Goal: Task Accomplishment & Management: Manage account settings

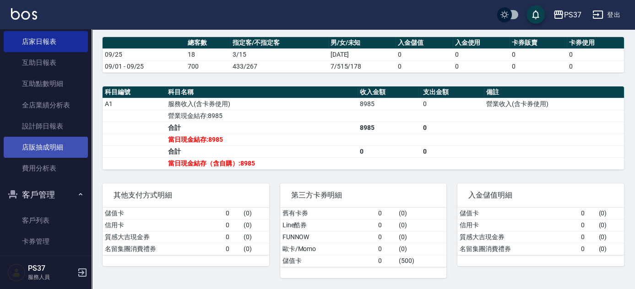
scroll to position [125, 0]
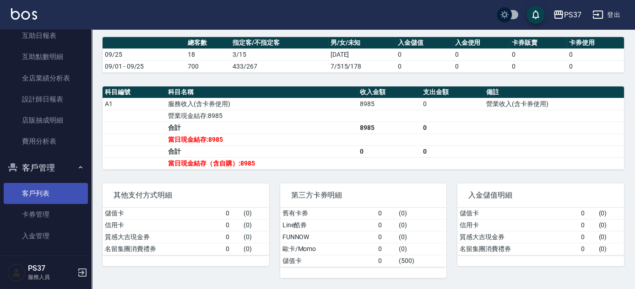
drag, startPoint x: 44, startPoint y: 200, endPoint x: 37, endPoint y: 199, distance: 7.8
click at [45, 199] on link "客戶列表" at bounding box center [46, 193] width 84 height 21
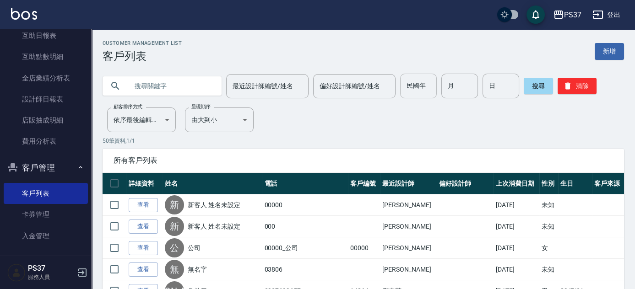
click at [422, 91] on input "民國年" at bounding box center [418, 86] width 37 height 25
type input "81"
type input "9"
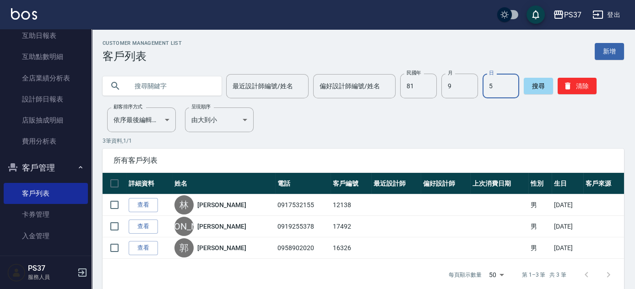
click at [487, 87] on input "5" at bounding box center [501, 86] width 37 height 25
type input "15"
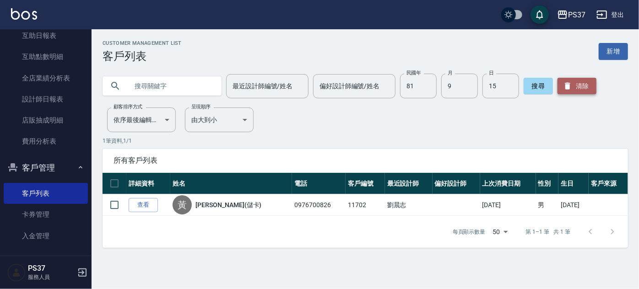
click at [579, 87] on button "清除" at bounding box center [577, 86] width 39 height 16
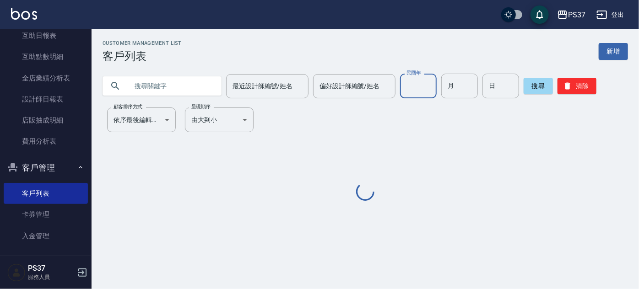
click at [412, 82] on input "民國年" at bounding box center [418, 86] width 37 height 25
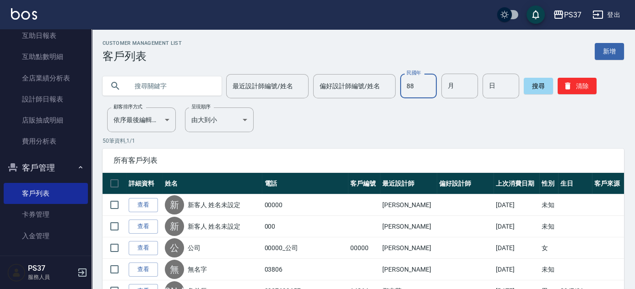
type input "88"
type input "6"
type input "21"
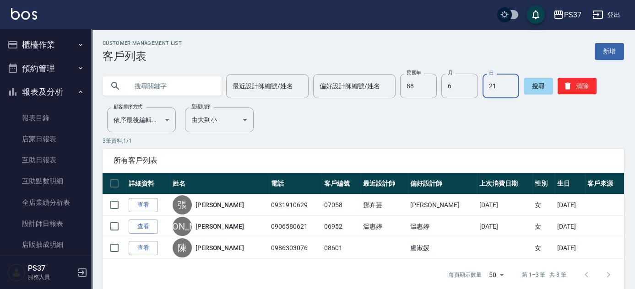
click at [46, 47] on button "櫃檯作業" at bounding box center [46, 45] width 84 height 24
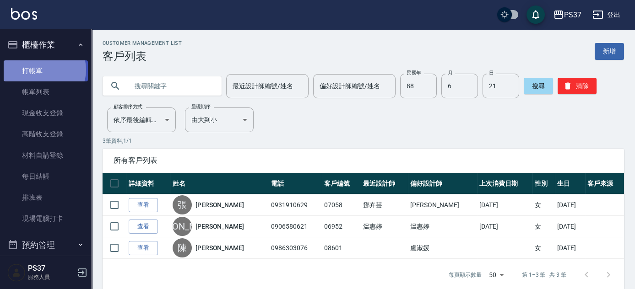
click at [43, 70] on link "打帳單" at bounding box center [46, 70] width 84 height 21
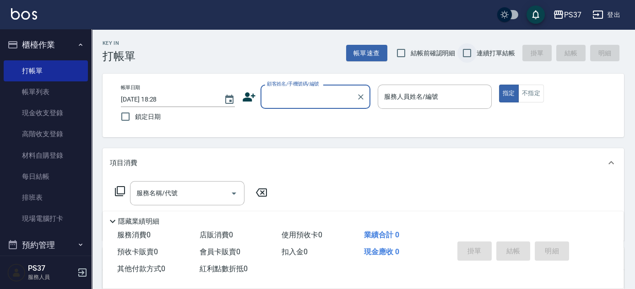
click at [462, 51] on input "連續打單結帳" at bounding box center [466, 53] width 19 height 19
checkbox input "true"
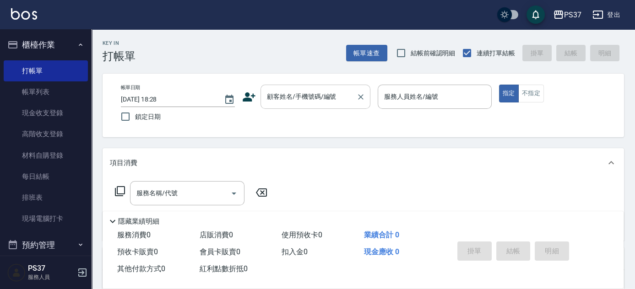
click at [278, 100] on input "顧客姓名/手機號碼/編號" at bounding box center [309, 97] width 88 height 16
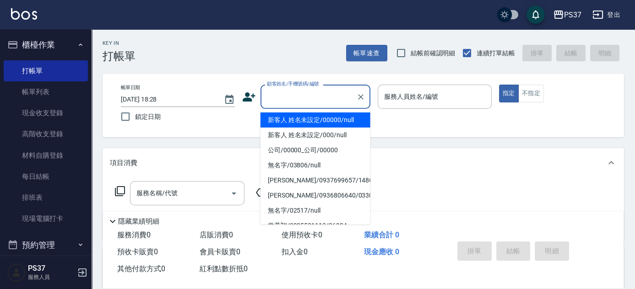
click at [297, 124] on li "新客人 姓名未設定/00000/null" at bounding box center [316, 120] width 110 height 15
type input "新客人 姓名未設定/00000/null"
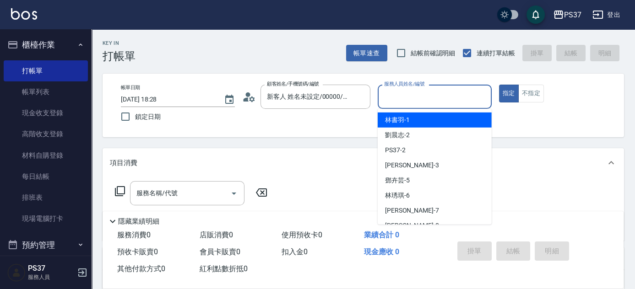
click at [413, 104] on input "服務人員姓名/編號" at bounding box center [435, 97] width 106 height 16
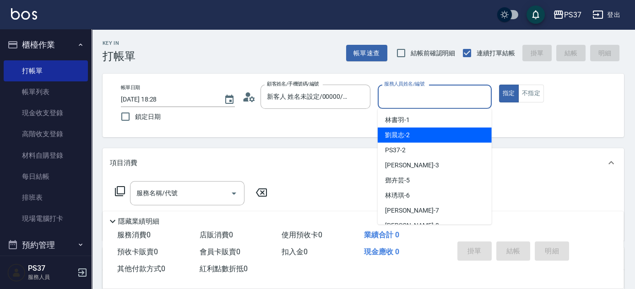
click at [418, 141] on div "[PERSON_NAME]-2" at bounding box center [435, 135] width 114 height 15
type input "劉晨志-2"
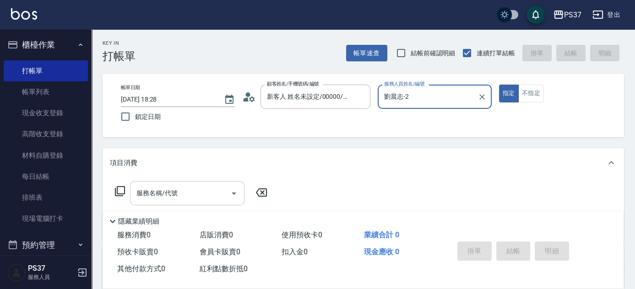
click at [178, 201] on input "服務名稱/代號" at bounding box center [180, 193] width 93 height 16
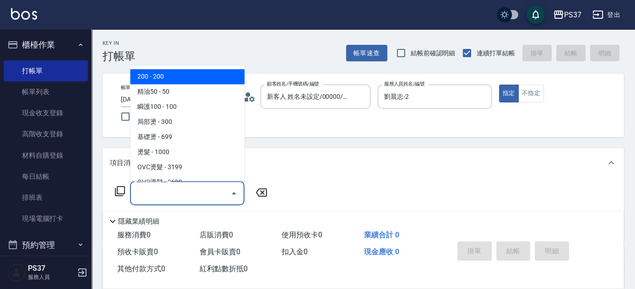
click at [189, 82] on span "200 - 200" at bounding box center [187, 77] width 114 height 15
type input "200(111)"
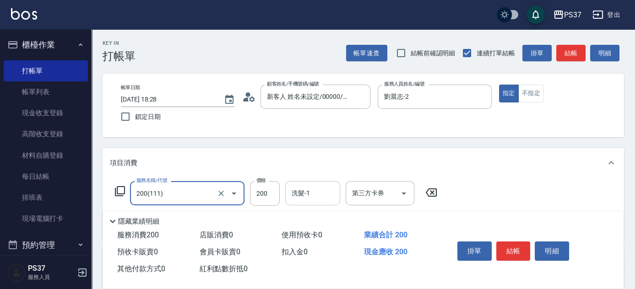
click at [321, 202] on div "洗髮-1" at bounding box center [312, 193] width 55 height 24
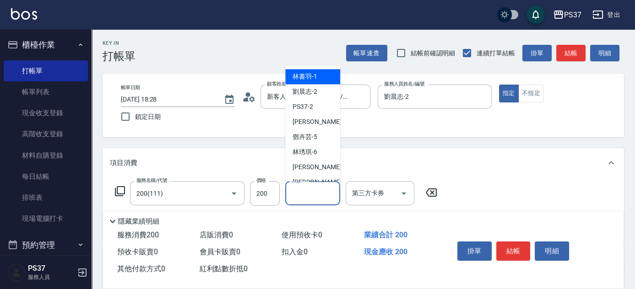
click at [319, 76] on div "林書羽 -1" at bounding box center [312, 77] width 55 height 15
type input "林書羽-1"
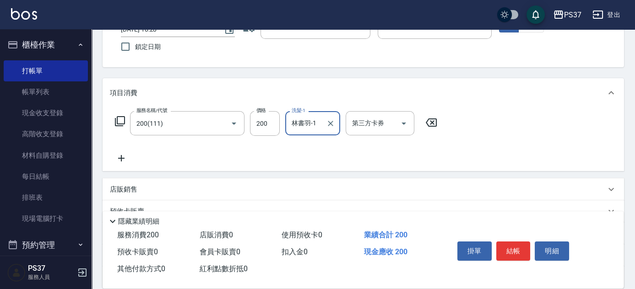
scroll to position [83, 0]
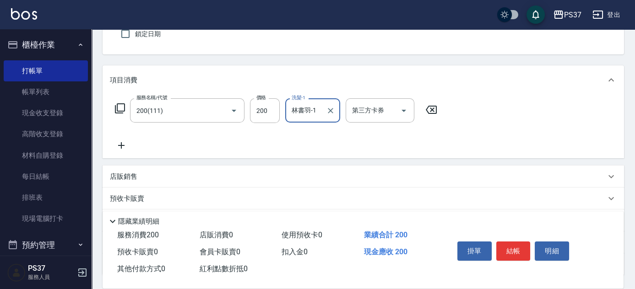
click at [120, 146] on icon at bounding box center [121, 145] width 23 height 11
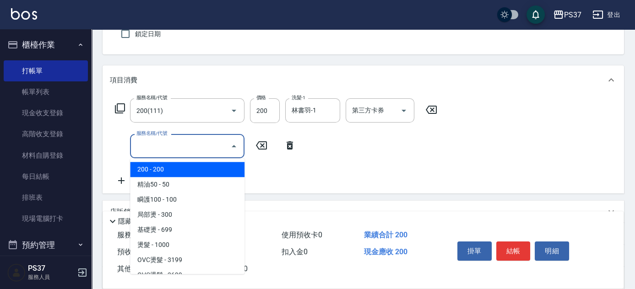
click at [151, 147] on input "服務名稱/代號" at bounding box center [180, 146] width 93 height 16
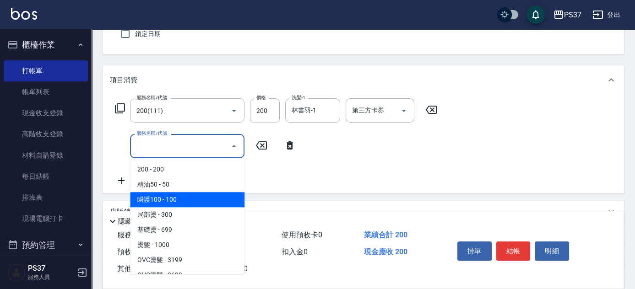
click at [191, 193] on span "瞬護100 - 100" at bounding box center [187, 199] width 114 height 15
type input "瞬護100(113)"
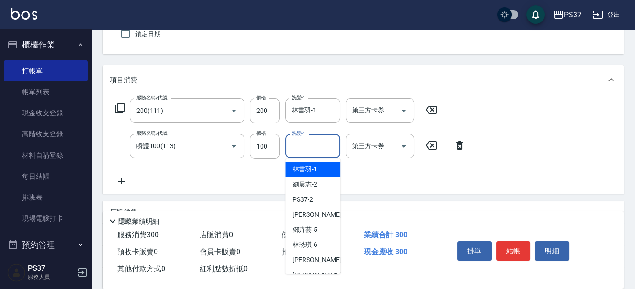
click at [311, 142] on input "洗髮-1" at bounding box center [312, 146] width 47 height 16
click at [317, 184] on div "[PERSON_NAME]-2" at bounding box center [312, 184] width 55 height 15
type input "劉晨志-2"
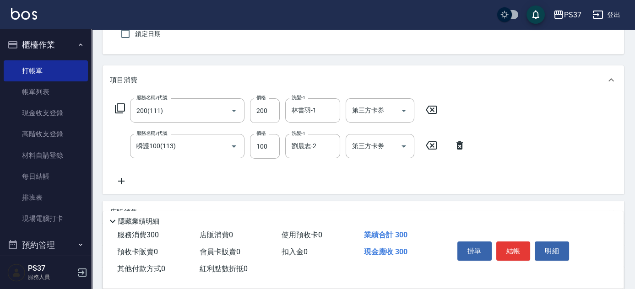
click at [118, 184] on icon at bounding box center [121, 181] width 23 height 11
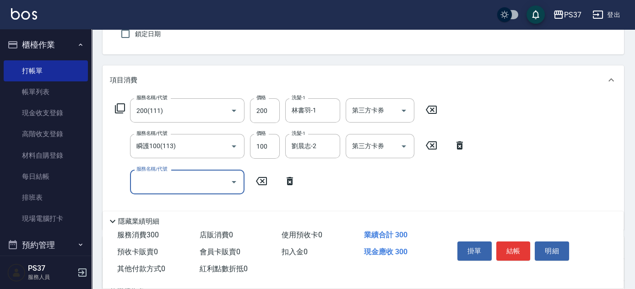
click at [156, 184] on input "服務名稱/代號" at bounding box center [180, 182] width 93 height 16
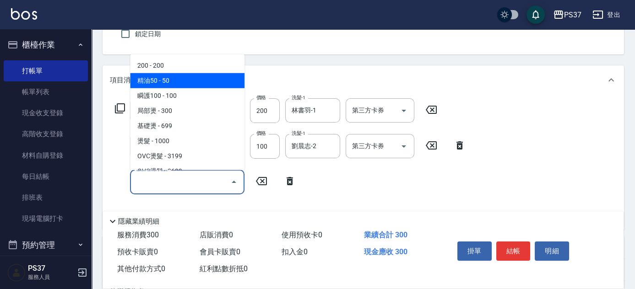
click at [200, 81] on span "精油50 - 50" at bounding box center [187, 80] width 114 height 15
type input "精油50(112)"
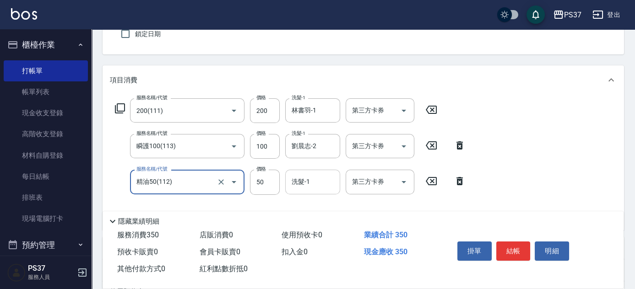
click at [317, 184] on input "洗髮-1" at bounding box center [312, 182] width 47 height 16
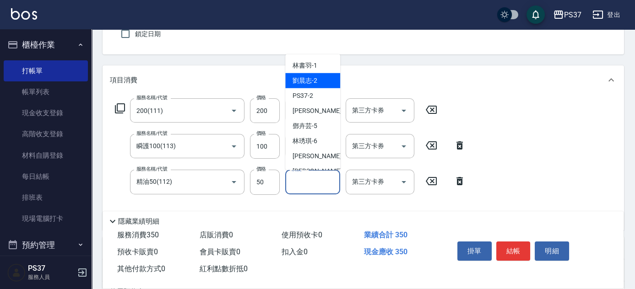
click at [321, 85] on div "[PERSON_NAME]-2" at bounding box center [312, 80] width 55 height 15
type input "劉晨志-2"
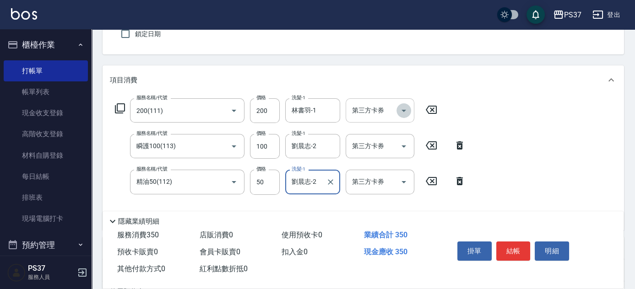
click at [405, 109] on icon "Open" at bounding box center [403, 110] width 11 height 11
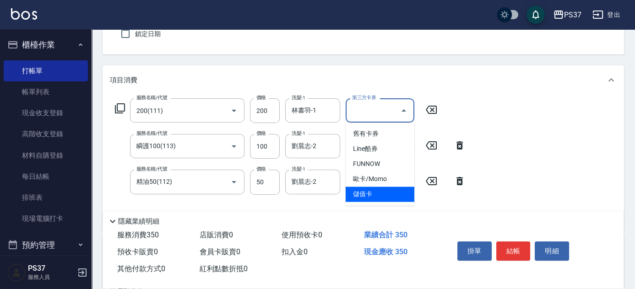
click at [387, 195] on span "儲值卡" at bounding box center [380, 194] width 69 height 15
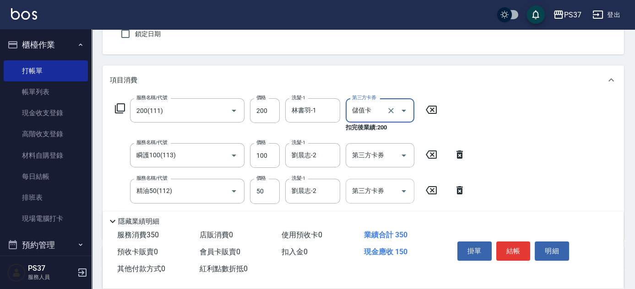
type input "儲值卡"
click at [400, 158] on icon "Open" at bounding box center [403, 155] width 11 height 11
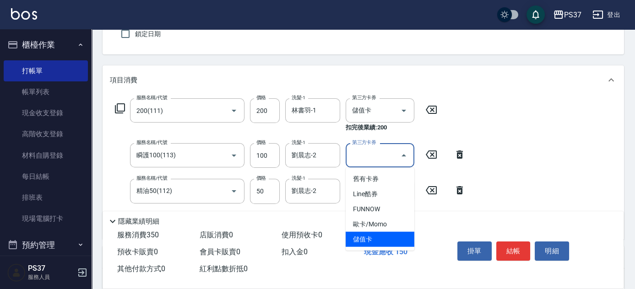
click at [390, 233] on span "儲值卡" at bounding box center [380, 239] width 69 height 15
type input "儲值卡"
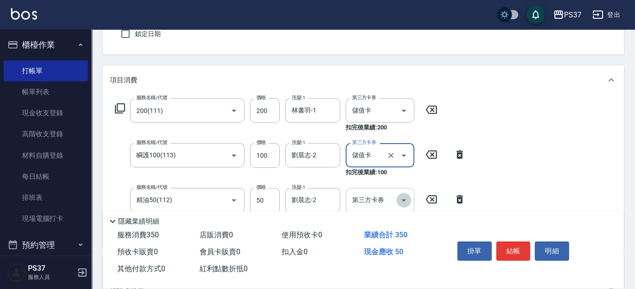
click at [404, 200] on icon "Open" at bounding box center [404, 201] width 5 height 2
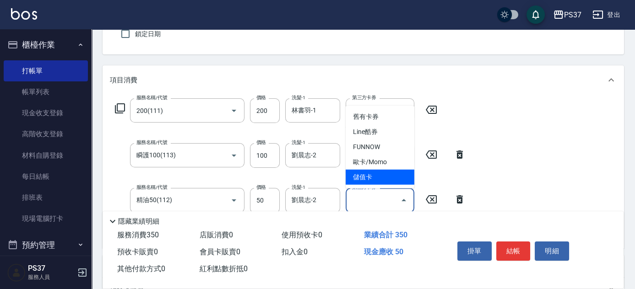
click at [380, 181] on span "儲值卡" at bounding box center [380, 177] width 69 height 15
type input "儲值卡"
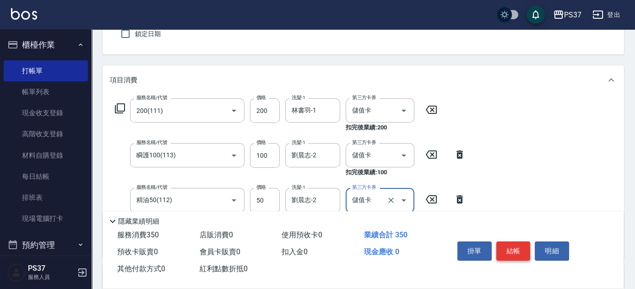
click at [517, 247] on button "結帳" at bounding box center [513, 251] width 34 height 19
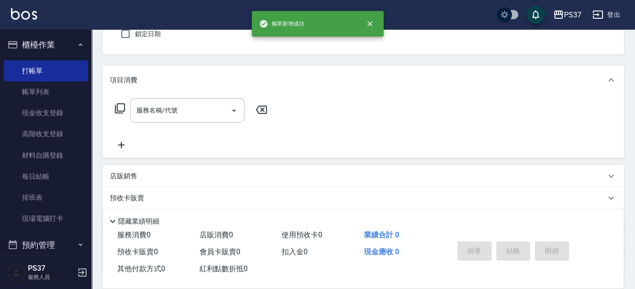
scroll to position [0, 0]
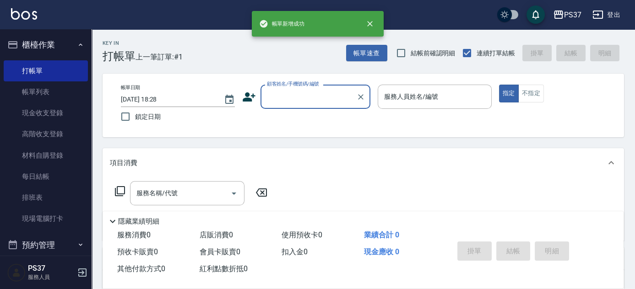
click at [317, 93] on input "顧客姓名/手機號碼/編號" at bounding box center [309, 97] width 88 height 16
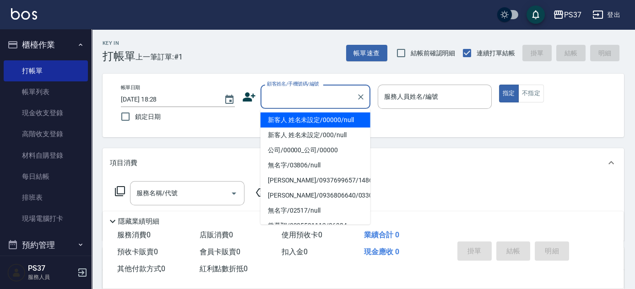
click at [322, 118] on li "新客人 姓名未設定/00000/null" at bounding box center [316, 120] width 110 height 15
type input "新客人 姓名未設定/00000/null"
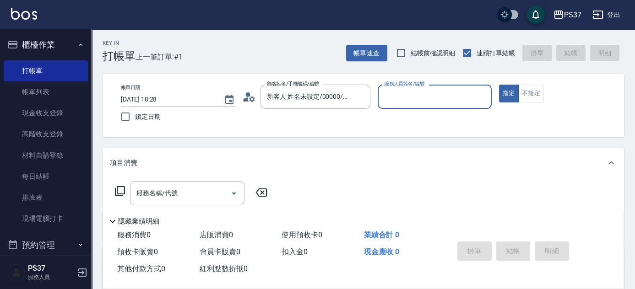
click at [408, 105] on div "服務人員姓名/編號" at bounding box center [435, 97] width 114 height 24
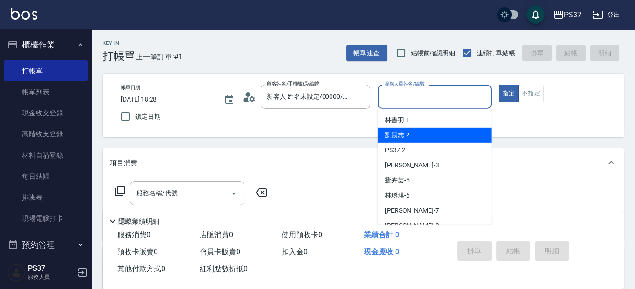
click at [412, 142] on div "[PERSON_NAME]-2" at bounding box center [435, 135] width 114 height 15
type input "劉晨志-2"
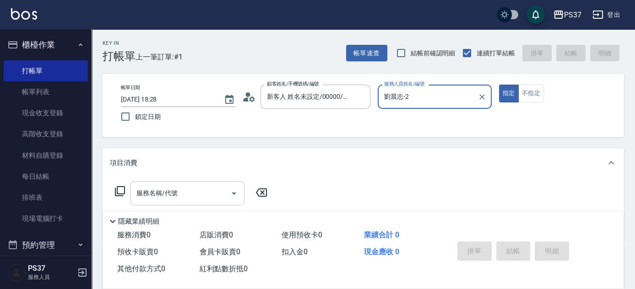
click at [186, 193] on input "服務名稱/代號" at bounding box center [180, 193] width 93 height 16
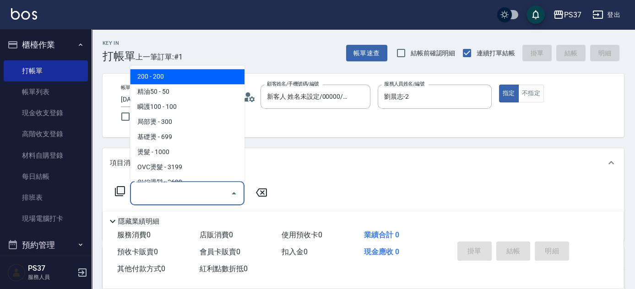
click at [196, 80] on span "200 - 200" at bounding box center [187, 77] width 114 height 15
type input "200(111)"
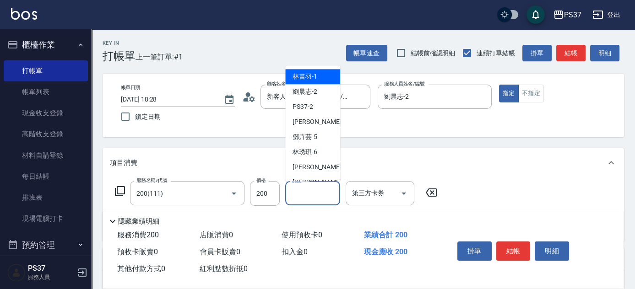
click at [313, 196] on input "洗髮-1" at bounding box center [312, 193] width 47 height 16
click at [311, 93] on span "[PERSON_NAME]-2" at bounding box center [305, 92] width 25 height 10
type input "劉晨志-2"
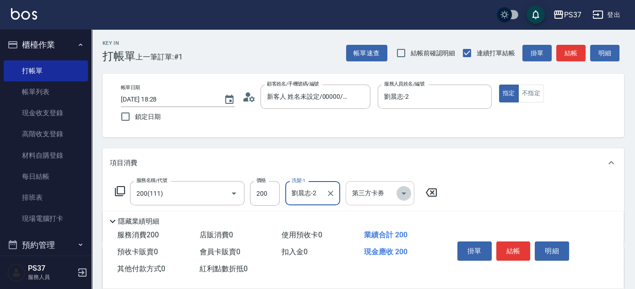
click at [401, 196] on icon "Open" at bounding box center [403, 193] width 11 height 11
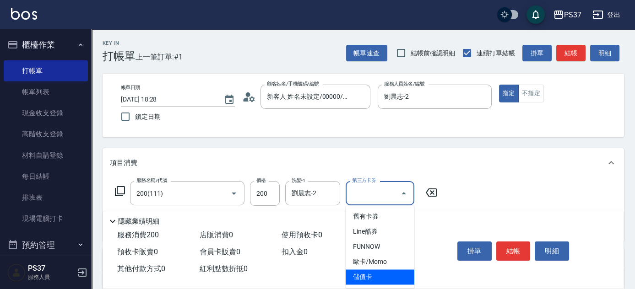
drag, startPoint x: 392, startPoint y: 279, endPoint x: 283, endPoint y: 212, distance: 127.7
click at [392, 280] on span "儲值卡" at bounding box center [380, 277] width 69 height 15
type input "儲值卡"
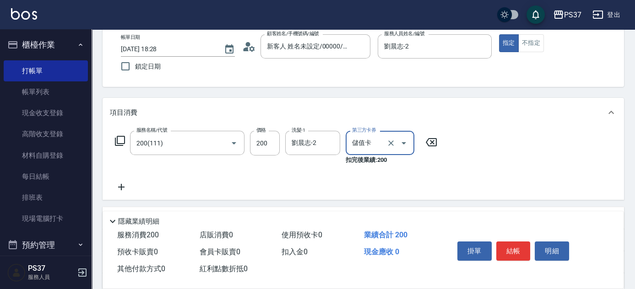
scroll to position [83, 0]
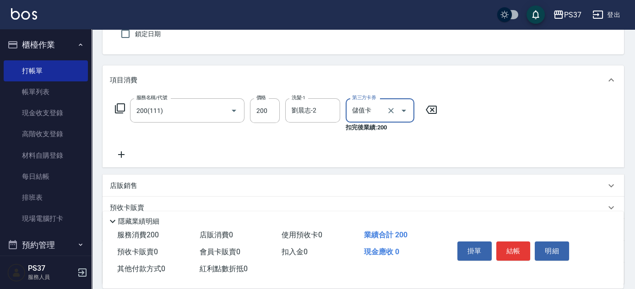
click at [126, 155] on icon at bounding box center [121, 154] width 23 height 11
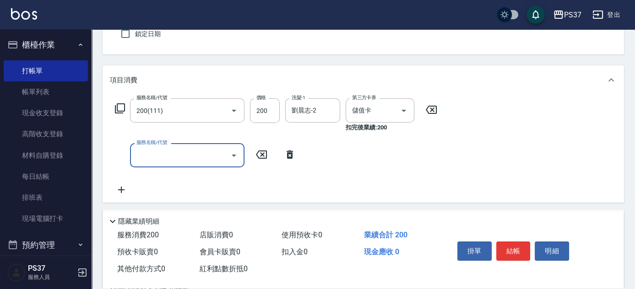
click at [144, 153] on input "服務名稱/代號" at bounding box center [180, 155] width 93 height 16
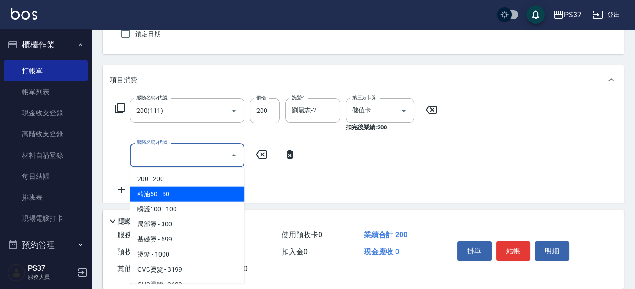
click at [174, 196] on span "精油50 - 50" at bounding box center [187, 194] width 114 height 15
type input "精油50(112)"
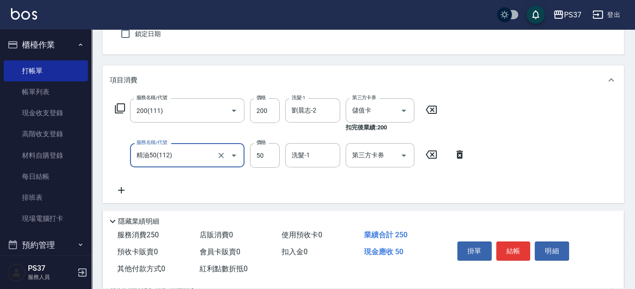
click at [309, 153] on input "洗髮-1" at bounding box center [312, 155] width 47 height 16
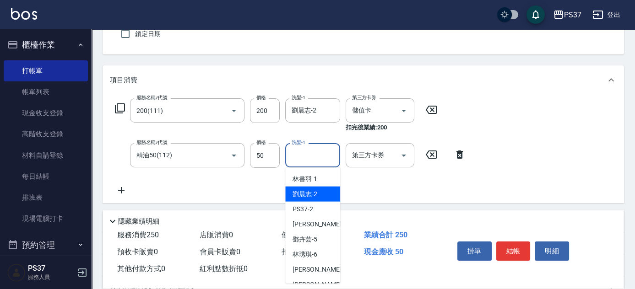
click at [322, 192] on div "劉晨志 -2" at bounding box center [312, 194] width 55 height 15
type input "劉晨志-2"
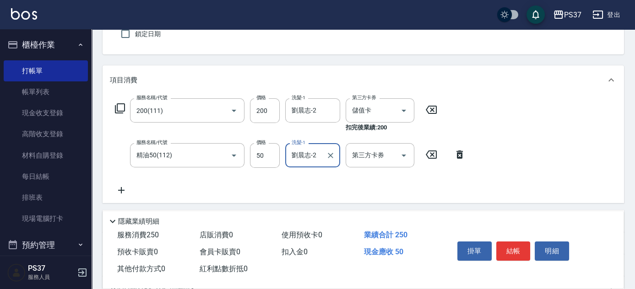
click at [417, 158] on div "第三方卡券 第三方卡券" at bounding box center [383, 155] width 74 height 25
click at [397, 155] on button "Open" at bounding box center [404, 155] width 15 height 15
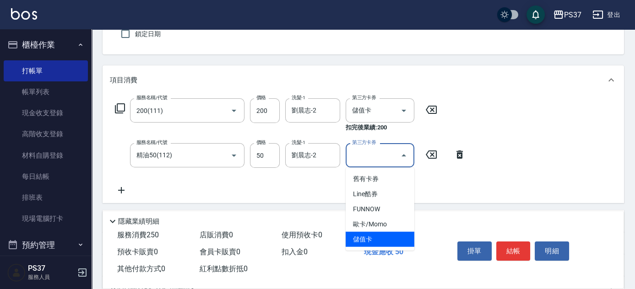
click at [397, 234] on span "儲值卡" at bounding box center [380, 239] width 69 height 15
type input "儲值卡"
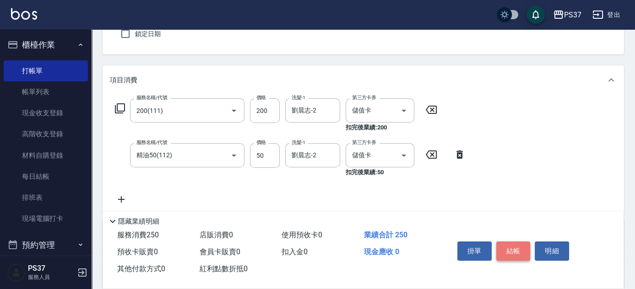
click at [502, 246] on button "結帳" at bounding box center [513, 251] width 34 height 19
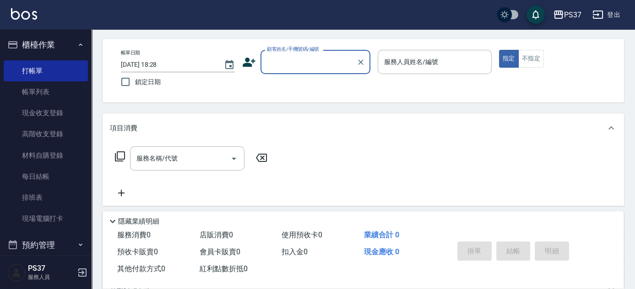
scroll to position [0, 0]
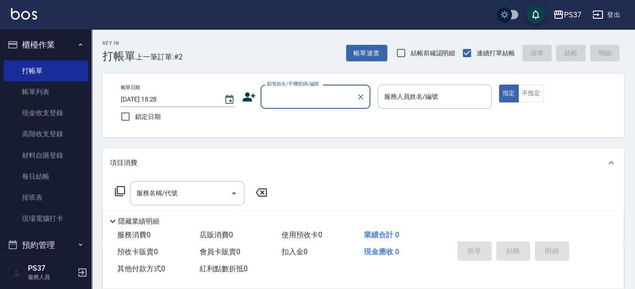
click at [296, 96] on input "顧客姓名/手機號碼/編號" at bounding box center [309, 97] width 88 height 16
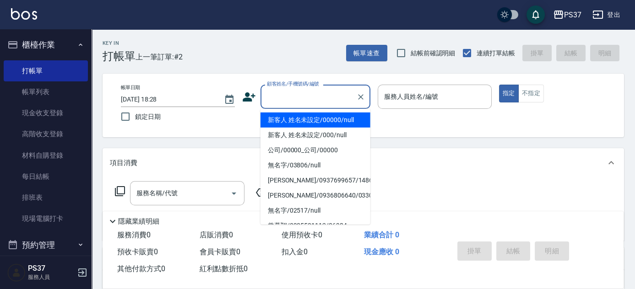
click at [311, 118] on li "新客人 姓名未設定/00000/null" at bounding box center [316, 120] width 110 height 15
type input "新客人 姓名未設定/00000/null"
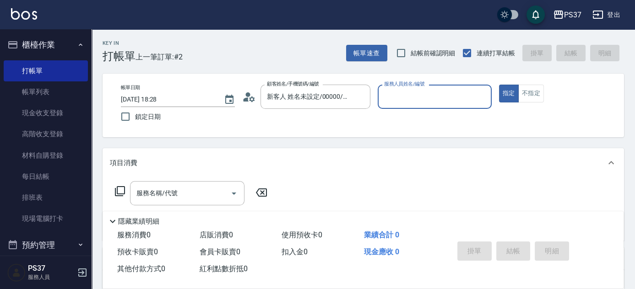
click at [409, 107] on div "服務人員姓名/編號" at bounding box center [435, 97] width 114 height 24
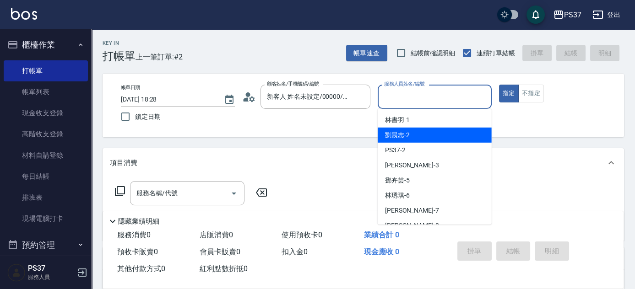
click at [412, 135] on div "劉晨志 -2" at bounding box center [435, 135] width 114 height 15
type input "劉晨志-2"
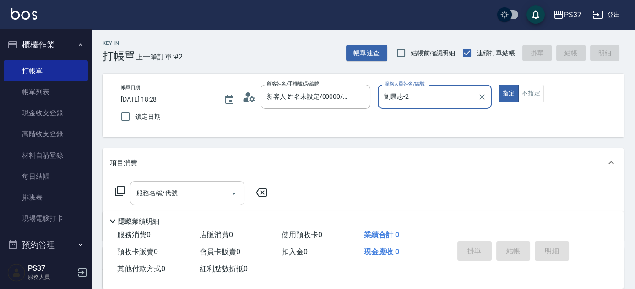
click at [208, 191] on input "服務名稱/代號" at bounding box center [180, 193] width 93 height 16
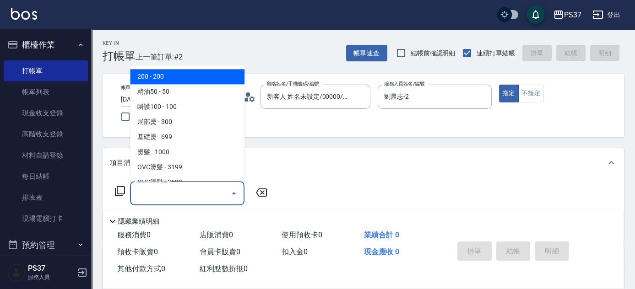
click at [195, 82] on span "200 - 200" at bounding box center [187, 77] width 114 height 15
type input "200(111)"
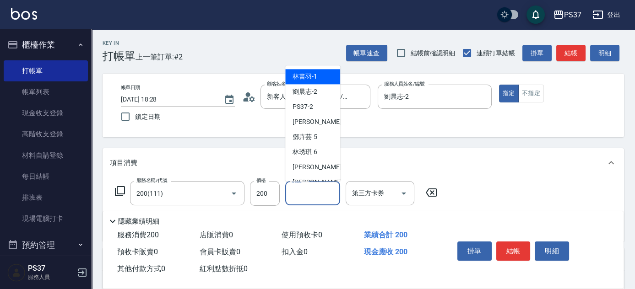
click at [301, 188] on div "洗髮-1 洗髮-1" at bounding box center [312, 193] width 55 height 24
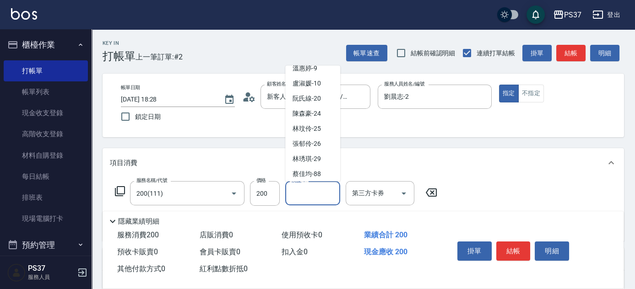
scroll to position [148, 0]
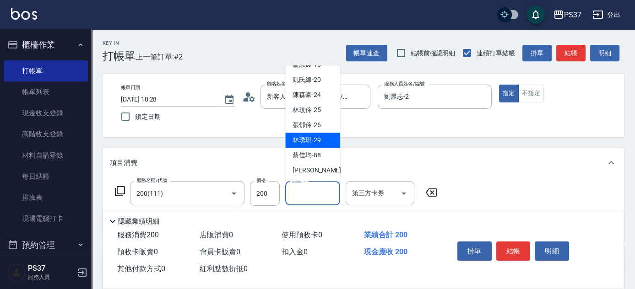
click at [308, 137] on span "林琇琪 -29" at bounding box center [307, 141] width 28 height 10
type input "林琇琪-29"
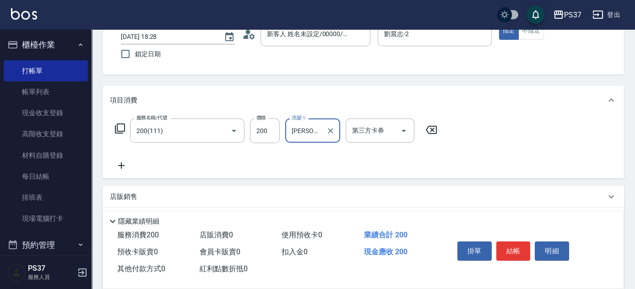
scroll to position [83, 0]
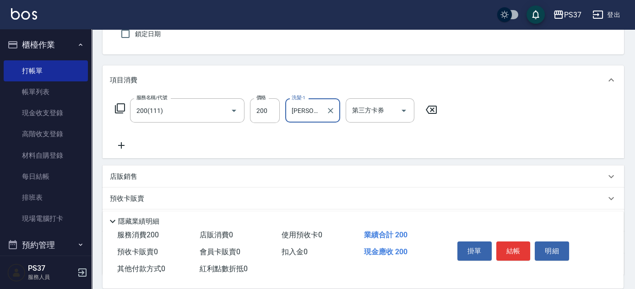
click at [120, 144] on icon at bounding box center [121, 145] width 23 height 11
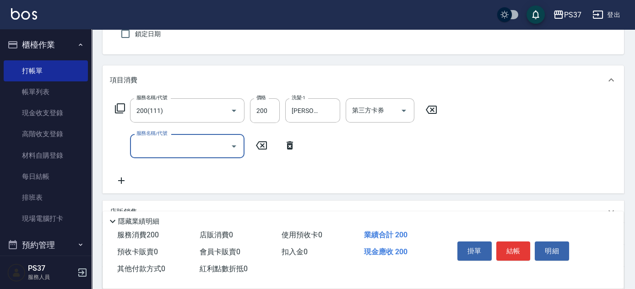
click at [150, 146] on input "服務名稱/代號" at bounding box center [180, 146] width 93 height 16
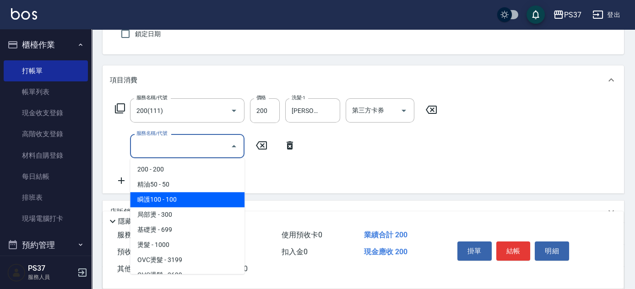
click at [185, 196] on span "瞬護100 - 100" at bounding box center [187, 199] width 114 height 15
type input "瞬護100(113)"
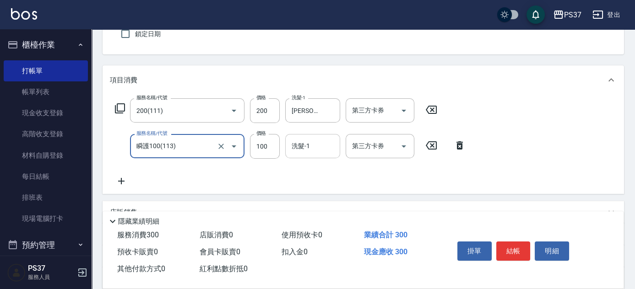
click at [308, 145] on input "洗髮-1" at bounding box center [312, 146] width 47 height 16
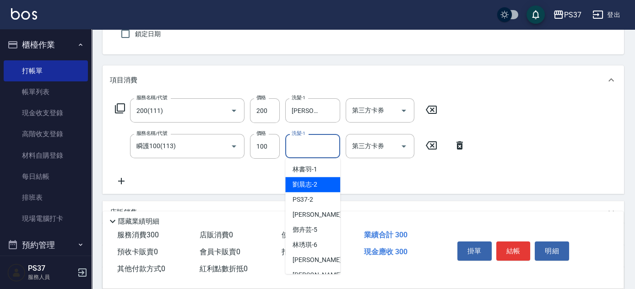
click at [310, 182] on span "劉晨志 -2" at bounding box center [305, 185] width 25 height 10
type input "劉晨志-2"
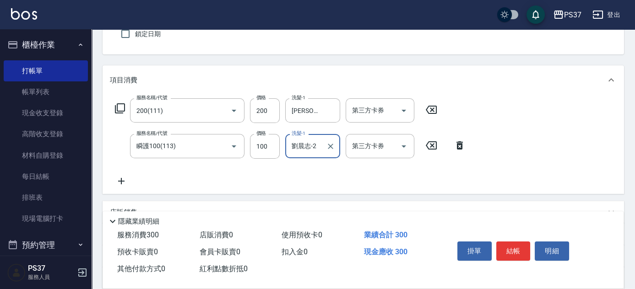
click at [121, 184] on icon at bounding box center [121, 181] width 23 height 11
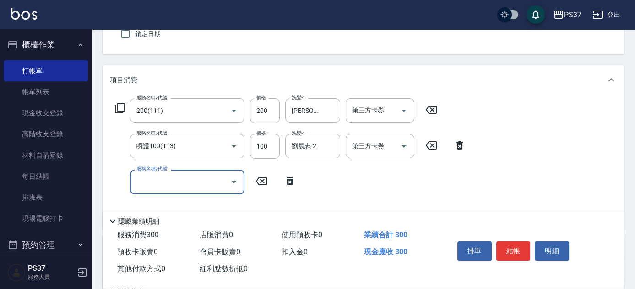
click at [169, 184] on input "服務名稱/代號" at bounding box center [180, 182] width 93 height 16
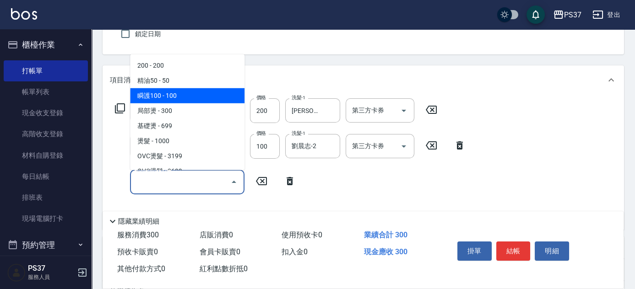
click at [198, 93] on span "瞬護100 - 100" at bounding box center [187, 95] width 114 height 15
type input "瞬護100(113)"
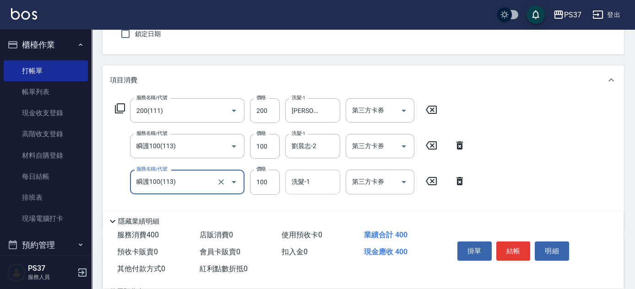
click at [313, 182] on input "洗髮-1" at bounding box center [312, 182] width 47 height 16
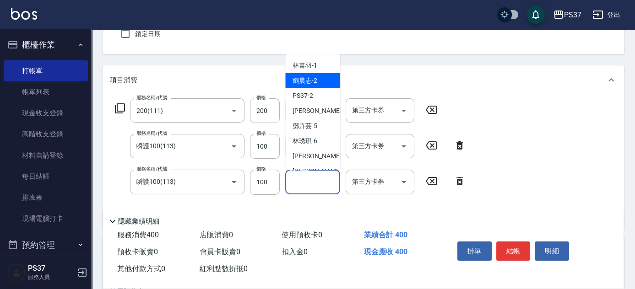
click at [319, 82] on div "劉晨志 -2" at bounding box center [312, 80] width 55 height 15
type input "劉晨志-2"
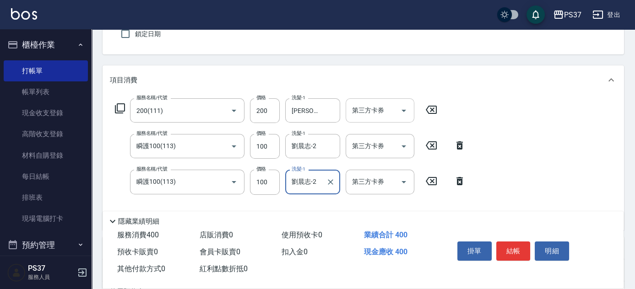
click at [406, 113] on icon "Open" at bounding box center [403, 110] width 11 height 11
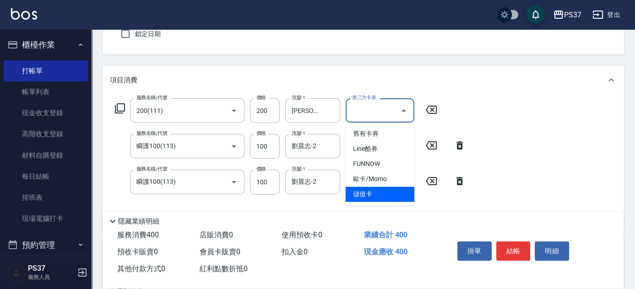
click at [379, 201] on span "儲值卡" at bounding box center [380, 194] width 69 height 15
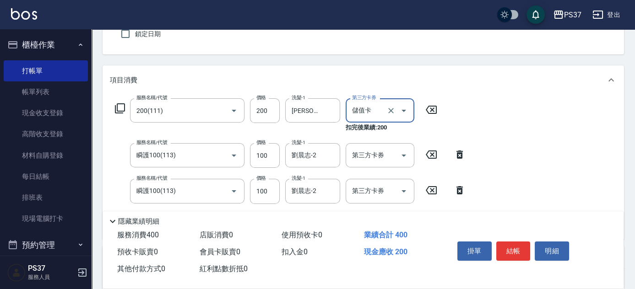
type input "儲值卡"
click at [402, 156] on icon "Open" at bounding box center [403, 155] width 11 height 11
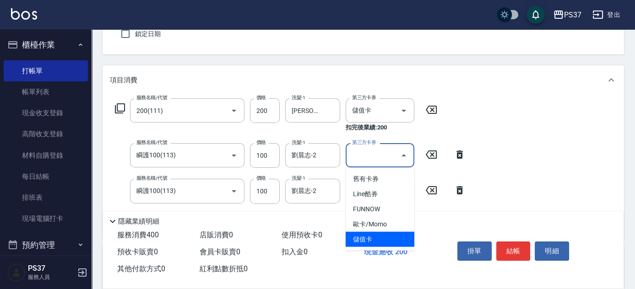
click at [382, 246] on span "儲值卡" at bounding box center [380, 239] width 69 height 15
type input "儲值卡"
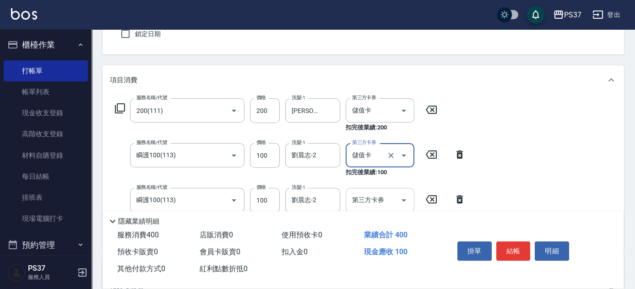
click at [404, 198] on icon "Open" at bounding box center [403, 200] width 11 height 11
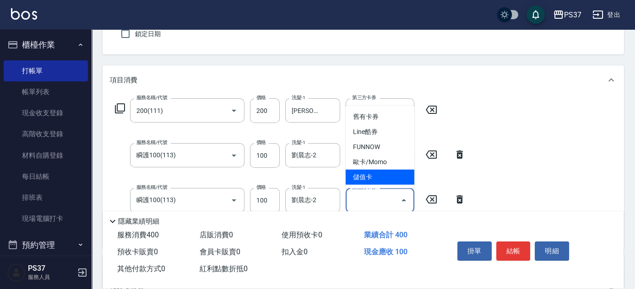
click at [382, 173] on span "儲值卡" at bounding box center [380, 177] width 69 height 15
type input "儲值卡"
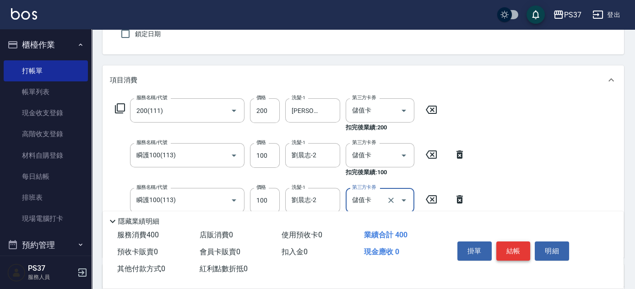
click at [518, 251] on button "結帳" at bounding box center [513, 251] width 34 height 19
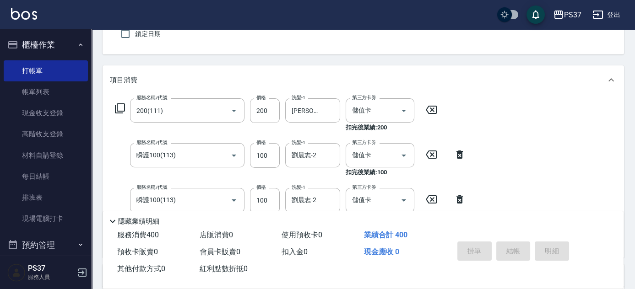
type input "2025/09/26 18:29"
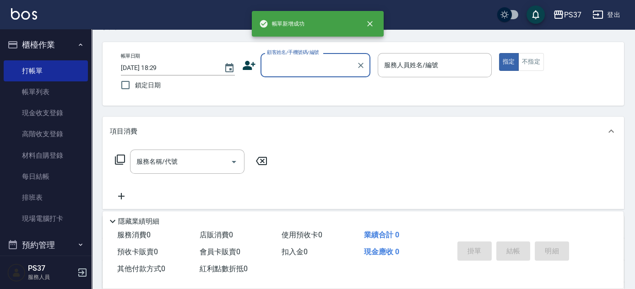
scroll to position [0, 0]
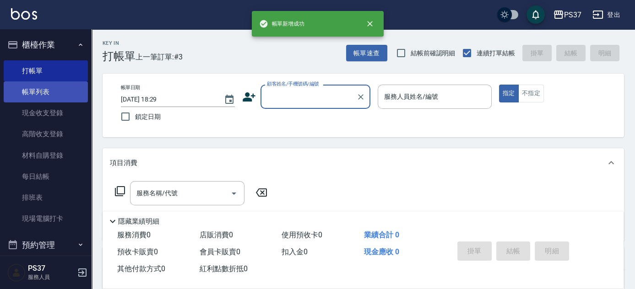
click at [66, 92] on link "帳單列表" at bounding box center [46, 92] width 84 height 21
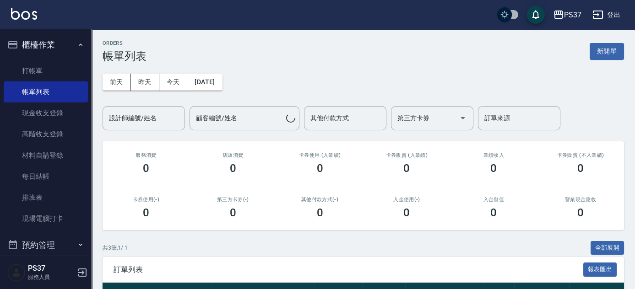
scroll to position [122, 0]
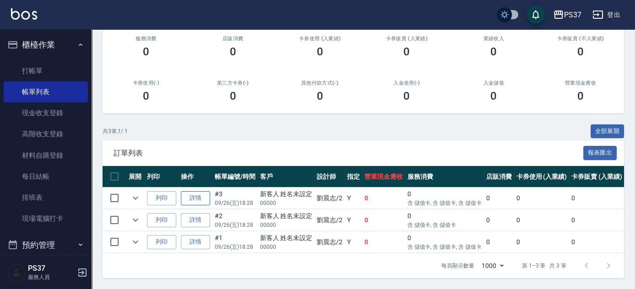
click at [201, 191] on link "詳情" at bounding box center [195, 198] width 29 height 14
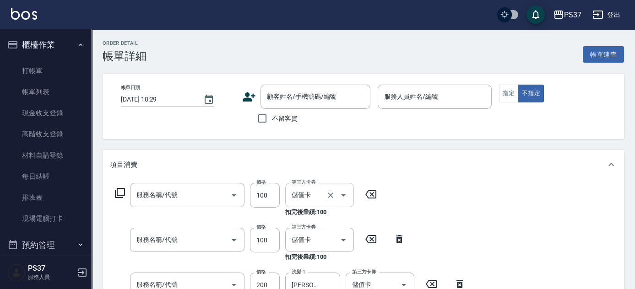
type input "2025/09/26 18:28"
type input "劉晨志-2"
type input "瞬護100(113)"
type input "200(111)"
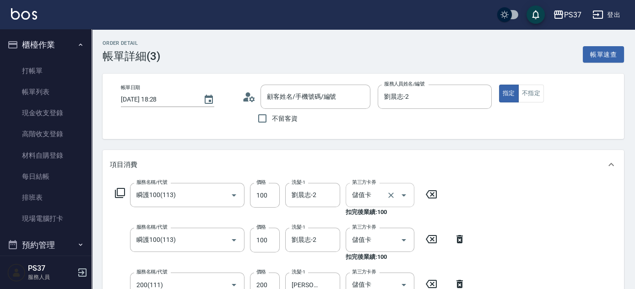
scroll to position [41, 0]
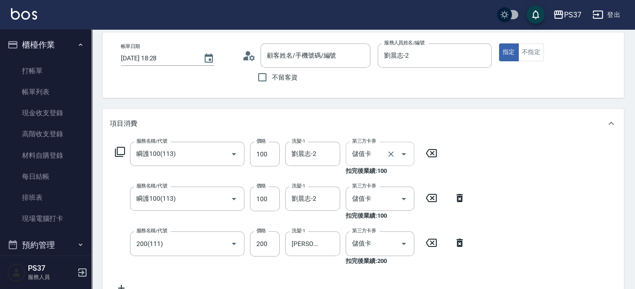
type input "新客人 姓名未設定/00000/null"
click at [193, 152] on input "瞬護100(113)" at bounding box center [174, 154] width 81 height 16
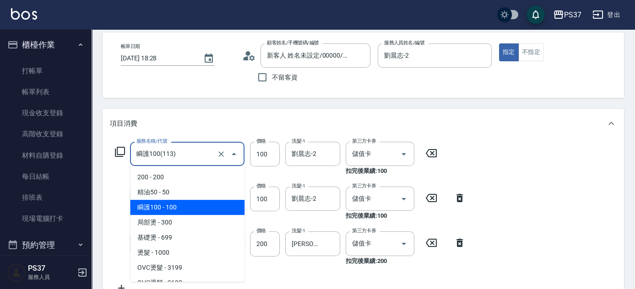
click at [197, 195] on span "精油50 - 50" at bounding box center [187, 192] width 114 height 15
type input "精油50(112)"
type input "50"
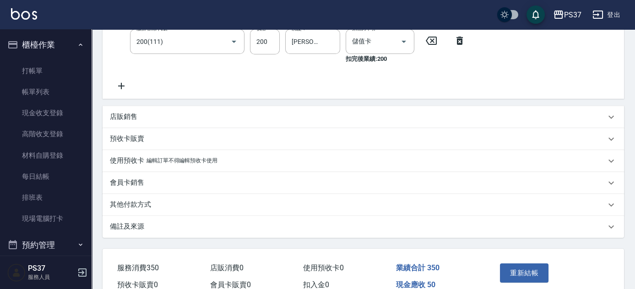
scroll to position [156, 0]
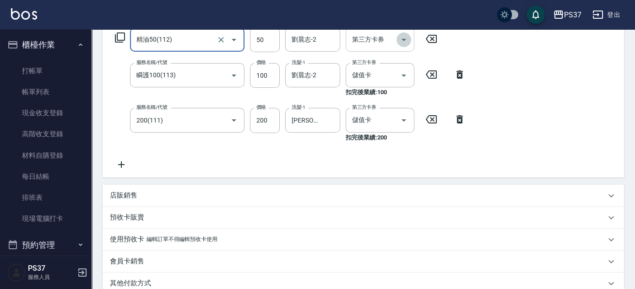
click at [403, 40] on icon "Open" at bounding box center [404, 40] width 5 height 2
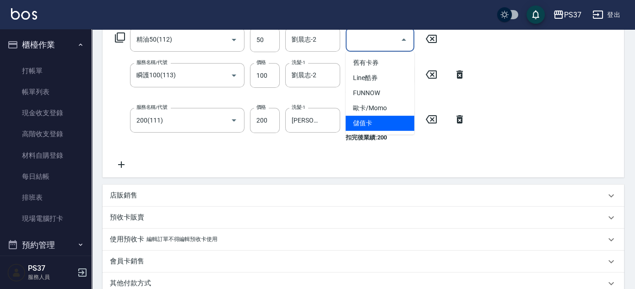
click at [392, 123] on span "儲值卡" at bounding box center [380, 123] width 69 height 15
type input "儲值卡"
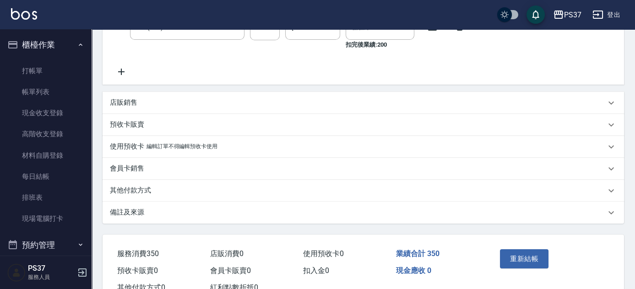
scroll to position [290, 0]
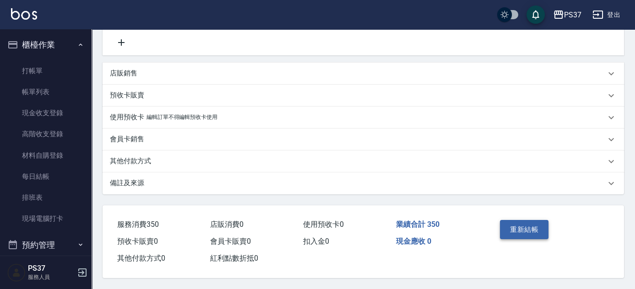
click at [527, 224] on button "重新結帳" at bounding box center [524, 229] width 49 height 19
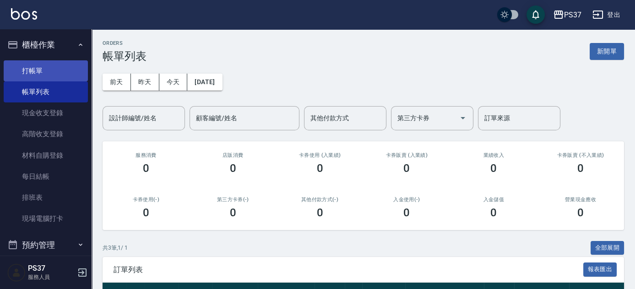
click at [45, 75] on link "打帳單" at bounding box center [46, 70] width 84 height 21
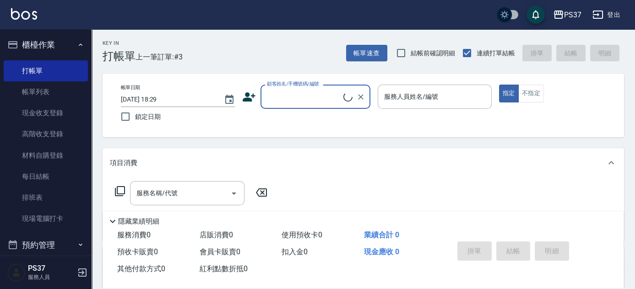
click at [293, 102] on input "顧客姓名/手機號碼/編號" at bounding box center [304, 97] width 79 height 16
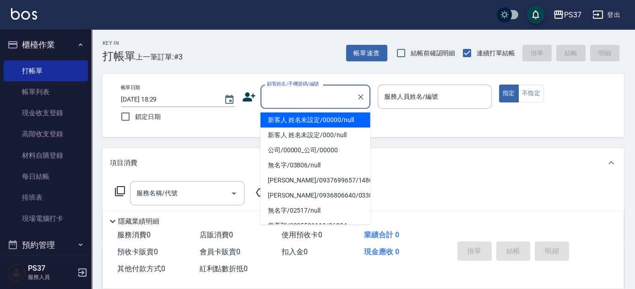
click at [311, 120] on li "新客人 姓名未設定/00000/null" at bounding box center [316, 120] width 110 height 15
type input "新客人 姓名未設定/00000/null"
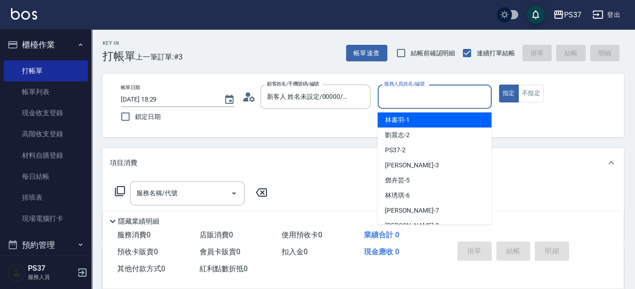
click at [393, 99] on input "服務人員姓名/編號" at bounding box center [435, 97] width 106 height 16
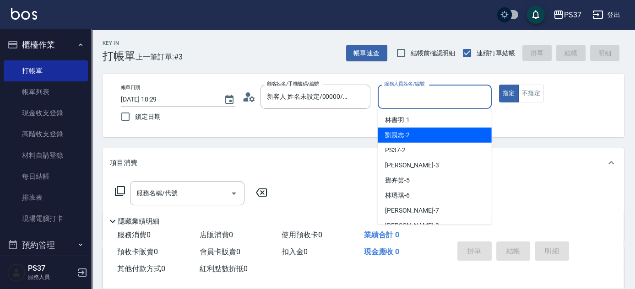
click at [408, 136] on span "劉晨志 -2" at bounding box center [397, 136] width 25 height 10
type input "劉晨志-2"
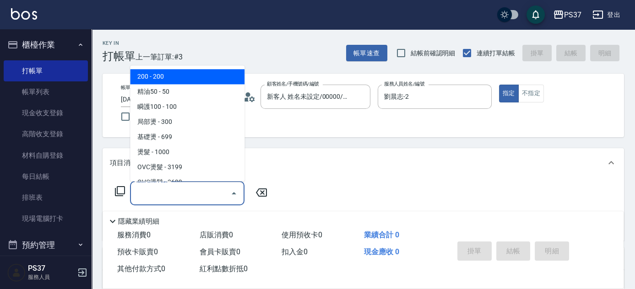
click at [177, 189] on input "服務名稱/代號" at bounding box center [180, 193] width 93 height 16
click at [187, 76] on span "200 - 200" at bounding box center [187, 77] width 114 height 15
type input "200(111)"
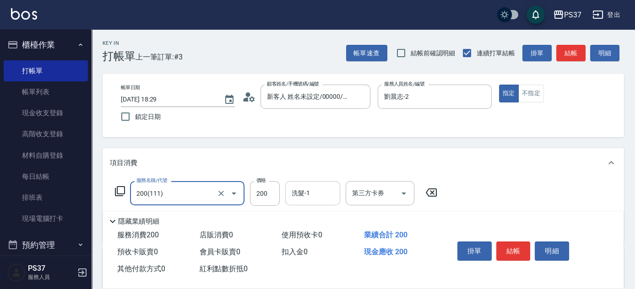
click at [304, 190] on div "洗髮-1 洗髮-1" at bounding box center [312, 193] width 55 height 24
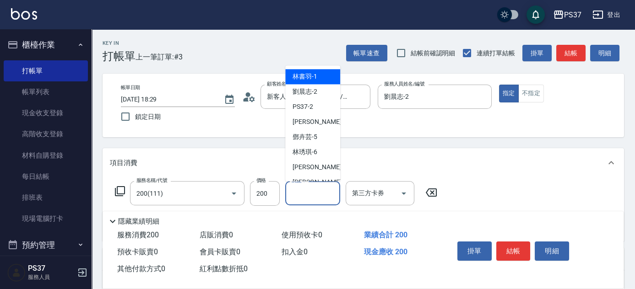
click at [325, 75] on div "林書羽 -1" at bounding box center [312, 77] width 55 height 15
type input "林書羽-1"
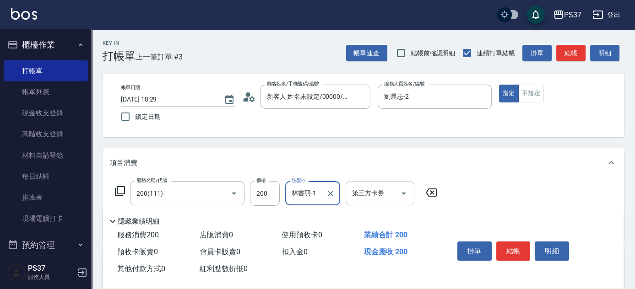
click at [407, 191] on icon "Open" at bounding box center [403, 193] width 11 height 11
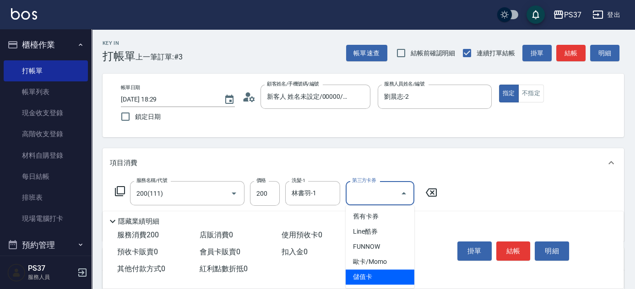
click at [388, 271] on span "儲值卡" at bounding box center [380, 277] width 69 height 15
type input "儲值卡"
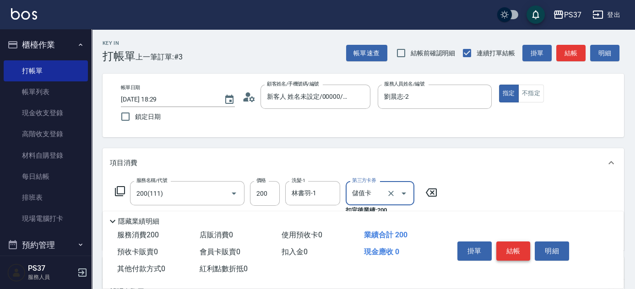
click at [504, 244] on button "結帳" at bounding box center [513, 251] width 34 height 19
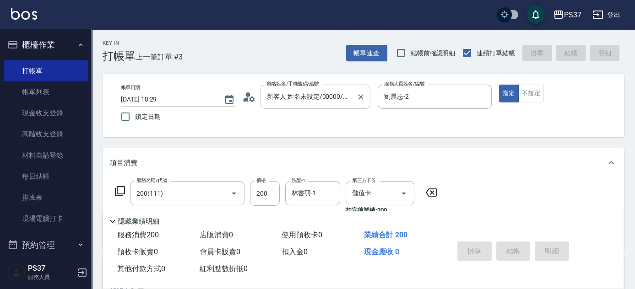
type input "2025/09/26 18:30"
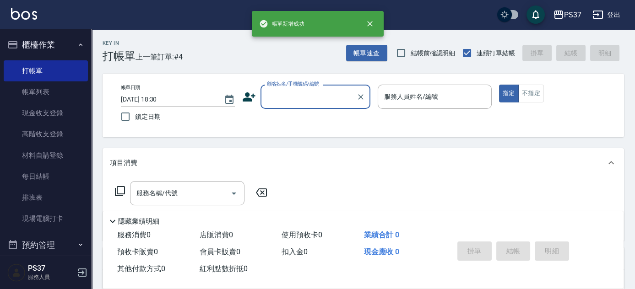
click at [288, 93] on input "顧客姓名/手機號碼/編號" at bounding box center [309, 97] width 88 height 16
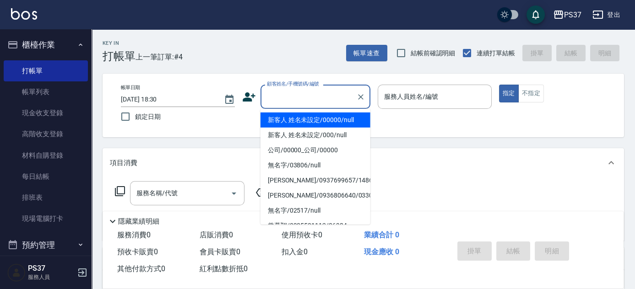
click at [298, 116] on li "新客人 姓名未設定/00000/null" at bounding box center [316, 120] width 110 height 15
type input "新客人 姓名未設定/00000/null"
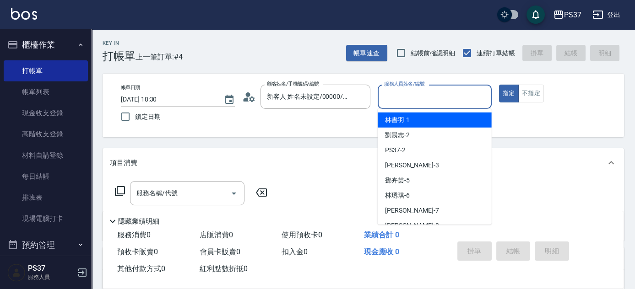
click at [409, 101] on input "服務人員姓名/編號" at bounding box center [435, 97] width 106 height 16
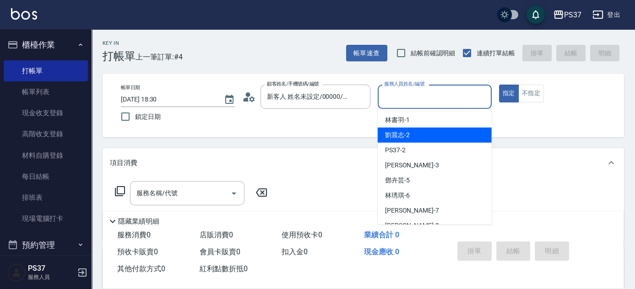
click at [411, 131] on div "劉晨志 -2" at bounding box center [435, 135] width 114 height 15
type input "劉晨志-2"
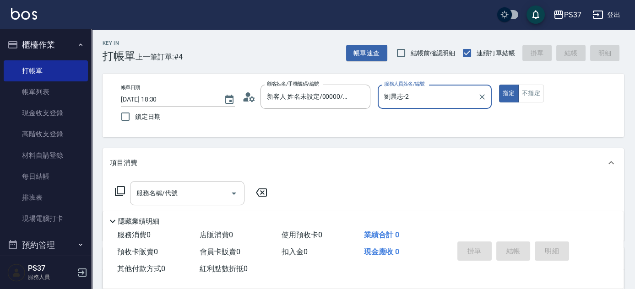
click at [179, 199] on input "服務名稱/代號" at bounding box center [180, 193] width 93 height 16
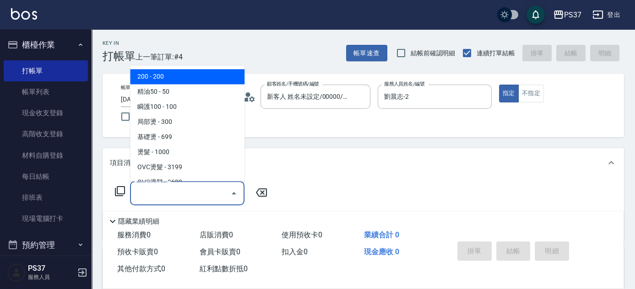
click at [172, 79] on span "200 - 200" at bounding box center [187, 77] width 114 height 15
type input "200(111)"
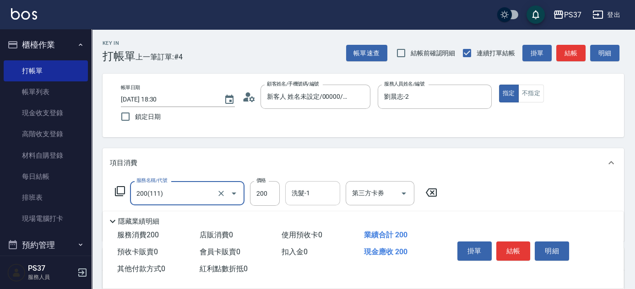
click at [305, 192] on input "洗髮-1" at bounding box center [312, 193] width 47 height 16
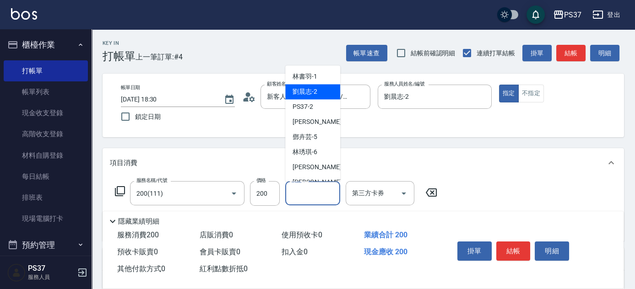
click at [304, 98] on div "劉晨志 -2" at bounding box center [312, 92] width 55 height 15
type input "劉晨志-2"
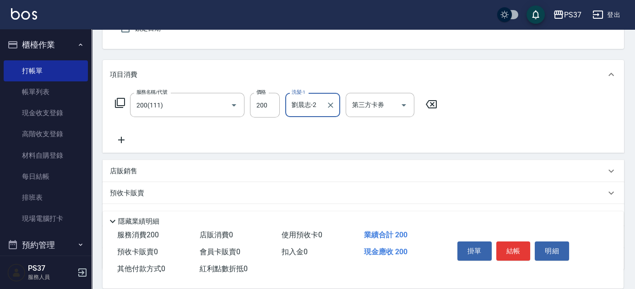
scroll to position [125, 0]
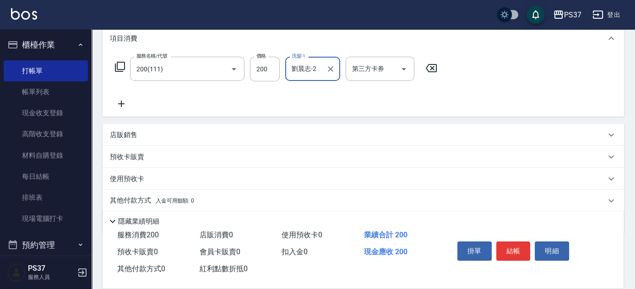
click at [122, 109] on icon at bounding box center [121, 103] width 23 height 11
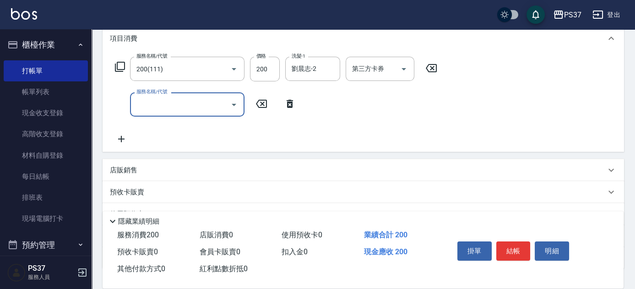
click at [151, 110] on input "服務名稱/代號" at bounding box center [180, 105] width 93 height 16
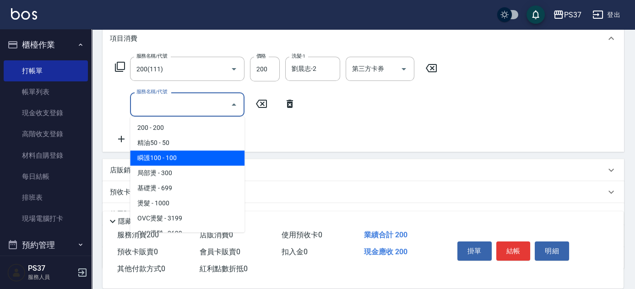
click at [193, 154] on span "瞬護100 - 100" at bounding box center [187, 158] width 114 height 15
type input "瞬護100(113)"
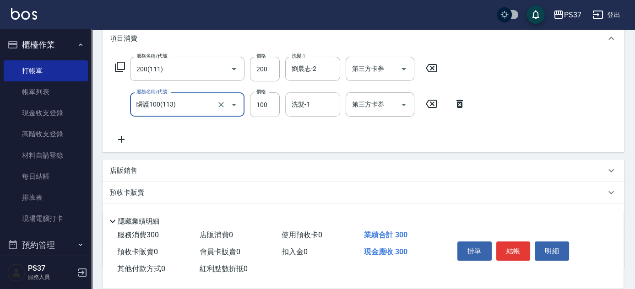
click at [304, 104] on input "洗髮-1" at bounding box center [312, 105] width 47 height 16
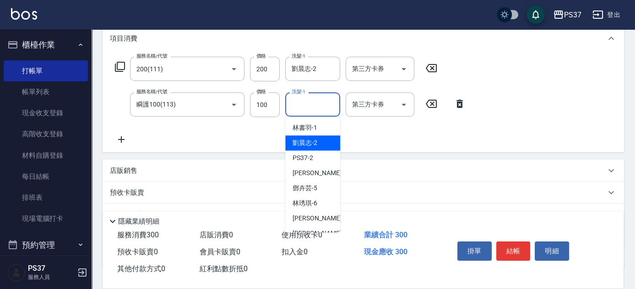
click at [310, 144] on span "劉晨志 -2" at bounding box center [305, 143] width 25 height 10
type input "劉晨志-2"
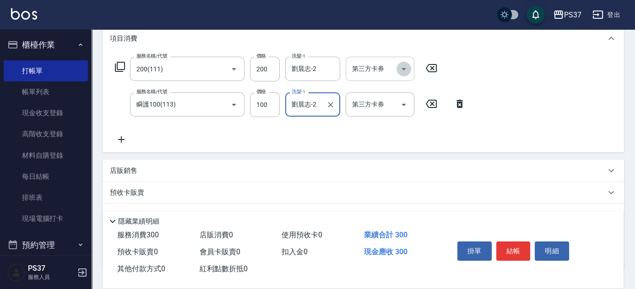
click at [400, 75] on button "Open" at bounding box center [404, 69] width 15 height 15
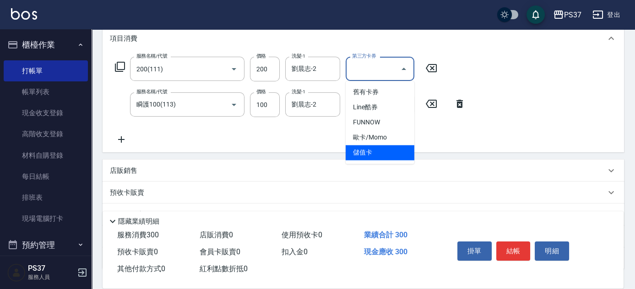
click at [378, 151] on span "儲值卡" at bounding box center [380, 152] width 69 height 15
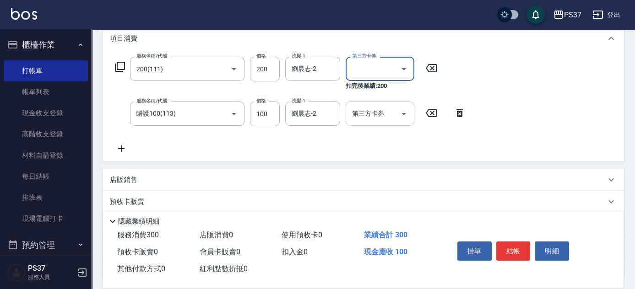
type input "儲值卡"
click at [402, 112] on icon "Open" at bounding box center [403, 114] width 11 height 11
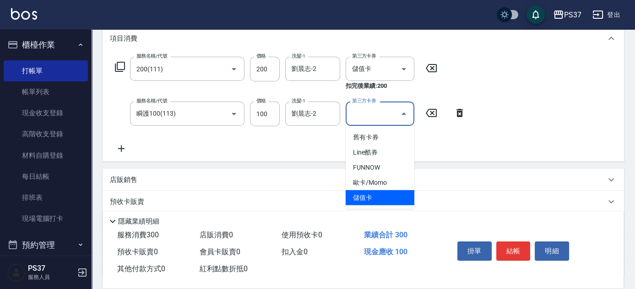
click at [378, 193] on span "儲值卡" at bounding box center [380, 197] width 69 height 15
type input "儲值卡"
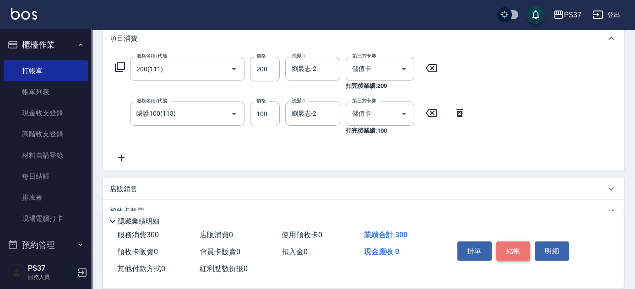
click at [506, 248] on button "結帳" at bounding box center [513, 251] width 34 height 19
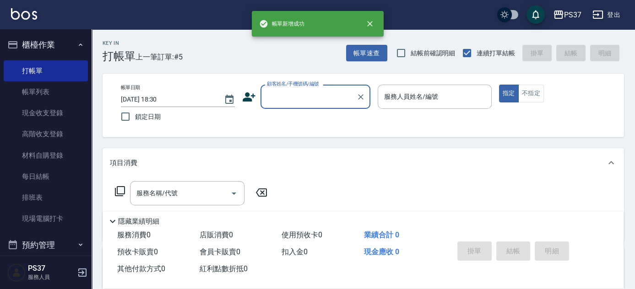
scroll to position [0, 0]
click at [307, 102] on input "顧客姓名/手機號碼/編號" at bounding box center [309, 97] width 88 height 16
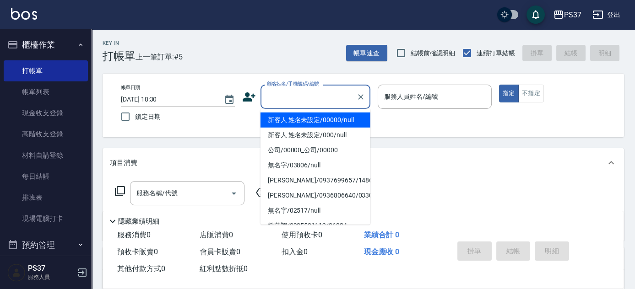
click at [306, 119] on li "新客人 姓名未設定/00000/null" at bounding box center [316, 120] width 110 height 15
type input "新客人 姓名未設定/00000/null"
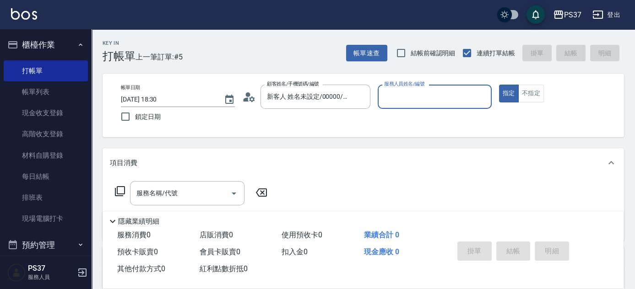
click at [406, 98] on input "服務人員姓名/編號" at bounding box center [435, 97] width 106 height 16
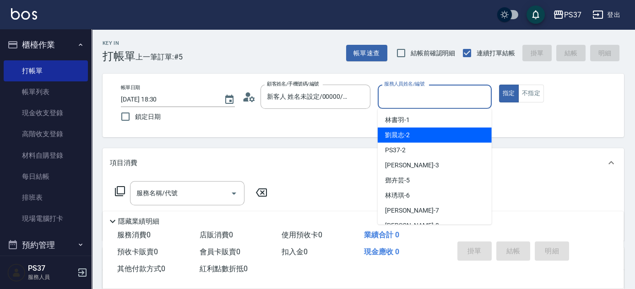
click at [398, 133] on span "劉晨志 -2" at bounding box center [397, 136] width 25 height 10
type input "劉晨志-2"
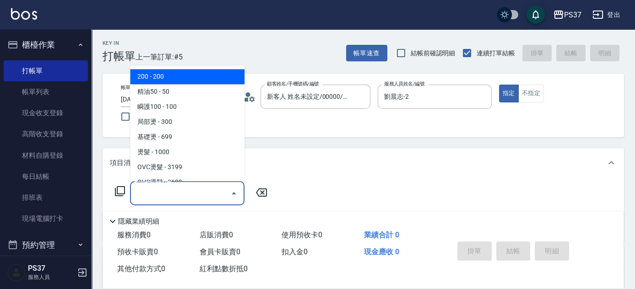
click at [183, 195] on input "服務名稱/代號" at bounding box center [180, 193] width 93 height 16
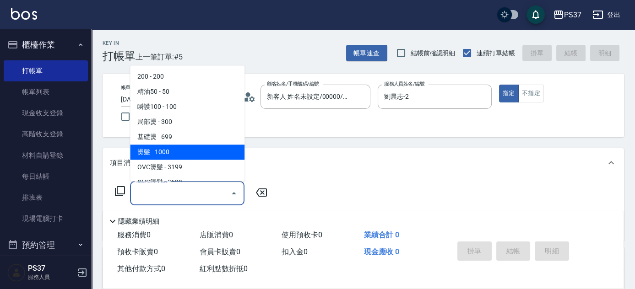
click at [172, 152] on span "燙髮 - 1000" at bounding box center [187, 152] width 114 height 15
type input "燙髮(202)"
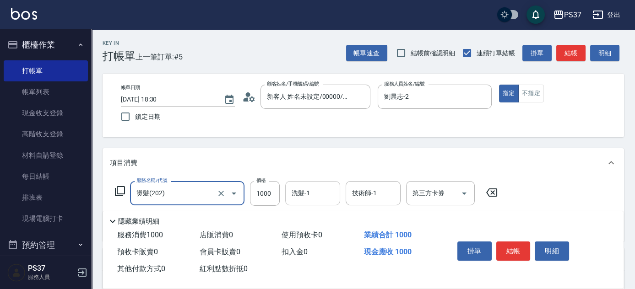
click at [318, 201] on div "洗髮-1" at bounding box center [312, 193] width 55 height 24
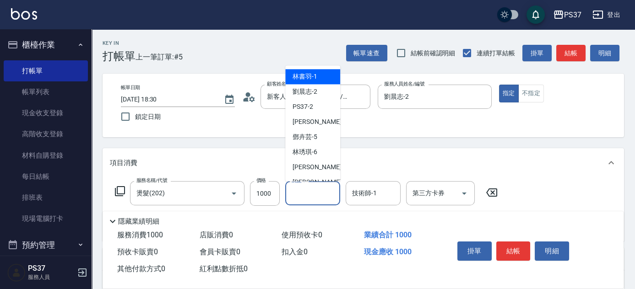
click at [311, 72] on span "林書羽 -1" at bounding box center [305, 77] width 25 height 10
type input "林書羽-1"
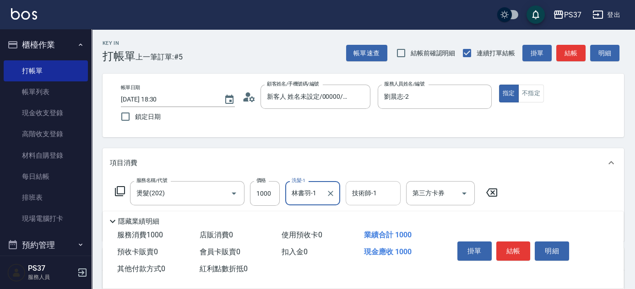
click at [364, 199] on input "技術師-1" at bounding box center [373, 193] width 47 height 16
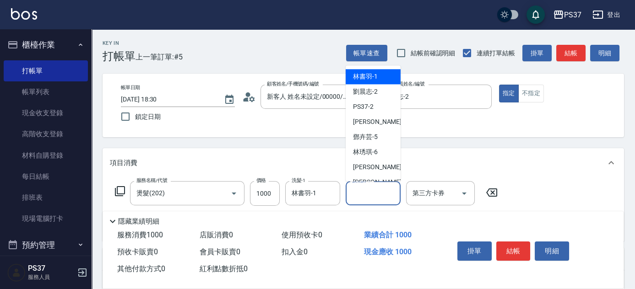
click at [368, 83] on div "林書羽 -1" at bounding box center [373, 77] width 55 height 15
type input "林書羽-1"
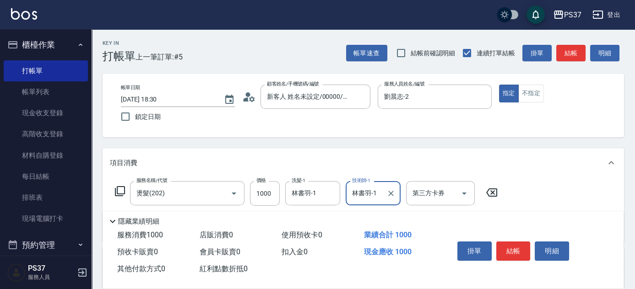
scroll to position [125, 0]
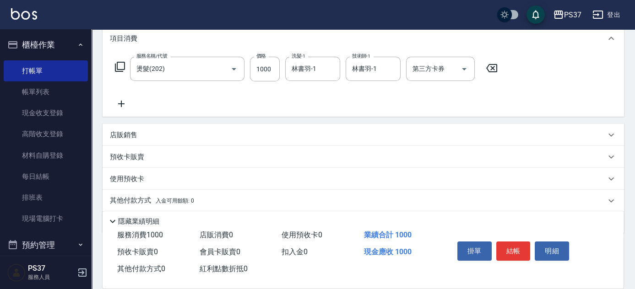
click at [122, 101] on icon at bounding box center [121, 103] width 23 height 11
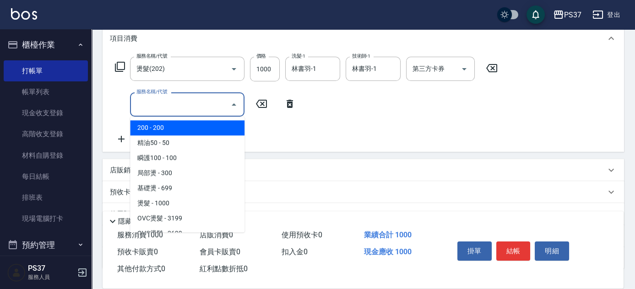
click at [164, 106] on input "服務名稱/代號" at bounding box center [180, 105] width 93 height 16
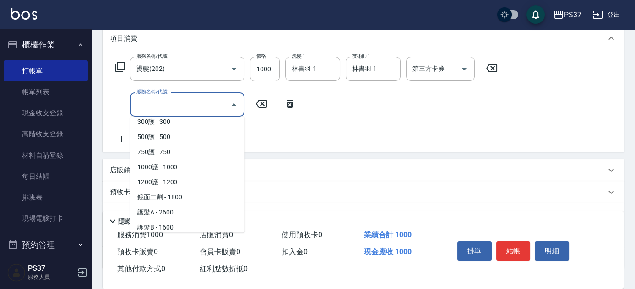
scroll to position [375, 0]
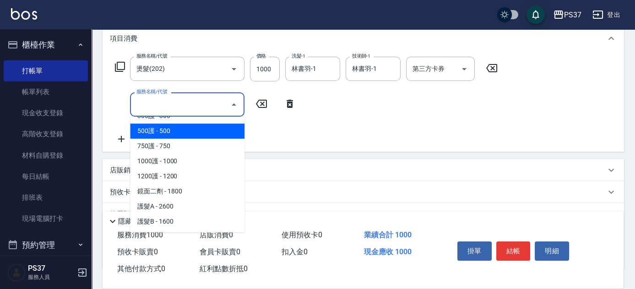
click at [194, 136] on span "500護 - 500" at bounding box center [187, 131] width 114 height 15
type input "500護(402)"
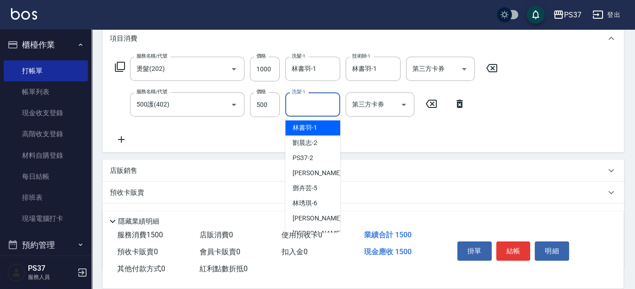
click at [312, 105] on input "洗髮-1" at bounding box center [312, 105] width 47 height 16
click at [315, 126] on span "林書羽 -1" at bounding box center [305, 128] width 25 height 10
type input "林書羽-1"
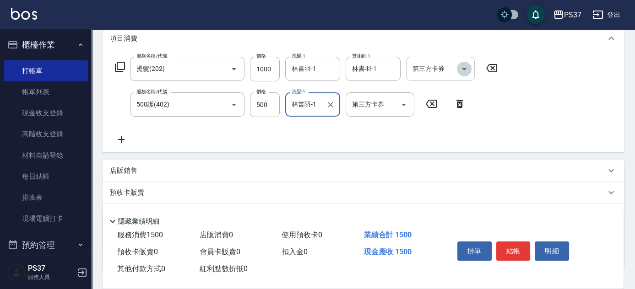
click at [468, 67] on icon "Open" at bounding box center [464, 69] width 11 height 11
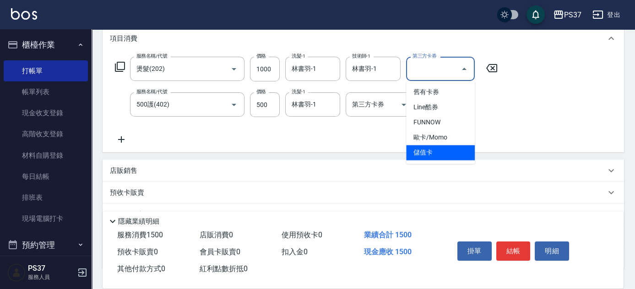
click at [434, 150] on span "儲值卡" at bounding box center [440, 152] width 69 height 15
type input "儲值卡"
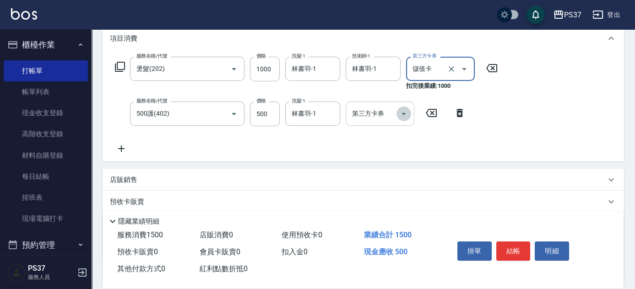
click at [407, 115] on icon "Open" at bounding box center [403, 114] width 11 height 11
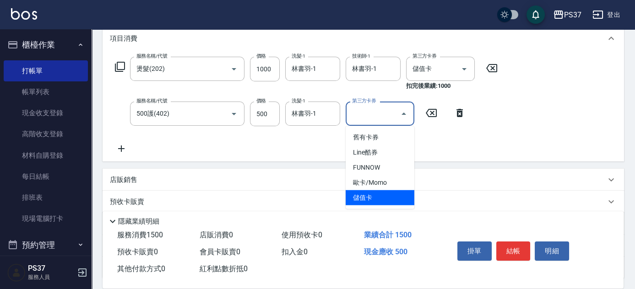
click at [396, 195] on span "儲值卡" at bounding box center [380, 197] width 69 height 15
type input "儲值卡"
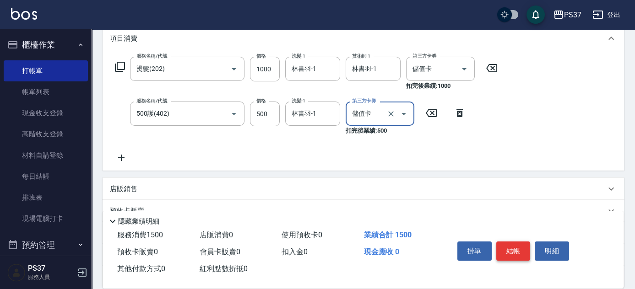
click at [510, 243] on button "結帳" at bounding box center [513, 251] width 34 height 19
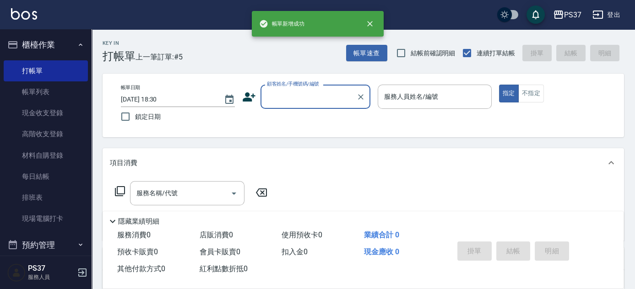
scroll to position [0, 0]
click at [305, 95] on input "顧客姓名/手機號碼/編號" at bounding box center [309, 97] width 88 height 16
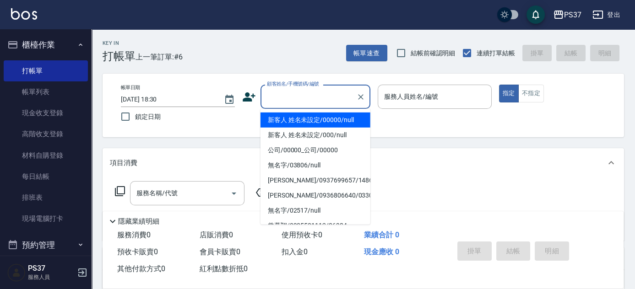
click at [312, 115] on li "新客人 姓名未設定/00000/null" at bounding box center [316, 120] width 110 height 15
type input "新客人 姓名未設定/00000/null"
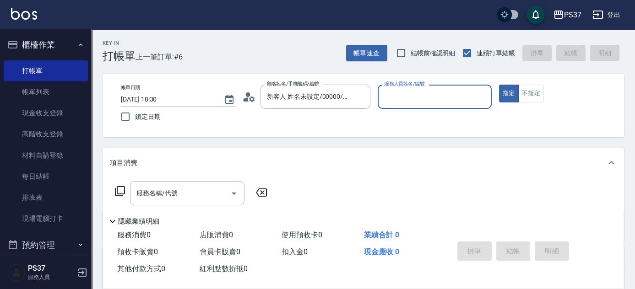
click at [408, 98] on input "服務人員姓名/編號" at bounding box center [435, 97] width 106 height 16
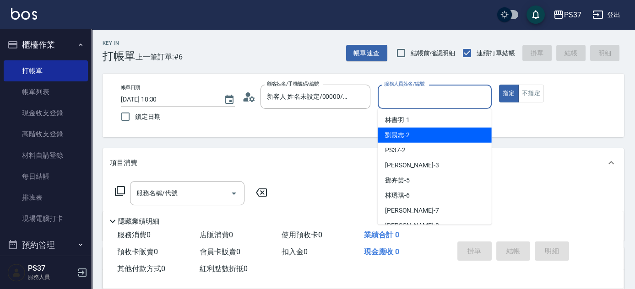
click at [406, 134] on span "劉晨志 -2" at bounding box center [397, 136] width 25 height 10
type input "劉晨志-2"
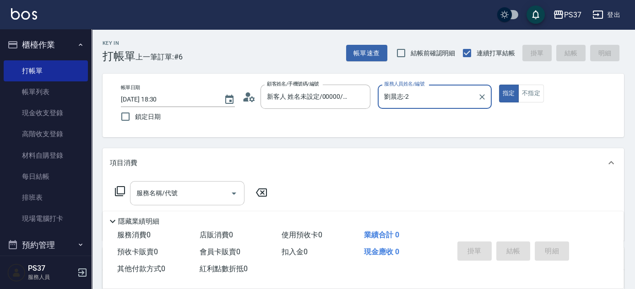
click at [180, 188] on input "服務名稱/代號" at bounding box center [180, 193] width 93 height 16
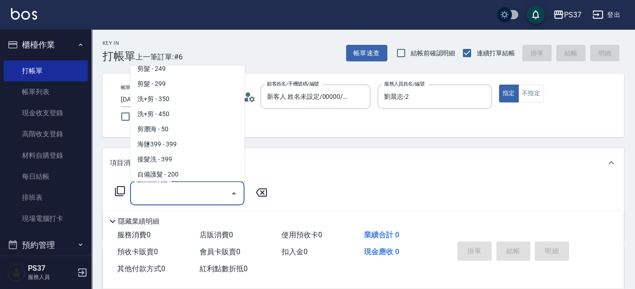
scroll to position [499, 0]
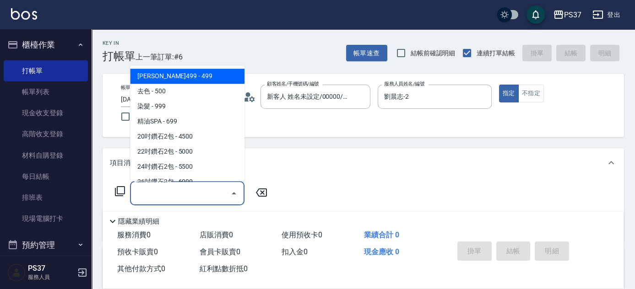
click at [202, 81] on span "伊黛莉499 - 499" at bounding box center [187, 76] width 114 height 15
type input "伊黛莉499(0499)"
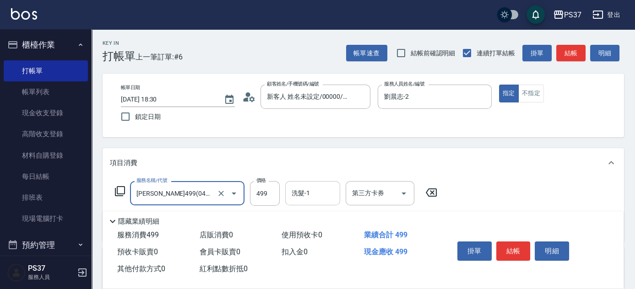
click at [302, 192] on input "洗髮-1" at bounding box center [312, 193] width 47 height 16
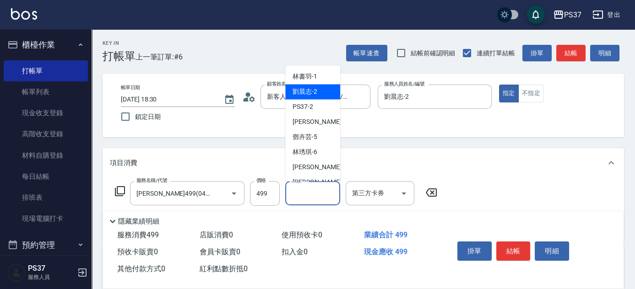
click at [308, 93] on span "劉晨志 -2" at bounding box center [305, 92] width 25 height 10
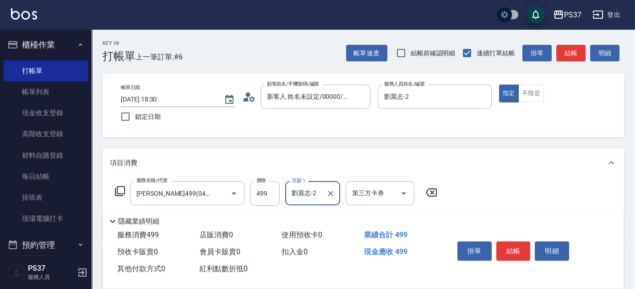
type input "劉晨志-2"
click at [262, 192] on input "499" at bounding box center [265, 193] width 30 height 25
type input "500"
click at [401, 192] on icon "Open" at bounding box center [403, 193] width 11 height 11
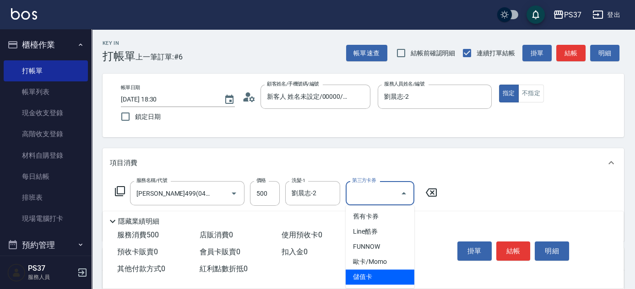
click at [370, 282] on span "儲值卡" at bounding box center [380, 277] width 69 height 15
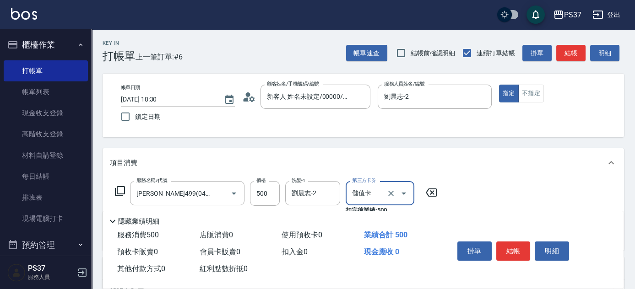
type input "儲值卡"
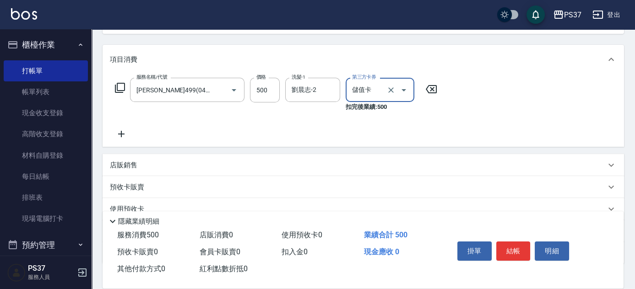
scroll to position [125, 0]
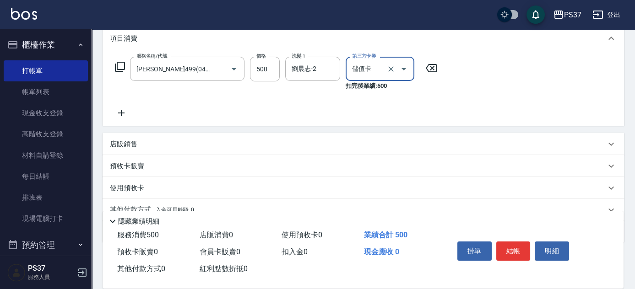
click at [127, 144] on p "店販銷售" at bounding box center [123, 145] width 27 height 10
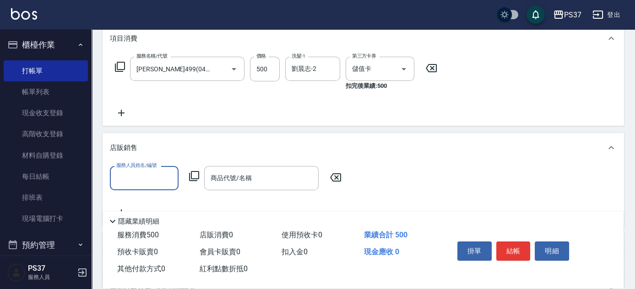
scroll to position [0, 0]
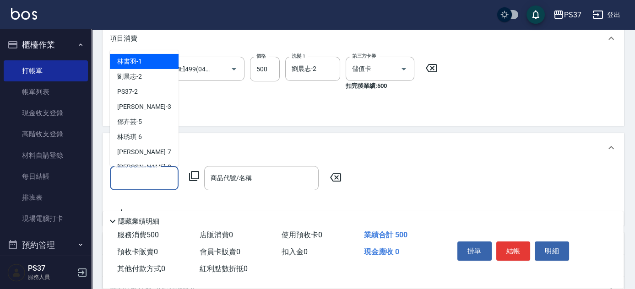
click at [136, 184] on input "服務人員姓名/編號" at bounding box center [144, 178] width 60 height 16
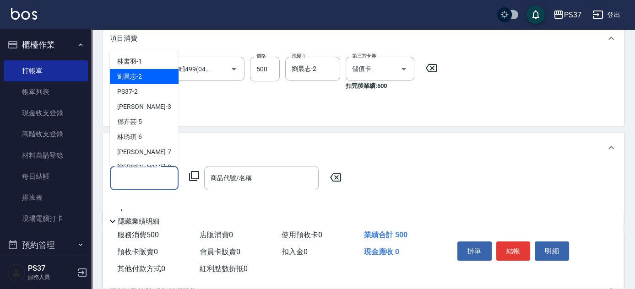
click at [152, 80] on div "劉晨志 -2" at bounding box center [144, 76] width 69 height 15
type input "劉晨志-2"
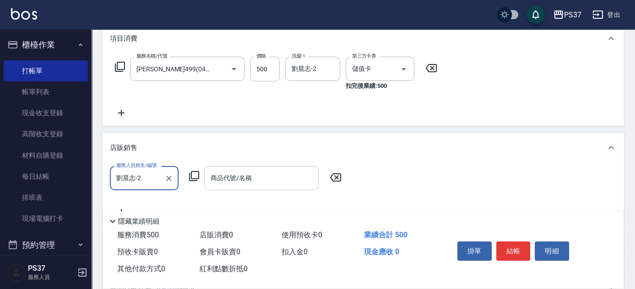
click at [246, 173] on div "商品代號/名稱 商品代號/名稱" at bounding box center [261, 178] width 114 height 24
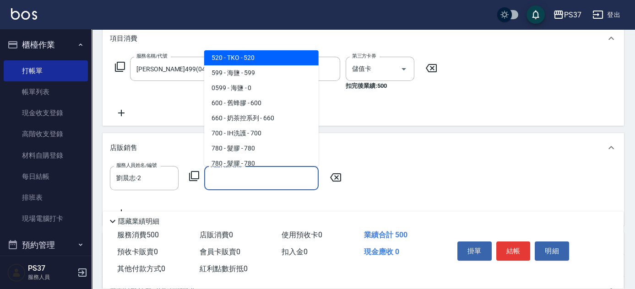
scroll to position [83, 0]
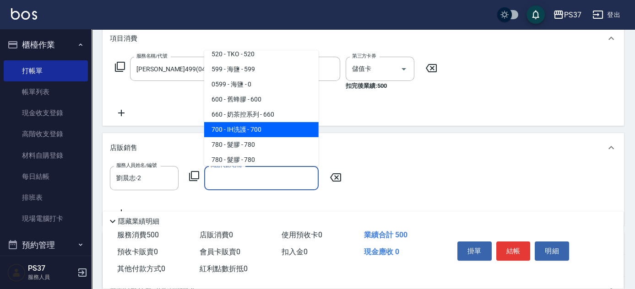
click at [251, 128] on span "700 - IH洗護 - 700" at bounding box center [261, 129] width 114 height 15
type input "IH洗護"
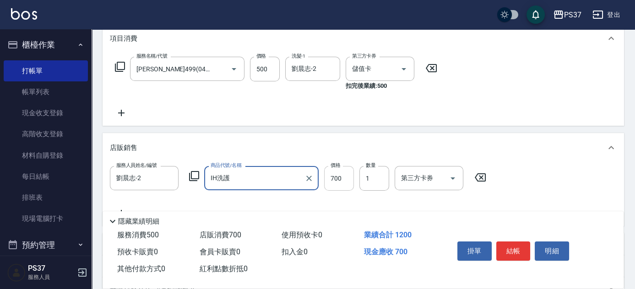
click at [336, 179] on input "700" at bounding box center [339, 178] width 30 height 25
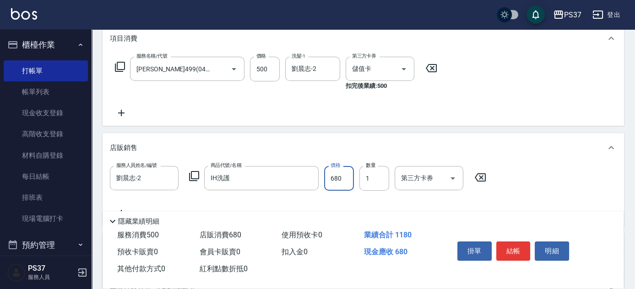
type input "680"
click at [455, 175] on icon "Open" at bounding box center [452, 178] width 11 height 11
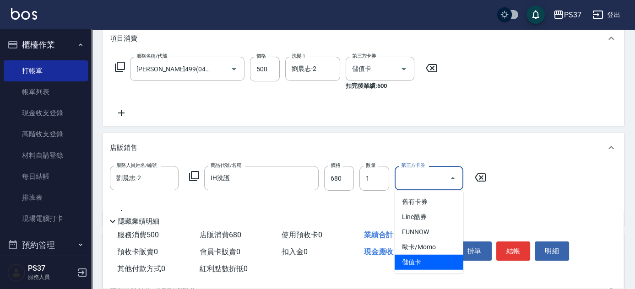
click at [431, 257] on span "儲值卡" at bounding box center [429, 262] width 69 height 15
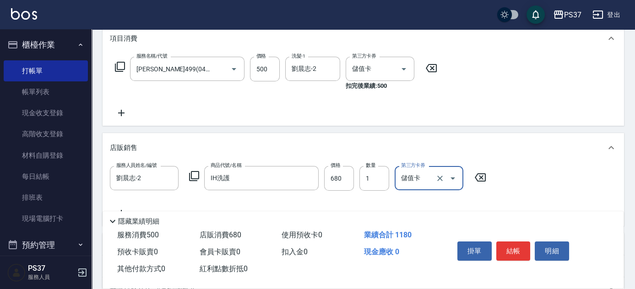
type input "儲值卡"
click at [505, 248] on button "結帳" at bounding box center [513, 251] width 34 height 19
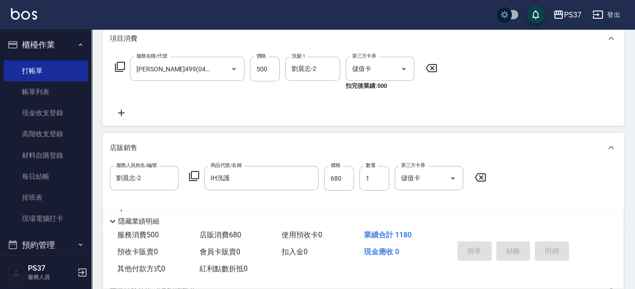
type input "2025/09/26 18:31"
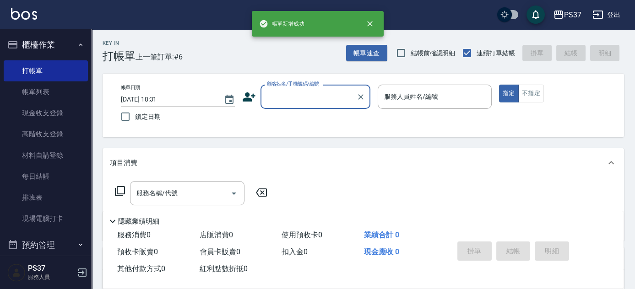
scroll to position [0, 0]
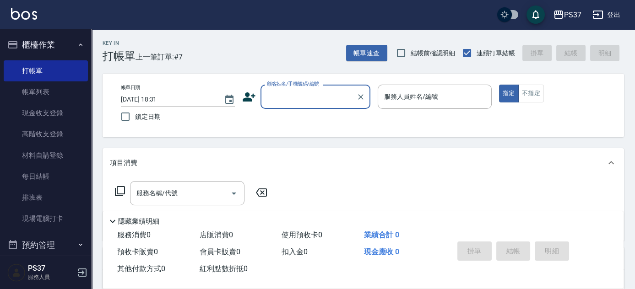
click at [322, 106] on div "顧客姓名/手機號碼/編號" at bounding box center [316, 97] width 110 height 24
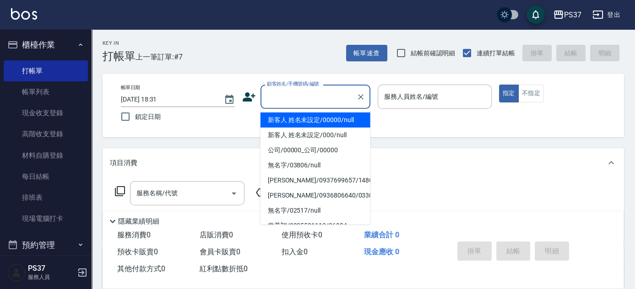
click at [326, 115] on li "新客人 姓名未設定/00000/null" at bounding box center [316, 120] width 110 height 15
type input "新客人 姓名未設定/00000/null"
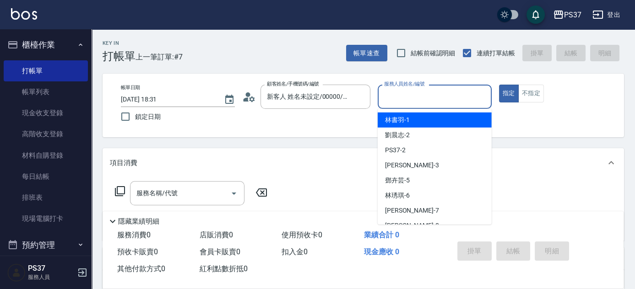
click at [385, 98] on input "服務人員姓名/編號" at bounding box center [435, 97] width 106 height 16
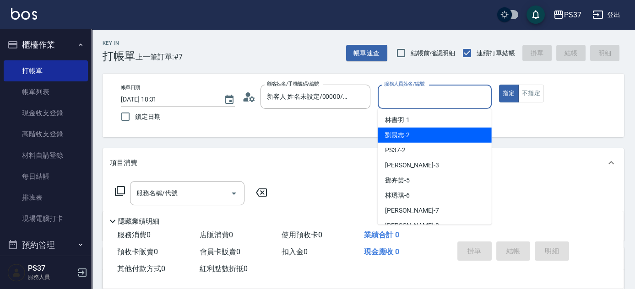
click at [404, 133] on span "劉晨志 -2" at bounding box center [397, 136] width 25 height 10
type input "劉晨志-2"
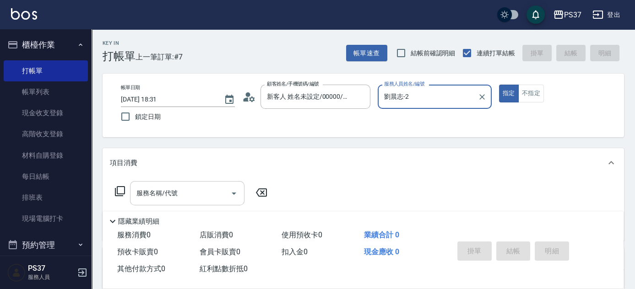
click at [149, 196] on input "服務名稱/代號" at bounding box center [180, 193] width 93 height 16
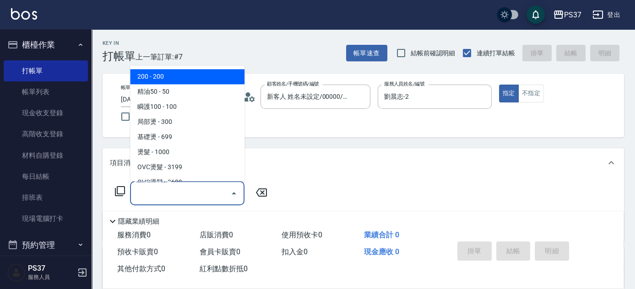
click at [178, 79] on span "200 - 200" at bounding box center [187, 77] width 114 height 15
type input "200(111)"
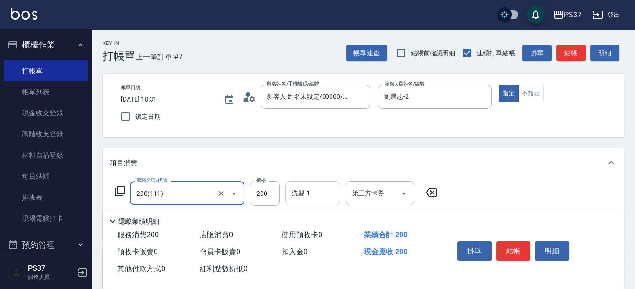
click at [302, 191] on input "洗髮-1" at bounding box center [312, 193] width 47 height 16
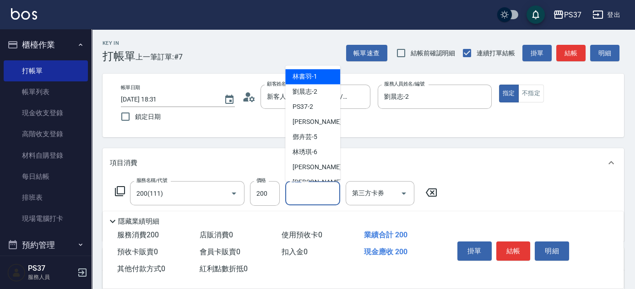
click at [316, 80] on span "林書羽 -1" at bounding box center [305, 77] width 25 height 10
type input "林書羽-1"
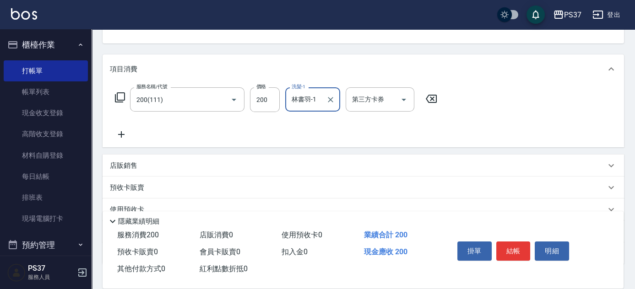
scroll to position [125, 0]
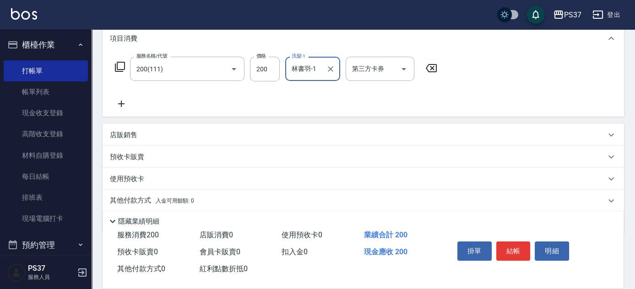
click at [121, 102] on icon at bounding box center [121, 104] width 6 height 6
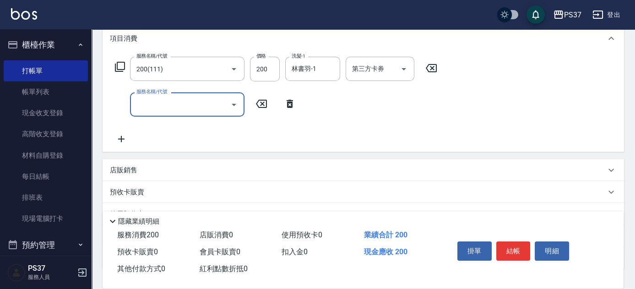
click at [150, 108] on input "服務名稱/代號" at bounding box center [180, 105] width 93 height 16
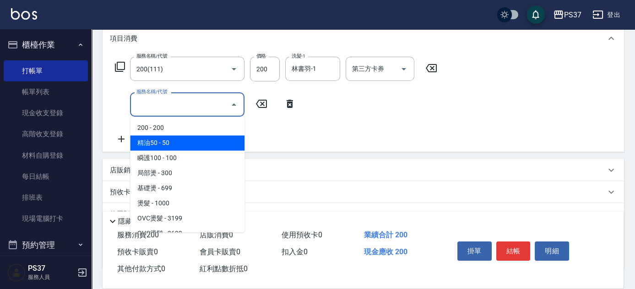
click at [185, 143] on span "精油50 - 50" at bounding box center [187, 143] width 114 height 15
type input "精油50(112)"
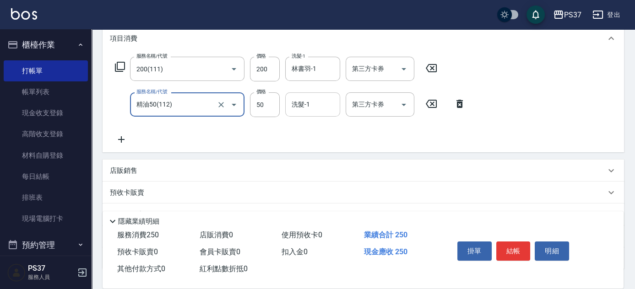
click at [303, 104] on div "洗髮-1 洗髮-1" at bounding box center [312, 105] width 55 height 24
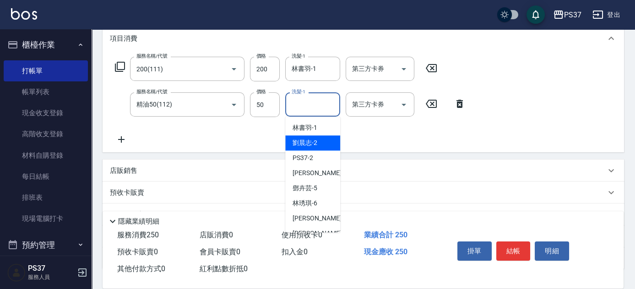
click at [312, 139] on span "劉晨志 -2" at bounding box center [305, 143] width 25 height 10
type input "劉晨志-2"
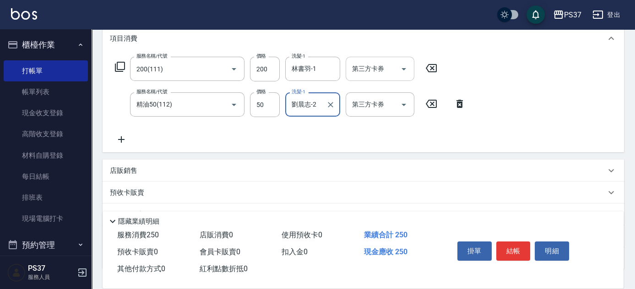
click at [400, 69] on icon "Open" at bounding box center [403, 69] width 11 height 11
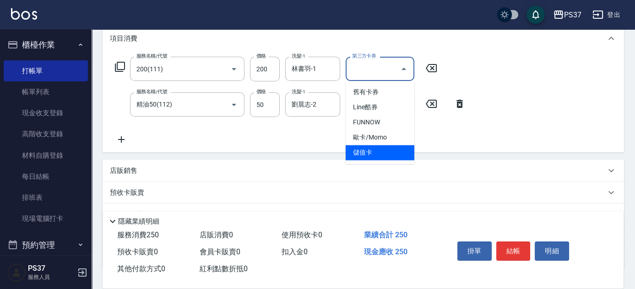
click at [386, 153] on span "儲值卡" at bounding box center [380, 152] width 69 height 15
type input "儲值卡"
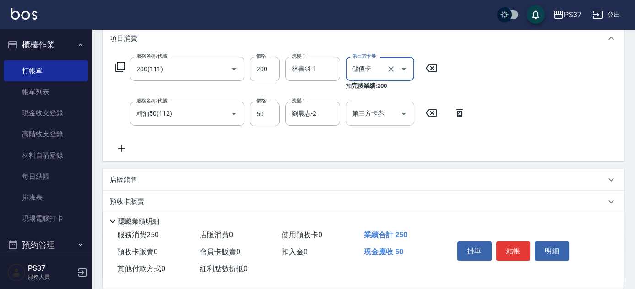
click at [408, 113] on icon "Open" at bounding box center [403, 114] width 11 height 11
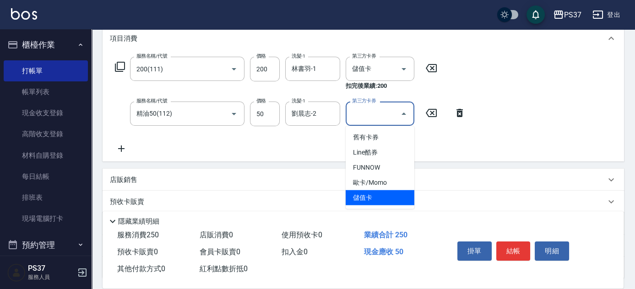
click at [389, 192] on span "儲值卡" at bounding box center [380, 197] width 69 height 15
type input "儲值卡"
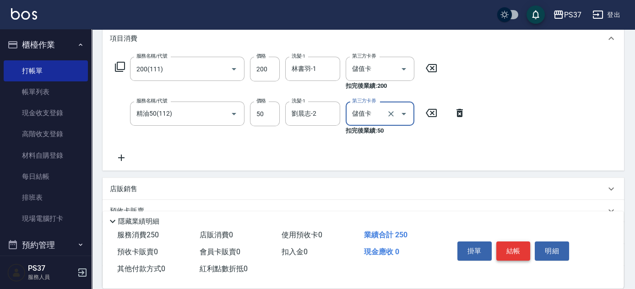
click at [506, 256] on button "結帳" at bounding box center [513, 251] width 34 height 19
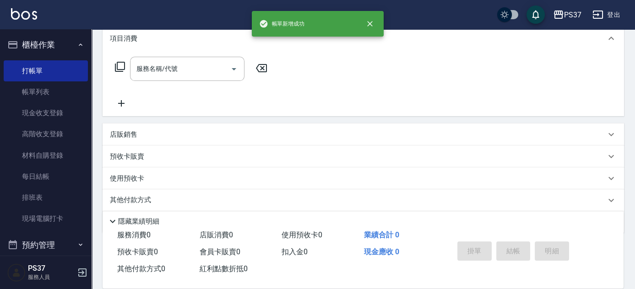
scroll to position [0, 0]
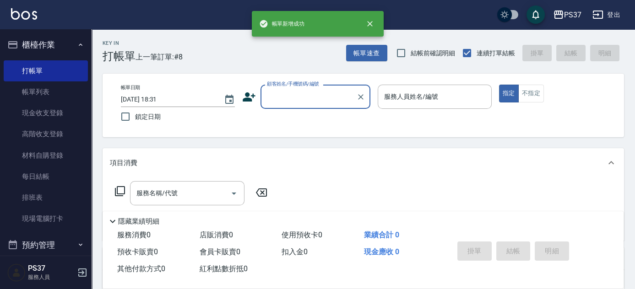
click at [312, 97] on input "顧客姓名/手機號碼/編號" at bounding box center [309, 97] width 88 height 16
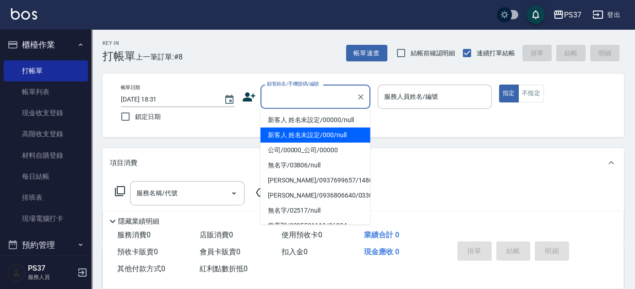
drag, startPoint x: 302, startPoint y: 130, endPoint x: 302, endPoint y: 120, distance: 9.6
click at [302, 130] on li "新客人 姓名未設定/000/null" at bounding box center [316, 135] width 110 height 15
type input "新客人 姓名未設定/000/null"
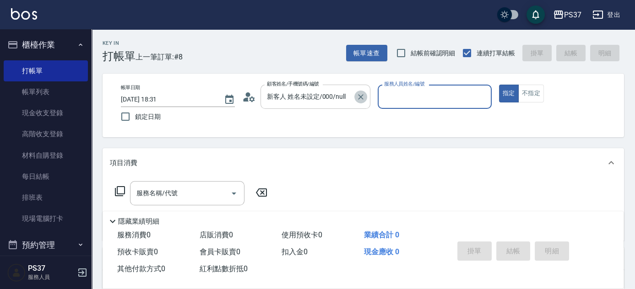
click at [363, 97] on icon "Clear" at bounding box center [360, 97] width 9 height 9
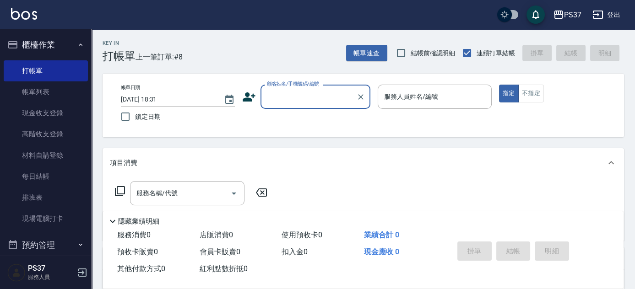
click at [325, 103] on input "顧客姓名/手機號碼/編號" at bounding box center [309, 97] width 88 height 16
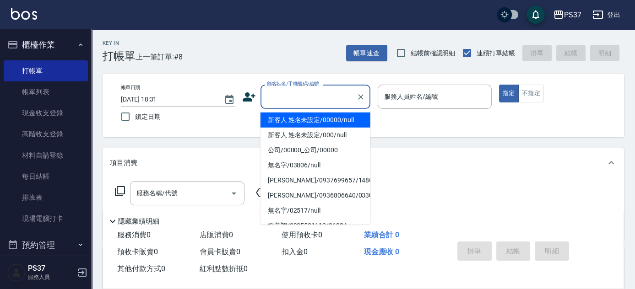
click at [324, 120] on li "新客人 姓名未設定/00000/null" at bounding box center [316, 120] width 110 height 15
type input "新客人 姓名未設定/00000/null"
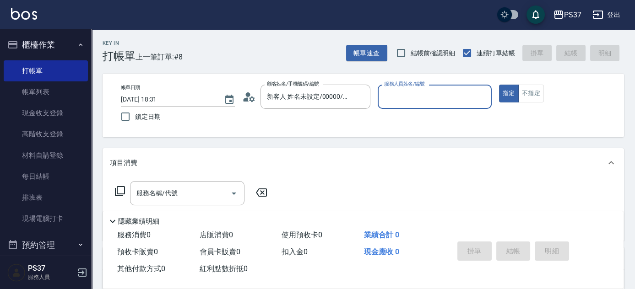
click at [427, 98] on input "服務人員姓名/編號" at bounding box center [435, 97] width 106 height 16
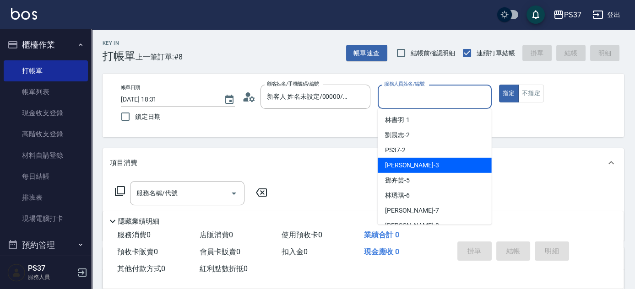
scroll to position [83, 0]
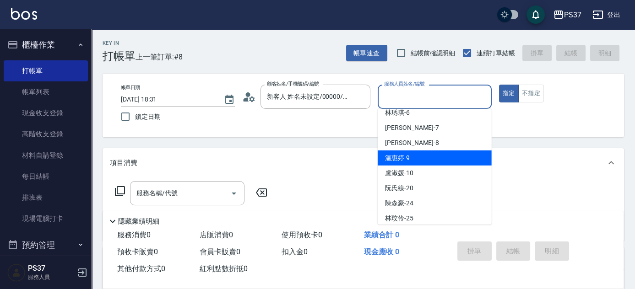
click at [406, 159] on span "溫惠婷 -9" at bounding box center [397, 158] width 25 height 10
type input "溫惠婷-9"
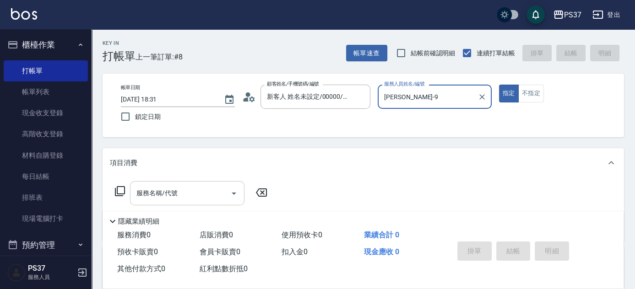
click at [210, 199] on input "服務名稱/代號" at bounding box center [180, 193] width 93 height 16
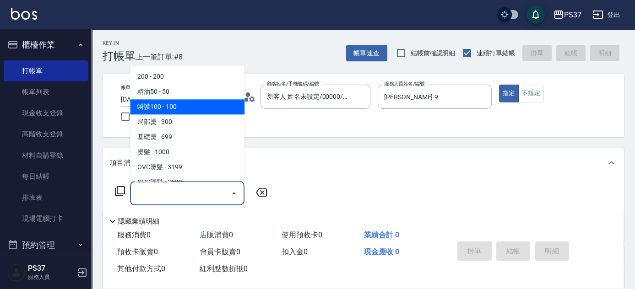
click at [184, 103] on span "瞬護100 - 100" at bounding box center [187, 107] width 114 height 15
type input "瞬護100(113)"
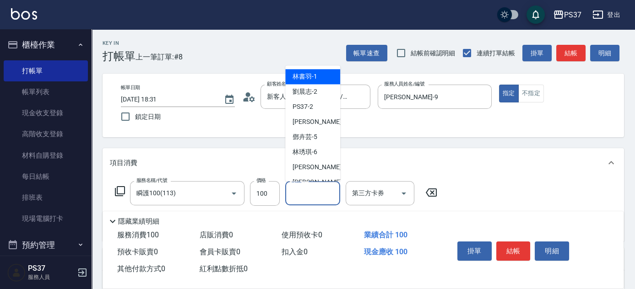
click at [304, 191] on input "洗髮-1" at bounding box center [312, 193] width 47 height 16
click at [313, 78] on span "林書羽 -1" at bounding box center [305, 77] width 25 height 10
type input "林書羽-1"
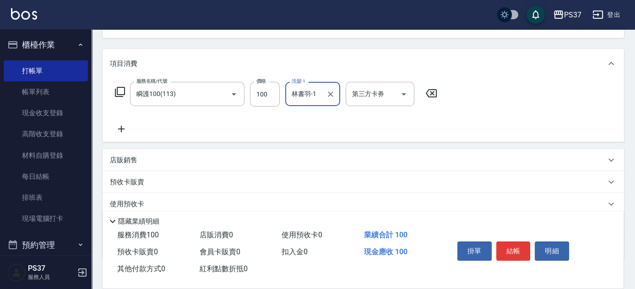
scroll to position [125, 0]
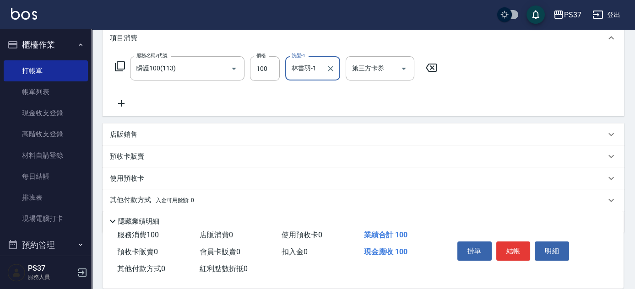
click at [122, 100] on icon at bounding box center [121, 103] width 23 height 11
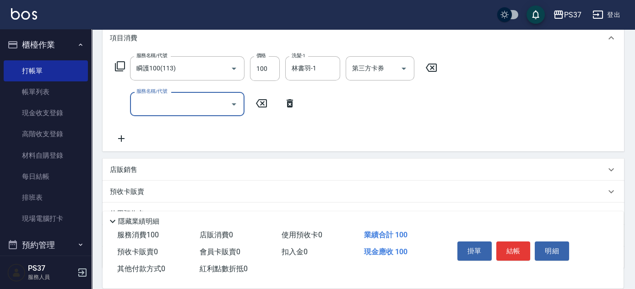
click at [155, 106] on input "服務名稱/代號" at bounding box center [180, 104] width 93 height 16
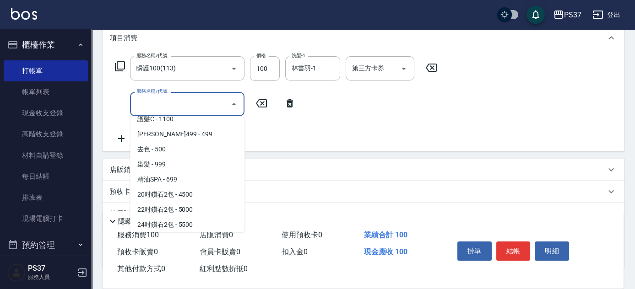
scroll to position [499, 0]
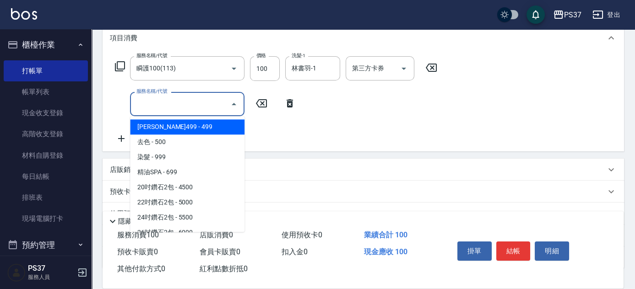
click at [196, 129] on span "伊黛莉499 - 499" at bounding box center [187, 127] width 114 height 15
type input "伊黛莉499(0499)"
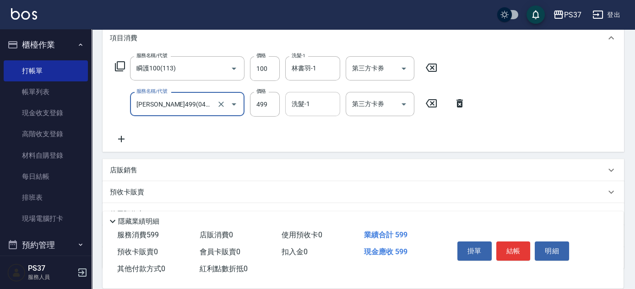
click at [309, 109] on input "洗髮-1" at bounding box center [312, 104] width 47 height 16
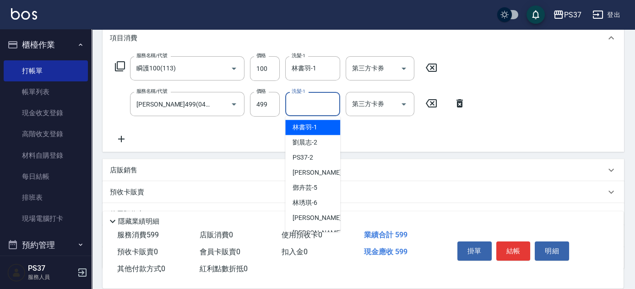
click at [319, 126] on div "林書羽 -1" at bounding box center [312, 127] width 55 height 15
type input "林書羽-1"
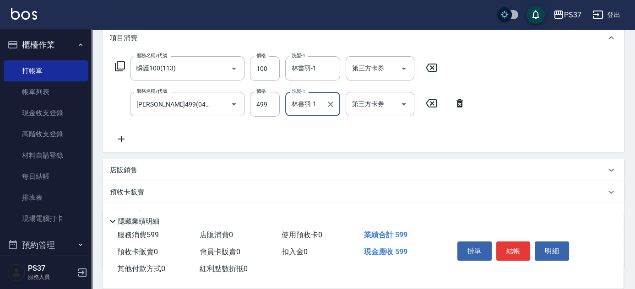
click at [121, 139] on icon at bounding box center [121, 139] width 6 height 6
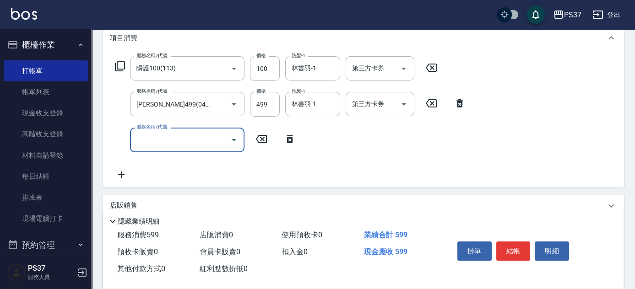
click at [142, 136] on input "服務名稱/代號" at bounding box center [180, 140] width 93 height 16
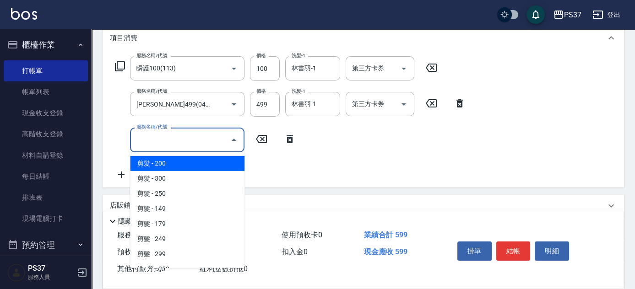
scroll to position [125, 0]
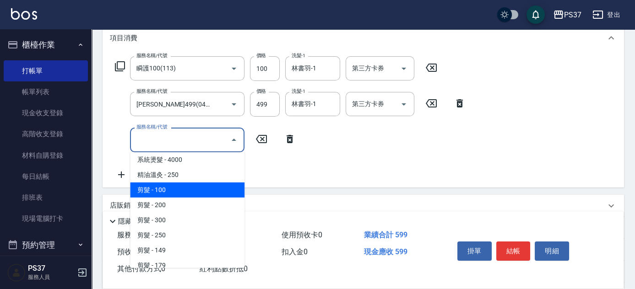
click at [178, 186] on span "剪髮 - 100" at bounding box center [187, 190] width 114 height 15
type input "剪髮(300)"
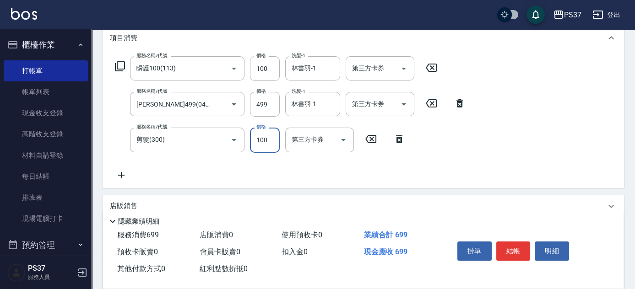
click at [274, 136] on input "100" at bounding box center [265, 140] width 30 height 25
type input "1"
click at [397, 67] on div at bounding box center [404, 68] width 14 height 24
click at [408, 71] on icon "Open" at bounding box center [403, 68] width 11 height 11
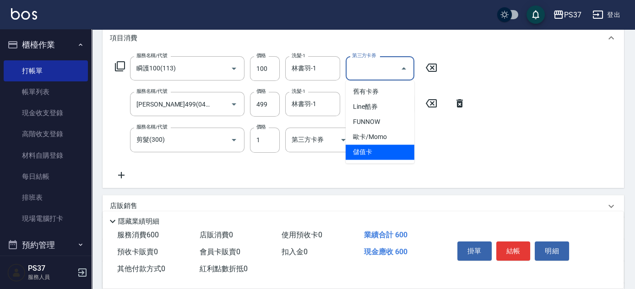
click at [385, 150] on span "儲值卡" at bounding box center [380, 152] width 69 height 15
type input "儲值卡"
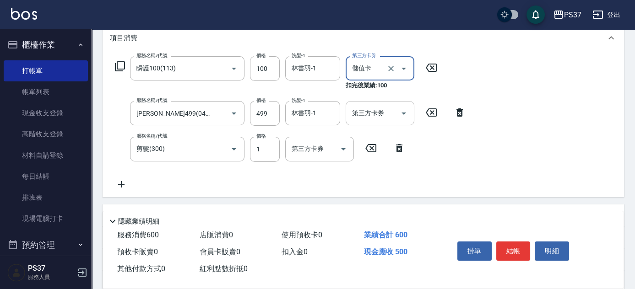
click at [405, 115] on icon "Open" at bounding box center [403, 113] width 11 height 11
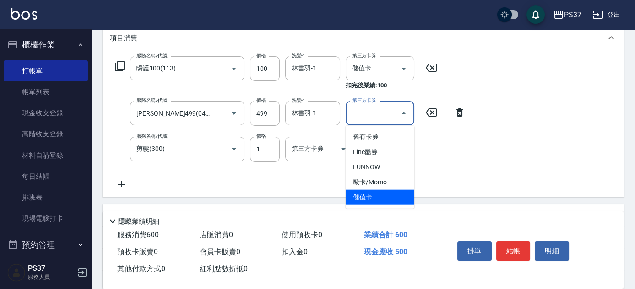
click at [381, 191] on span "儲值卡" at bounding box center [380, 197] width 69 height 15
type input "儲值卡"
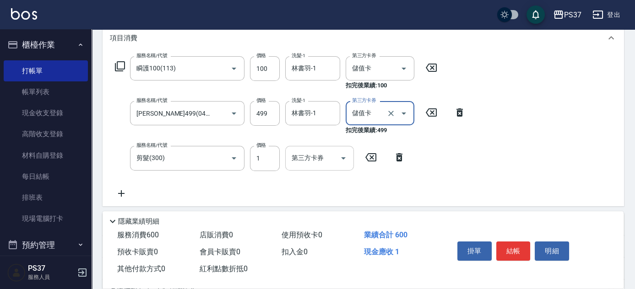
click at [344, 163] on icon "Open" at bounding box center [343, 158] width 11 height 11
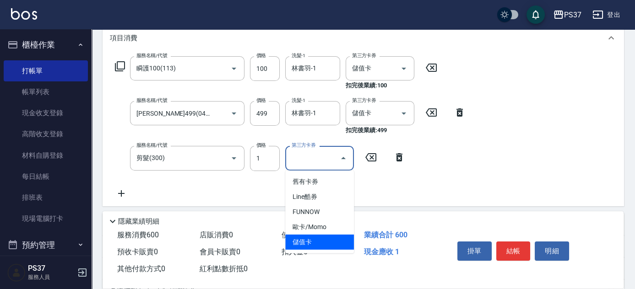
click at [313, 236] on span "儲值卡" at bounding box center [319, 242] width 69 height 15
type input "儲值卡"
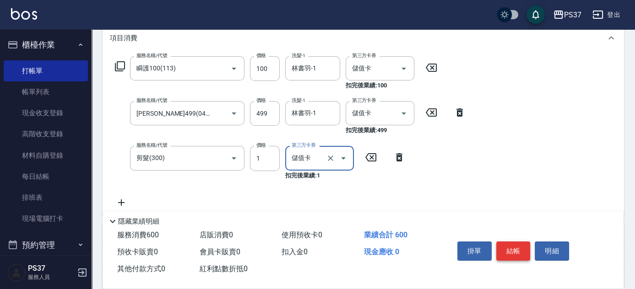
click at [517, 248] on button "結帳" at bounding box center [513, 251] width 34 height 19
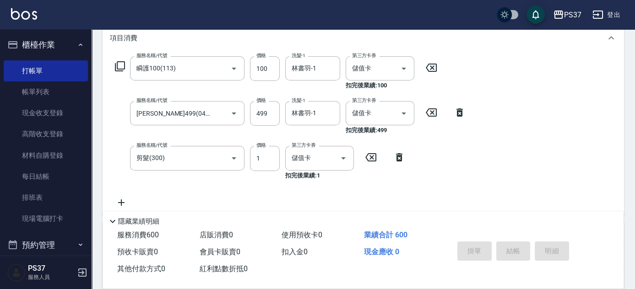
type input "2025/09/26 18:32"
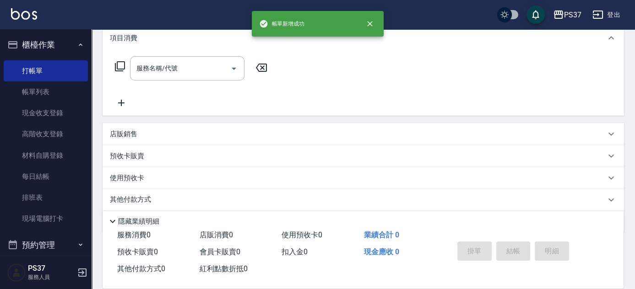
scroll to position [0, 0]
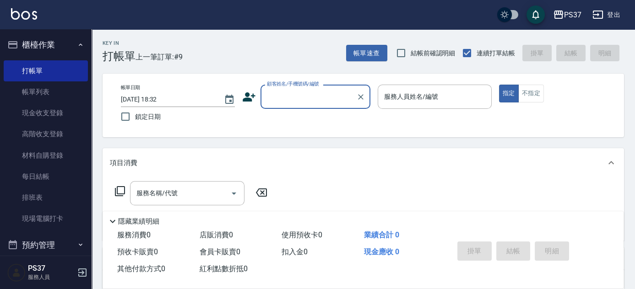
click at [317, 105] on div "顧客姓名/手機號碼/編號" at bounding box center [316, 97] width 110 height 24
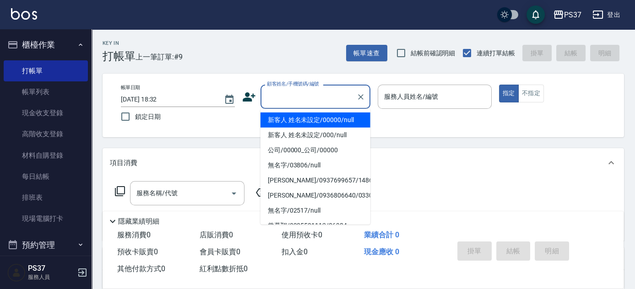
click at [319, 122] on li "新客人 姓名未設定/00000/null" at bounding box center [316, 120] width 110 height 15
type input "新客人 姓名未設定/00000/null"
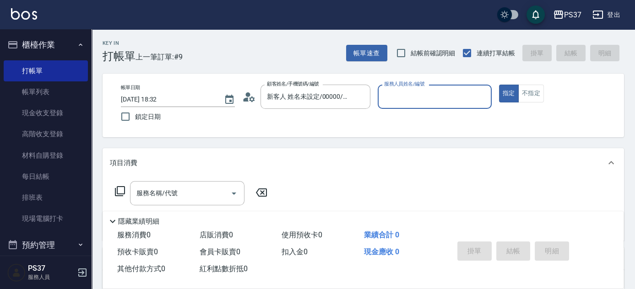
click at [424, 105] on div "服務人員姓名/編號" at bounding box center [435, 97] width 114 height 24
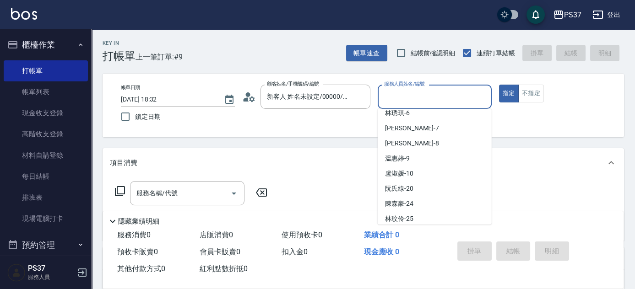
scroll to position [83, 0]
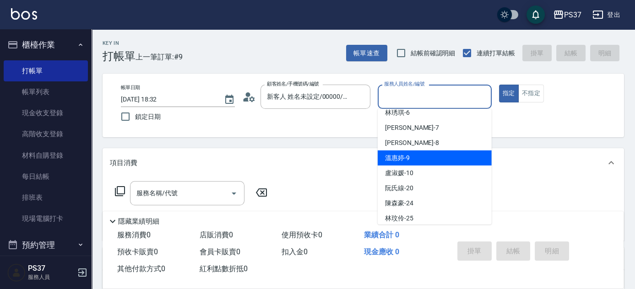
click at [422, 162] on div "溫惠婷 -9" at bounding box center [435, 158] width 114 height 15
type input "溫惠婷-9"
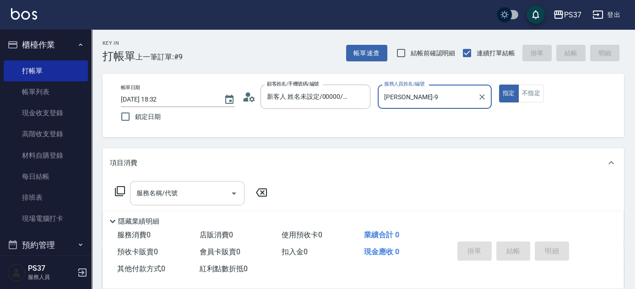
click at [191, 191] on input "服務名稱/代號" at bounding box center [180, 193] width 93 height 16
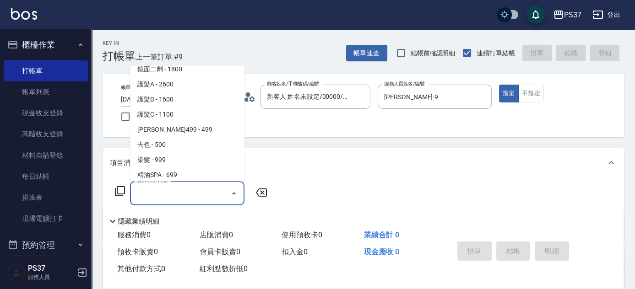
scroll to position [499, 0]
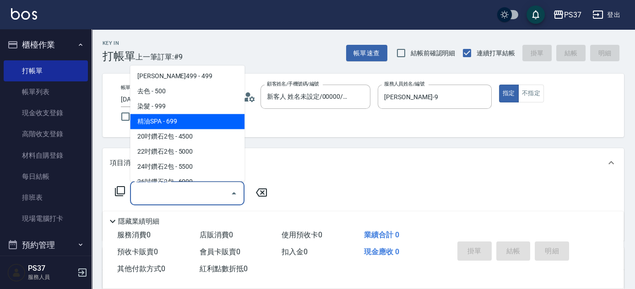
click at [190, 124] on span "精油SPA - 699" at bounding box center [187, 121] width 114 height 15
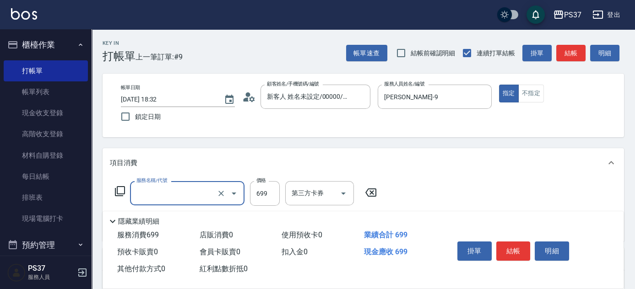
type input "精油SPA(0699)"
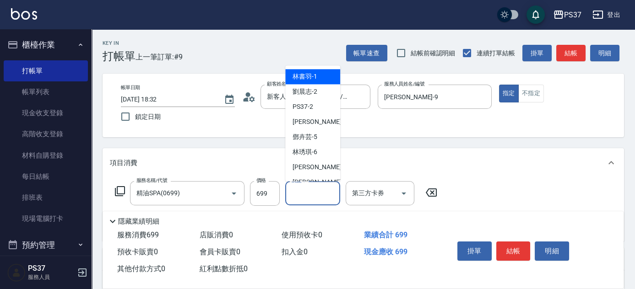
click at [316, 192] on input "洗髮-1" at bounding box center [312, 193] width 47 height 16
click at [316, 82] on span "林書羽 -1" at bounding box center [305, 77] width 25 height 10
type input "林書羽-1"
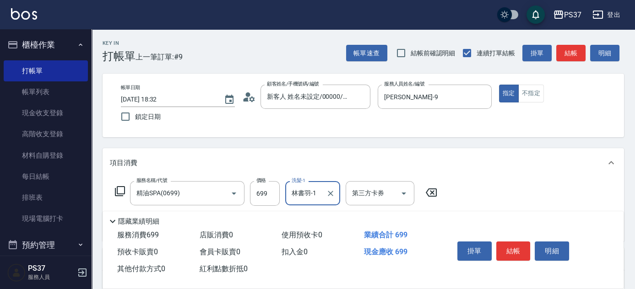
scroll to position [41, 0]
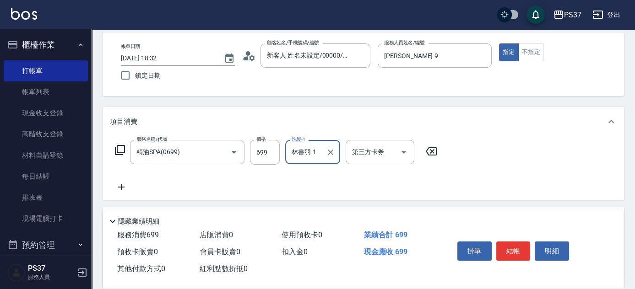
click at [125, 187] on icon at bounding box center [121, 187] width 23 height 11
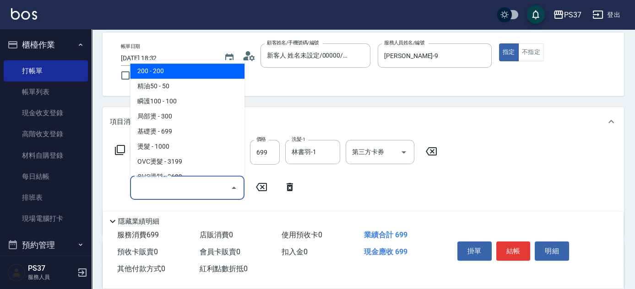
click at [163, 188] on input "服務名稱/代號" at bounding box center [180, 188] width 93 height 16
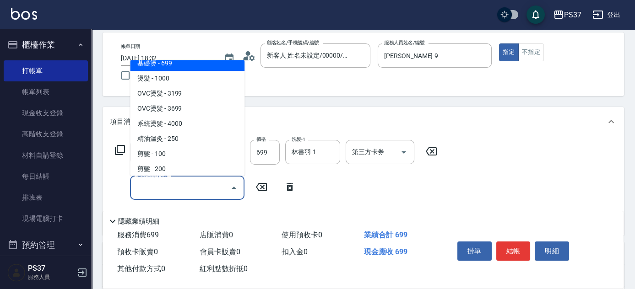
scroll to position [125, 0]
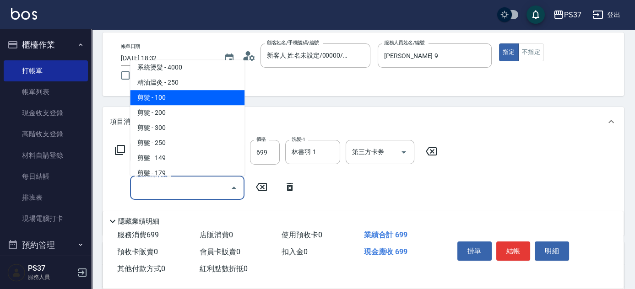
click at [173, 98] on span "剪髮 - 100" at bounding box center [187, 97] width 114 height 15
type input "剪髮(300)"
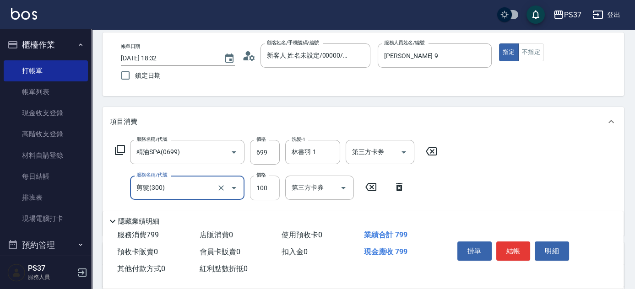
click at [267, 183] on input "100" at bounding box center [265, 188] width 30 height 25
type input "1"
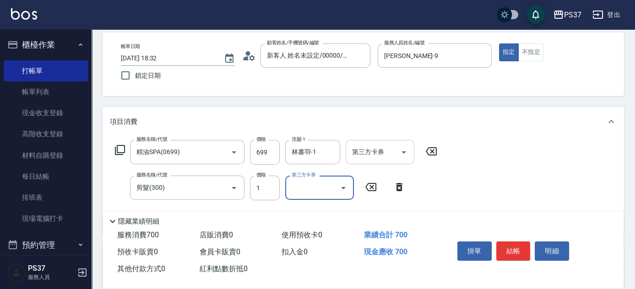
click at [400, 153] on icon "Open" at bounding box center [403, 152] width 11 height 11
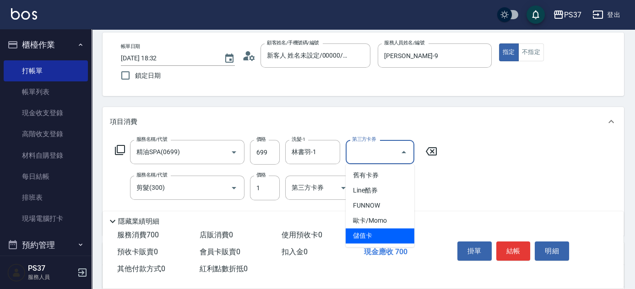
click at [380, 239] on span "儲值卡" at bounding box center [380, 236] width 69 height 15
type input "儲值卡"
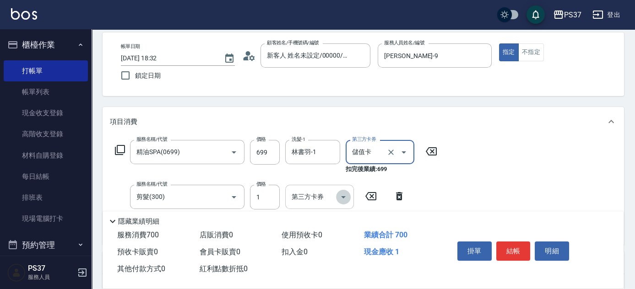
click at [341, 196] on icon "Open" at bounding box center [343, 197] width 11 height 11
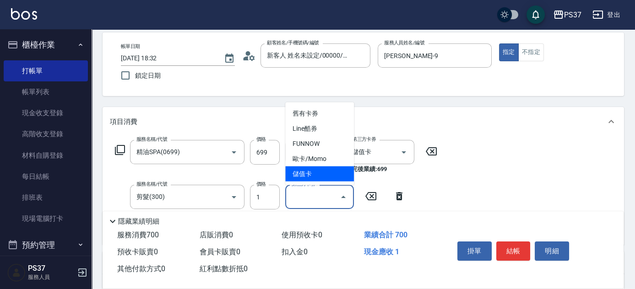
click at [329, 167] on span "儲值卡" at bounding box center [319, 174] width 69 height 15
type input "儲值卡"
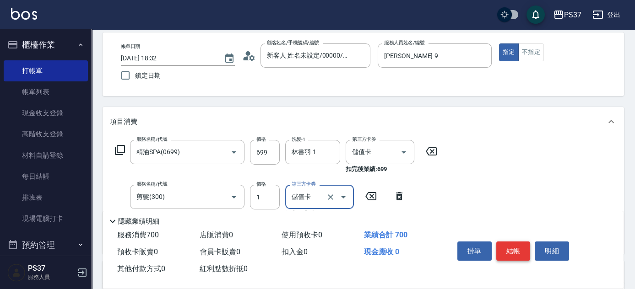
click at [511, 254] on button "結帳" at bounding box center [513, 251] width 34 height 19
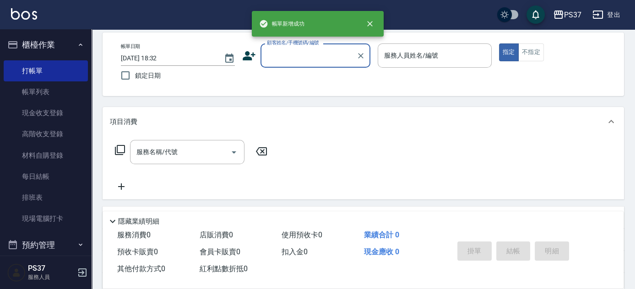
scroll to position [0, 0]
click at [284, 36] on div "帳單新增成功" at bounding box center [318, 24] width 132 height 26
click at [292, 59] on input "顧客姓名/手機號碼/編號" at bounding box center [309, 56] width 88 height 16
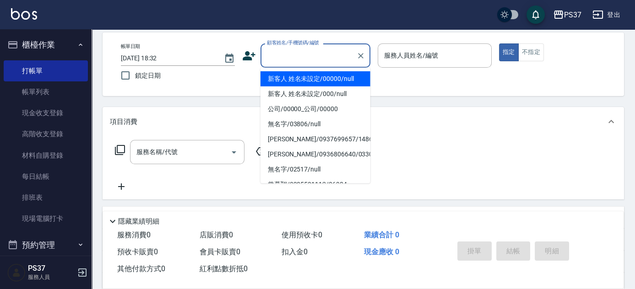
click at [299, 71] on li "新客人 姓名未設定/00000/null" at bounding box center [316, 78] width 110 height 15
type input "新客人 姓名未設定/00000/null"
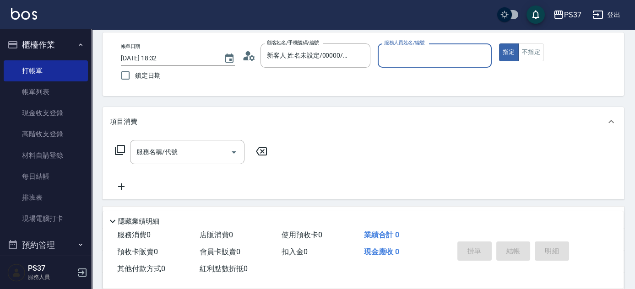
click at [407, 57] on input "服務人員姓名/編號" at bounding box center [435, 56] width 106 height 16
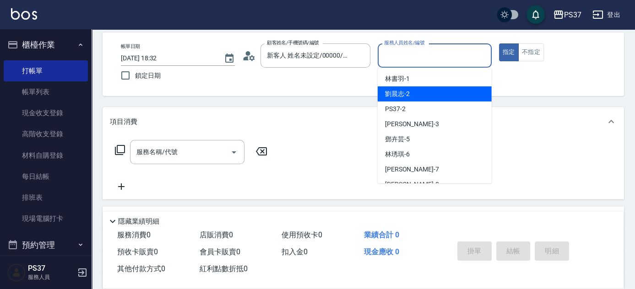
click at [420, 99] on div "劉晨志 -2" at bounding box center [435, 94] width 114 height 15
type input "劉晨志-2"
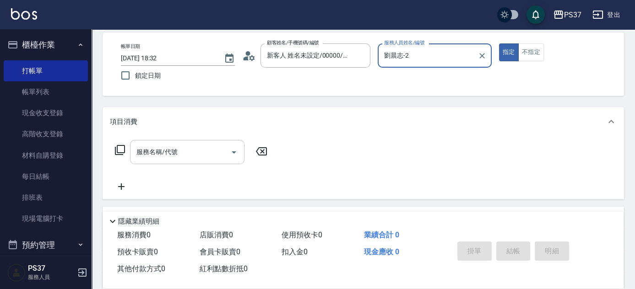
click at [187, 163] on div "服務名稱/代號" at bounding box center [187, 152] width 114 height 24
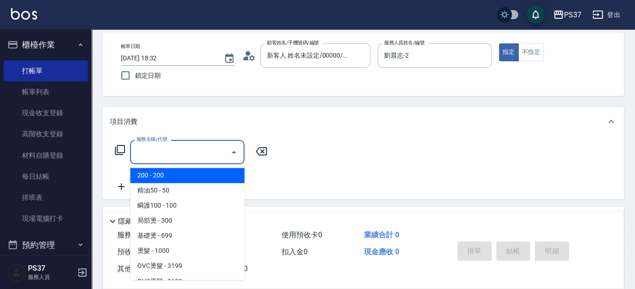
click at [174, 169] on span "200 - 200" at bounding box center [187, 175] width 114 height 15
type input "200(111)"
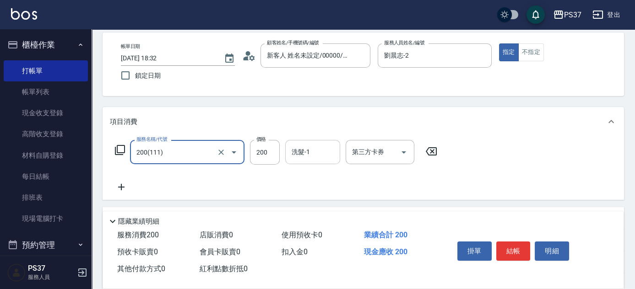
click at [310, 152] on input "洗髮-1" at bounding box center [312, 152] width 47 height 16
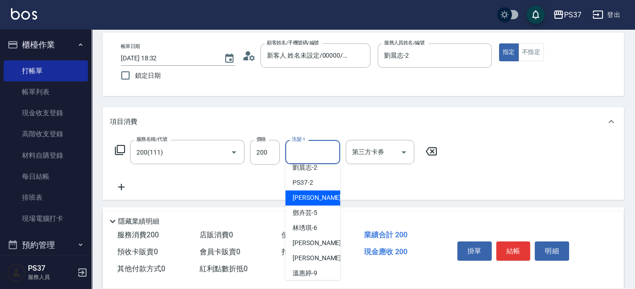
scroll to position [41, 0]
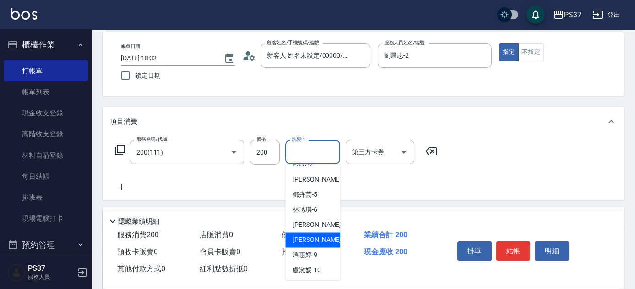
click at [316, 241] on span "徐雅娟 -8" at bounding box center [320, 240] width 54 height 10
type input "徐雅娟-8"
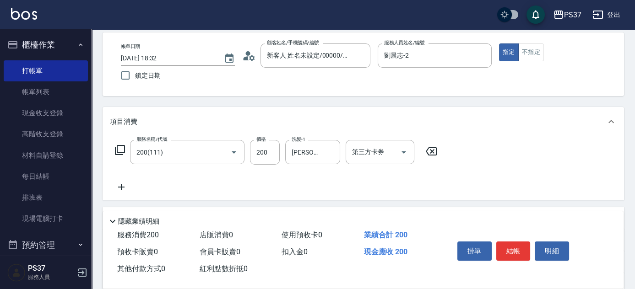
click at [127, 186] on icon at bounding box center [121, 187] width 23 height 11
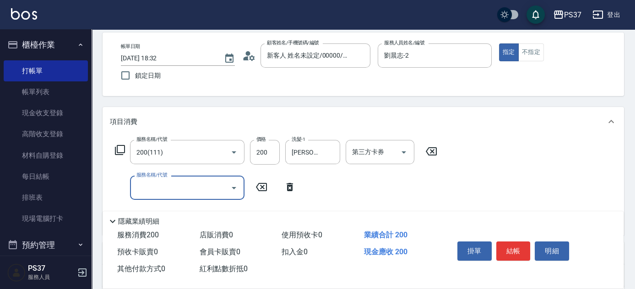
click at [152, 186] on input "服務名稱/代號" at bounding box center [180, 188] width 93 height 16
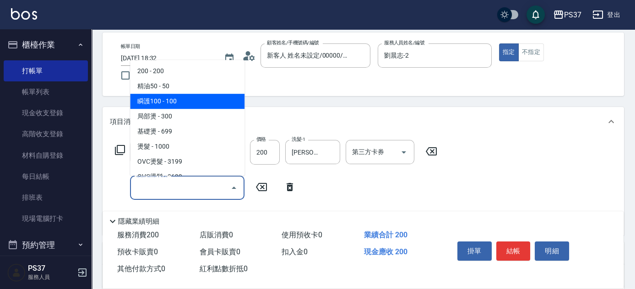
click at [177, 103] on span "瞬護100 - 100" at bounding box center [187, 101] width 114 height 15
type input "瞬護100(113)"
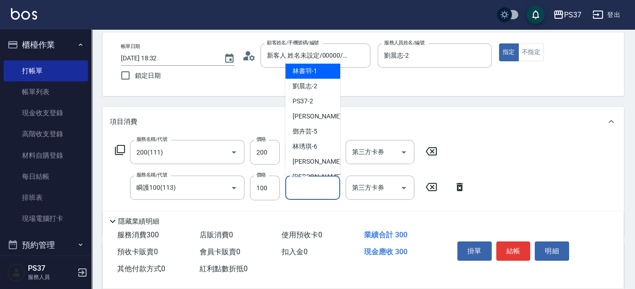
click at [305, 184] on div "洗髮-1 洗髮-1" at bounding box center [312, 188] width 55 height 24
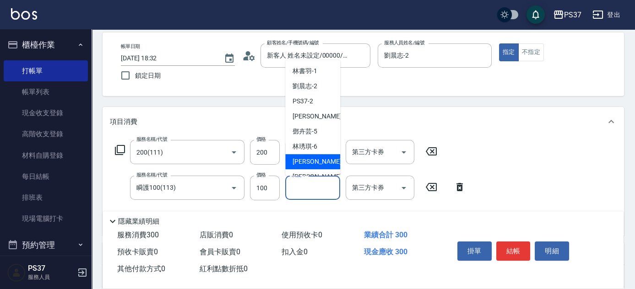
click at [306, 168] on div "黎氏萍 -7" at bounding box center [312, 161] width 55 height 15
type input "黎氏萍-7"
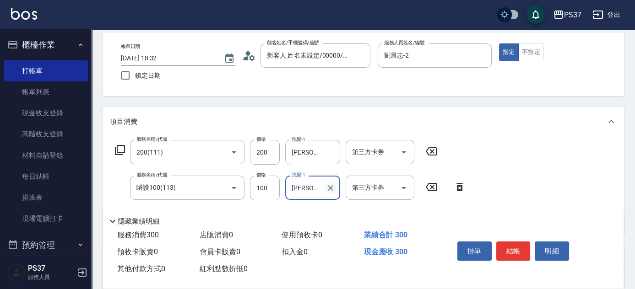
click at [327, 186] on icon "Clear" at bounding box center [330, 188] width 9 height 9
click at [313, 184] on input "洗髮-1" at bounding box center [312, 188] width 47 height 16
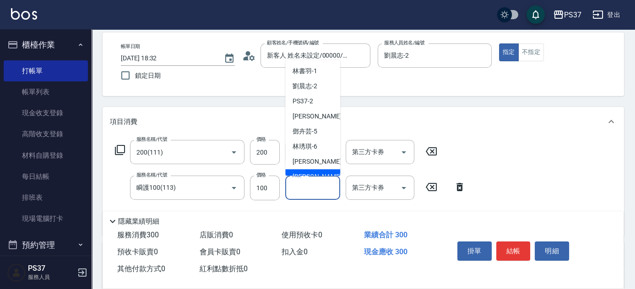
click at [315, 171] on div "徐雅娟 -8" at bounding box center [312, 176] width 55 height 15
type input "徐雅娟-8"
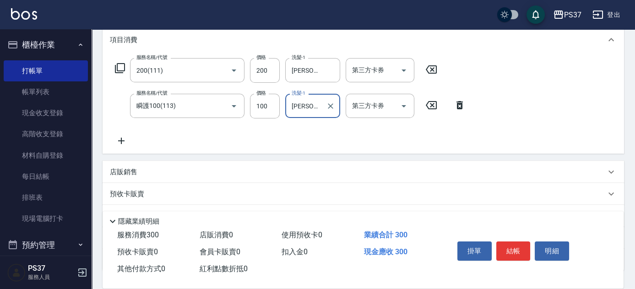
scroll to position [125, 0]
click at [329, 107] on icon "Clear" at bounding box center [330, 104] width 9 height 9
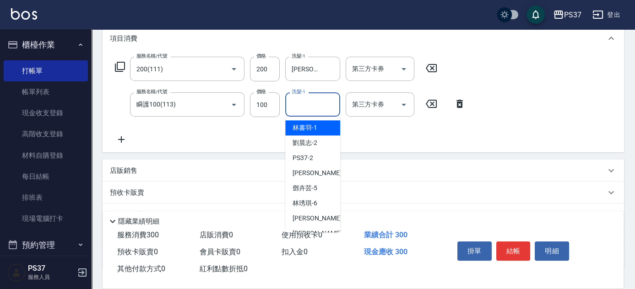
click at [314, 108] on input "洗髮-1" at bounding box center [312, 105] width 47 height 16
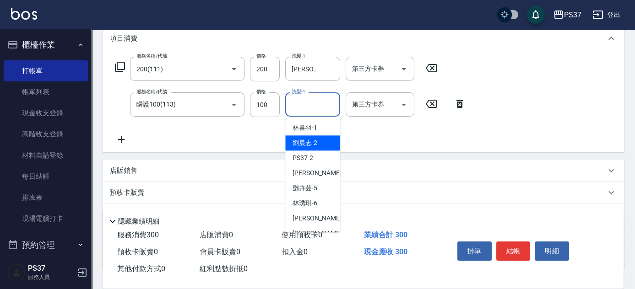
click at [310, 142] on span "劉晨志 -2" at bounding box center [305, 143] width 25 height 10
type input "劉晨志-2"
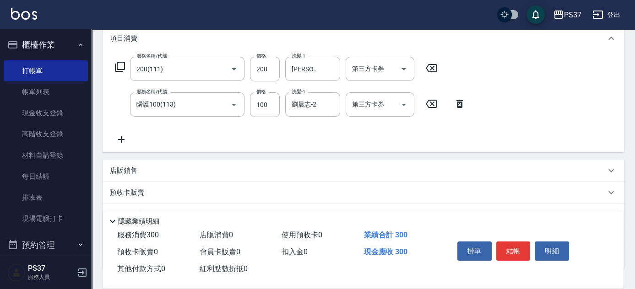
click at [121, 146] on div "服務名稱/代號 200(111) 服務名稱/代號 價格 200 價格 洗髮-1 徐雅娟-8 洗髮-1 第三方卡券 第三方卡券 服務名稱/代號 瞬護100(11…" at bounding box center [364, 102] width 522 height 99
click at [155, 143] on div "服務名稱/代號 200(111) 服務名稱/代號 價格 200 價格 洗髮-1 徐雅娟-8 洗髮-1 第三方卡券 第三方卡券 服務名稱/代號 瞬護100(11…" at bounding box center [290, 101] width 361 height 88
click at [122, 141] on icon at bounding box center [121, 139] width 23 height 11
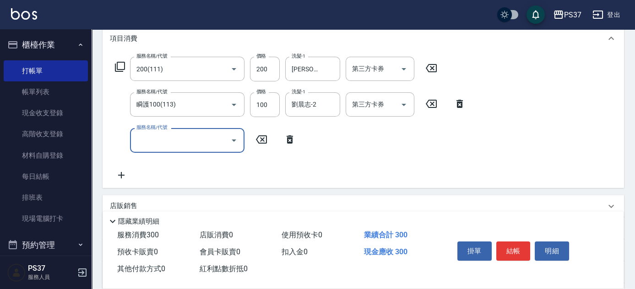
click at [155, 141] on input "服務名稱/代號" at bounding box center [180, 140] width 93 height 16
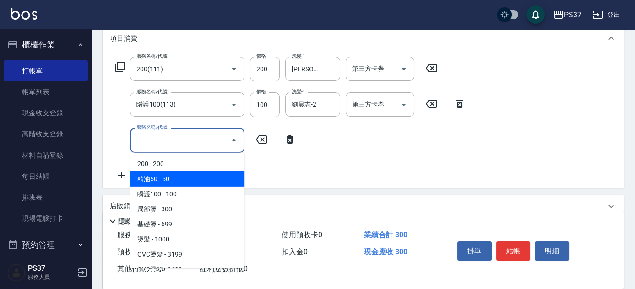
click at [184, 178] on span "精油50 - 50" at bounding box center [187, 179] width 114 height 15
type input "精油50(112)"
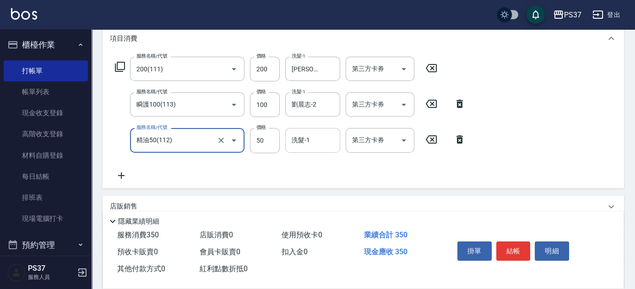
click at [307, 147] on input "洗髮-1" at bounding box center [312, 140] width 47 height 16
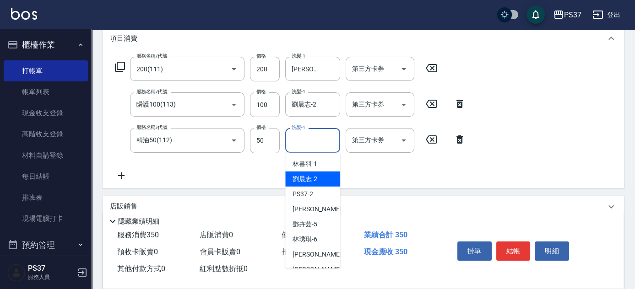
click at [314, 177] on span "劉晨志 -2" at bounding box center [305, 179] width 25 height 10
type input "劉晨志-2"
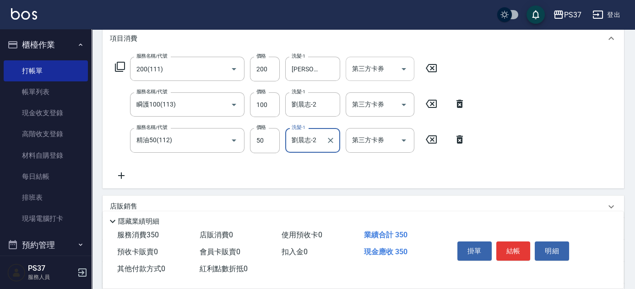
click at [404, 69] on icon "Open" at bounding box center [404, 69] width 5 height 2
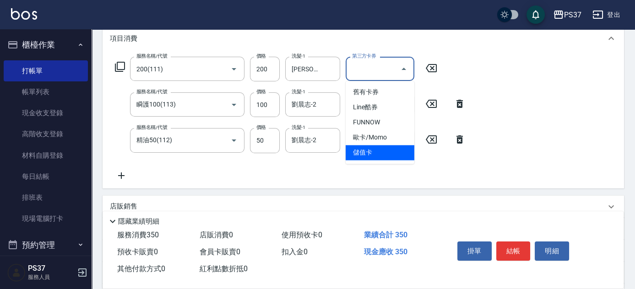
click at [392, 149] on span "儲值卡" at bounding box center [380, 152] width 69 height 15
type input "儲值卡"
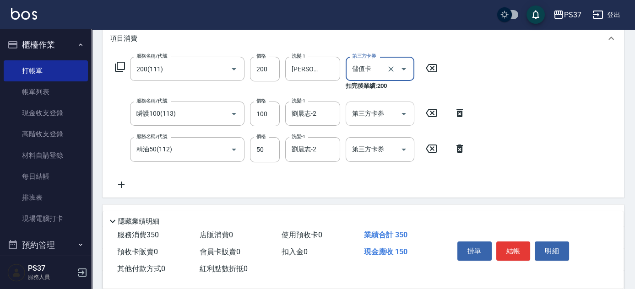
click at [402, 113] on icon "Open" at bounding box center [403, 114] width 11 height 11
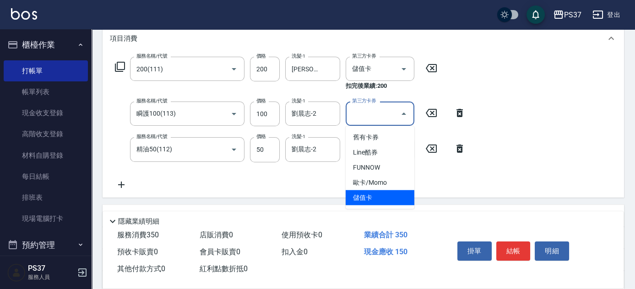
click at [384, 193] on span "儲值卡" at bounding box center [380, 197] width 69 height 15
type input "儲值卡"
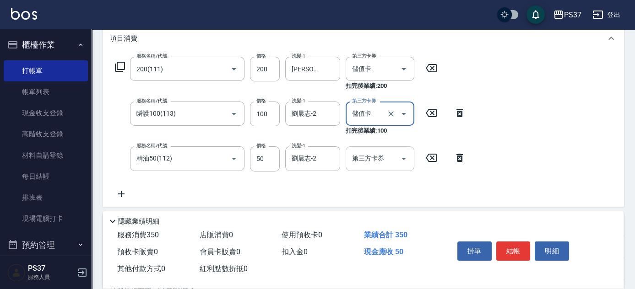
click at [404, 156] on icon "Open" at bounding box center [403, 158] width 11 height 11
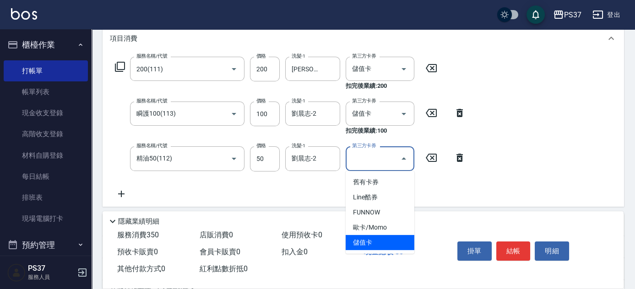
click at [385, 239] on span "儲值卡" at bounding box center [380, 242] width 69 height 15
type input "儲值卡"
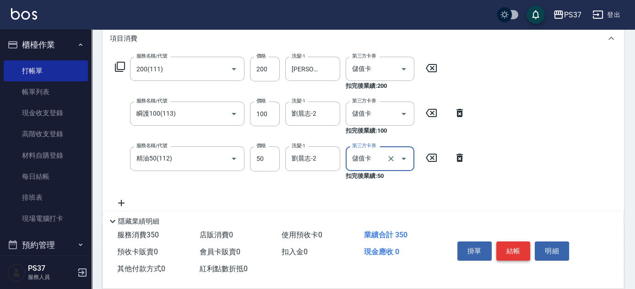
click at [508, 242] on button "結帳" at bounding box center [513, 251] width 34 height 19
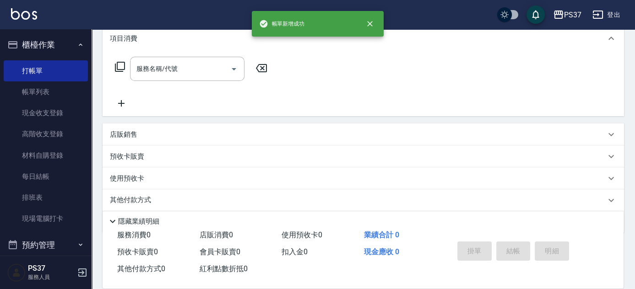
scroll to position [0, 0]
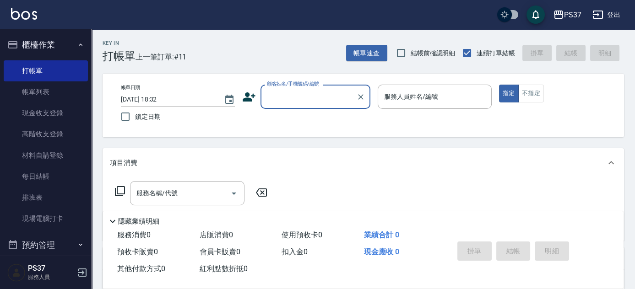
click at [309, 100] on input "顧客姓名/手機號碼/編號" at bounding box center [309, 97] width 88 height 16
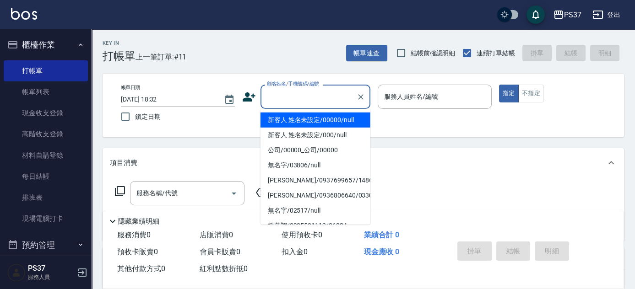
click at [322, 119] on li "新客人 姓名未設定/00000/null" at bounding box center [316, 120] width 110 height 15
type input "新客人 姓名未設定/00000/null"
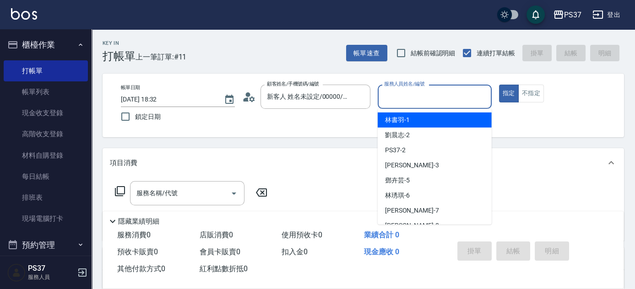
click at [412, 102] on input "服務人員姓名/編號" at bounding box center [435, 97] width 106 height 16
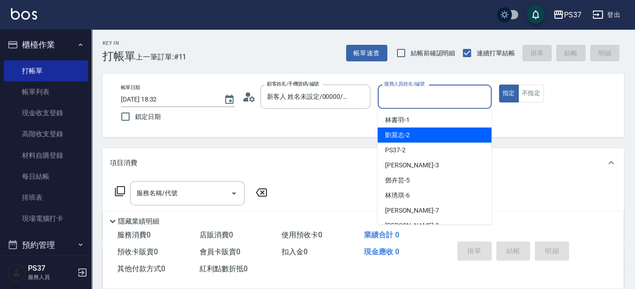
click at [416, 129] on div "劉晨志 -2" at bounding box center [435, 135] width 114 height 15
type input "劉晨志-2"
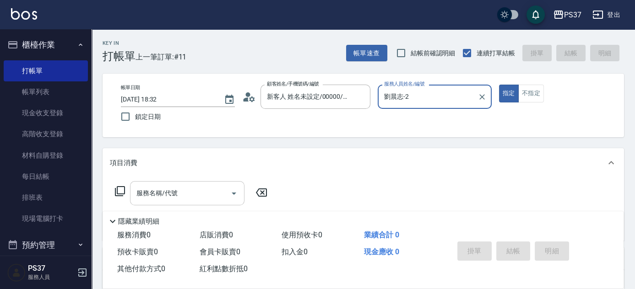
click at [206, 186] on input "服務名稱/代號" at bounding box center [180, 193] width 93 height 16
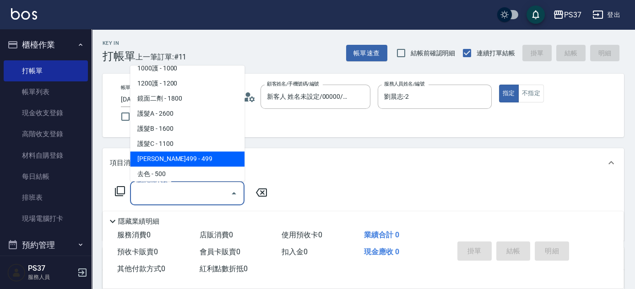
scroll to position [499, 0]
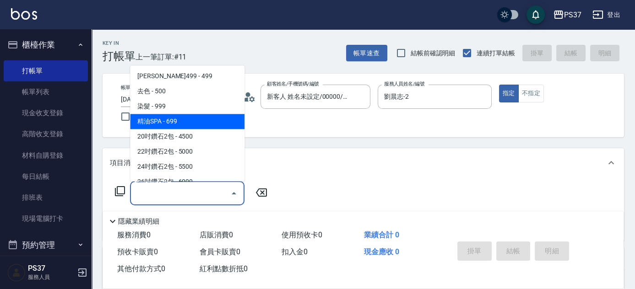
click at [207, 121] on span "精油SPA - 699" at bounding box center [187, 121] width 114 height 15
type input "精油SPA(0699)"
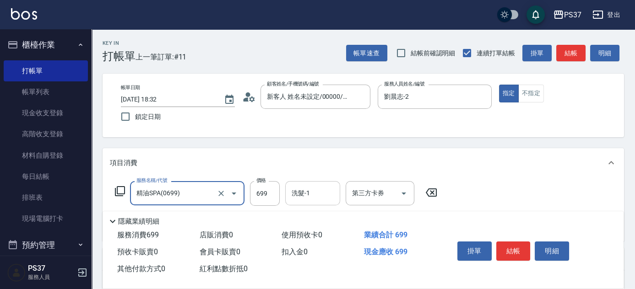
click at [321, 196] on input "洗髮-1" at bounding box center [312, 193] width 47 height 16
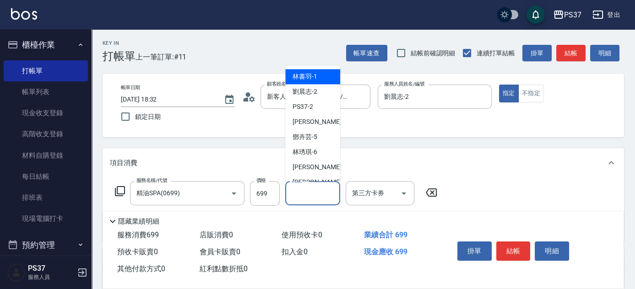
click at [309, 80] on span "林書羽 -1" at bounding box center [305, 77] width 25 height 10
type input "林書羽-1"
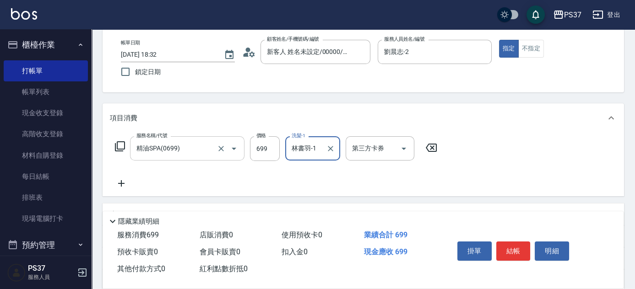
scroll to position [83, 0]
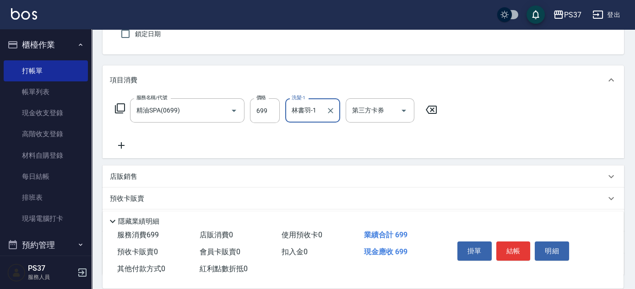
click at [125, 142] on icon at bounding box center [121, 145] width 23 height 11
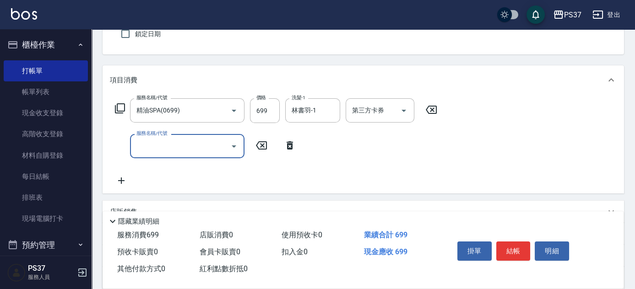
click at [155, 147] on input "服務名稱/代號" at bounding box center [180, 146] width 93 height 16
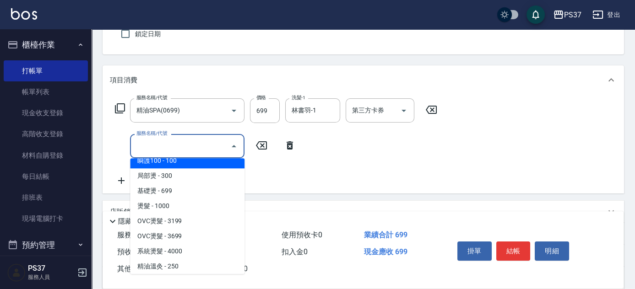
scroll to position [125, 0]
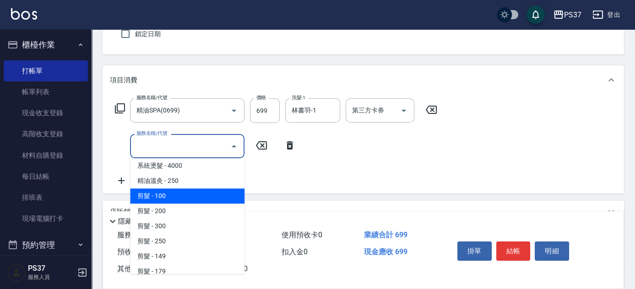
click at [172, 197] on span "剪髮 - 100" at bounding box center [187, 196] width 114 height 15
type input "剪髮(300)"
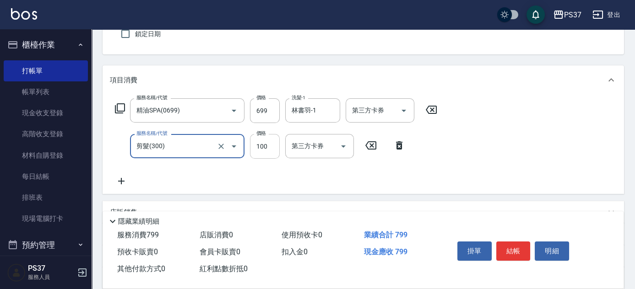
click at [263, 154] on input "100" at bounding box center [265, 146] width 30 height 25
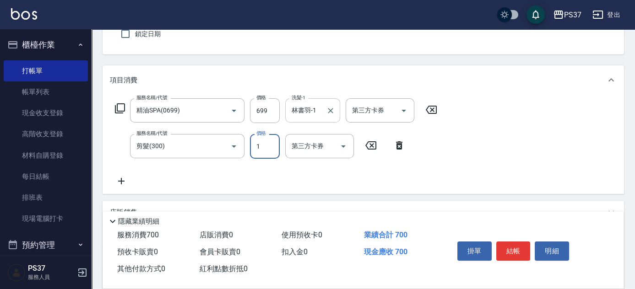
type input "1"
click at [408, 110] on icon "Open" at bounding box center [403, 110] width 11 height 11
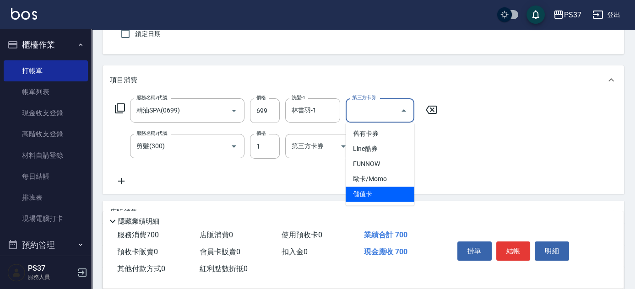
click at [386, 194] on span "儲值卡" at bounding box center [380, 194] width 69 height 15
type input "儲值卡"
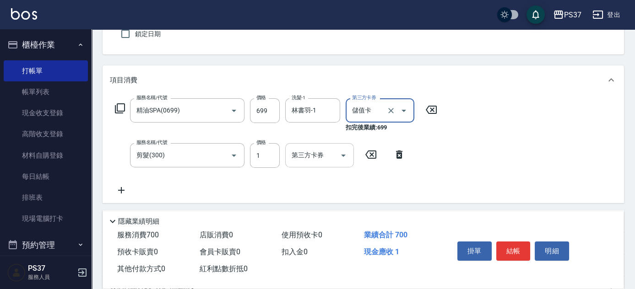
click at [348, 152] on icon "Open" at bounding box center [343, 155] width 11 height 11
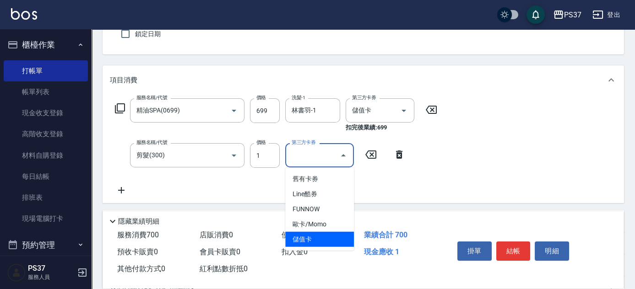
click at [321, 238] on span "儲值卡" at bounding box center [319, 239] width 69 height 15
type input "儲值卡"
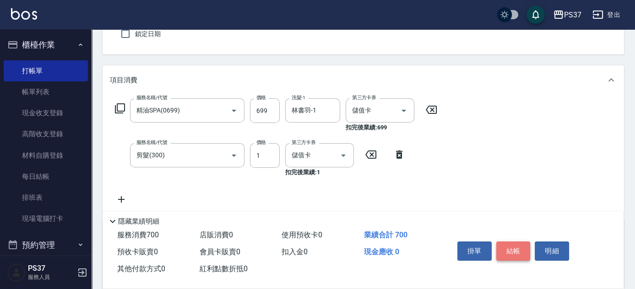
click at [515, 250] on button "結帳" at bounding box center [513, 251] width 34 height 19
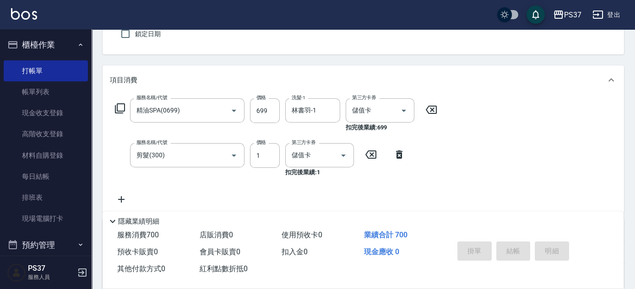
type input "2025/09/26 18:33"
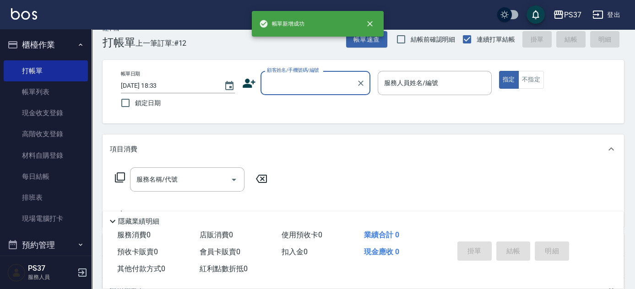
scroll to position [0, 0]
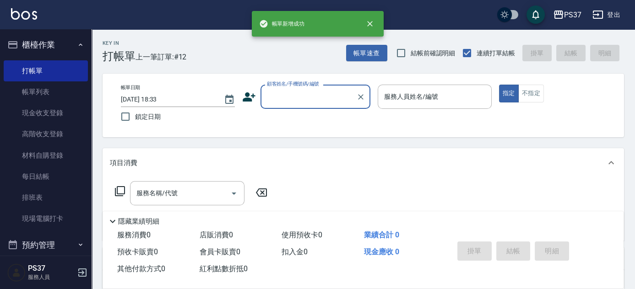
click at [307, 100] on input "顧客姓名/手機號碼/編號" at bounding box center [309, 97] width 88 height 16
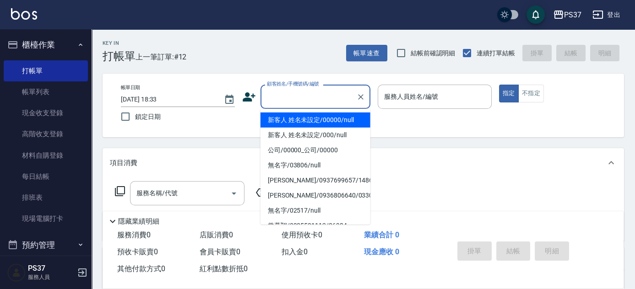
click at [313, 125] on li "新客人 姓名未設定/00000/null" at bounding box center [316, 120] width 110 height 15
type input "新客人 姓名未設定/00000/null"
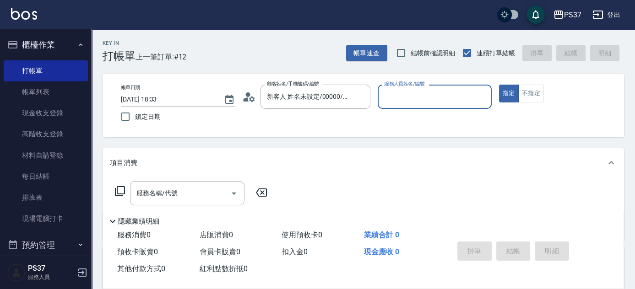
click at [414, 102] on input "服務人員姓名/編號" at bounding box center [435, 97] width 106 height 16
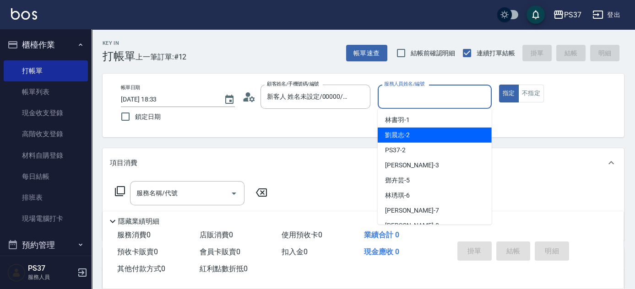
click at [417, 134] on div "劉晨志 -2" at bounding box center [435, 135] width 114 height 15
type input "劉晨志-2"
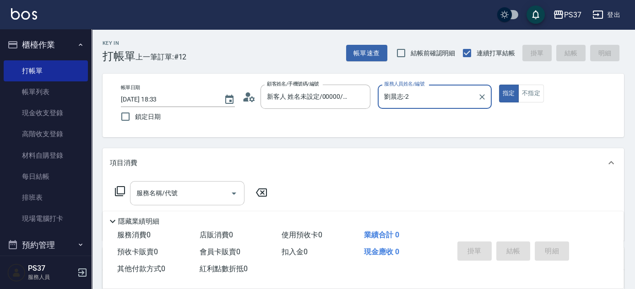
click at [188, 186] on input "服務名稱/代號" at bounding box center [180, 193] width 93 height 16
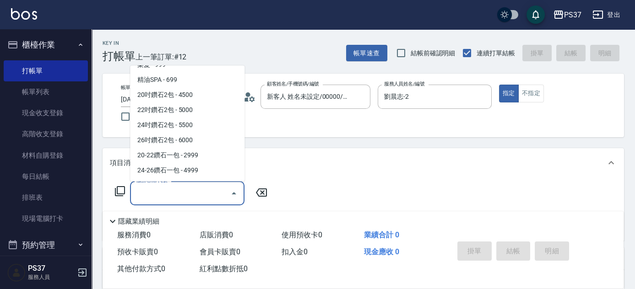
scroll to position [458, 0]
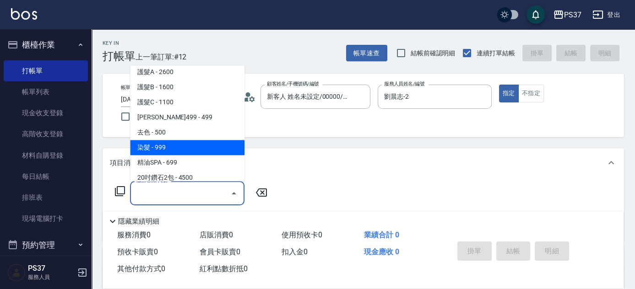
click at [182, 150] on span "染髮 - 999" at bounding box center [187, 148] width 114 height 15
type input "染髮(501)"
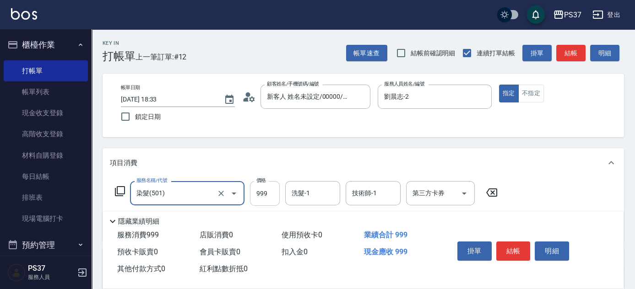
click at [261, 197] on input "999" at bounding box center [265, 193] width 30 height 25
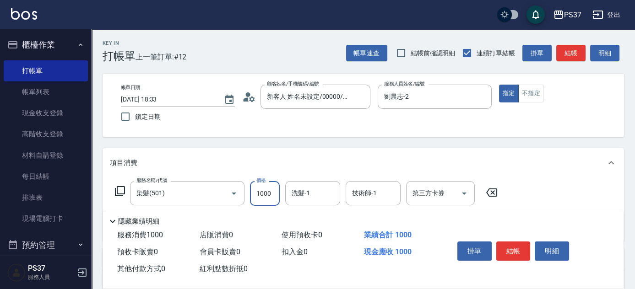
type input "1000"
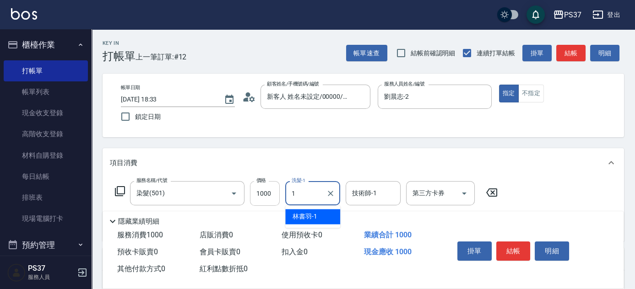
type input "林書羽-1"
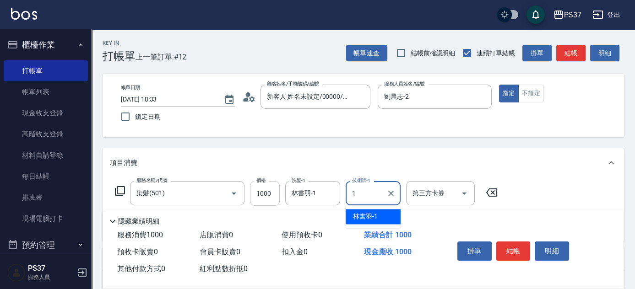
type input "林書羽-1"
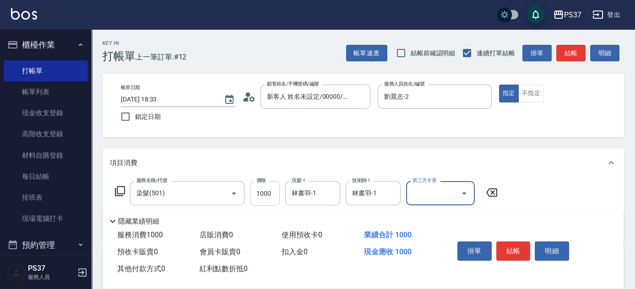
scroll to position [41, 0]
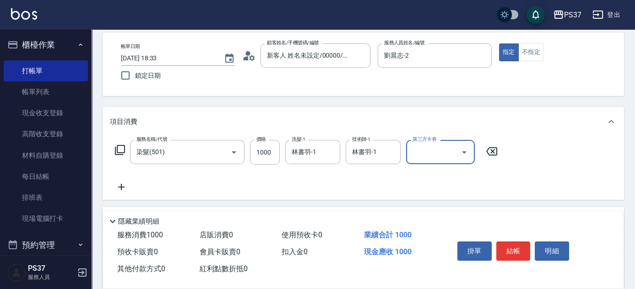
click at [123, 187] on icon at bounding box center [121, 187] width 6 height 6
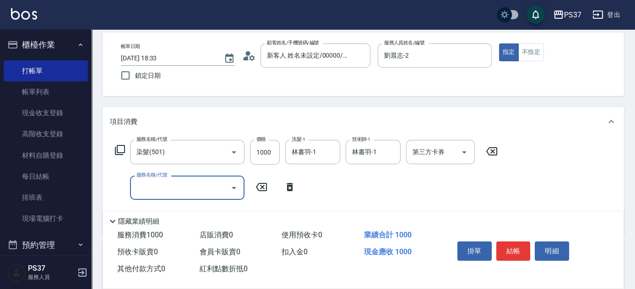
click at [160, 187] on input "服務名稱/代號" at bounding box center [180, 188] width 93 height 16
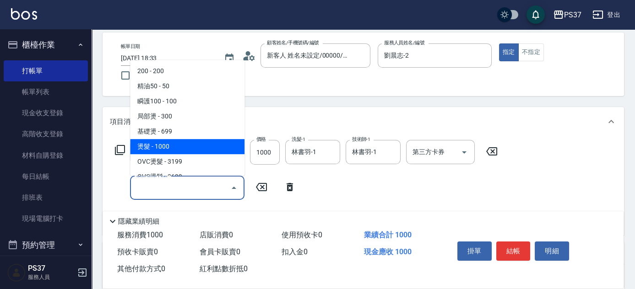
scroll to position [333, 0]
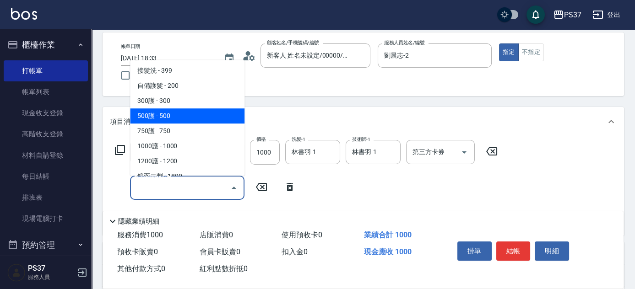
click at [180, 114] on span "500護 - 500" at bounding box center [187, 116] width 114 height 15
type input "500護(402)"
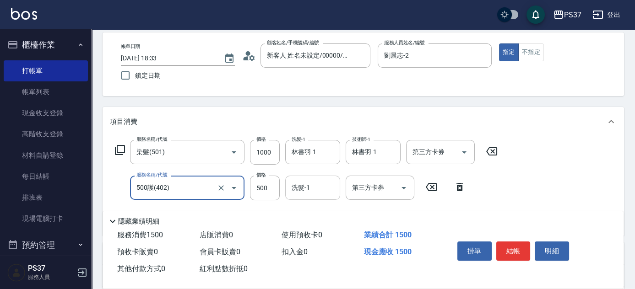
click at [305, 186] on input "洗髮-1" at bounding box center [312, 188] width 47 height 16
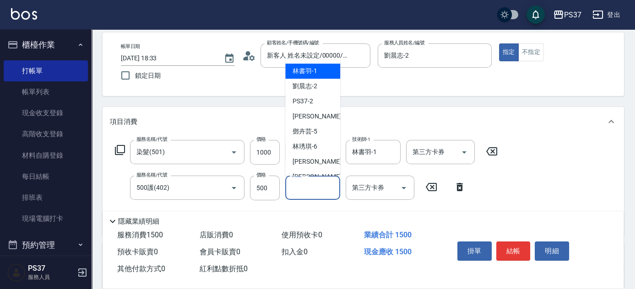
click at [310, 68] on span "林書羽 -1" at bounding box center [305, 71] width 25 height 10
type input "林書羽-1"
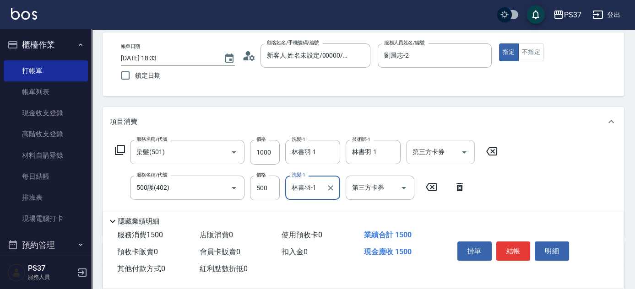
click at [469, 153] on icon "Open" at bounding box center [464, 152] width 11 height 11
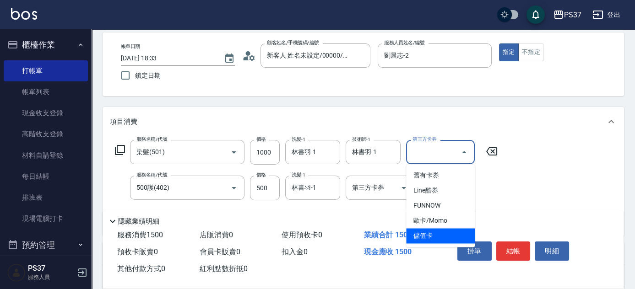
click at [440, 232] on span "儲值卡" at bounding box center [440, 236] width 69 height 15
type input "儲值卡"
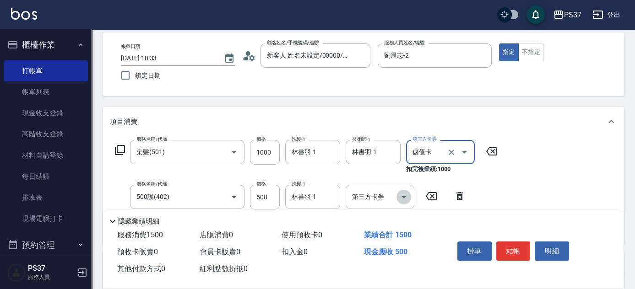
click at [402, 197] on icon "Open" at bounding box center [403, 197] width 11 height 11
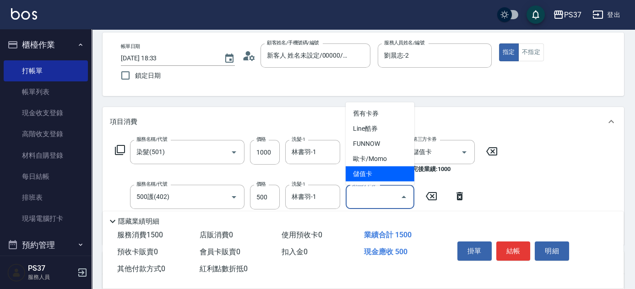
click at [387, 169] on span "儲值卡" at bounding box center [380, 174] width 69 height 15
type input "儲值卡"
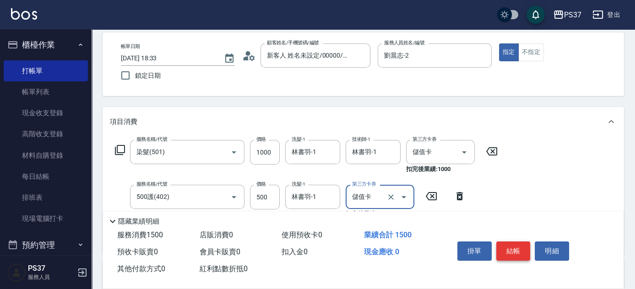
click at [506, 244] on button "結帳" at bounding box center [513, 251] width 34 height 19
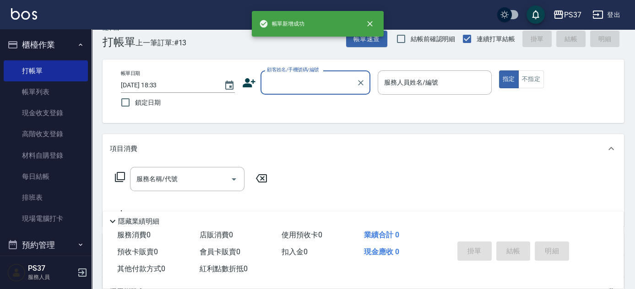
scroll to position [0, 0]
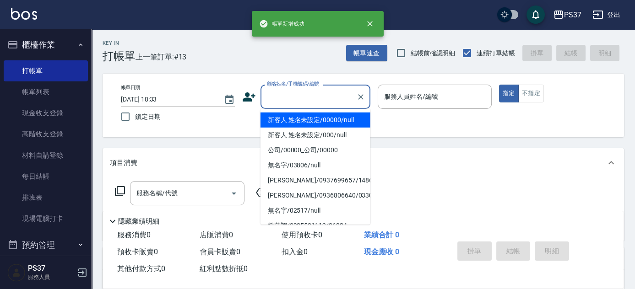
click at [320, 96] on input "顧客姓名/手機號碼/編號" at bounding box center [309, 97] width 88 height 16
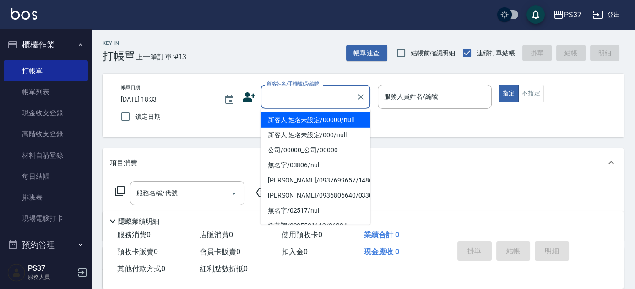
click at [319, 119] on li "新客人 姓名未設定/00000/null" at bounding box center [316, 120] width 110 height 15
type input "新客人 姓名未設定/00000/null"
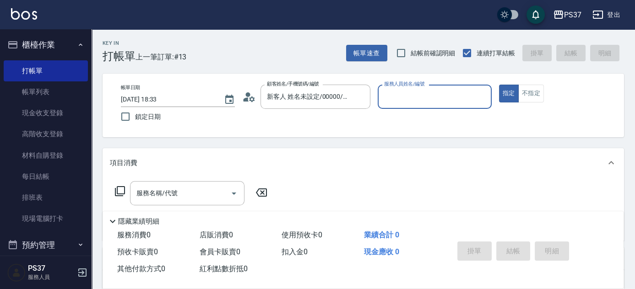
click at [439, 96] on input "服務人員姓名/編號" at bounding box center [435, 97] width 106 height 16
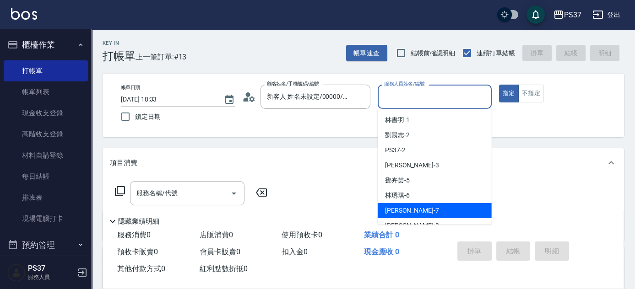
click at [440, 211] on div "黎氏萍 -7" at bounding box center [435, 210] width 114 height 15
type input "黎氏萍-7"
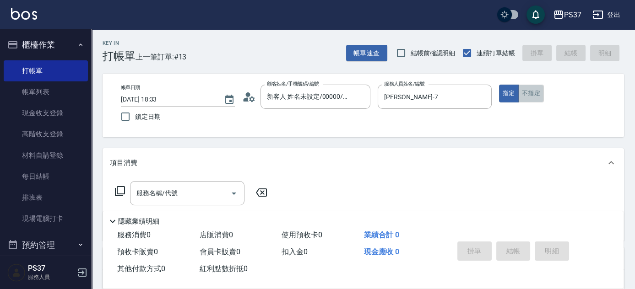
click at [531, 97] on button "不指定" at bounding box center [531, 94] width 26 height 18
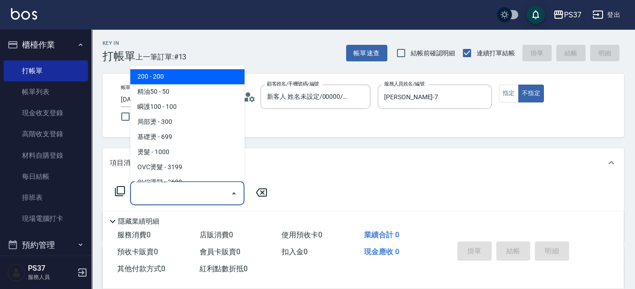
click at [185, 193] on input "服務名稱/代號" at bounding box center [180, 193] width 93 height 16
click at [180, 74] on span "200 - 200" at bounding box center [187, 77] width 114 height 15
type input "200(111)"
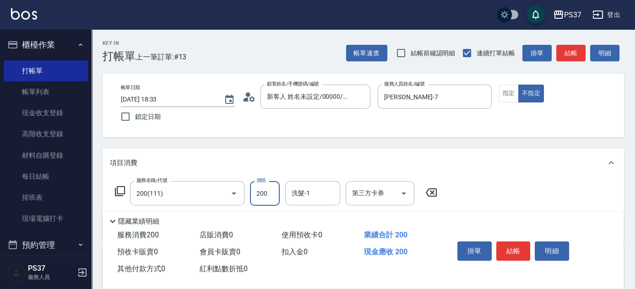
click at [268, 196] on input "200" at bounding box center [265, 193] width 30 height 25
type input "100"
click at [319, 199] on input "洗髮-1" at bounding box center [312, 193] width 47 height 16
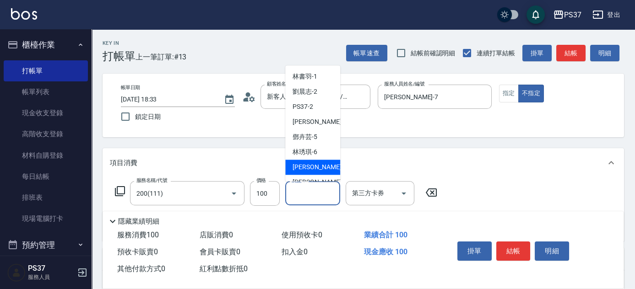
click at [319, 168] on div "黎氏萍 -7" at bounding box center [312, 167] width 55 height 15
type input "黎氏萍-7"
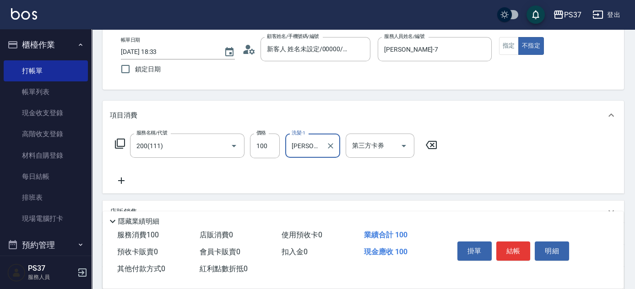
scroll to position [83, 0]
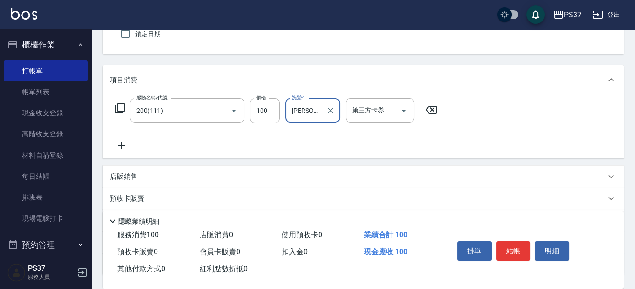
click at [124, 144] on icon at bounding box center [121, 145] width 23 height 11
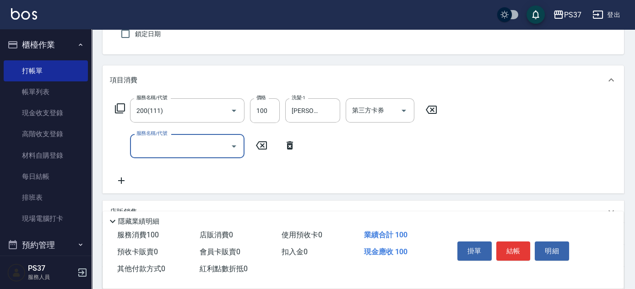
click at [152, 149] on input "服務名稱/代號" at bounding box center [180, 146] width 93 height 16
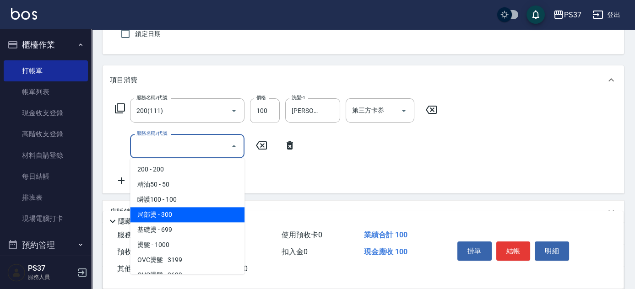
scroll to position [208, 0]
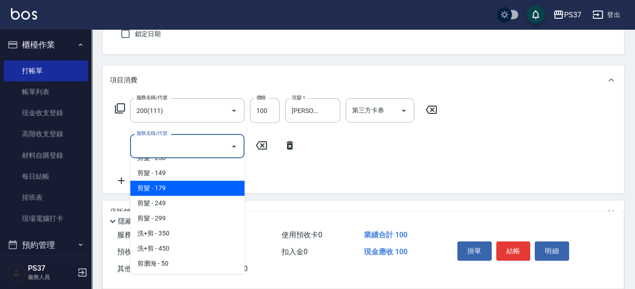
click at [184, 192] on span "剪髮 - 179" at bounding box center [187, 188] width 114 height 15
type input "剪髮(305)"
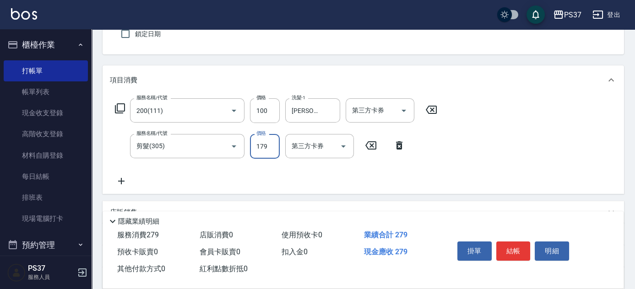
click at [252, 151] on input "179" at bounding box center [265, 146] width 30 height 25
type input "180"
click at [411, 113] on div "第三方卡券" at bounding box center [380, 110] width 69 height 24
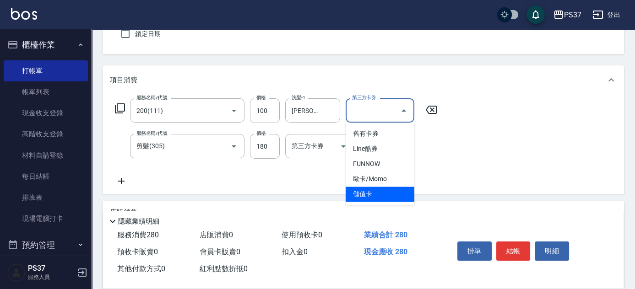
click at [394, 192] on span "儲值卡" at bounding box center [380, 194] width 69 height 15
type input "儲值卡"
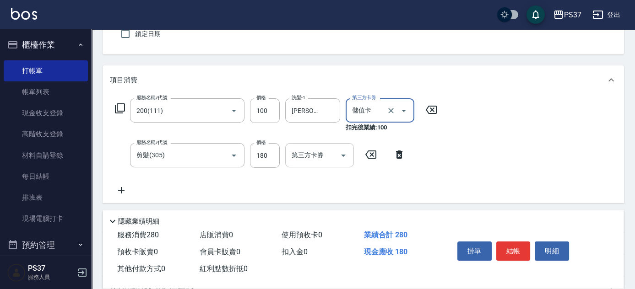
click at [341, 157] on icon "Open" at bounding box center [343, 155] width 11 height 11
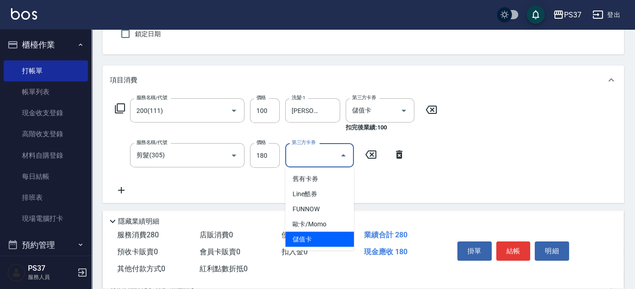
click at [319, 235] on span "儲值卡" at bounding box center [319, 239] width 69 height 15
type input "儲值卡"
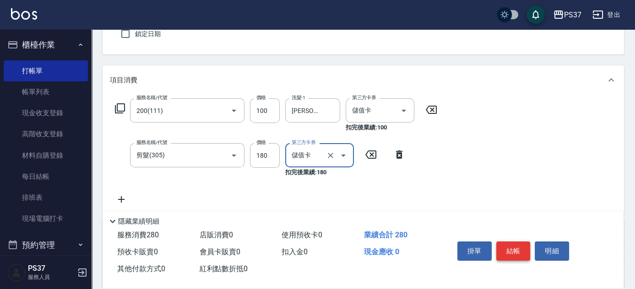
click at [512, 247] on button "結帳" at bounding box center [513, 251] width 34 height 19
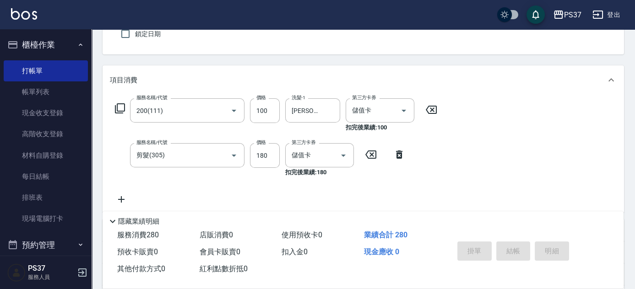
type input "2025/09/26 18:34"
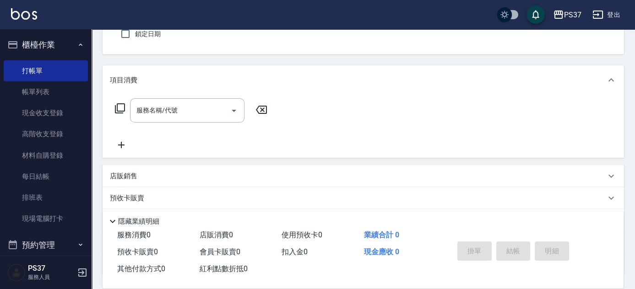
scroll to position [41, 0]
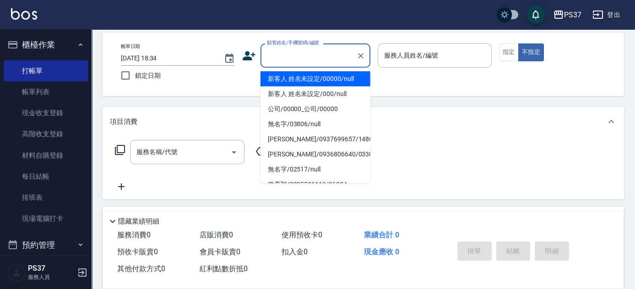
click at [312, 58] on input "顧客姓名/手機號碼/編號" at bounding box center [309, 56] width 88 height 16
click at [314, 74] on li "新客人 姓名未設定/00000/null" at bounding box center [316, 78] width 110 height 15
type input "新客人 姓名未設定/00000/null"
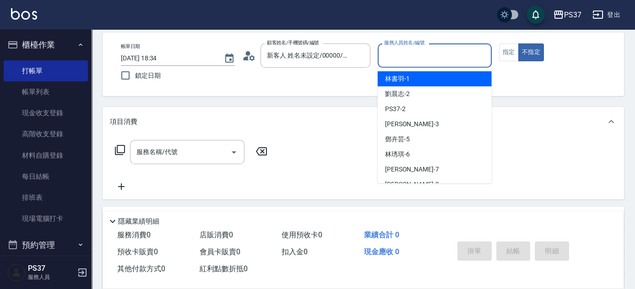
click at [393, 60] on input "服務人員姓名/編號" at bounding box center [435, 56] width 106 height 16
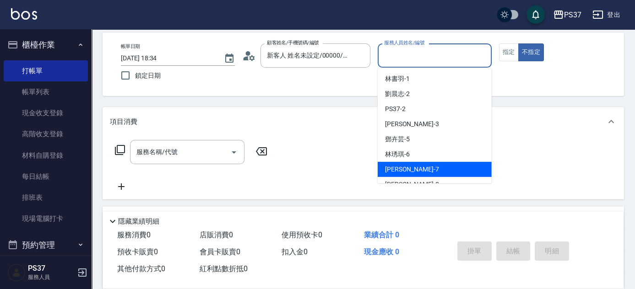
click at [419, 162] on div "黎氏萍 -7" at bounding box center [435, 169] width 114 height 15
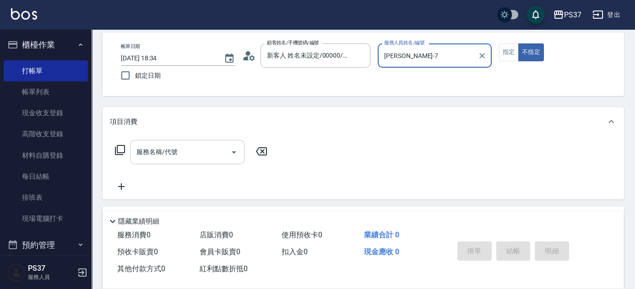
click at [158, 156] on input "服務名稱/代號" at bounding box center [180, 152] width 93 height 16
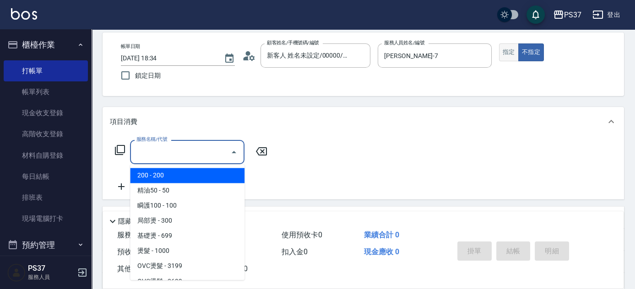
click at [506, 47] on button "指定" at bounding box center [509, 53] width 20 height 18
click at [200, 151] on input "服務名稱/代號" at bounding box center [180, 152] width 93 height 16
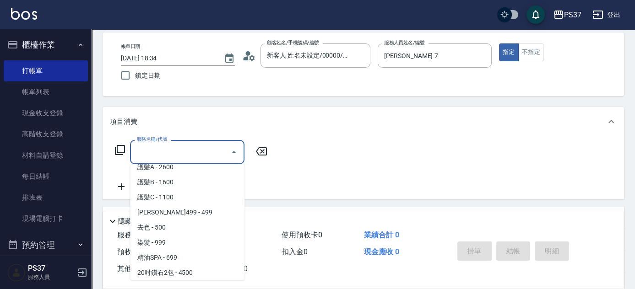
scroll to position [499, 0]
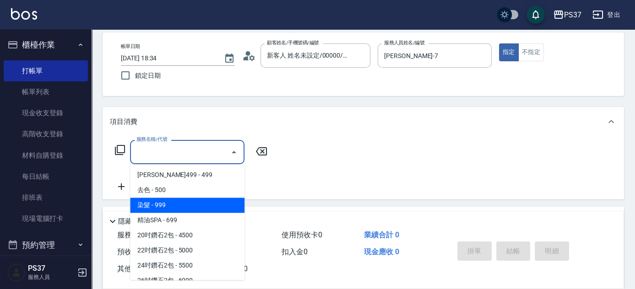
click at [193, 205] on span "染髮 - 999" at bounding box center [187, 205] width 114 height 15
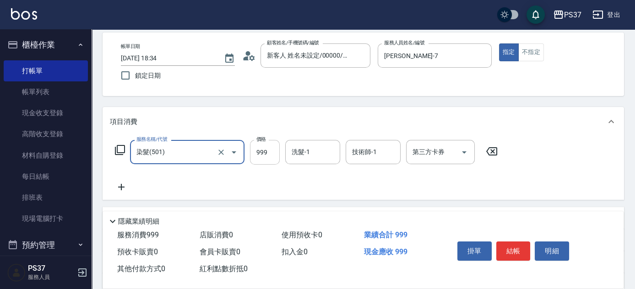
click at [267, 154] on input "999" at bounding box center [265, 152] width 30 height 25
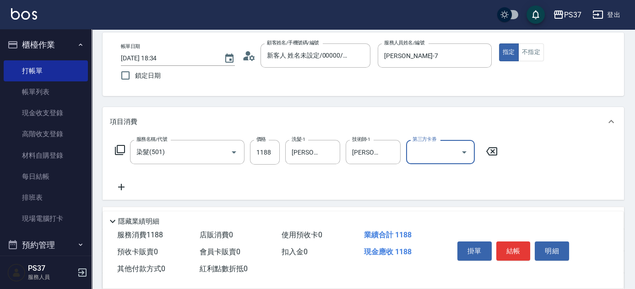
click at [118, 190] on icon at bounding box center [121, 187] width 23 height 11
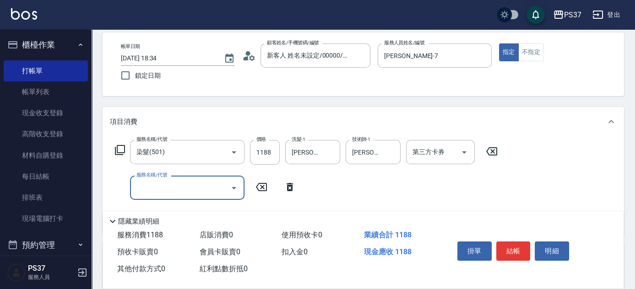
click at [167, 188] on input "服務名稱/代號" at bounding box center [180, 188] width 93 height 16
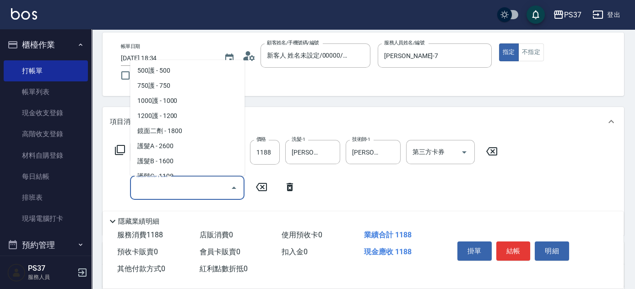
scroll to position [375, 0]
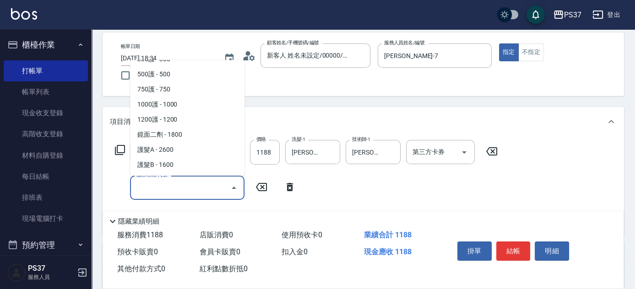
click at [172, 160] on span "護髮B - 1600" at bounding box center [187, 165] width 114 height 15
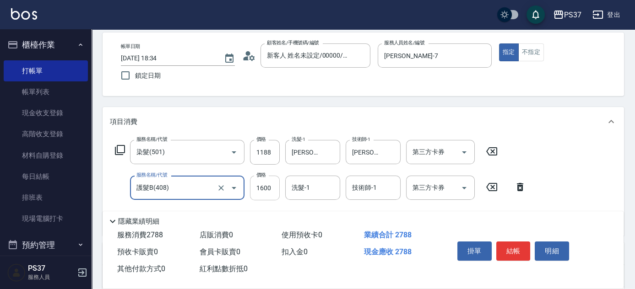
click at [275, 194] on input "1600" at bounding box center [265, 188] width 30 height 25
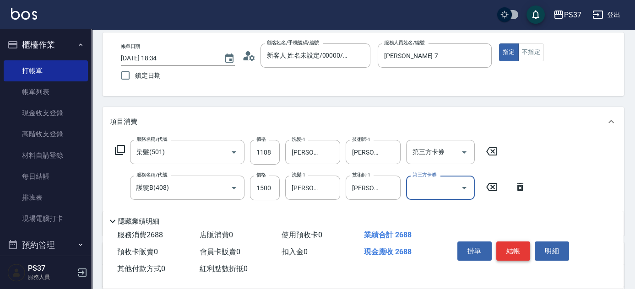
click at [504, 251] on button "結帳" at bounding box center [513, 251] width 34 height 19
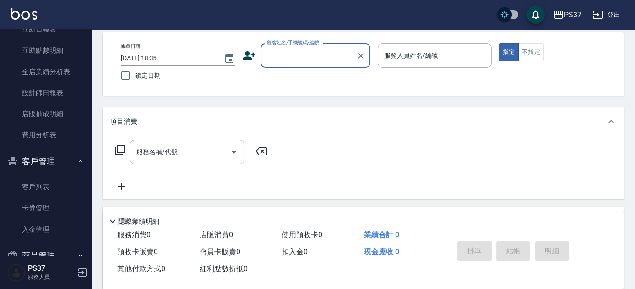
scroll to position [330, 0]
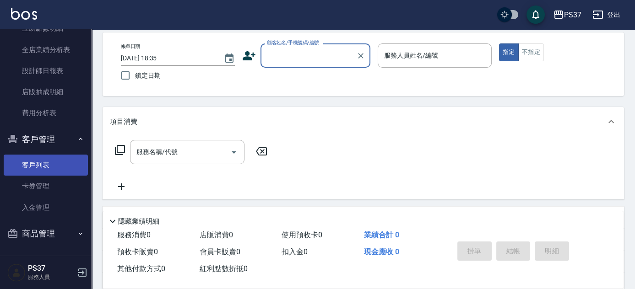
click at [43, 166] on link "客戶列表" at bounding box center [46, 165] width 84 height 21
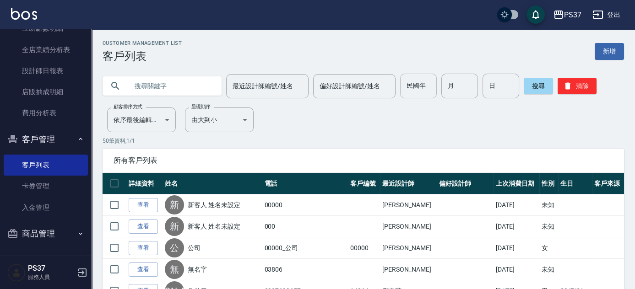
click at [416, 87] on input "民國年" at bounding box center [418, 86] width 37 height 25
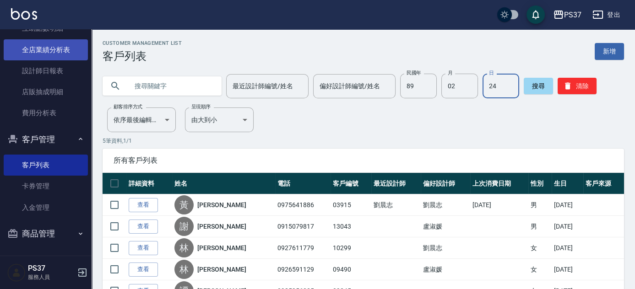
click at [45, 54] on link "全店業績分析表" at bounding box center [46, 49] width 84 height 21
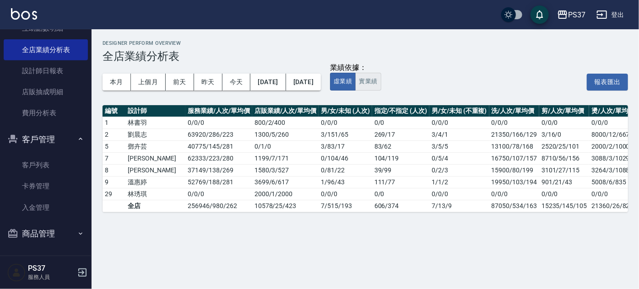
click at [381, 80] on button "實業績" at bounding box center [368, 82] width 26 height 18
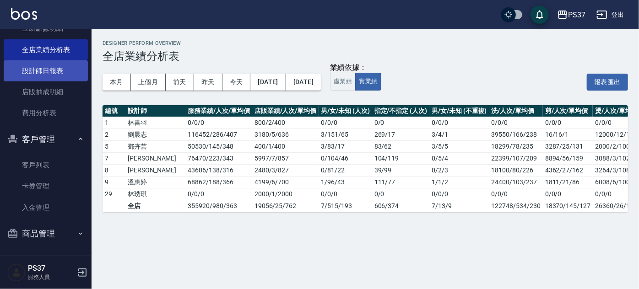
click at [39, 73] on link "設計師日報表" at bounding box center [46, 70] width 84 height 21
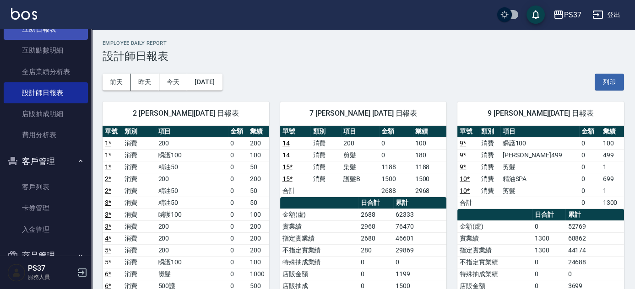
scroll to position [246, 0]
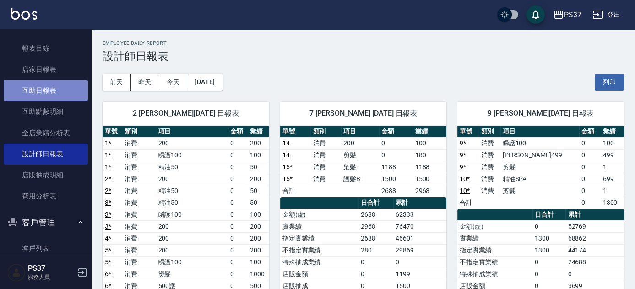
click at [46, 91] on link "互助日報表" at bounding box center [46, 90] width 84 height 21
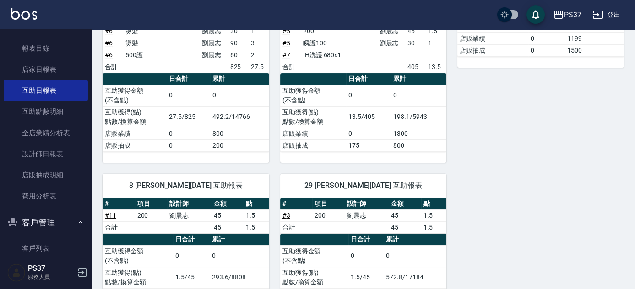
scroll to position [306, 0]
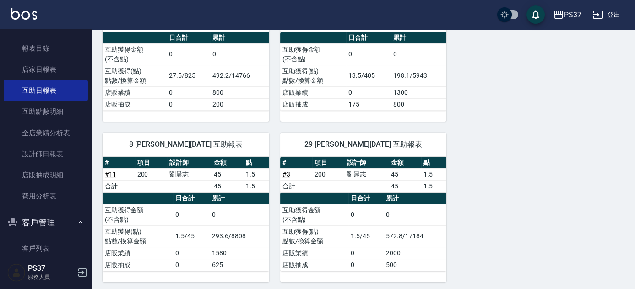
click at [469, 163] on div "1 林書羽 09/26/2025 互助報表 # 項目 設計師 金額 點 # 4 200 劉晨志 45 1.5 # 8 200 劉晨志 45 1.5 # 12 …" at bounding box center [358, 50] width 533 height 464
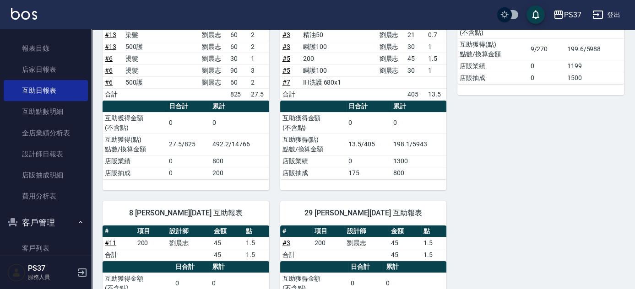
scroll to position [98, 0]
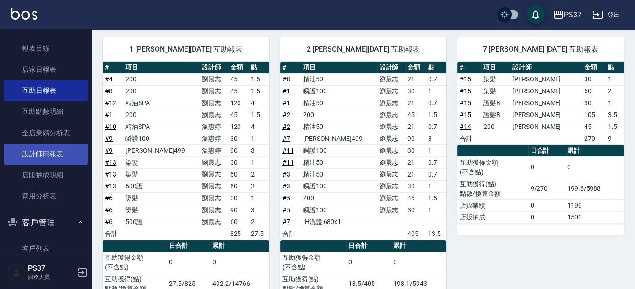
click at [29, 148] on link "設計師日報表" at bounding box center [46, 154] width 84 height 21
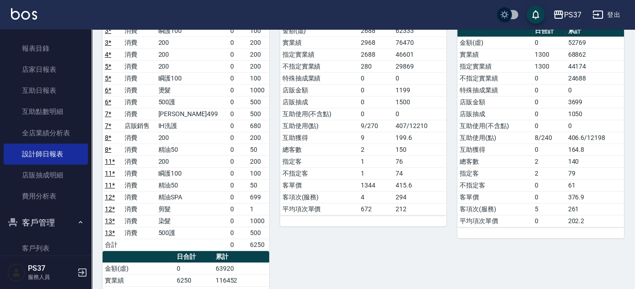
scroll to position [250, 0]
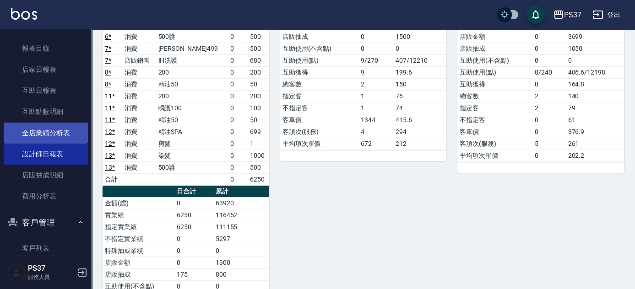
click at [41, 125] on link "全店業績分析表" at bounding box center [46, 133] width 84 height 21
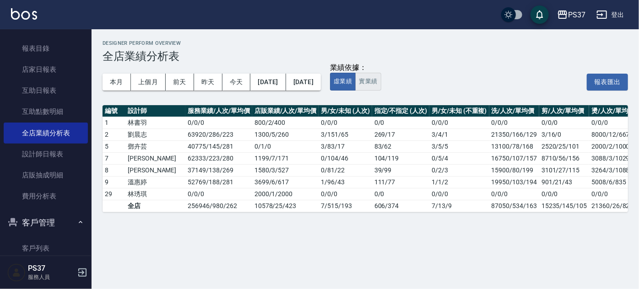
click at [381, 80] on button "實業績" at bounding box center [368, 82] width 26 height 18
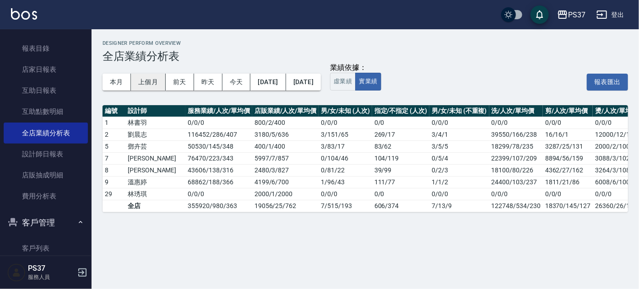
click at [152, 82] on button "上個月" at bounding box center [148, 82] width 35 height 17
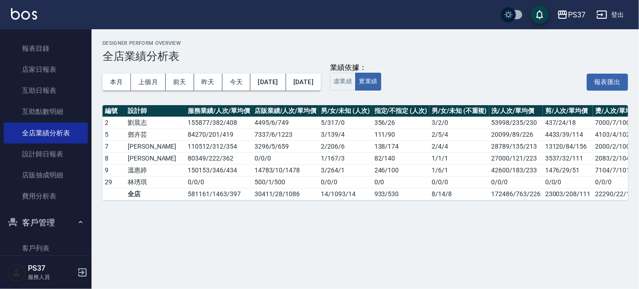
click at [321, 83] on button "[DATE]" at bounding box center [303, 82] width 35 height 17
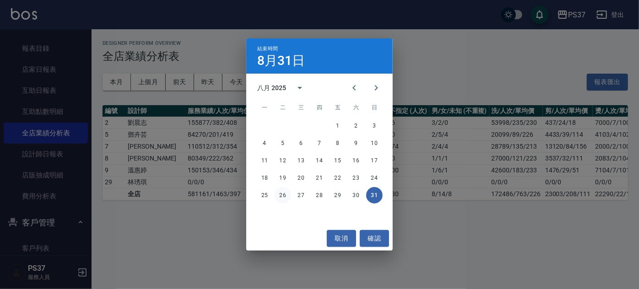
click at [285, 196] on button "26" at bounding box center [283, 195] width 16 height 16
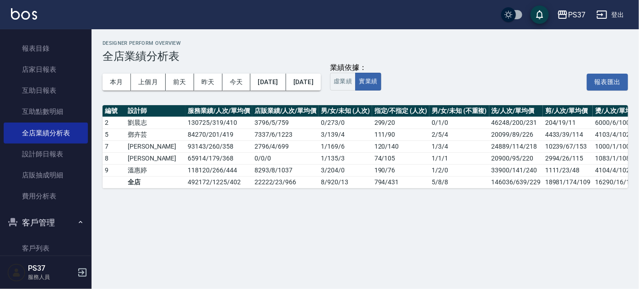
click at [244, 102] on div "Designer Perform Overview 全店業績分析表 本月 上個月 前天 昨天 今天 2025/08/01 2025/08/26 業績依據： 虛…" at bounding box center [366, 114] width 548 height 170
click at [57, 160] on link "設計師日報表" at bounding box center [46, 154] width 84 height 21
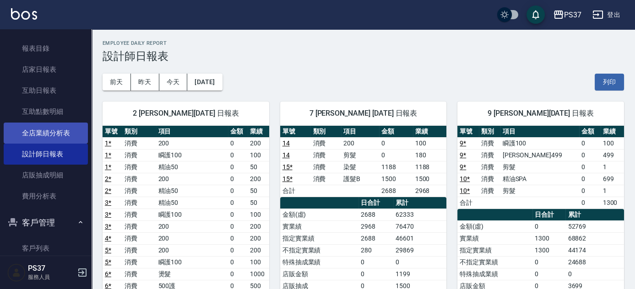
click at [66, 139] on link "全店業績分析表" at bounding box center [46, 133] width 84 height 21
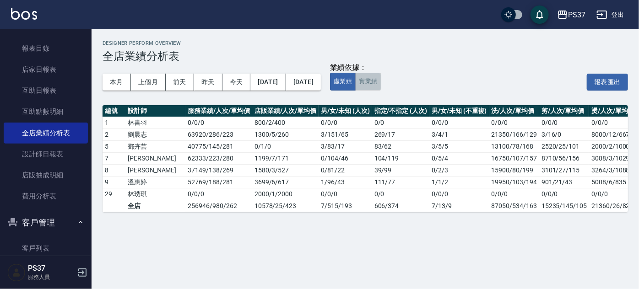
click at [381, 81] on button "實業績" at bounding box center [368, 82] width 26 height 18
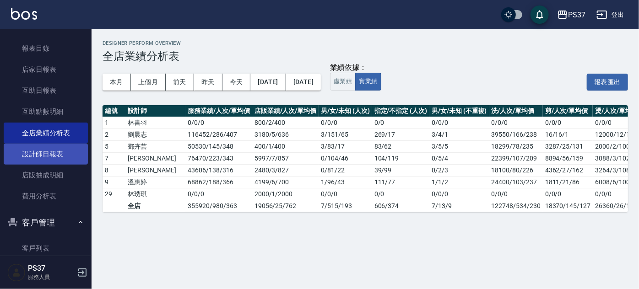
click at [43, 162] on link "設計師日報表" at bounding box center [46, 154] width 84 height 21
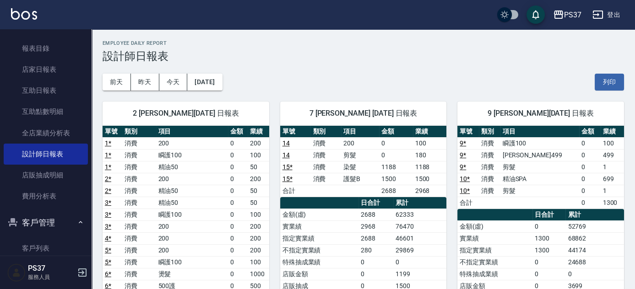
click at [323, 81] on div "[DATE] [DATE] [DATE] [DATE] 列印" at bounding box center [364, 82] width 522 height 39
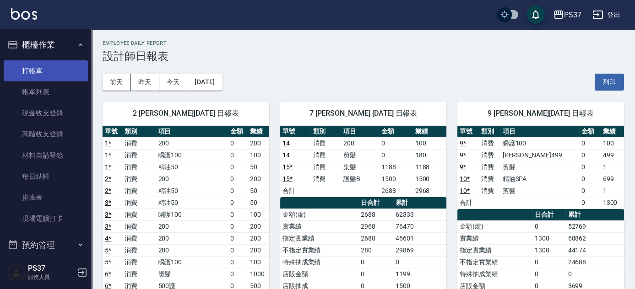
click at [41, 67] on link "打帳單" at bounding box center [46, 70] width 84 height 21
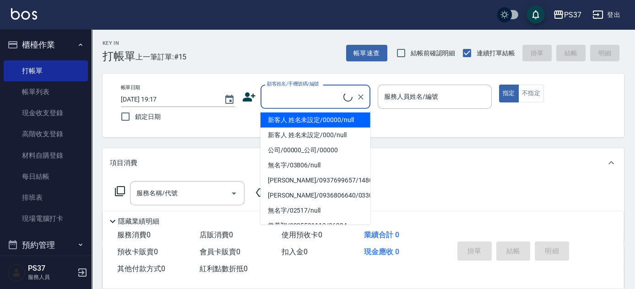
click at [305, 99] on input "顧客姓名/手機號碼/編號" at bounding box center [304, 97] width 79 height 16
click at [315, 120] on li "新客人 姓名未設定/00000/null" at bounding box center [316, 120] width 110 height 15
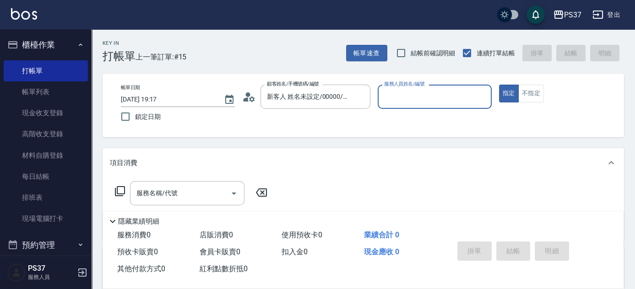
click at [401, 103] on input "服務人員姓名/編號" at bounding box center [435, 97] width 106 height 16
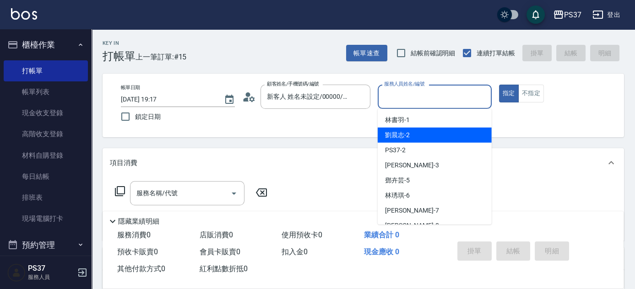
click at [418, 142] on div "劉晨志 -2" at bounding box center [435, 135] width 114 height 15
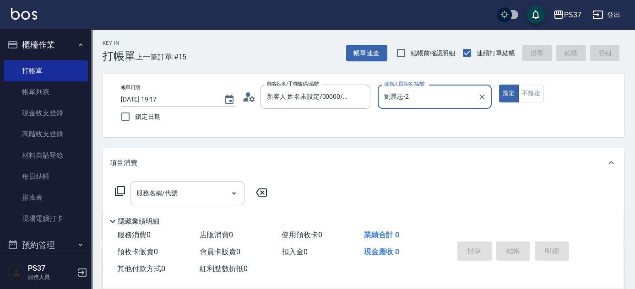
click at [181, 201] on div "服務名稱/代號" at bounding box center [187, 193] width 114 height 24
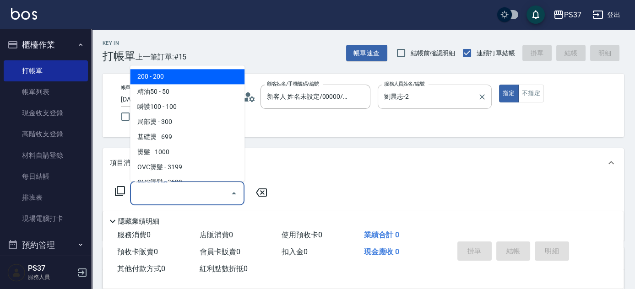
click at [425, 98] on input "劉晨志-2" at bounding box center [428, 97] width 92 height 16
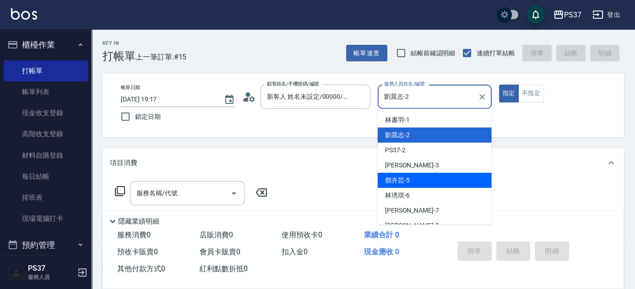
scroll to position [83, 0]
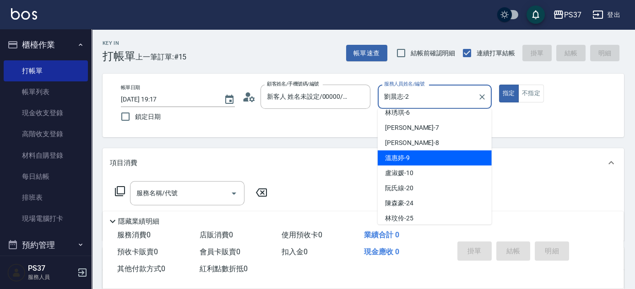
click at [430, 158] on div "溫惠婷 -9" at bounding box center [435, 158] width 114 height 15
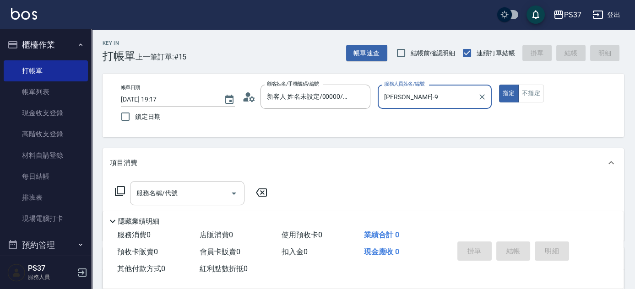
click at [186, 195] on input "服務名稱/代號" at bounding box center [180, 193] width 93 height 16
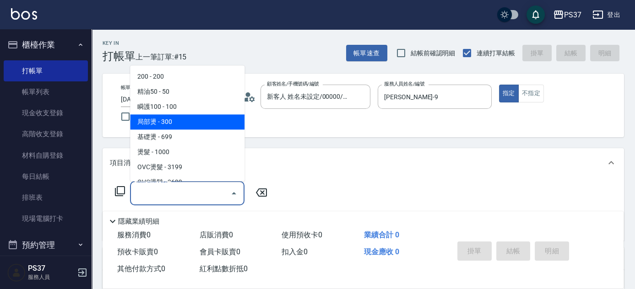
click at [191, 115] on span "局部燙 - 300" at bounding box center [187, 122] width 114 height 15
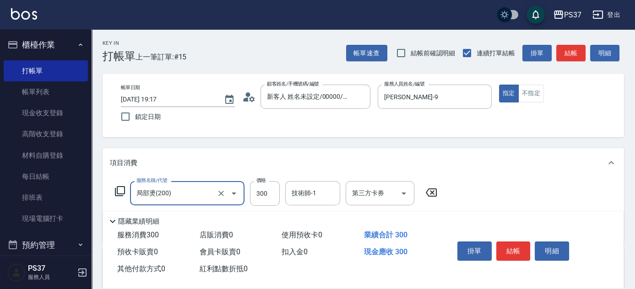
click at [188, 193] on input "局部燙(200)" at bounding box center [174, 193] width 81 height 16
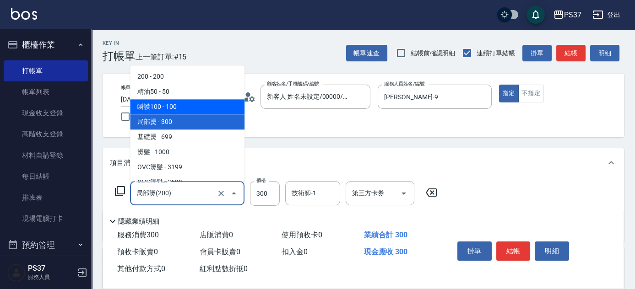
click at [190, 109] on span "瞬護100 - 100" at bounding box center [187, 107] width 114 height 15
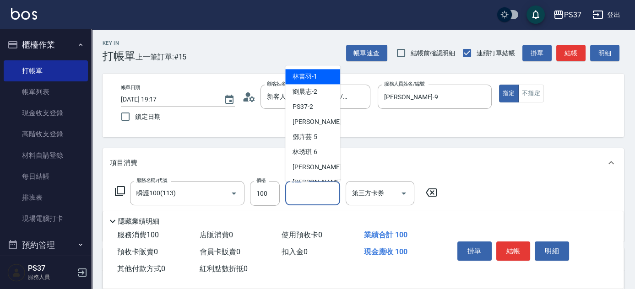
click at [304, 194] on input "洗髮-1" at bounding box center [312, 193] width 47 height 16
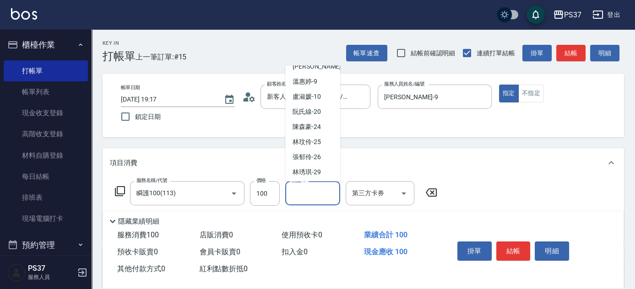
scroll to position [148, 0]
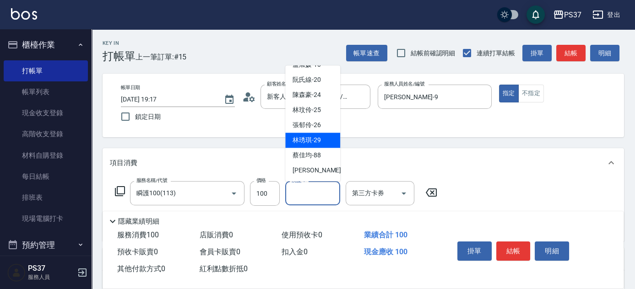
click at [310, 139] on span "林琇琪 -29" at bounding box center [307, 141] width 28 height 10
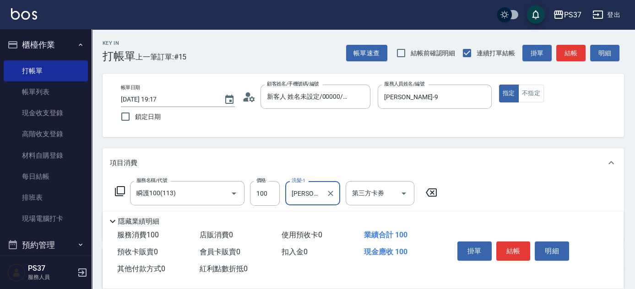
scroll to position [83, 0]
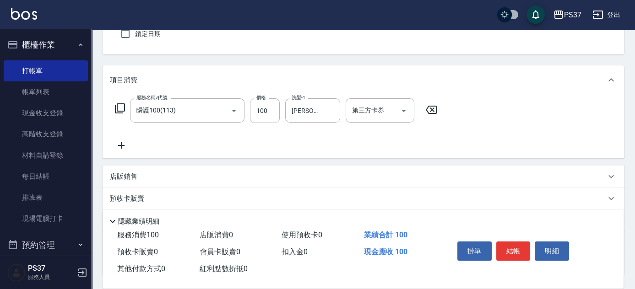
click at [121, 148] on icon at bounding box center [121, 145] width 23 height 11
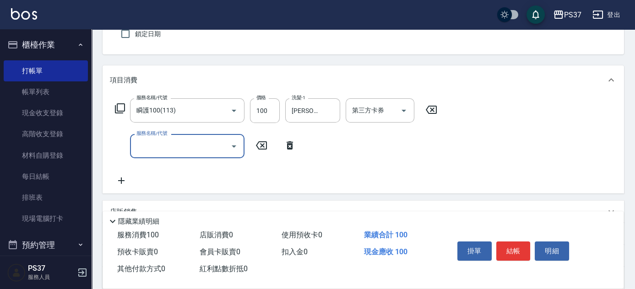
click at [153, 153] on input "服務名稱/代號" at bounding box center [180, 146] width 93 height 16
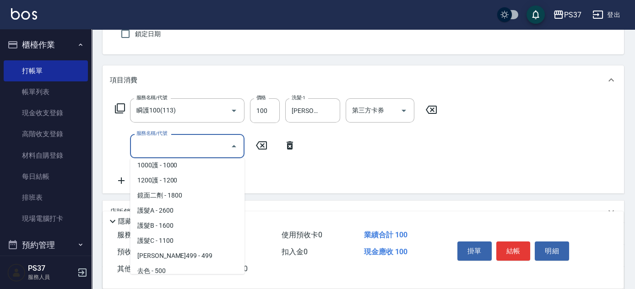
scroll to position [458, 0]
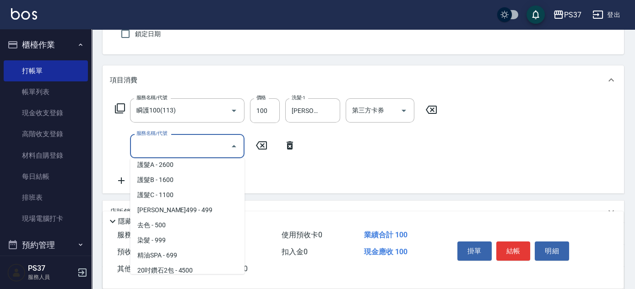
click at [201, 210] on span "伊黛莉499 - 499" at bounding box center [187, 210] width 114 height 15
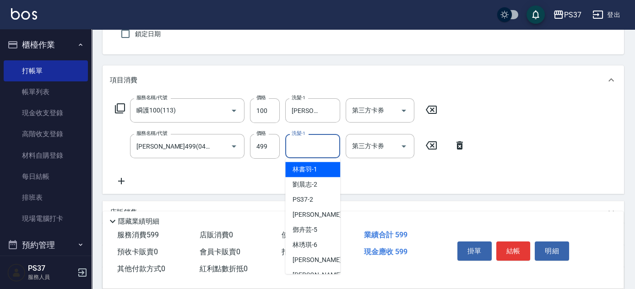
click at [299, 146] on input "洗髮-1" at bounding box center [312, 146] width 47 height 16
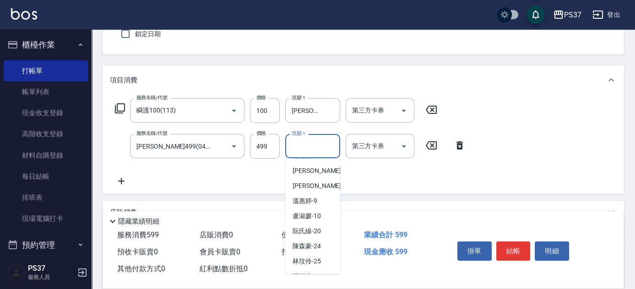
scroll to position [125, 0]
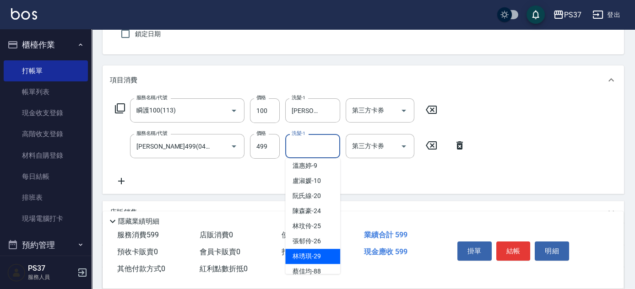
click at [305, 252] on span "林琇琪 -29" at bounding box center [307, 257] width 28 height 10
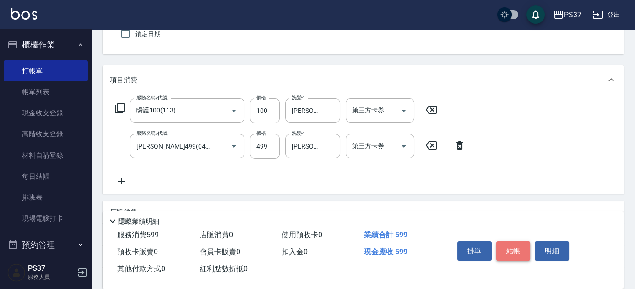
click at [512, 248] on button "結帳" at bounding box center [513, 251] width 34 height 19
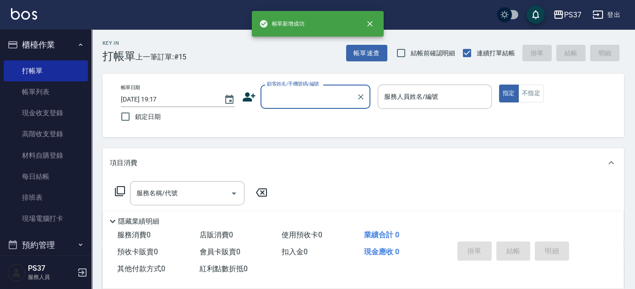
scroll to position [0, 0]
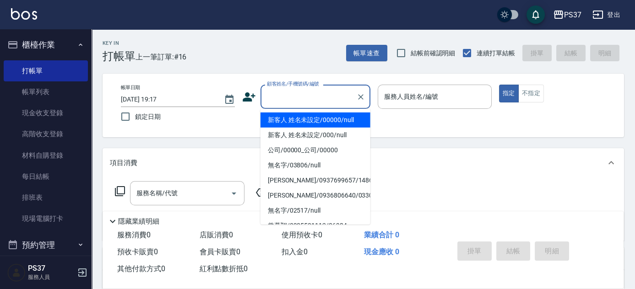
click at [296, 96] on input "顧客姓名/手機號碼/編號" at bounding box center [309, 97] width 88 height 16
click at [303, 114] on li "新客人 姓名未設定/00000/null" at bounding box center [316, 120] width 110 height 15
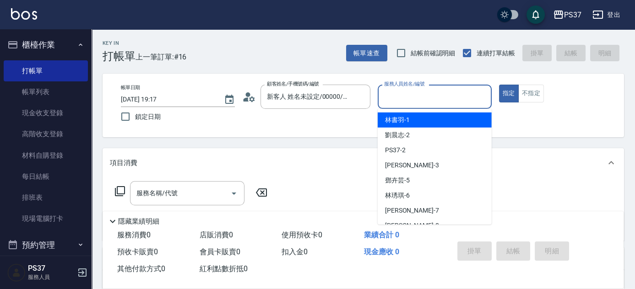
click at [440, 96] on input "服務人員姓名/編號" at bounding box center [435, 97] width 106 height 16
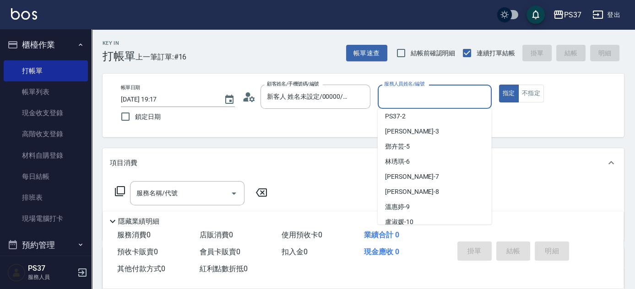
scroll to position [83, 0]
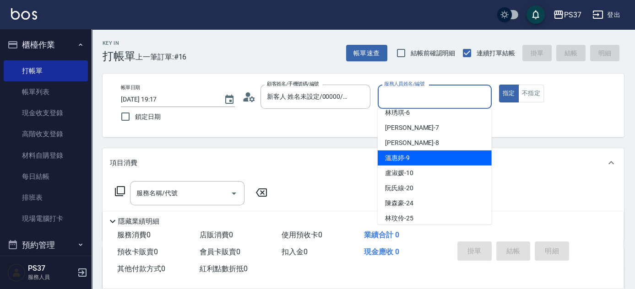
click at [421, 160] on div "溫惠婷 -9" at bounding box center [435, 158] width 114 height 15
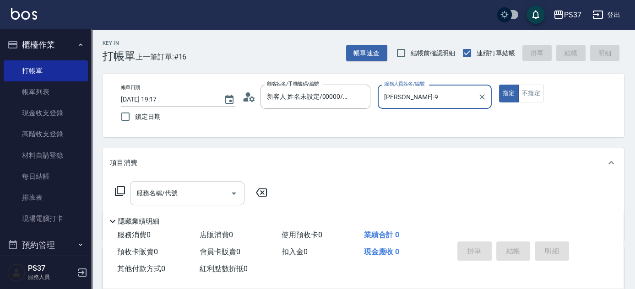
click at [195, 194] on input "服務名稱/代號" at bounding box center [180, 193] width 93 height 16
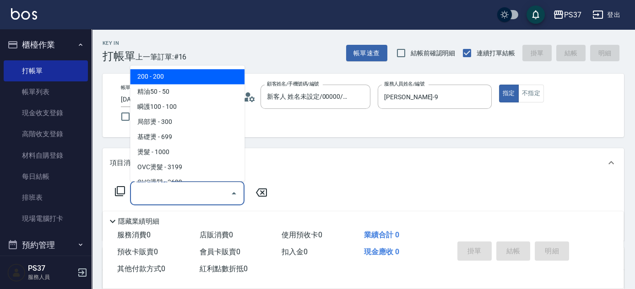
click at [162, 81] on span "200 - 200" at bounding box center [187, 77] width 114 height 15
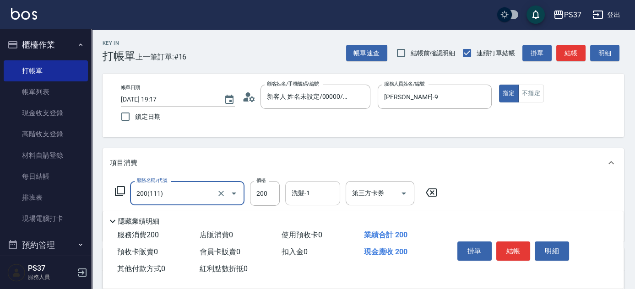
click at [317, 196] on input "洗髮-1" at bounding box center [312, 193] width 47 height 16
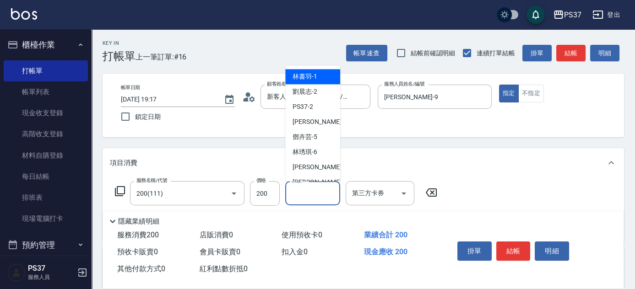
click at [312, 78] on span "林書羽 -1" at bounding box center [305, 77] width 25 height 10
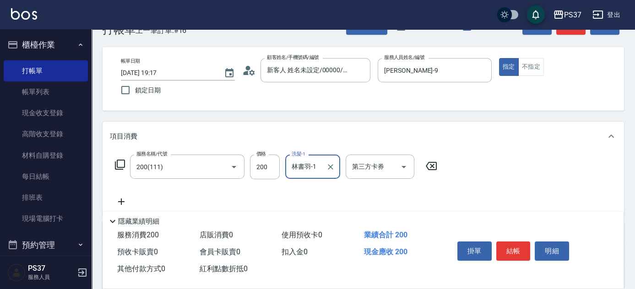
scroll to position [41, 0]
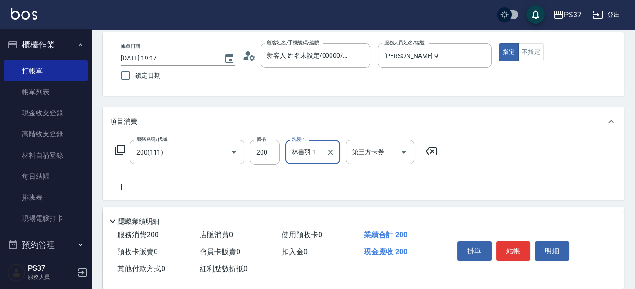
click at [121, 184] on icon at bounding box center [121, 187] width 23 height 11
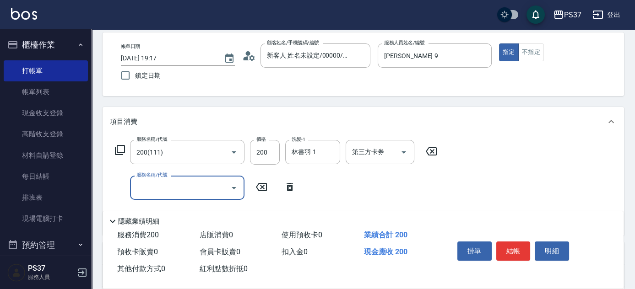
click at [145, 179] on div "服務名稱/代號 服務名稱/代號" at bounding box center [187, 188] width 114 height 24
click at [163, 195] on input "服務名稱/代號" at bounding box center [180, 188] width 93 height 16
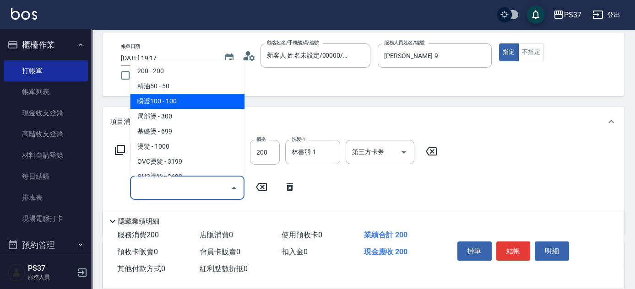
click at [193, 101] on span "瞬護100 - 100" at bounding box center [187, 101] width 114 height 15
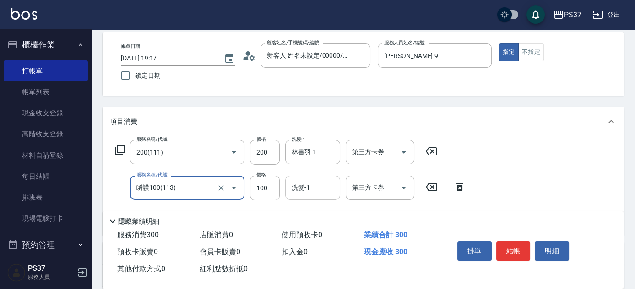
click at [327, 191] on input "洗髮-1" at bounding box center [312, 188] width 47 height 16
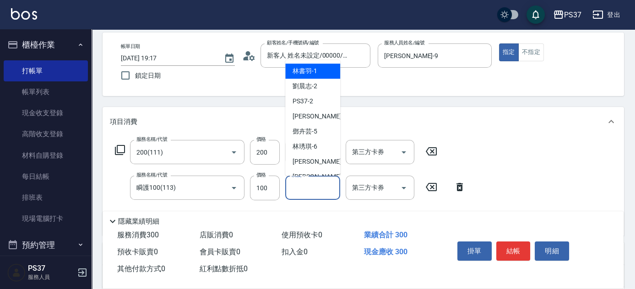
click at [317, 72] on div "林書羽 -1" at bounding box center [312, 71] width 55 height 15
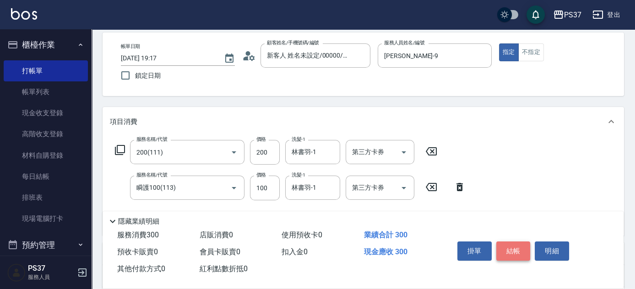
click at [521, 253] on button "結帳" at bounding box center [513, 251] width 34 height 19
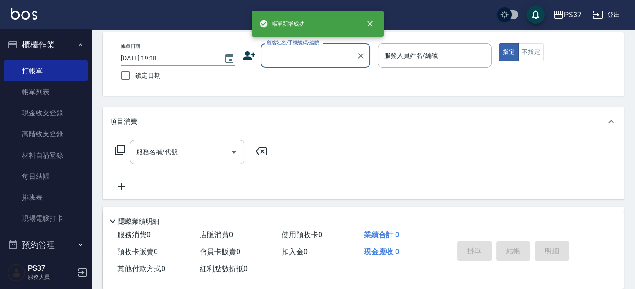
scroll to position [0, 0]
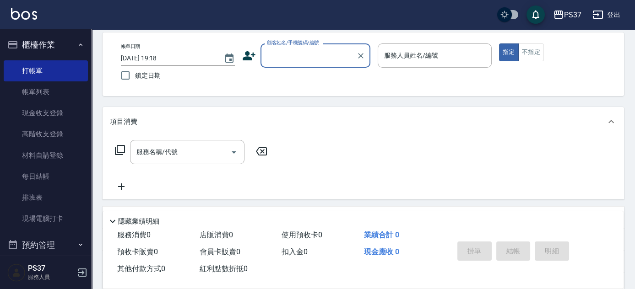
click at [320, 54] on input "顧客姓名/手機號碼/編號" at bounding box center [309, 56] width 88 height 16
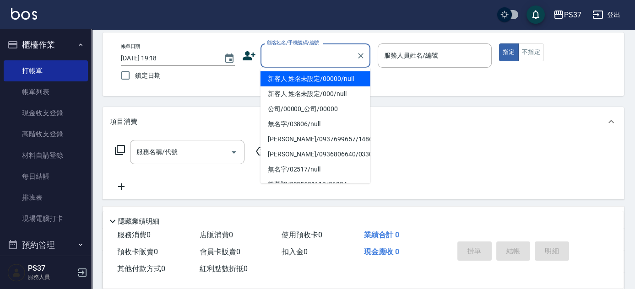
click at [321, 82] on li "新客人 姓名未設定/00000/null" at bounding box center [316, 78] width 110 height 15
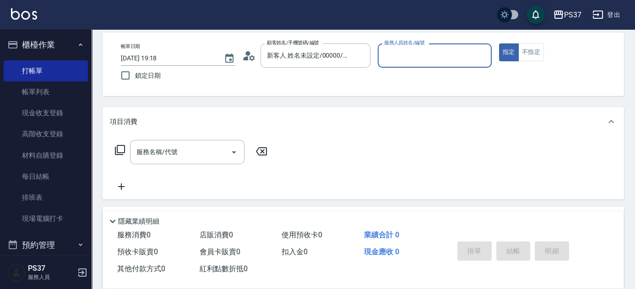
click at [408, 60] on input "服務人員姓名/編號" at bounding box center [435, 56] width 106 height 16
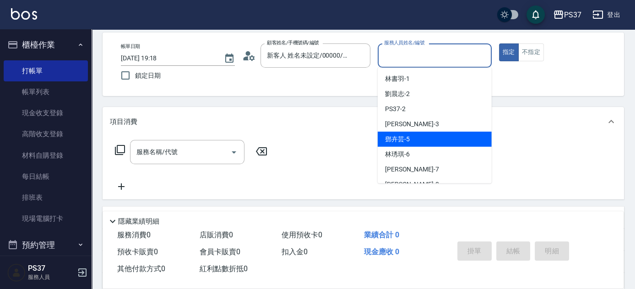
click at [418, 140] on div "鄧卉芸 -5" at bounding box center [435, 139] width 114 height 15
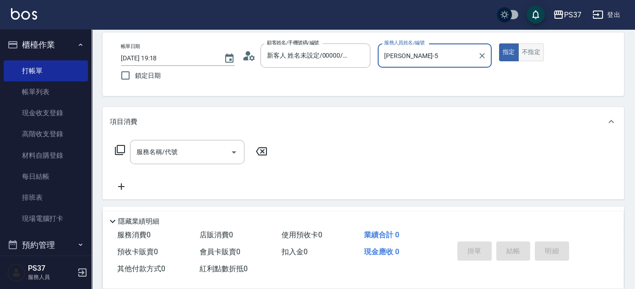
click at [539, 56] on button "不指定" at bounding box center [531, 53] width 26 height 18
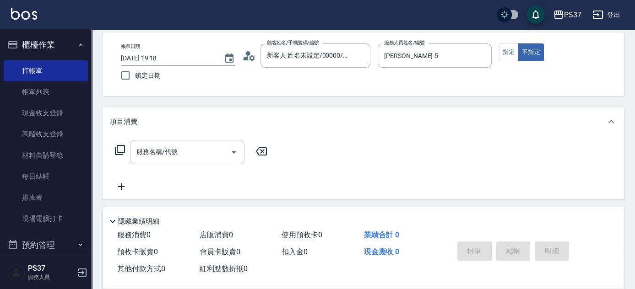
click at [190, 156] on input "服務名稱/代號" at bounding box center [180, 152] width 93 height 16
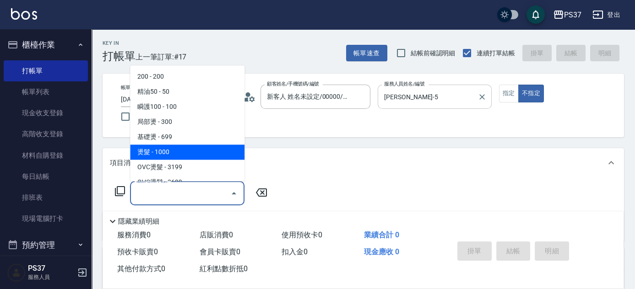
click at [426, 98] on input "鄧卉芸-5" at bounding box center [428, 97] width 92 height 16
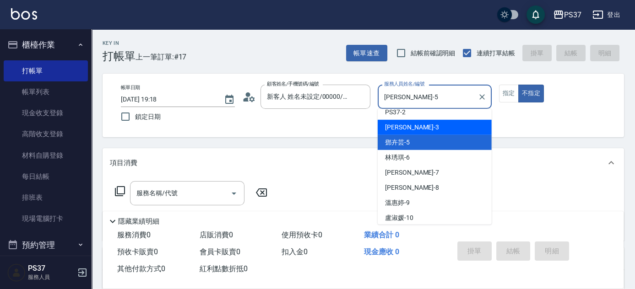
scroll to position [83, 0]
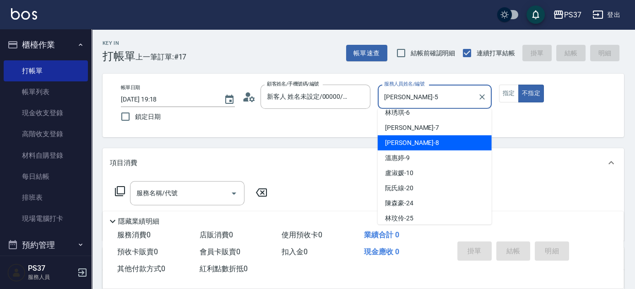
click at [419, 148] on div "徐雅娟 -8" at bounding box center [435, 143] width 114 height 15
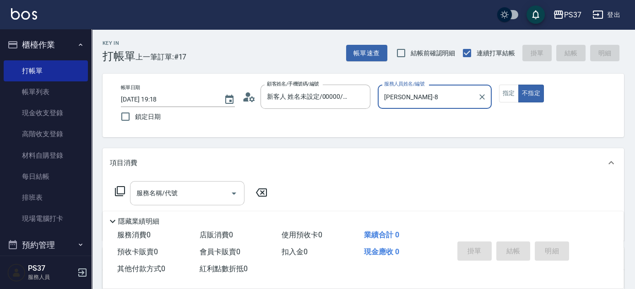
click at [172, 195] on input "服務名稱/代號" at bounding box center [180, 193] width 93 height 16
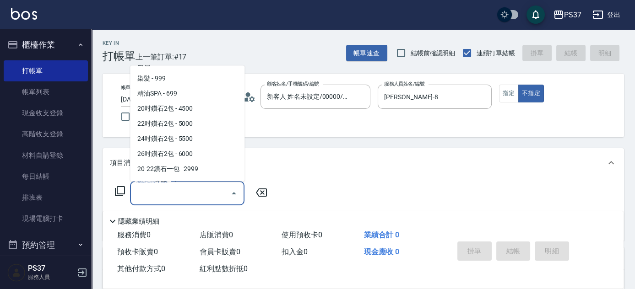
scroll to position [541, 0]
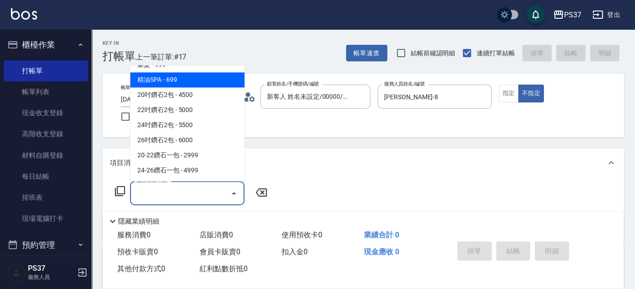
click at [194, 76] on span "精油SPA - 699" at bounding box center [187, 80] width 114 height 15
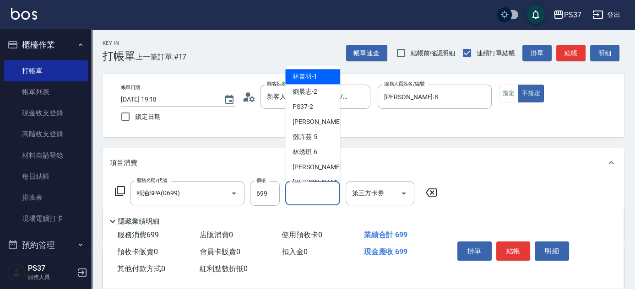
click at [312, 196] on input "洗髮-1" at bounding box center [312, 193] width 47 height 16
click at [314, 82] on div "林書羽 -1" at bounding box center [312, 77] width 55 height 15
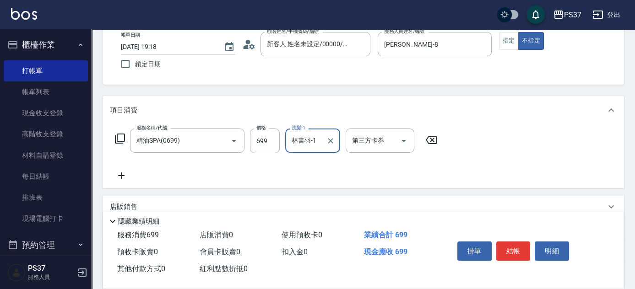
scroll to position [83, 0]
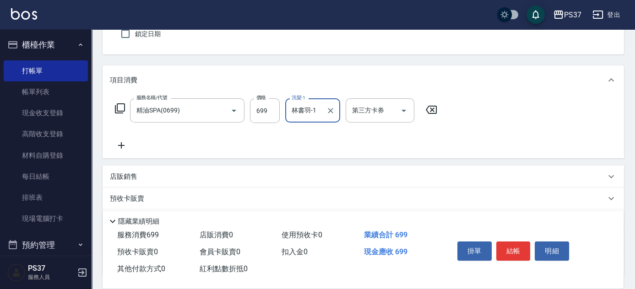
click at [118, 140] on icon at bounding box center [121, 145] width 23 height 11
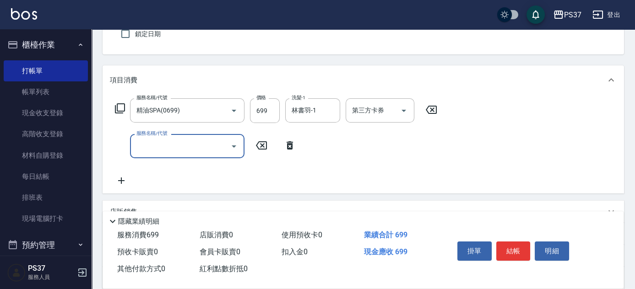
click at [147, 149] on input "服務名稱/代號" at bounding box center [180, 146] width 93 height 16
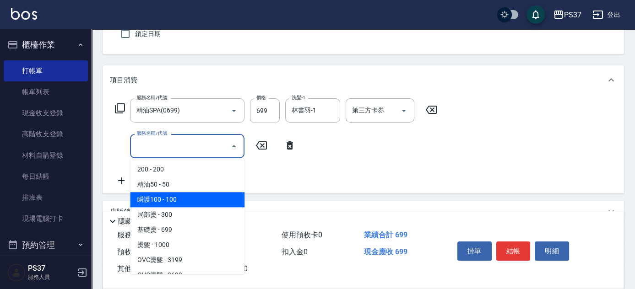
drag, startPoint x: 187, startPoint y: 200, endPoint x: 330, endPoint y: 163, distance: 147.6
click at [187, 200] on span "瞬護100 - 100" at bounding box center [187, 199] width 114 height 15
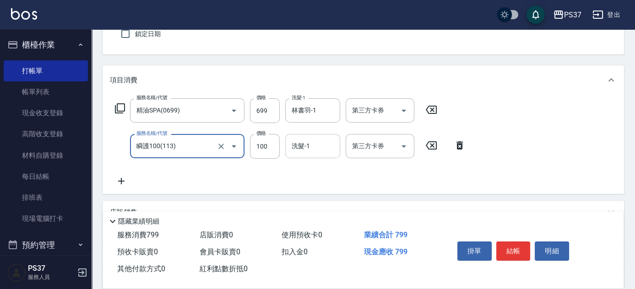
click at [319, 145] on input "洗髮-1" at bounding box center [312, 146] width 47 height 16
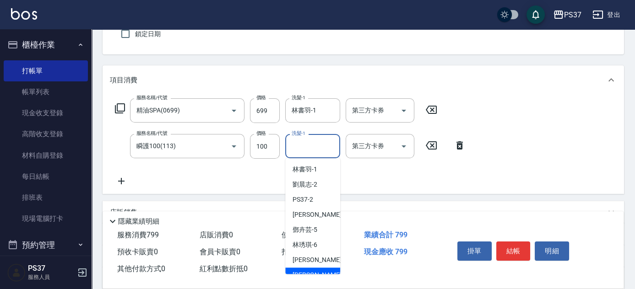
click at [311, 273] on span "徐雅娟 -8" at bounding box center [320, 276] width 54 height 10
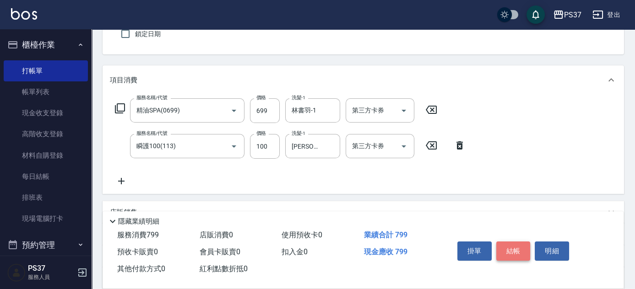
click at [509, 250] on button "結帳" at bounding box center [513, 251] width 34 height 19
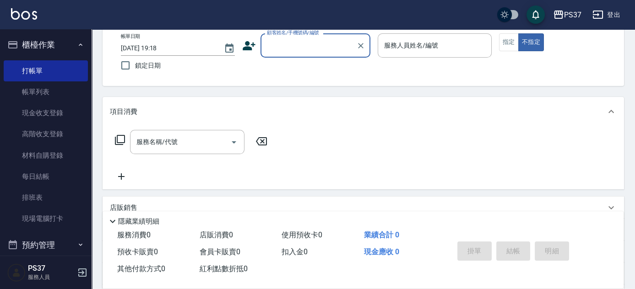
scroll to position [0, 0]
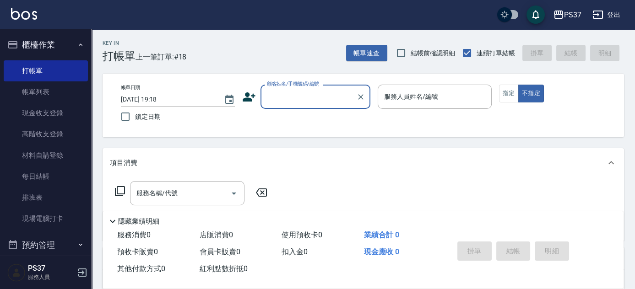
click at [292, 108] on div "顧客姓名/手機號碼/編號" at bounding box center [316, 97] width 110 height 24
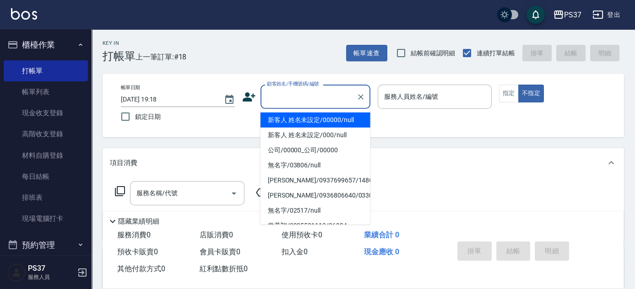
click at [309, 121] on li "新客人 姓名未設定/00000/null" at bounding box center [316, 120] width 110 height 15
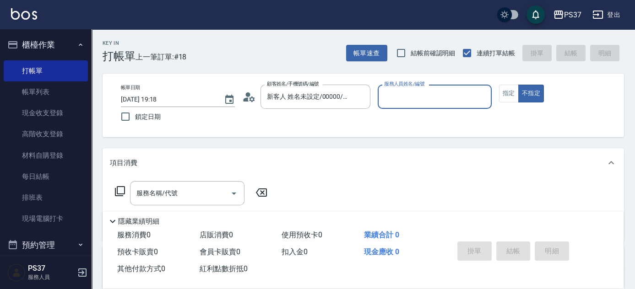
click at [390, 107] on div "服務人員姓名/編號" at bounding box center [435, 97] width 114 height 24
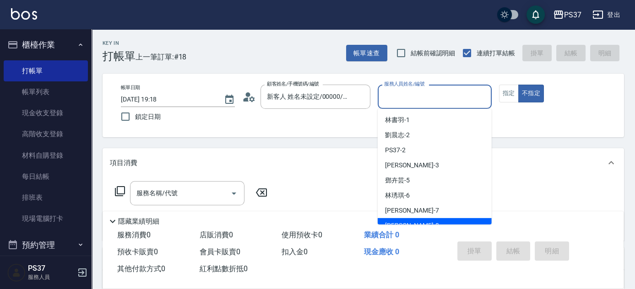
click at [424, 220] on div "徐雅娟 -8" at bounding box center [435, 225] width 114 height 15
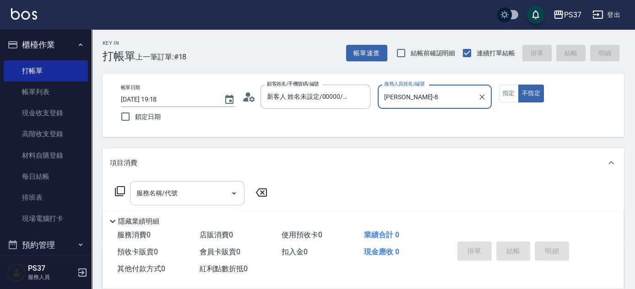
click at [189, 201] on input "服務名稱/代號" at bounding box center [180, 193] width 93 height 16
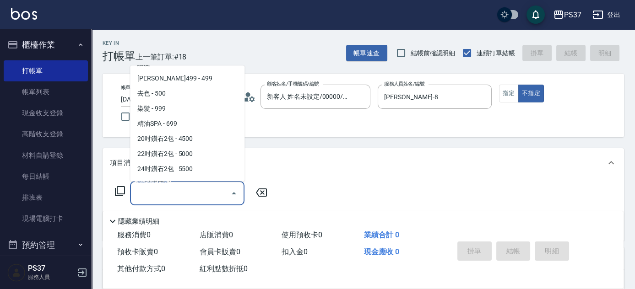
scroll to position [499, 0]
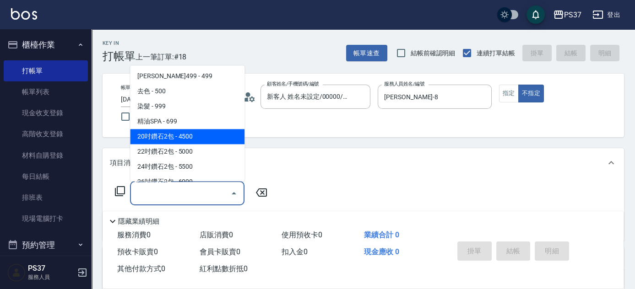
click at [196, 130] on span "20吋鑽石2包 - 4500" at bounding box center [187, 137] width 114 height 15
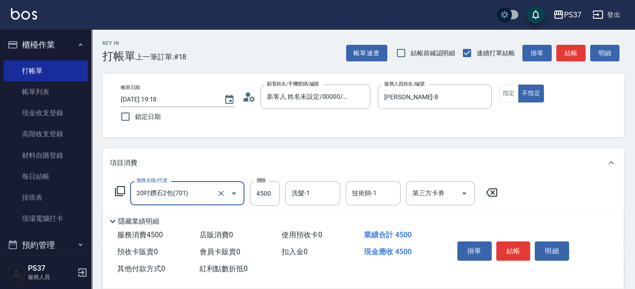
click at [192, 190] on input "20吋鑽石2包(701)" at bounding box center [174, 193] width 81 height 16
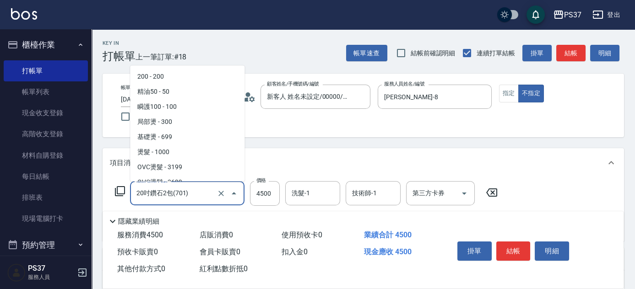
scroll to position [462, 0]
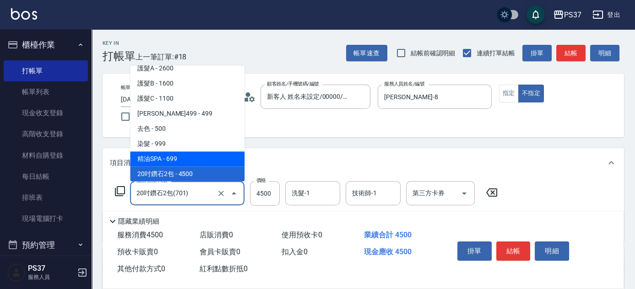
click at [200, 161] on span "精油SPA - 699" at bounding box center [187, 159] width 114 height 15
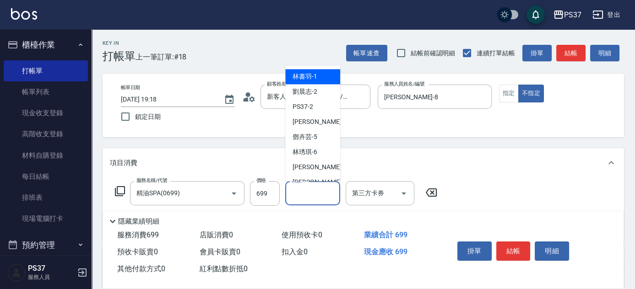
click at [305, 197] on input "洗髮-1" at bounding box center [312, 193] width 47 height 16
click at [311, 180] on span "徐雅娟 -8" at bounding box center [320, 183] width 54 height 10
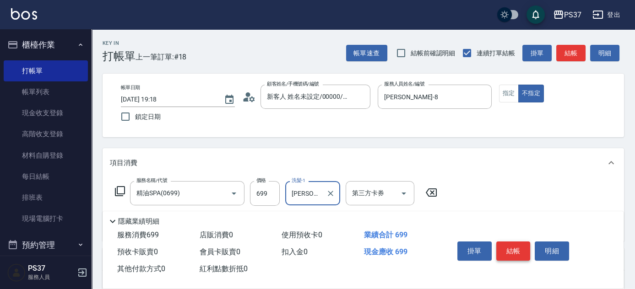
click at [512, 248] on button "結帳" at bounding box center [513, 251] width 34 height 19
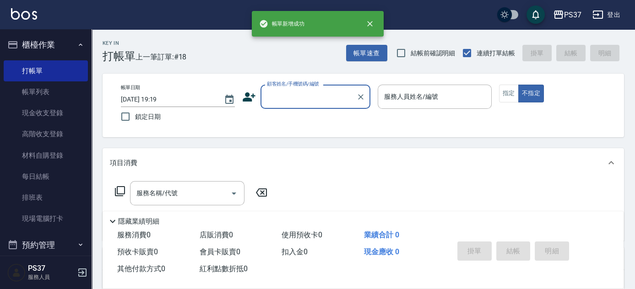
scroll to position [0, 0]
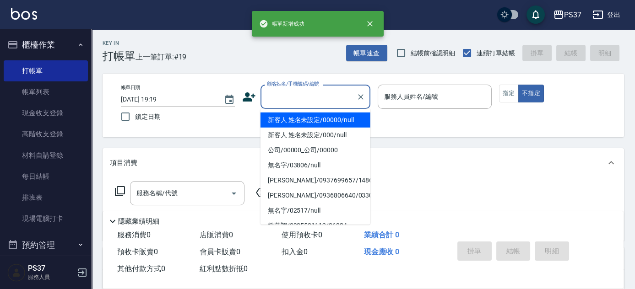
click at [327, 102] on input "顧客姓名/手機號碼/編號" at bounding box center [309, 97] width 88 height 16
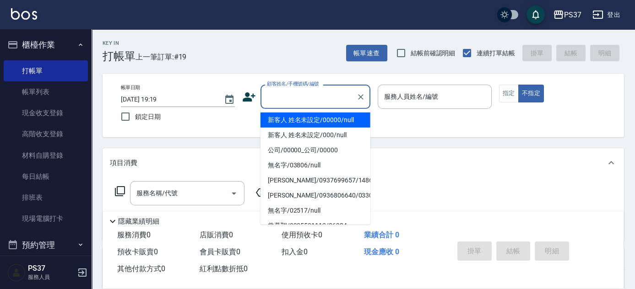
click at [326, 119] on li "新客人 姓名未設定/00000/null" at bounding box center [316, 120] width 110 height 15
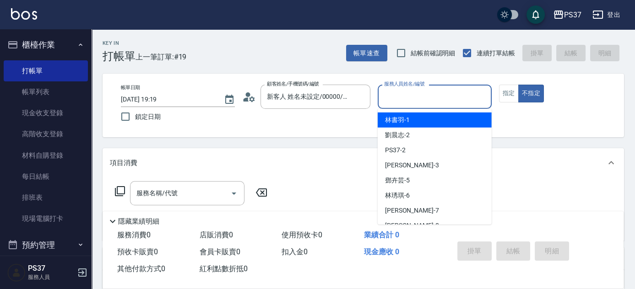
click at [399, 96] on input "服務人員姓名/編號" at bounding box center [435, 97] width 106 height 16
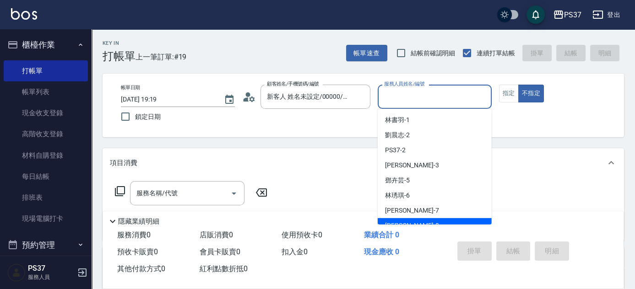
click at [424, 221] on div "徐雅娟 -8" at bounding box center [435, 225] width 114 height 15
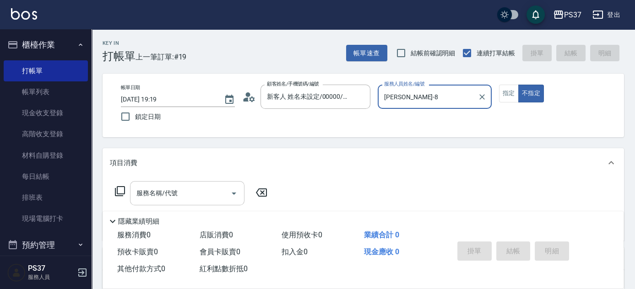
click at [177, 195] on input "服務名稱/代號" at bounding box center [180, 193] width 93 height 16
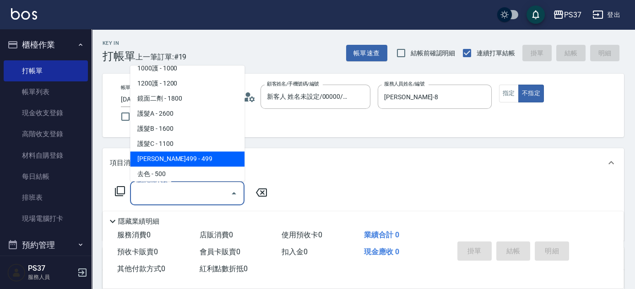
scroll to position [541, 0]
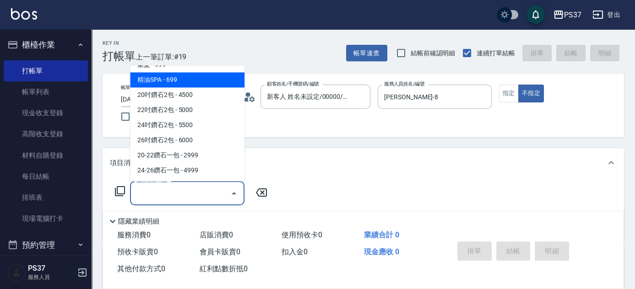
click at [195, 84] on span "精油SPA - 699" at bounding box center [187, 80] width 114 height 15
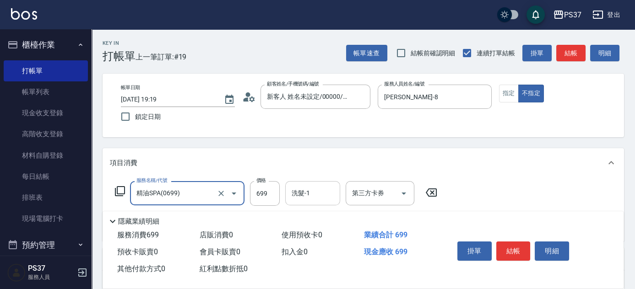
click at [316, 197] on input "洗髮-1" at bounding box center [312, 193] width 47 height 16
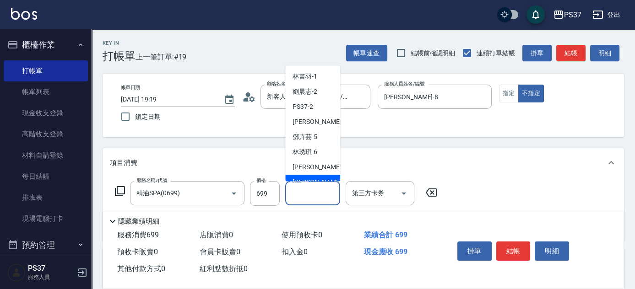
click at [318, 178] on div "徐雅娟 -8" at bounding box center [312, 182] width 55 height 15
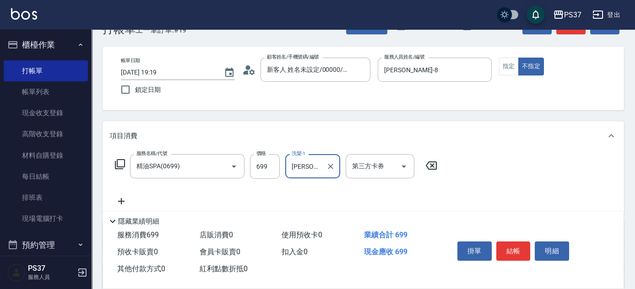
scroll to position [41, 0]
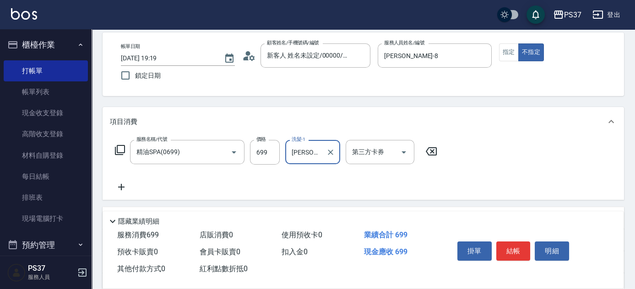
drag, startPoint x: 122, startPoint y: 187, endPoint x: 129, endPoint y: 186, distance: 6.5
click at [129, 186] on icon at bounding box center [121, 187] width 23 height 11
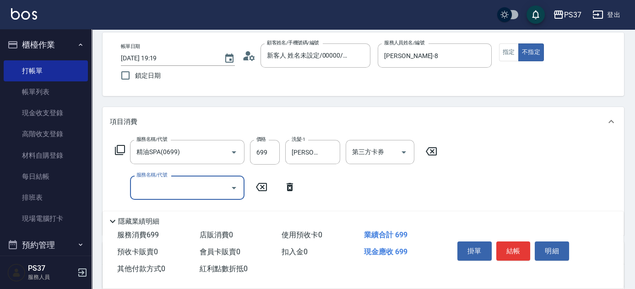
click at [181, 186] on input "服務名稱/代號" at bounding box center [180, 188] width 93 height 16
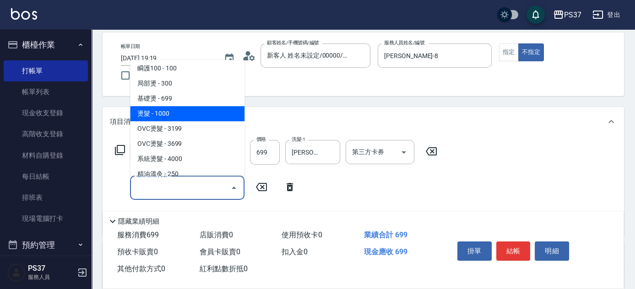
scroll to position [83, 0]
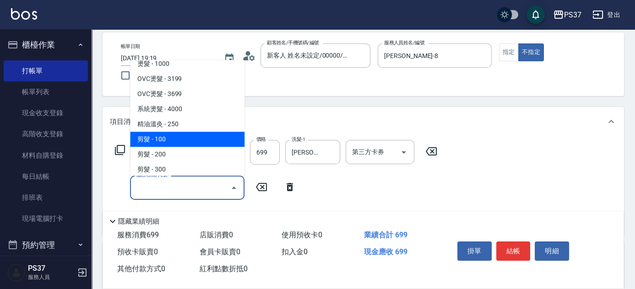
click at [193, 137] on span "剪髮 - 100" at bounding box center [187, 139] width 114 height 15
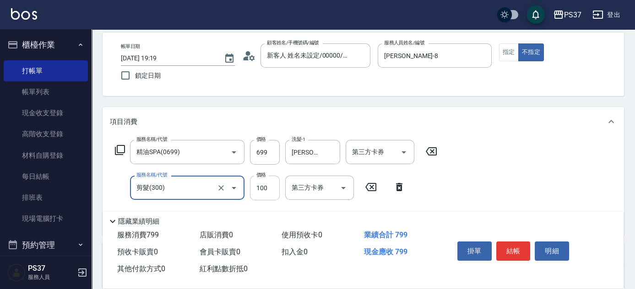
click at [256, 189] on input "100" at bounding box center [265, 188] width 30 height 25
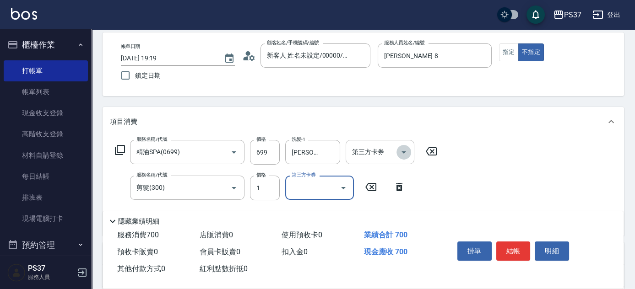
click at [404, 152] on icon "Open" at bounding box center [404, 153] width 5 height 2
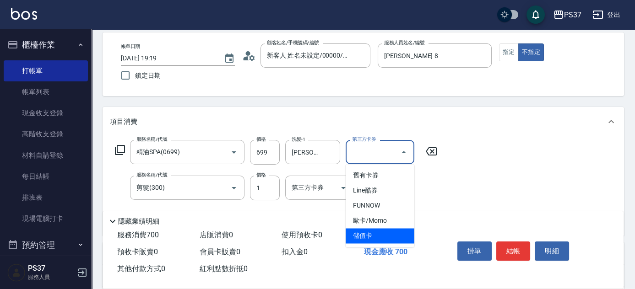
drag, startPoint x: 386, startPoint y: 235, endPoint x: 363, endPoint y: 225, distance: 24.4
click at [385, 235] on span "儲值卡" at bounding box center [380, 236] width 69 height 15
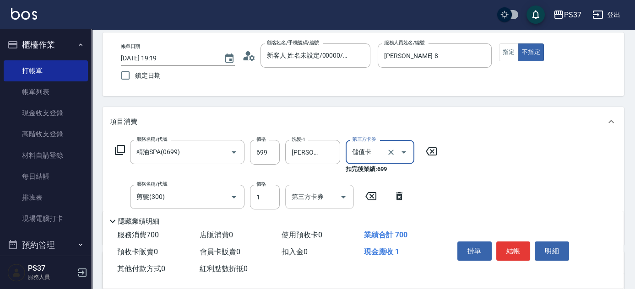
click at [346, 198] on icon "Open" at bounding box center [343, 197] width 11 height 11
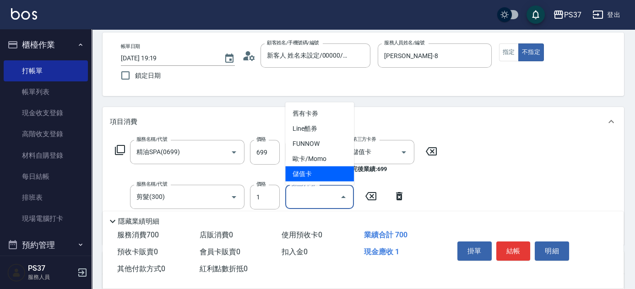
click at [327, 180] on span "儲值卡" at bounding box center [319, 174] width 69 height 15
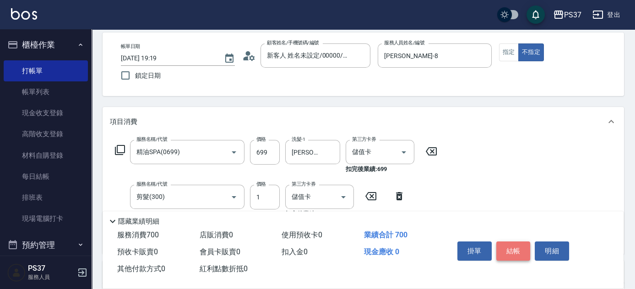
click at [509, 247] on button "結帳" at bounding box center [513, 251] width 34 height 19
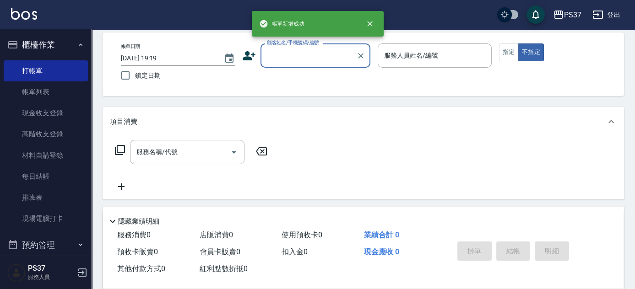
scroll to position [0, 0]
click at [294, 51] on input "顧客姓名/手機號碼/編號" at bounding box center [309, 56] width 88 height 16
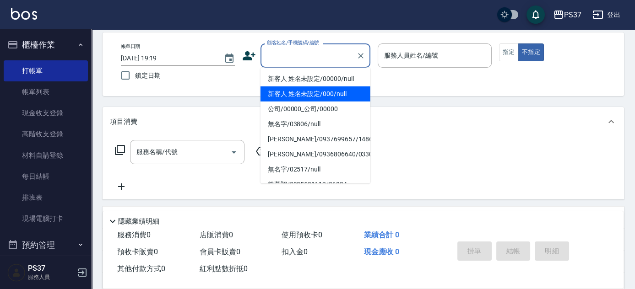
click at [320, 95] on li "新客人 姓名未設定/000/null" at bounding box center [316, 94] width 110 height 15
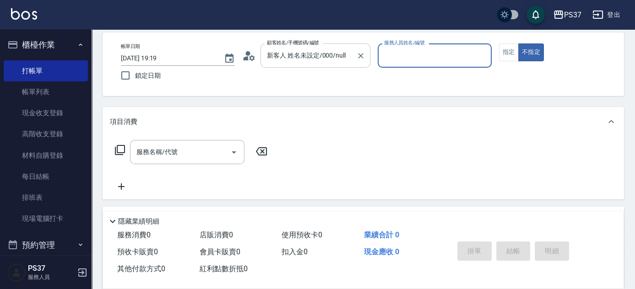
click at [353, 55] on div "新客人 姓名未設定/000/null 顧客姓名/手機號碼/編號" at bounding box center [316, 56] width 110 height 24
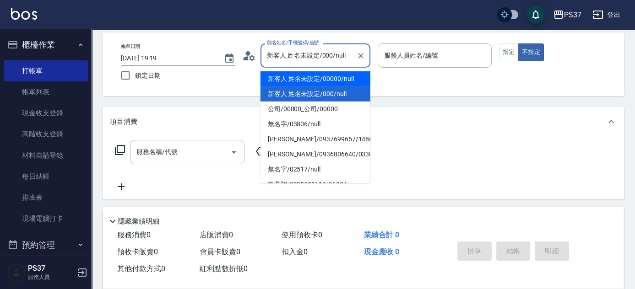
click at [342, 74] on li "新客人 姓名未設定/00000/null" at bounding box center [316, 78] width 110 height 15
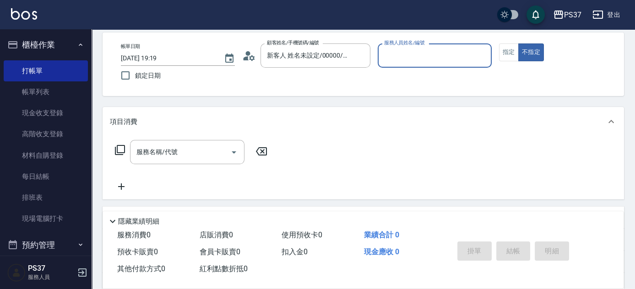
click at [400, 48] on input "服務人員姓名/編號" at bounding box center [435, 56] width 106 height 16
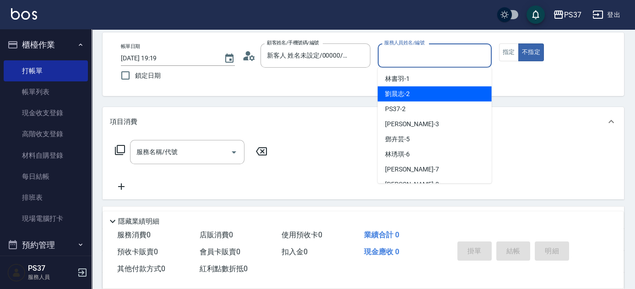
click at [430, 95] on div "劉晨志 -2" at bounding box center [435, 94] width 114 height 15
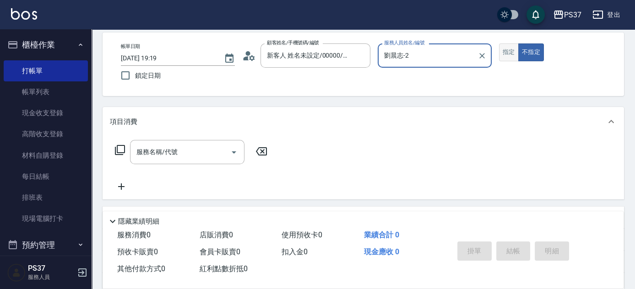
click at [506, 52] on button "指定" at bounding box center [509, 53] width 20 height 18
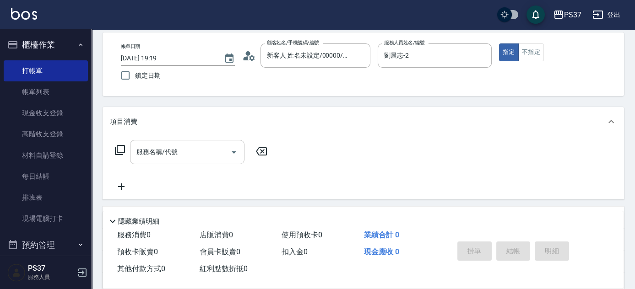
click at [198, 146] on input "服務名稱/代號" at bounding box center [180, 152] width 93 height 16
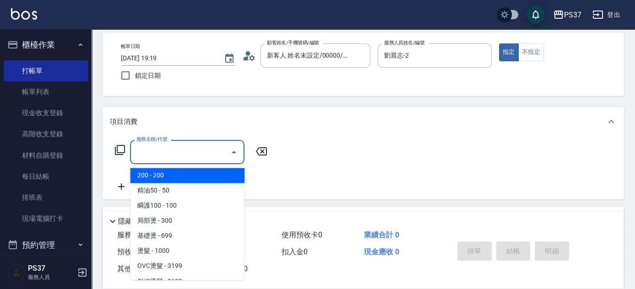
click at [176, 166] on ul "200 - 200 精油50 - 50 瞬護100 - 100 局部燙 - 300 基礎燙 - 699 燙髮 - 1000 OVC燙髮 - 3199 OVC燙…" at bounding box center [187, 222] width 114 height 116
click at [175, 171] on span "200 - 200" at bounding box center [187, 175] width 114 height 15
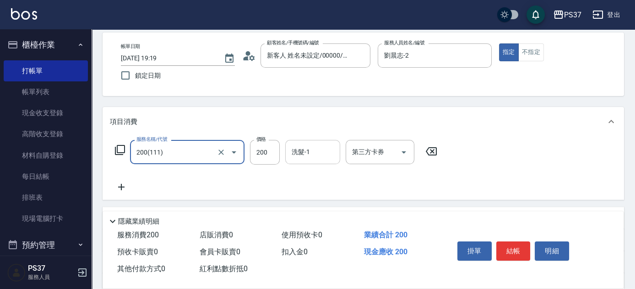
click at [319, 154] on input "洗髮-1" at bounding box center [312, 152] width 47 height 16
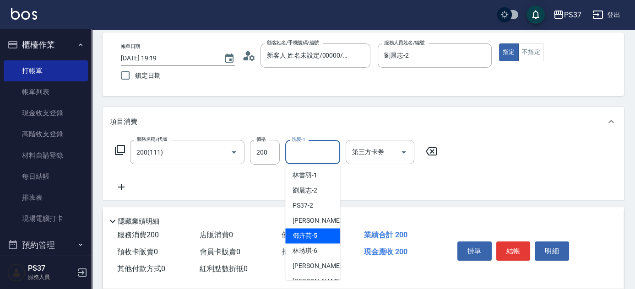
scroll to position [41, 0]
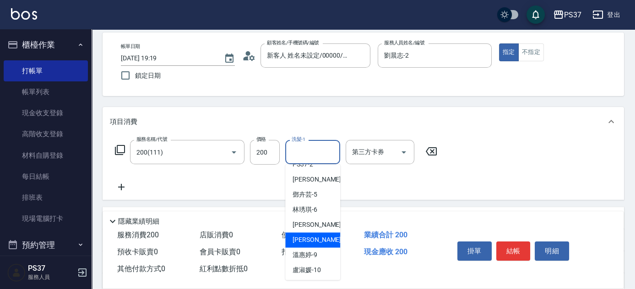
click at [311, 244] on span "徐雅娟 -8" at bounding box center [320, 240] width 54 height 10
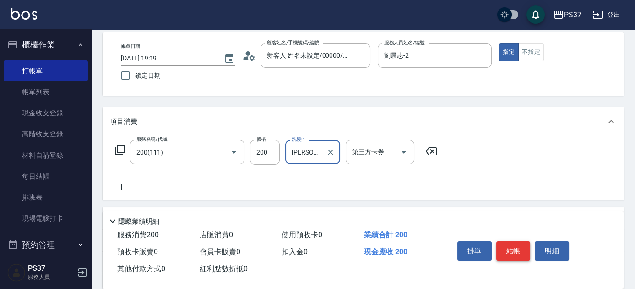
click at [501, 245] on button "結帳" at bounding box center [513, 251] width 34 height 19
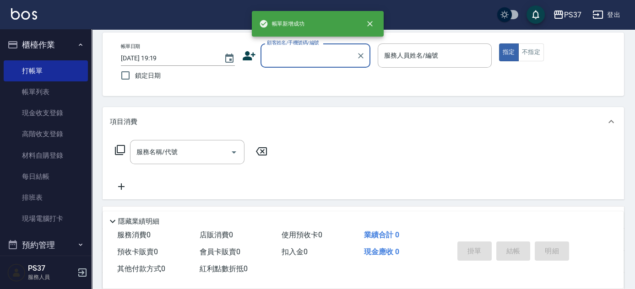
scroll to position [0, 0]
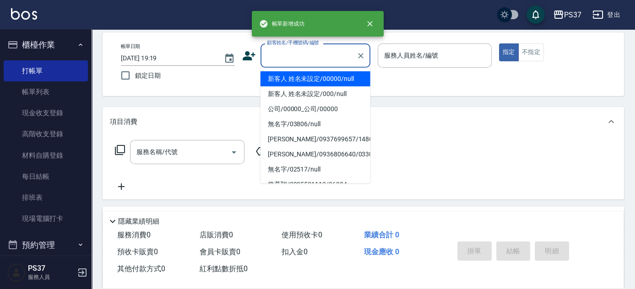
click at [326, 57] on input "顧客姓名/手機號碼/編號" at bounding box center [309, 56] width 88 height 16
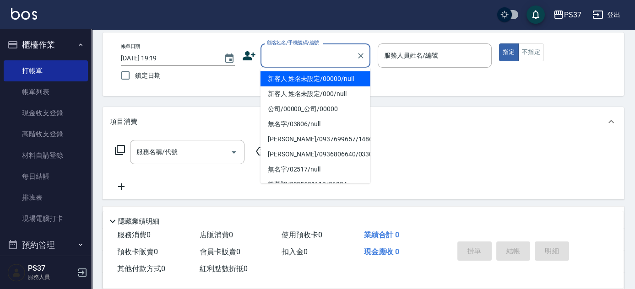
click at [329, 75] on li "新客人 姓名未設定/00000/null" at bounding box center [316, 78] width 110 height 15
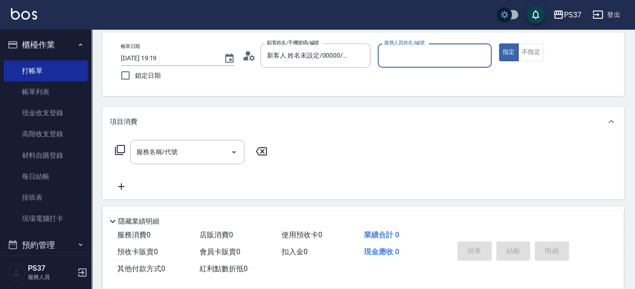
click at [406, 65] on div "服務人員姓名/編號" at bounding box center [435, 56] width 114 height 24
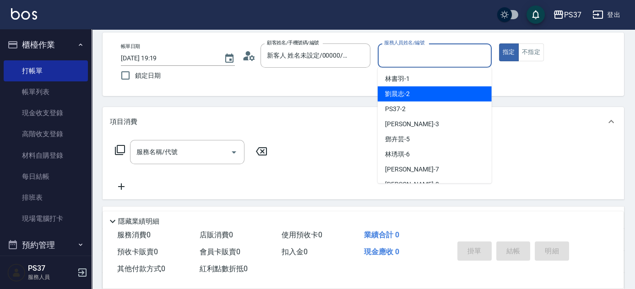
click at [409, 90] on div "劉晨志 -2" at bounding box center [435, 94] width 114 height 15
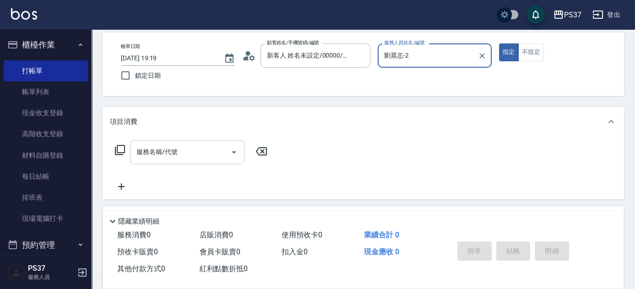
click at [209, 151] on input "服務名稱/代號" at bounding box center [180, 152] width 93 height 16
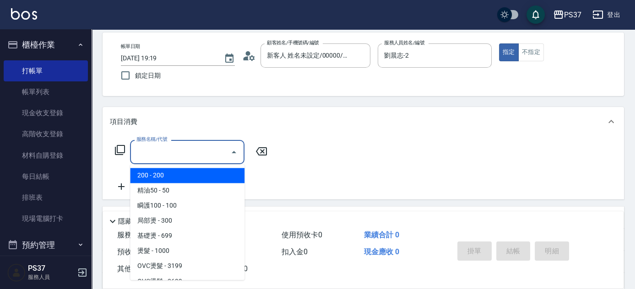
click at [180, 182] on span "200 - 200" at bounding box center [187, 175] width 114 height 15
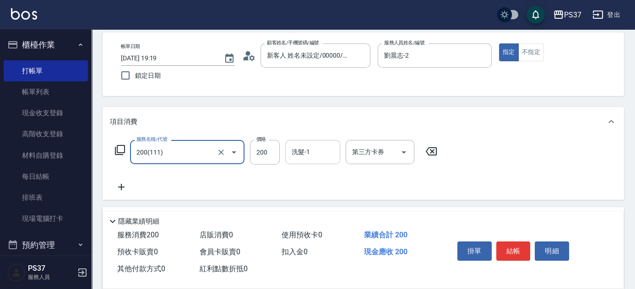
click at [320, 149] on input "洗髮-1" at bounding box center [312, 152] width 47 height 16
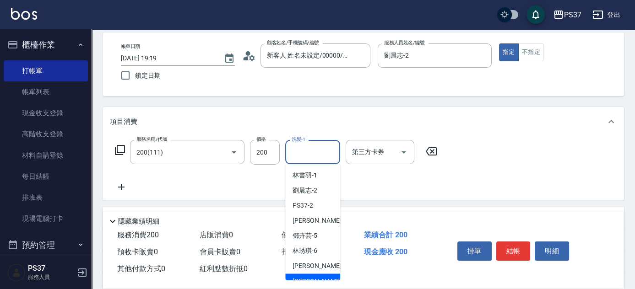
click at [323, 276] on div "徐雅娟 -8" at bounding box center [312, 281] width 55 height 15
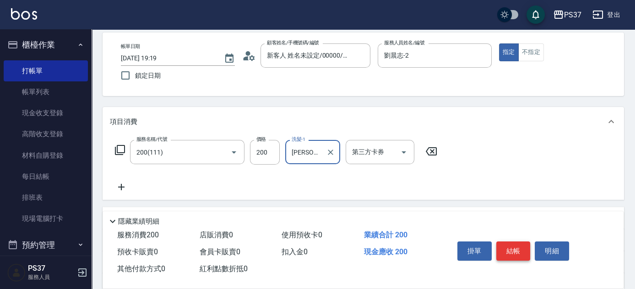
click at [505, 253] on button "結帳" at bounding box center [513, 251] width 34 height 19
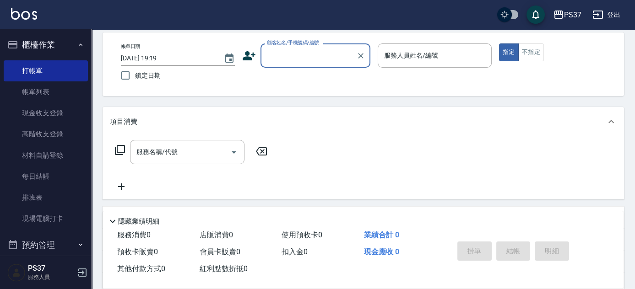
click at [301, 56] on input "顧客姓名/手機號碼/編號" at bounding box center [309, 56] width 88 height 16
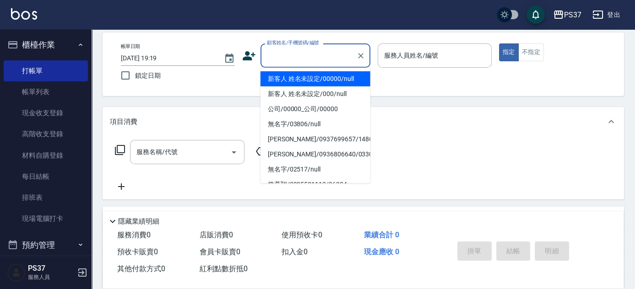
click at [310, 74] on li "新客人 姓名未設定/00000/null" at bounding box center [316, 78] width 110 height 15
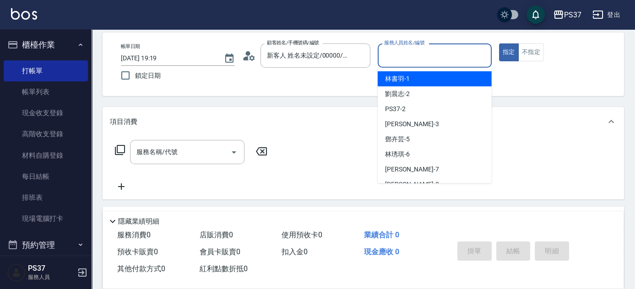
click at [422, 60] on input "服務人員姓名/編號" at bounding box center [435, 56] width 106 height 16
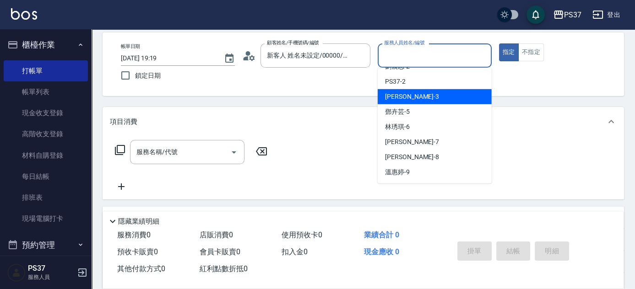
scroll to position [41, 0]
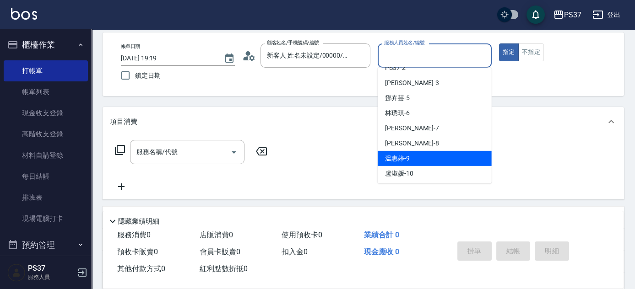
click at [423, 155] on div "溫惠婷 -9" at bounding box center [435, 158] width 114 height 15
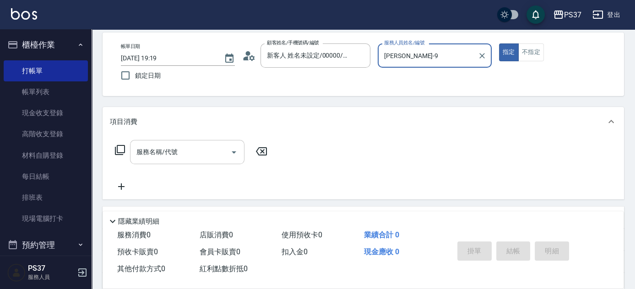
drag, startPoint x: 174, startPoint y: 152, endPoint x: 176, endPoint y: 161, distance: 8.8
click at [174, 152] on input "服務名稱/代號" at bounding box center [180, 152] width 93 height 16
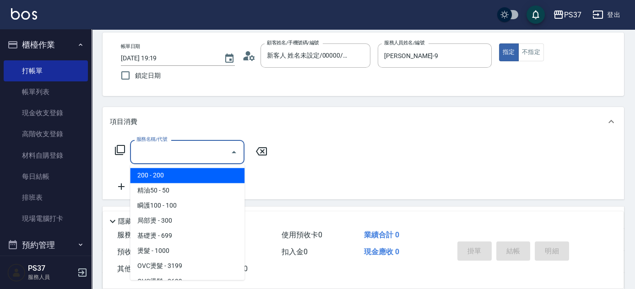
click at [169, 178] on span "200 - 200" at bounding box center [187, 175] width 114 height 15
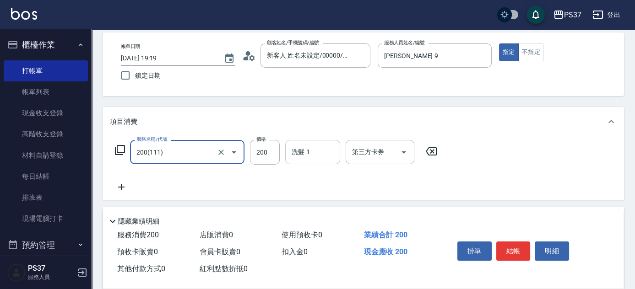
click at [309, 150] on input "洗髮-1" at bounding box center [312, 152] width 47 height 16
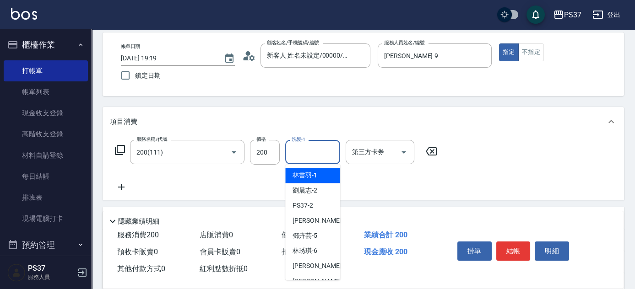
click at [307, 175] on span "林書羽 -1" at bounding box center [305, 176] width 25 height 10
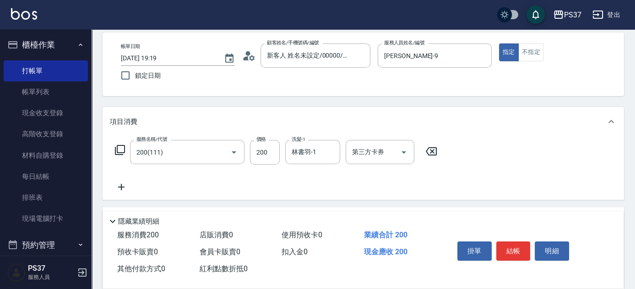
click at [125, 189] on icon at bounding box center [121, 187] width 23 height 11
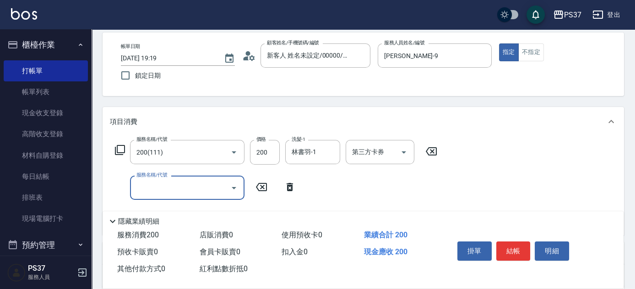
click at [165, 197] on div "服務名稱/代號" at bounding box center [187, 188] width 114 height 24
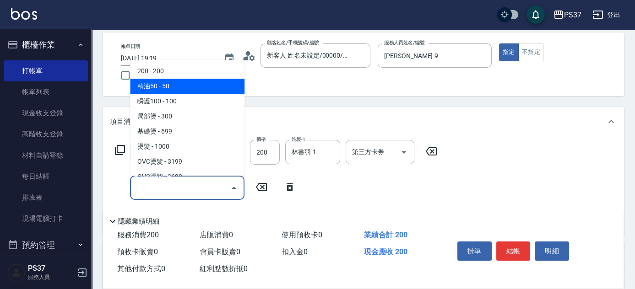
click at [183, 86] on span "精油50 - 50" at bounding box center [187, 86] width 114 height 15
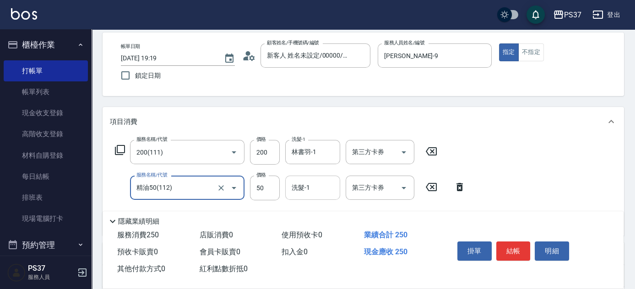
click at [323, 194] on input "洗髮-1" at bounding box center [312, 188] width 47 height 16
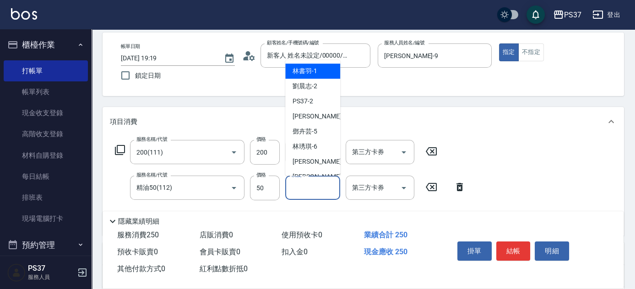
click at [322, 69] on div "林書羽 -1" at bounding box center [312, 71] width 55 height 15
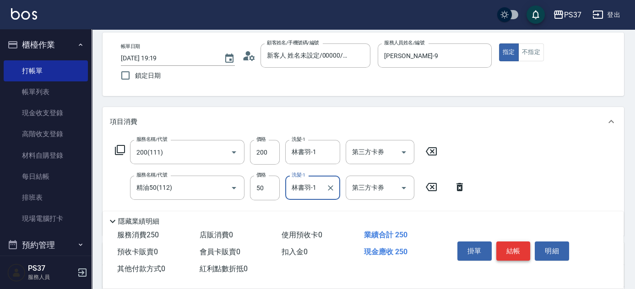
click at [515, 248] on button "結帳" at bounding box center [513, 251] width 34 height 19
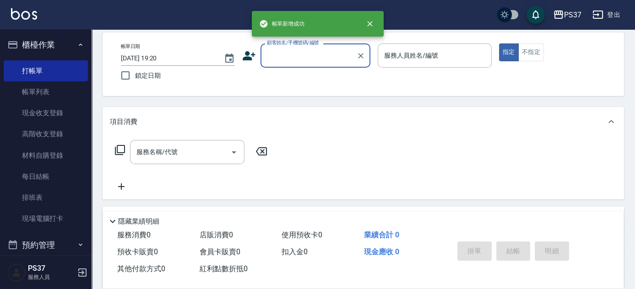
scroll to position [0, 0]
click at [324, 63] on div "顧客姓名/手機號碼/編號" at bounding box center [316, 56] width 110 height 24
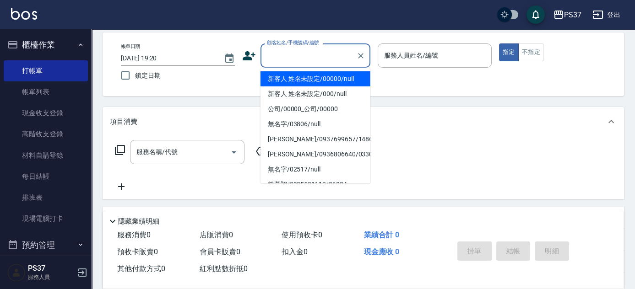
click at [325, 74] on li "新客人 姓名未設定/00000/null" at bounding box center [316, 78] width 110 height 15
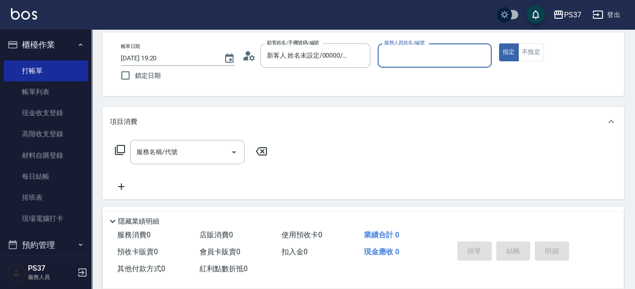
click at [403, 60] on input "服務人員姓名/編號" at bounding box center [435, 56] width 106 height 16
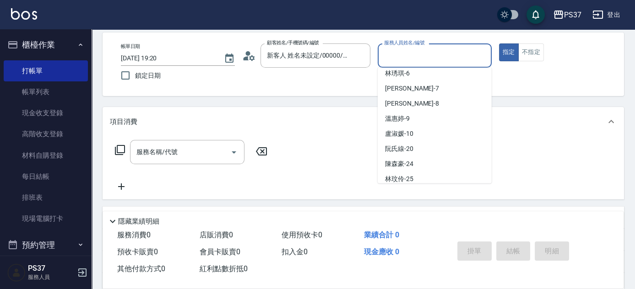
scroll to position [83, 0]
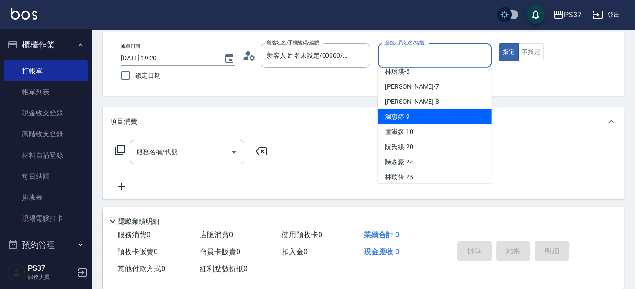
drag, startPoint x: 424, startPoint y: 114, endPoint x: 416, endPoint y: 114, distance: 7.3
click at [424, 114] on div "溫惠婷 -9" at bounding box center [435, 116] width 114 height 15
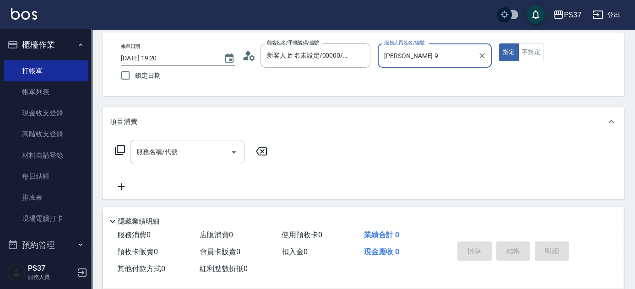
click at [184, 149] on input "服務名稱/代號" at bounding box center [180, 152] width 93 height 16
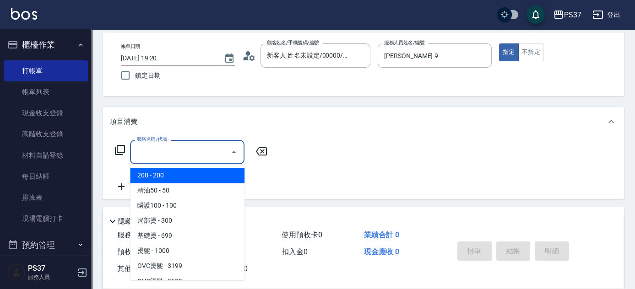
click at [181, 169] on span "200 - 200" at bounding box center [187, 175] width 114 height 15
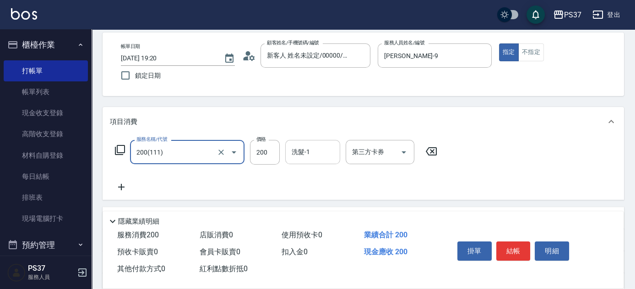
click at [313, 151] on input "洗髮-1" at bounding box center [312, 152] width 47 height 16
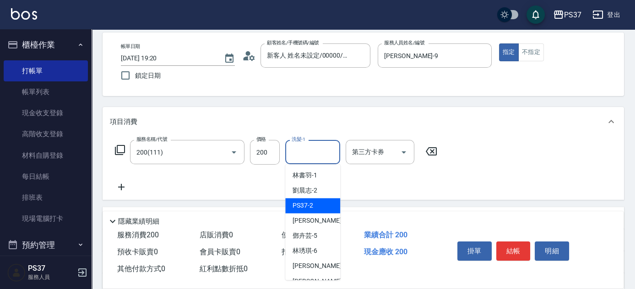
scroll to position [41, 0]
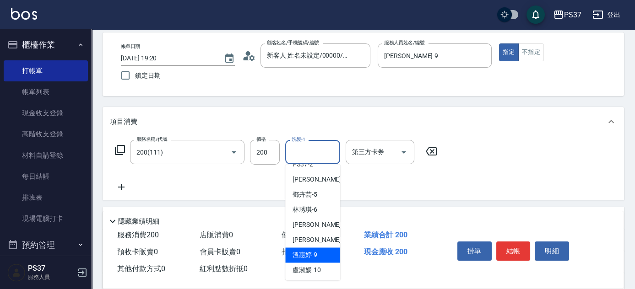
click at [312, 250] on span "溫惠婷 -9" at bounding box center [305, 255] width 25 height 10
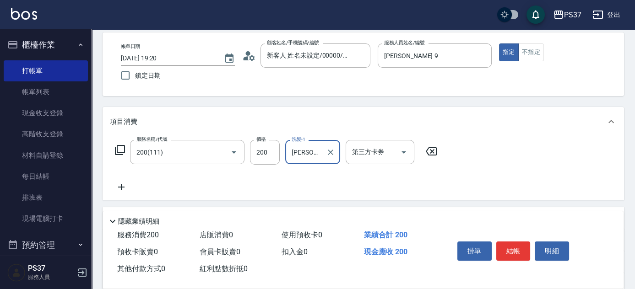
drag, startPoint x: 508, startPoint y: 249, endPoint x: 505, endPoint y: 239, distance: 9.6
click at [507, 249] on button "結帳" at bounding box center [513, 251] width 34 height 19
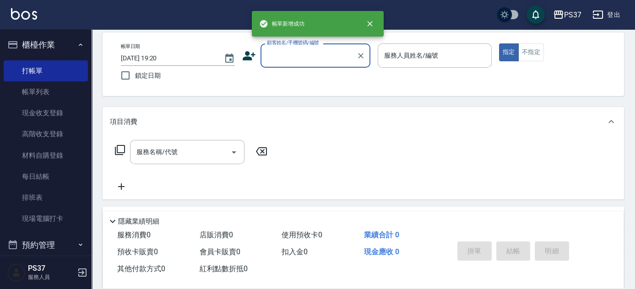
scroll to position [0, 0]
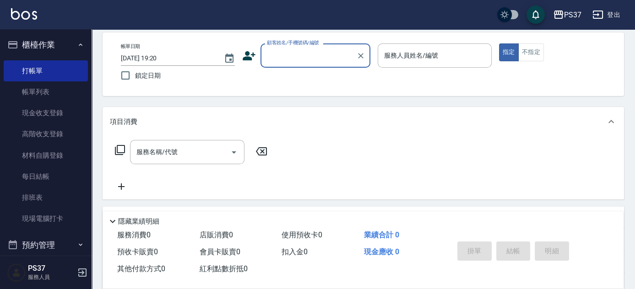
click at [305, 55] on input "顧客姓名/手機號碼/編號" at bounding box center [309, 56] width 88 height 16
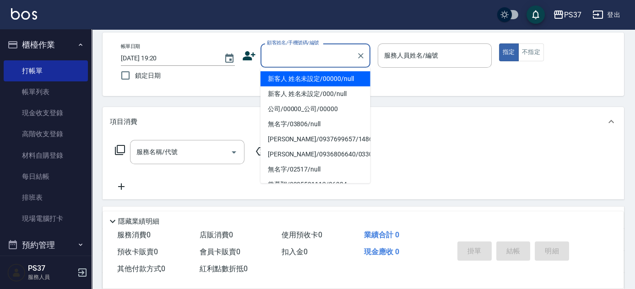
click at [316, 78] on li "新客人 姓名未設定/00000/null" at bounding box center [316, 78] width 110 height 15
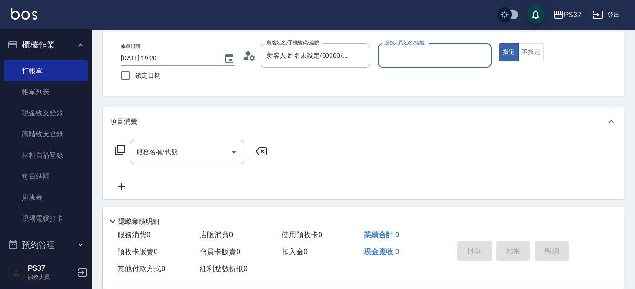
click at [403, 62] on input "服務人員姓名/編號" at bounding box center [435, 56] width 106 height 16
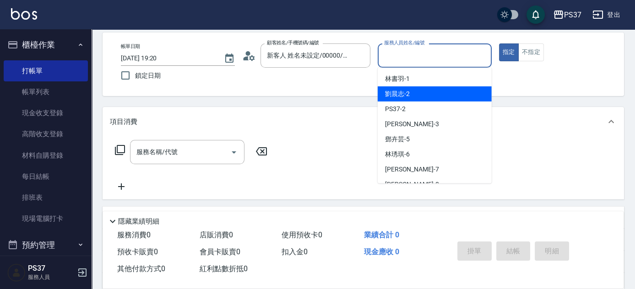
click at [413, 88] on div "劉晨志 -2" at bounding box center [435, 94] width 114 height 15
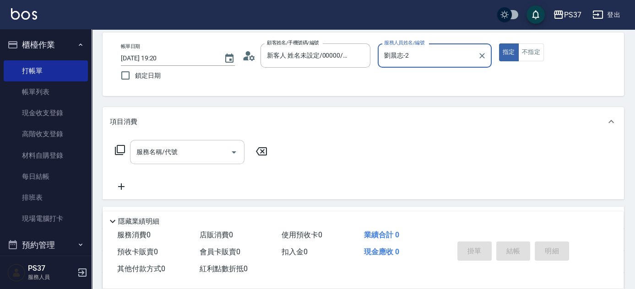
click at [191, 154] on input "服務名稱/代號" at bounding box center [180, 152] width 93 height 16
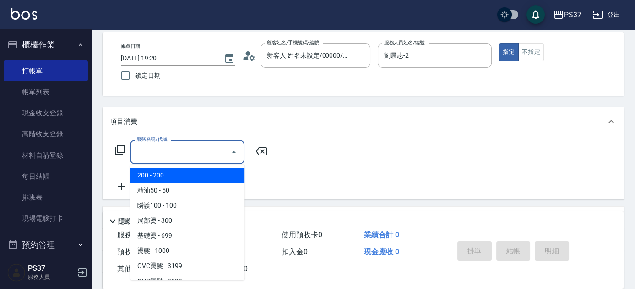
click at [184, 178] on span "200 - 200" at bounding box center [187, 175] width 114 height 15
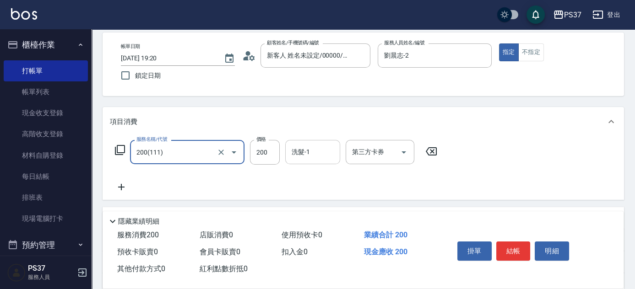
click at [304, 155] on input "洗髮-1" at bounding box center [312, 152] width 47 height 16
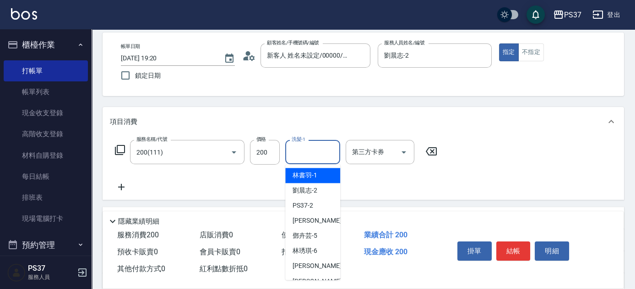
click at [306, 171] on span "林書羽 -1" at bounding box center [305, 176] width 25 height 10
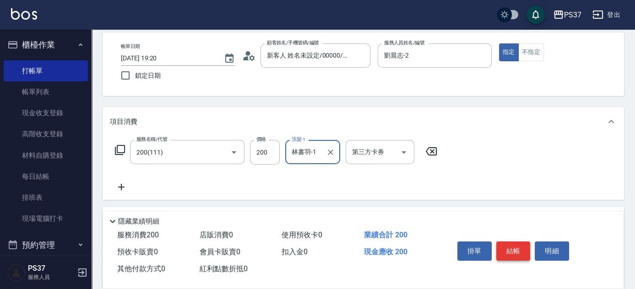
click at [519, 246] on button "結帳" at bounding box center [513, 251] width 34 height 19
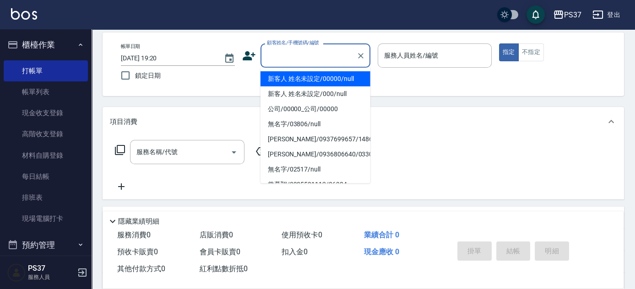
click at [299, 56] on input "顧客姓名/手機號碼/編號" at bounding box center [309, 56] width 88 height 16
click at [305, 76] on li "新客人 姓名未設定/00000/null" at bounding box center [316, 78] width 110 height 15
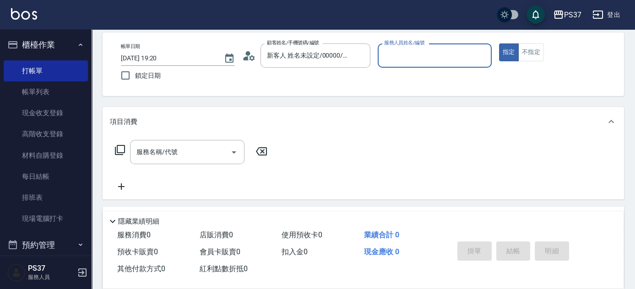
click at [419, 58] on input "服務人員姓名/編號" at bounding box center [435, 56] width 106 height 16
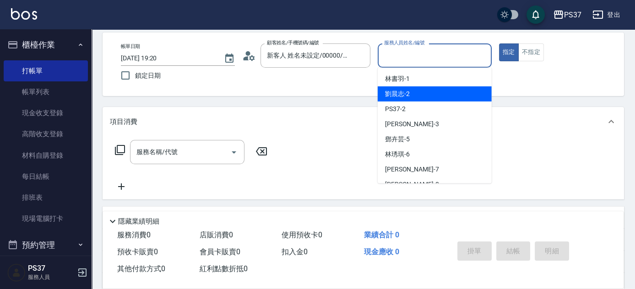
click at [424, 94] on div "劉晨志 -2" at bounding box center [435, 94] width 114 height 15
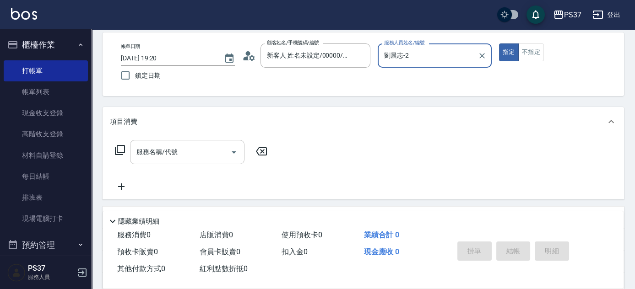
click at [193, 151] on input "服務名稱/代號" at bounding box center [180, 152] width 93 height 16
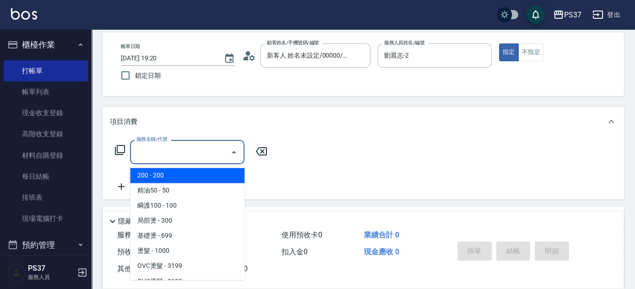
click at [179, 170] on span "200 - 200" at bounding box center [187, 175] width 114 height 15
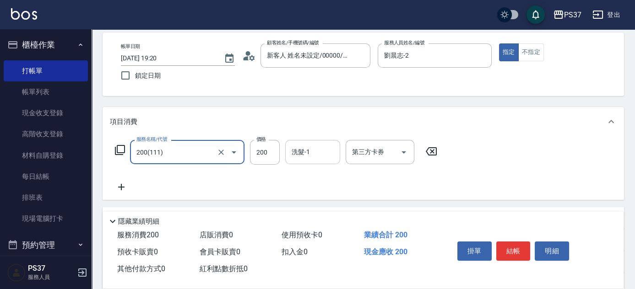
click at [316, 156] on input "洗髮-1" at bounding box center [312, 152] width 47 height 16
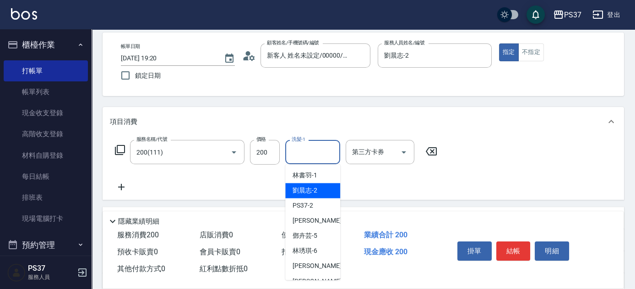
click at [314, 191] on span "劉晨志 -2" at bounding box center [305, 191] width 25 height 10
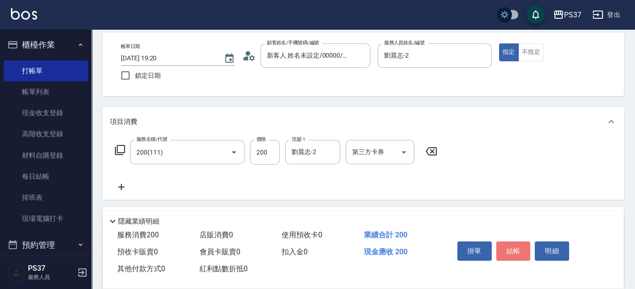
drag, startPoint x: 518, startPoint y: 253, endPoint x: 510, endPoint y: 203, distance: 51.0
click at [518, 254] on button "結帳" at bounding box center [513, 251] width 34 height 19
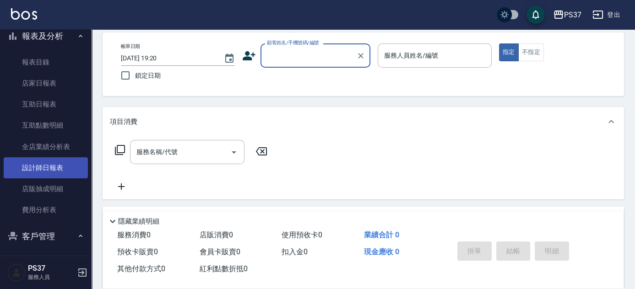
scroll to position [250, 0]
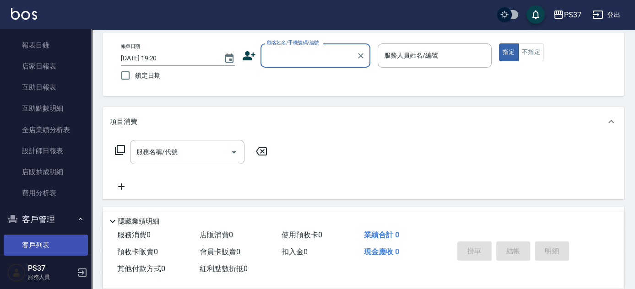
click at [33, 235] on link "客戶列表" at bounding box center [46, 245] width 84 height 21
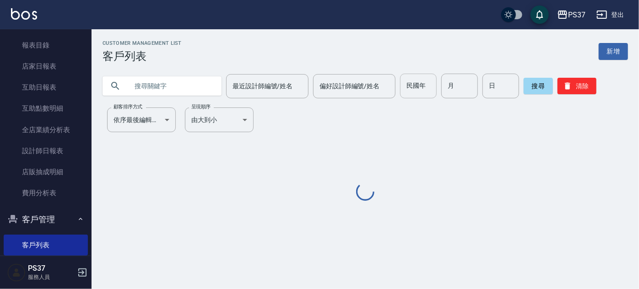
click at [402, 93] on input "民國年" at bounding box center [418, 86] width 37 height 25
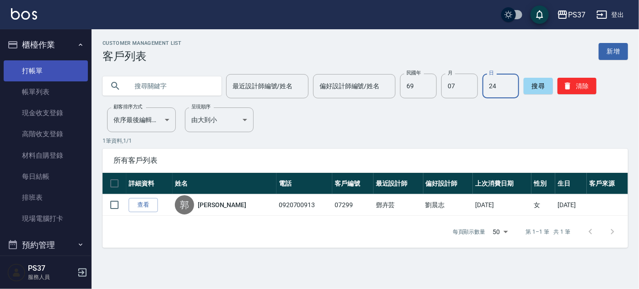
click at [41, 71] on link "打帳單" at bounding box center [46, 70] width 84 height 21
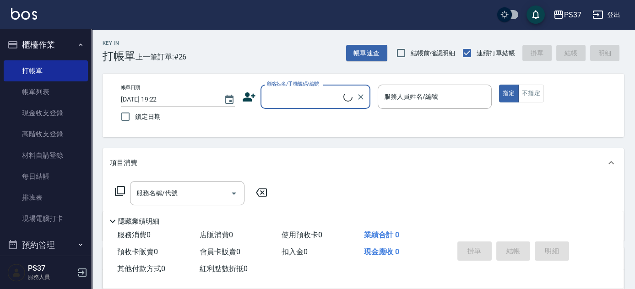
click at [288, 97] on input "顧客姓名/手機號碼/編號" at bounding box center [304, 97] width 79 height 16
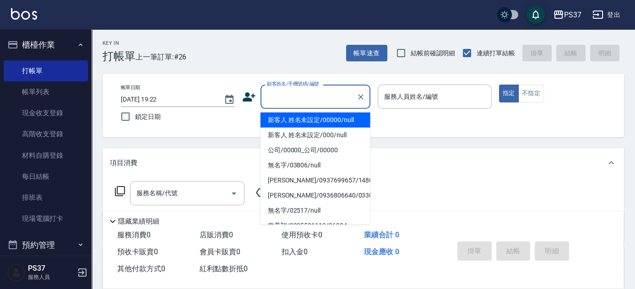
click at [336, 115] on li "新客人 姓名未設定/00000/null" at bounding box center [316, 120] width 110 height 15
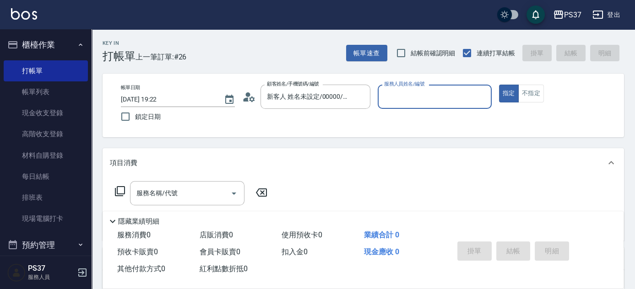
click at [416, 101] on input "服務人員姓名/編號" at bounding box center [435, 97] width 106 height 16
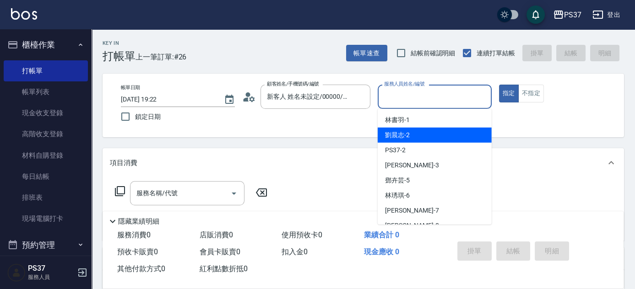
click at [436, 134] on div "劉晨志 -2" at bounding box center [435, 135] width 114 height 15
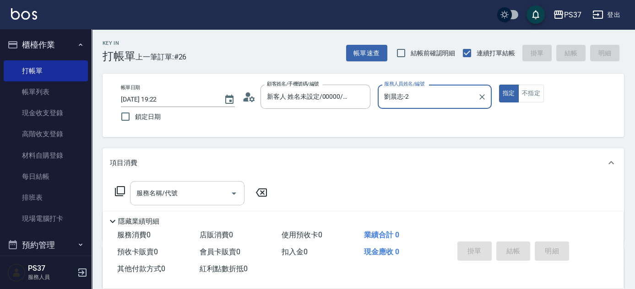
click at [192, 192] on input "服務名稱/代號" at bounding box center [180, 193] width 93 height 16
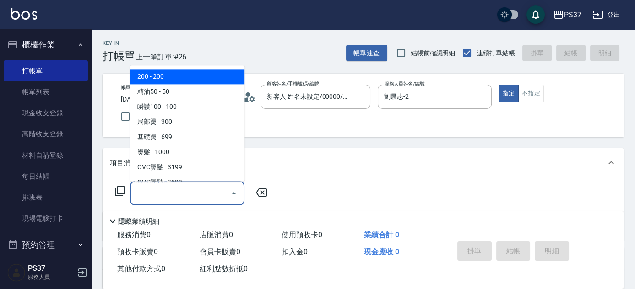
click at [188, 81] on span "200 - 200" at bounding box center [187, 77] width 114 height 15
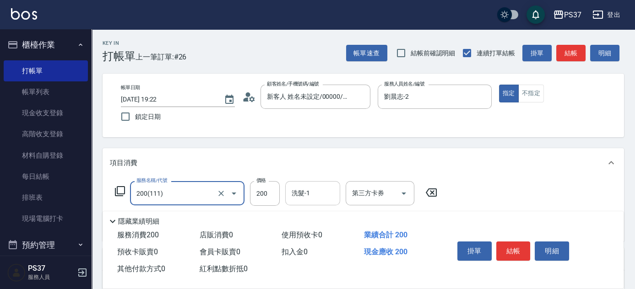
click at [305, 203] on div "洗髮-1" at bounding box center [312, 193] width 55 height 24
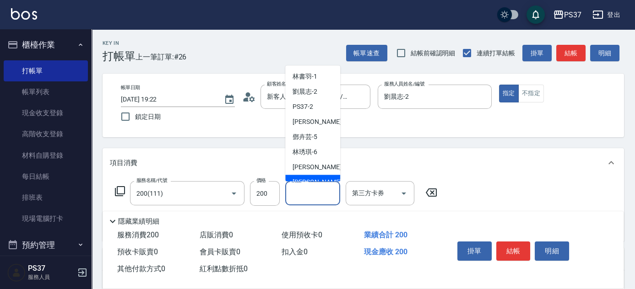
click at [326, 178] on div "徐雅娟 -8" at bounding box center [312, 182] width 55 height 15
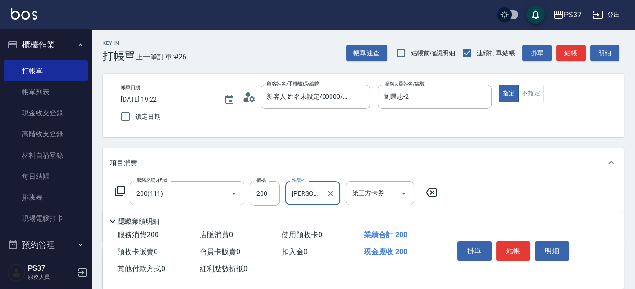
scroll to position [125, 0]
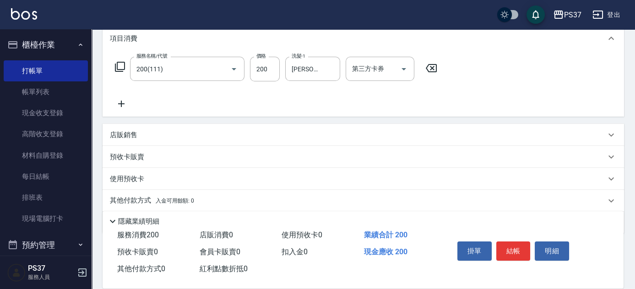
click at [116, 98] on icon at bounding box center [121, 103] width 23 height 11
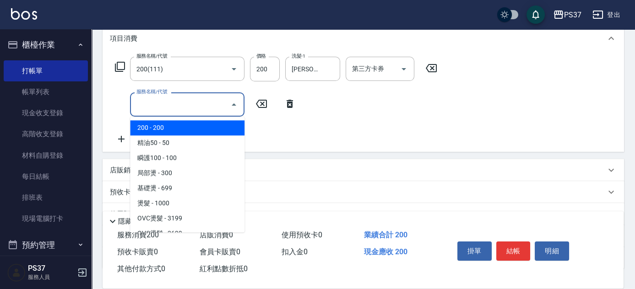
click at [160, 110] on input "服務名稱/代號" at bounding box center [180, 105] width 93 height 16
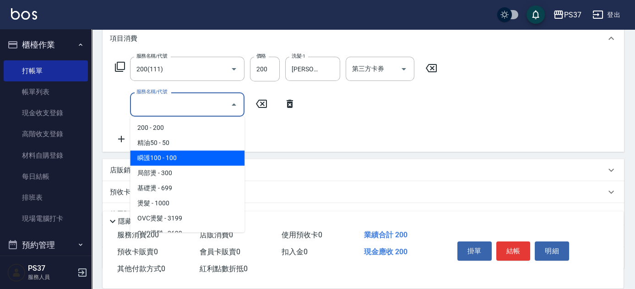
click at [190, 158] on span "瞬護100 - 100" at bounding box center [187, 158] width 114 height 15
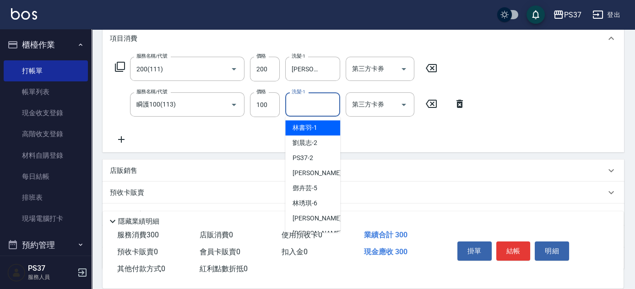
click at [308, 107] on input "洗髮-1" at bounding box center [312, 105] width 47 height 16
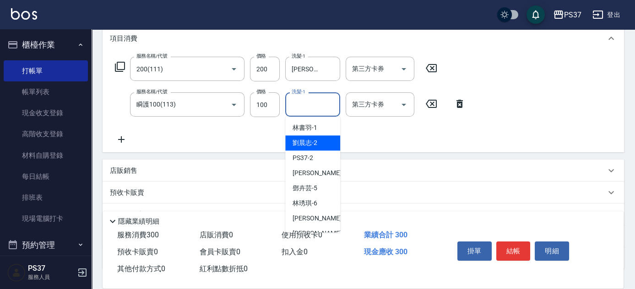
click at [310, 138] on span "劉晨志 -2" at bounding box center [305, 143] width 25 height 10
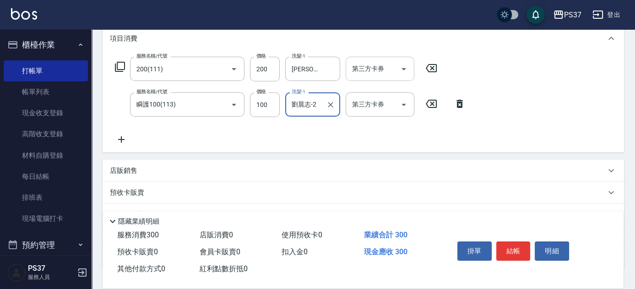
click at [404, 68] on icon "Open" at bounding box center [404, 69] width 5 height 2
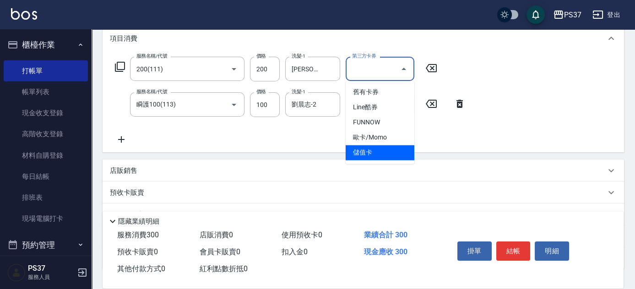
click at [381, 151] on span "儲值卡" at bounding box center [380, 152] width 69 height 15
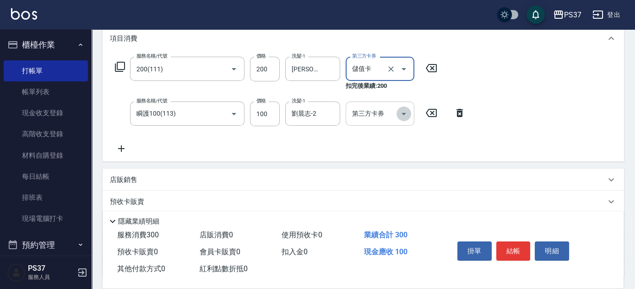
click at [401, 113] on icon "Open" at bounding box center [403, 114] width 11 height 11
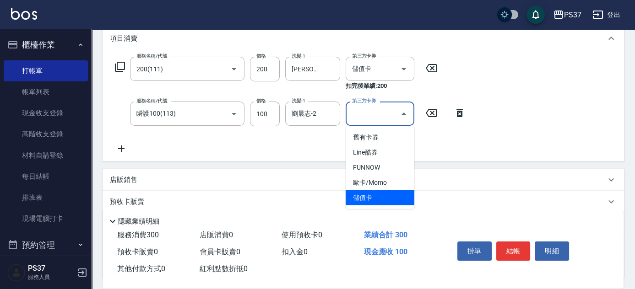
click at [383, 193] on span "儲值卡" at bounding box center [380, 197] width 69 height 15
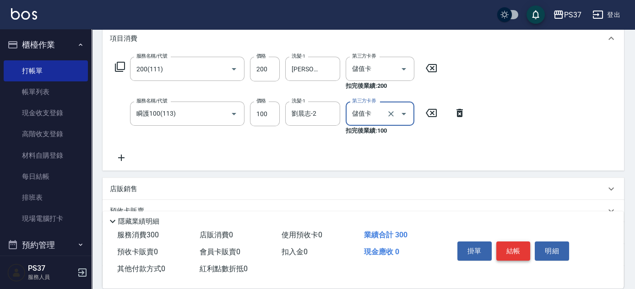
click at [522, 250] on button "結帳" at bounding box center [513, 251] width 34 height 19
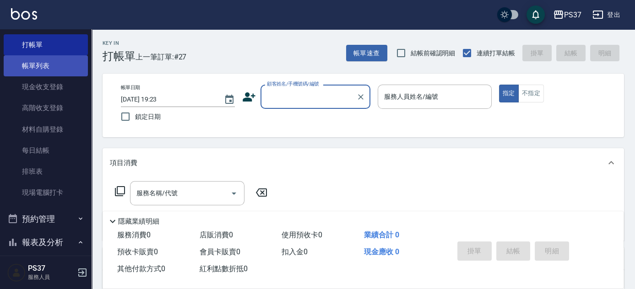
scroll to position [0, 0]
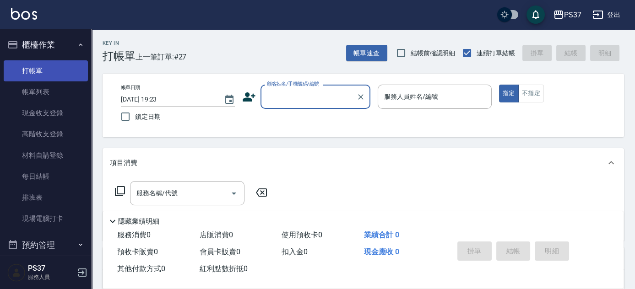
click at [51, 66] on link "打帳單" at bounding box center [46, 70] width 84 height 21
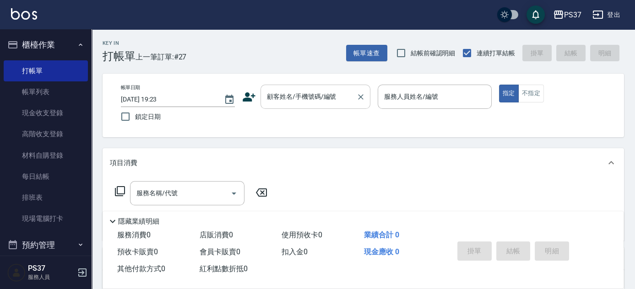
click at [316, 104] on div "顧客姓名/手機號碼/編號" at bounding box center [316, 97] width 110 height 24
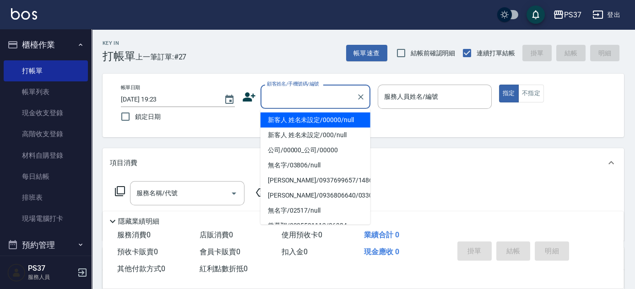
click at [316, 122] on li "新客人 姓名未設定/00000/null" at bounding box center [316, 120] width 110 height 15
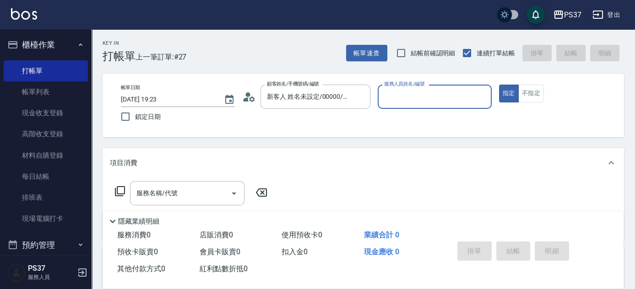
click at [399, 104] on input "服務人員姓名/編號" at bounding box center [435, 97] width 106 height 16
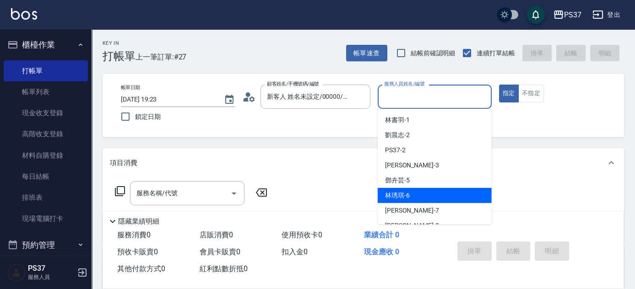
click at [409, 201] on div "林琇琪 -6" at bounding box center [435, 195] width 114 height 15
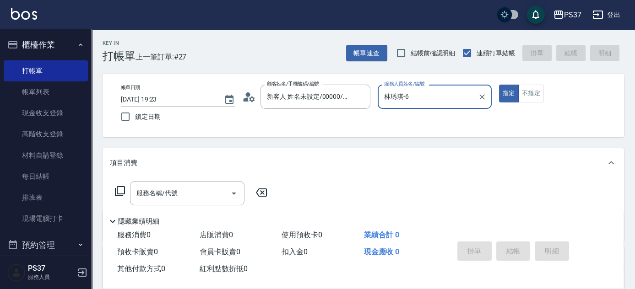
click at [423, 103] on input "林琇琪-6" at bounding box center [428, 97] width 92 height 16
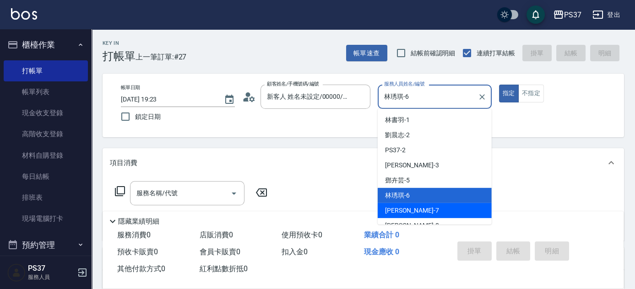
click at [417, 208] on div "黎氏萍 -7" at bounding box center [435, 210] width 114 height 15
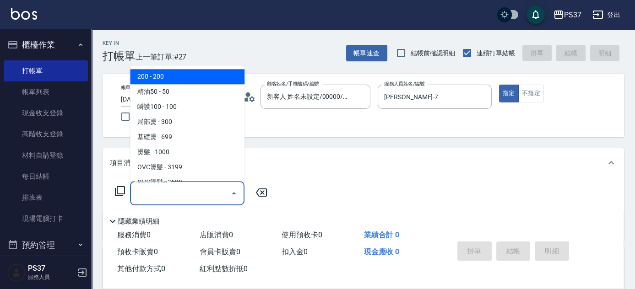
click at [185, 196] on input "服務名稱/代號" at bounding box center [180, 193] width 93 height 16
click at [177, 78] on span "200 - 200" at bounding box center [187, 77] width 114 height 15
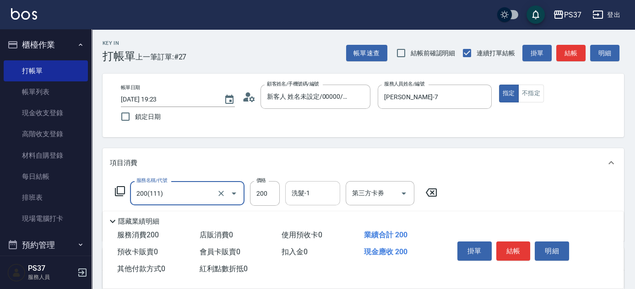
click at [305, 192] on input "洗髮-1" at bounding box center [312, 193] width 47 height 16
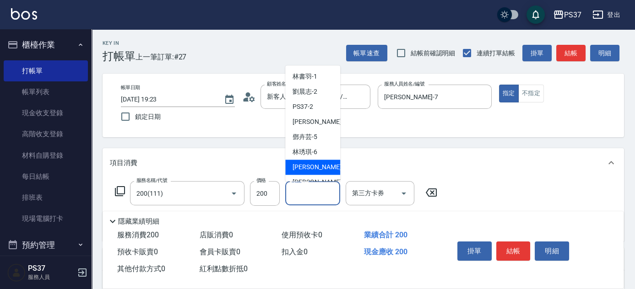
click at [310, 170] on span "黎氏萍 -7" at bounding box center [320, 168] width 54 height 10
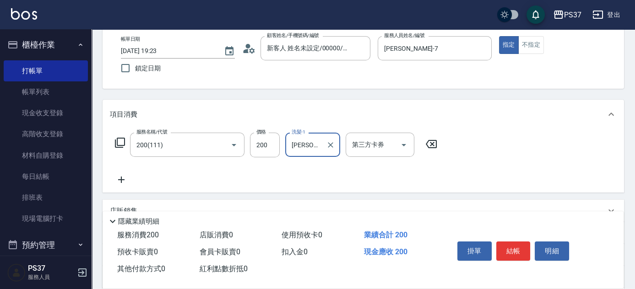
scroll to position [125, 0]
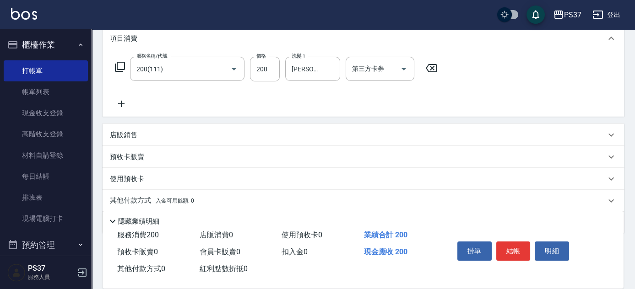
click at [119, 103] on icon at bounding box center [121, 103] width 23 height 11
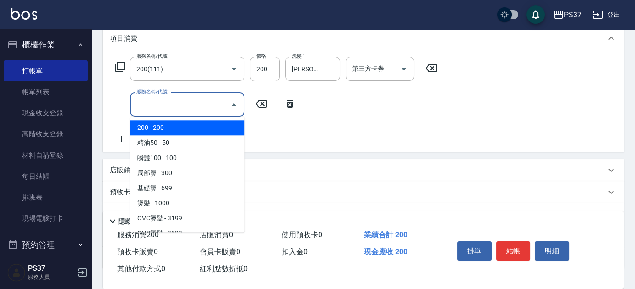
click at [144, 106] on input "服務名稱/代號" at bounding box center [180, 105] width 93 height 16
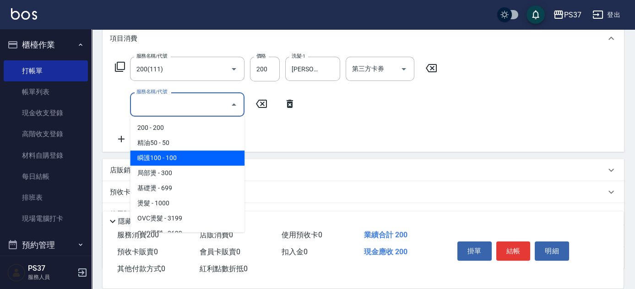
click at [182, 156] on span "瞬護100 - 100" at bounding box center [187, 158] width 114 height 15
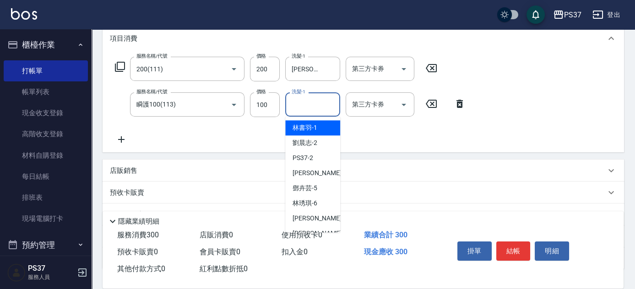
click at [303, 112] on input "洗髮-1" at bounding box center [312, 105] width 47 height 16
click at [307, 125] on span "林書羽 -1" at bounding box center [305, 128] width 25 height 10
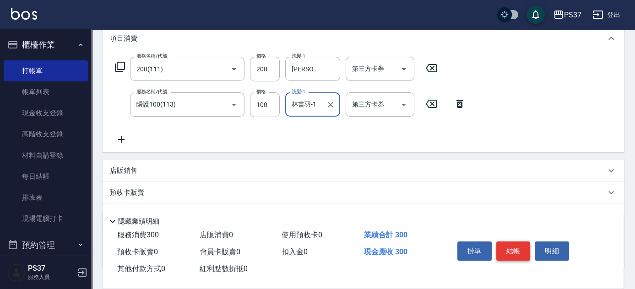
click at [511, 254] on button "結帳" at bounding box center [513, 251] width 34 height 19
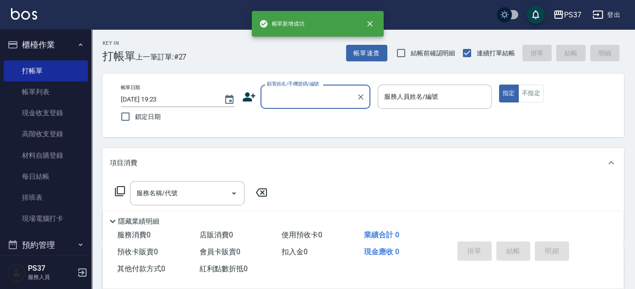
scroll to position [0, 0]
click at [306, 97] on input "顧客姓名/手機號碼/編號" at bounding box center [309, 97] width 88 height 16
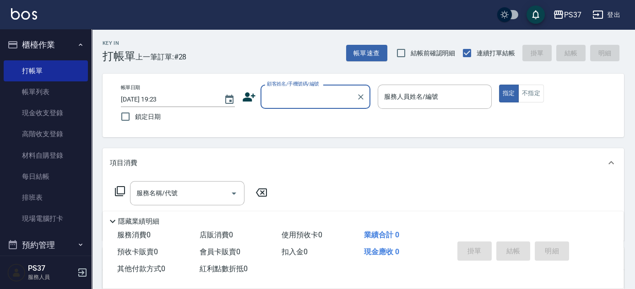
click at [55, 40] on button "櫃檯作業" at bounding box center [46, 45] width 84 height 24
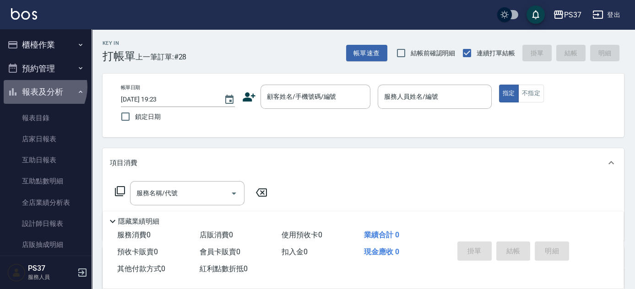
click at [39, 87] on button "報表及分析" at bounding box center [46, 92] width 84 height 24
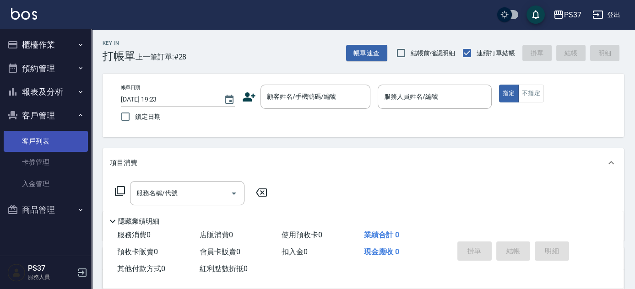
click at [39, 134] on link "客戶列表" at bounding box center [46, 141] width 84 height 21
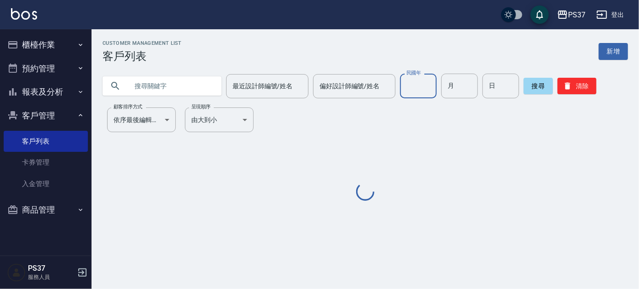
click at [425, 88] on input "民國年" at bounding box center [418, 86] width 37 height 25
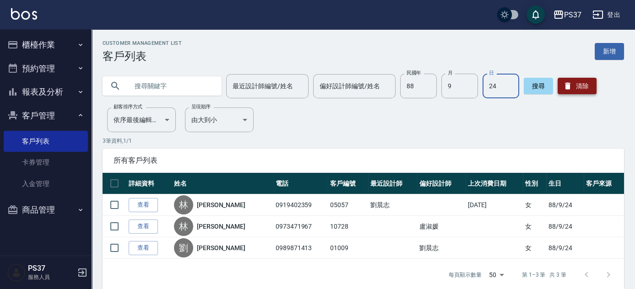
click at [587, 82] on button "清除" at bounding box center [577, 86] width 39 height 16
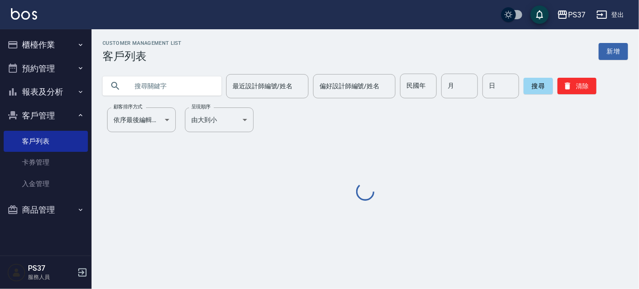
click at [50, 48] on button "櫃檯作業" at bounding box center [46, 45] width 84 height 24
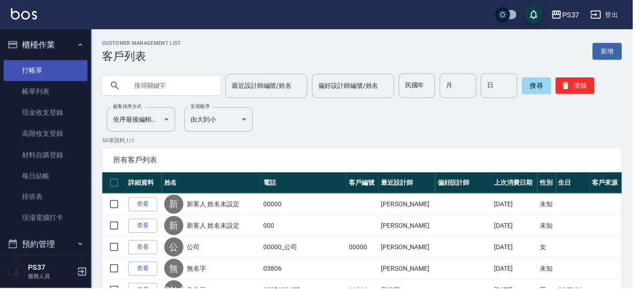
click at [48, 73] on link "打帳單" at bounding box center [46, 70] width 84 height 21
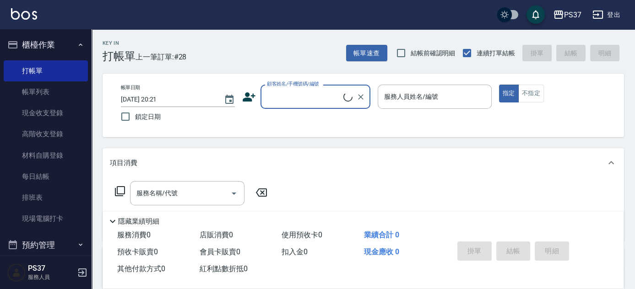
click at [295, 93] on input "顧客姓名/手機號碼/編號" at bounding box center [304, 97] width 79 height 16
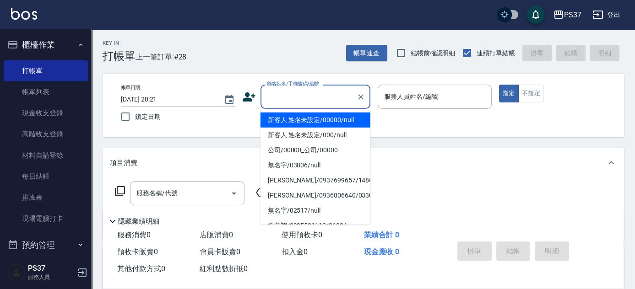
click at [301, 120] on li "新客人 姓名未設定/00000/null" at bounding box center [316, 120] width 110 height 15
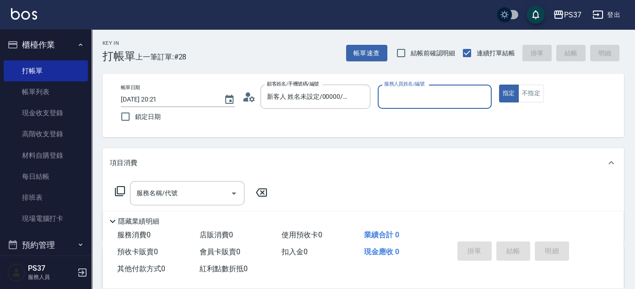
click at [405, 101] on input "服務人員姓名/編號" at bounding box center [435, 97] width 106 height 16
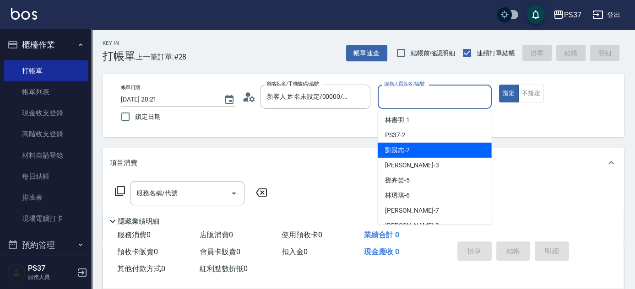
click at [414, 151] on div "劉晨志 -2" at bounding box center [435, 150] width 114 height 15
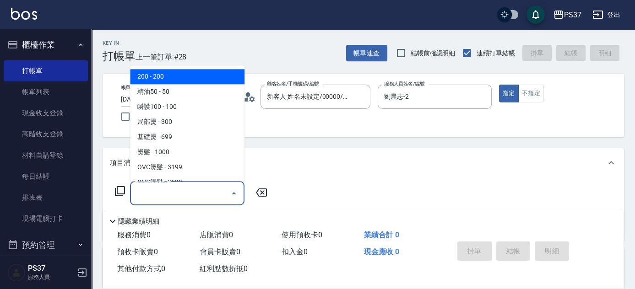
click at [198, 190] on input "服務名稱/代號" at bounding box center [180, 193] width 93 height 16
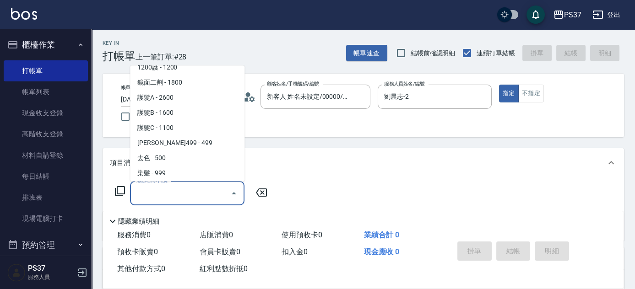
scroll to position [458, 0]
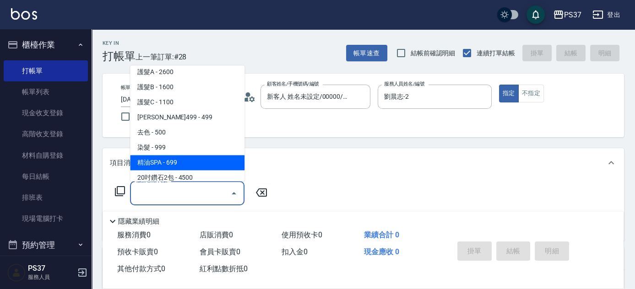
click at [188, 156] on span "精油SPA - 699" at bounding box center [187, 163] width 114 height 15
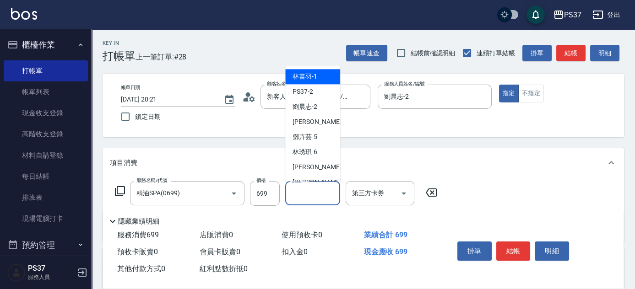
click at [301, 186] on div "洗髮-1 洗髮-1" at bounding box center [312, 193] width 55 height 24
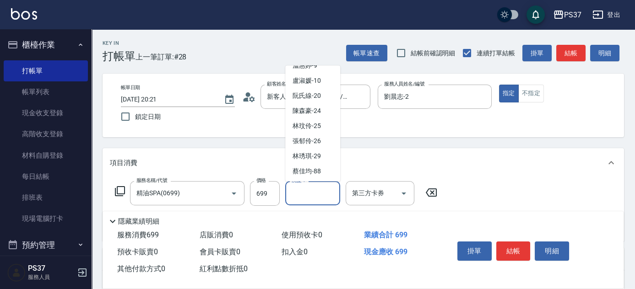
scroll to position [148, 0]
click at [317, 140] on span "林琇琪 -29" at bounding box center [307, 141] width 28 height 10
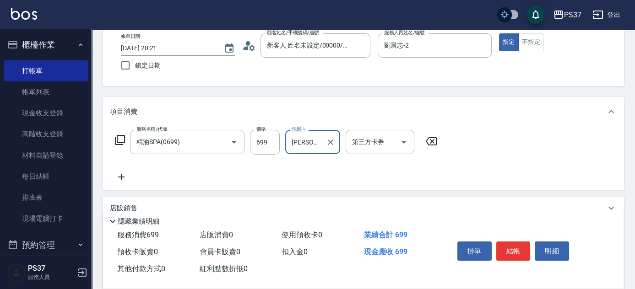
scroll to position [125, 0]
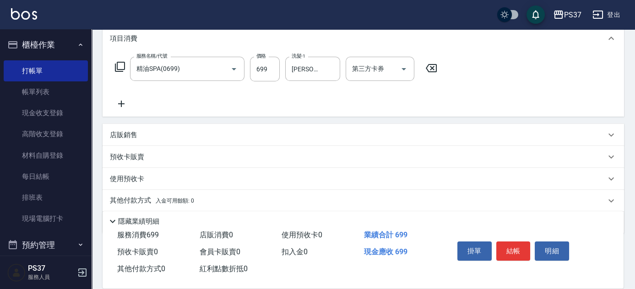
click at [121, 105] on icon at bounding box center [121, 104] width 6 height 6
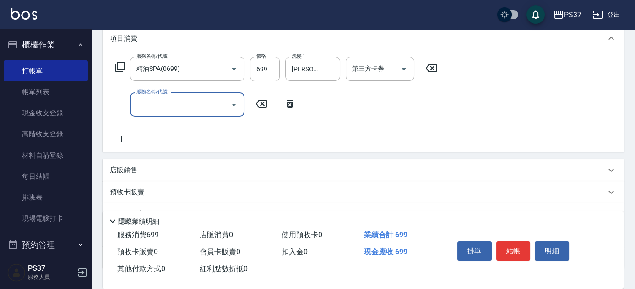
click at [187, 109] on input "服務名稱/代號" at bounding box center [180, 105] width 93 height 16
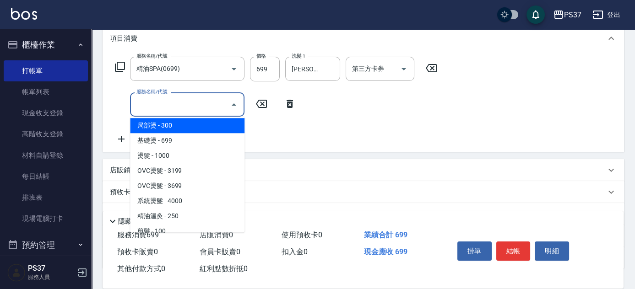
scroll to position [83, 0]
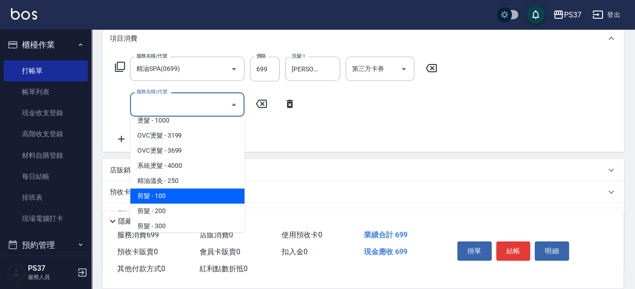
click at [182, 190] on span "剪髮 - 100" at bounding box center [187, 196] width 114 height 15
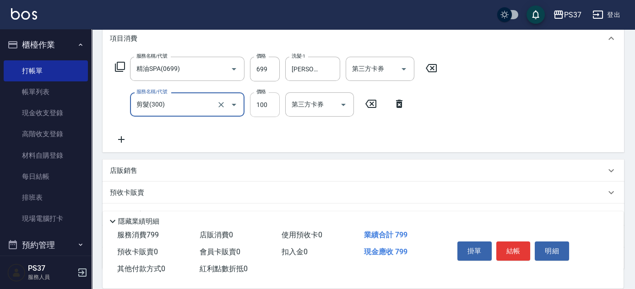
click at [266, 109] on input "100" at bounding box center [265, 105] width 30 height 25
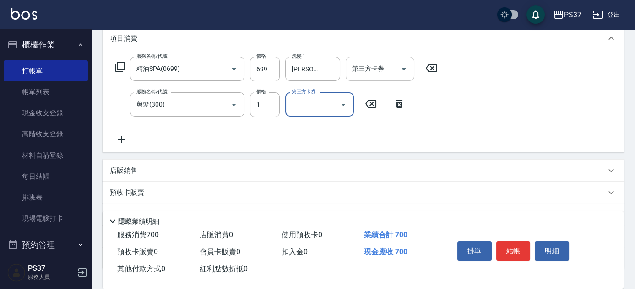
click at [400, 71] on icon "Open" at bounding box center [403, 69] width 11 height 11
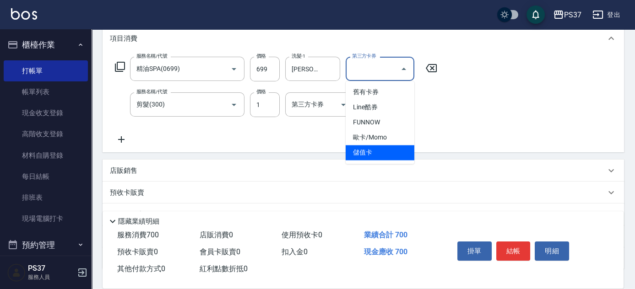
click at [389, 152] on span "儲值卡" at bounding box center [380, 152] width 69 height 15
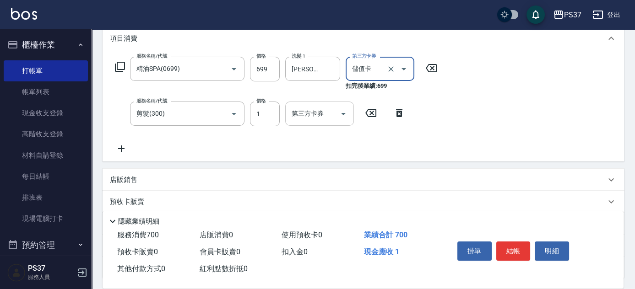
click at [348, 112] on icon "Open" at bounding box center [343, 114] width 11 height 11
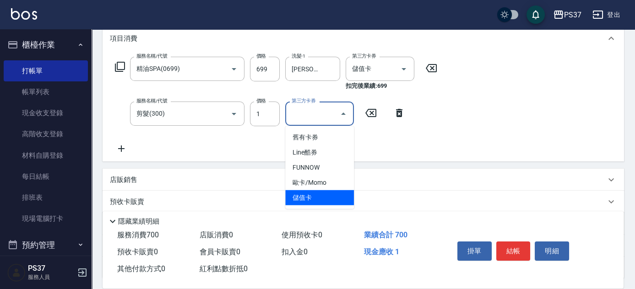
click at [343, 198] on span "儲值卡" at bounding box center [319, 197] width 69 height 15
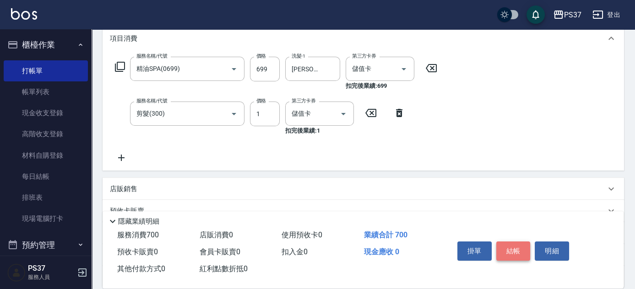
click at [515, 253] on button "結帳" at bounding box center [513, 251] width 34 height 19
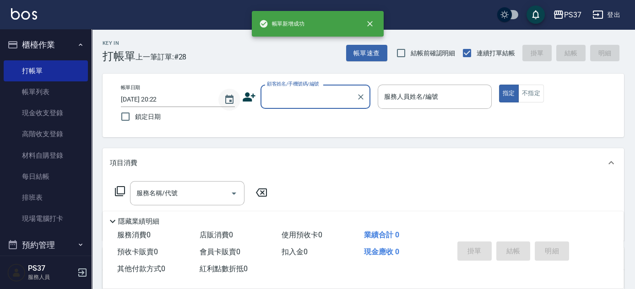
scroll to position [0, 0]
click at [293, 107] on div "顧客姓名/手機號碼/編號" at bounding box center [316, 97] width 110 height 24
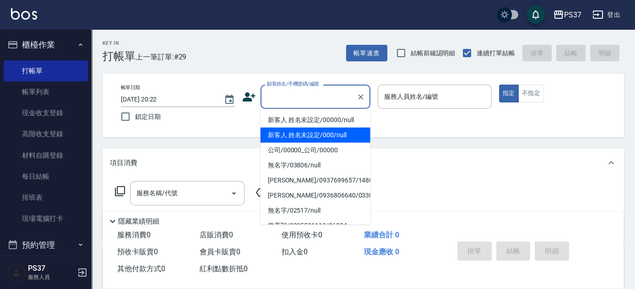
click at [300, 117] on li "新客人 姓名未設定/00000/null" at bounding box center [316, 120] width 110 height 15
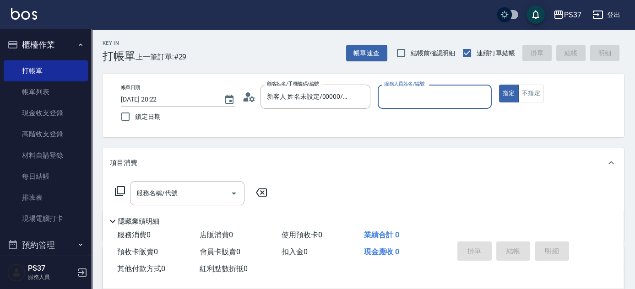
click at [440, 100] on input "服務人員姓名/編號" at bounding box center [435, 97] width 106 height 16
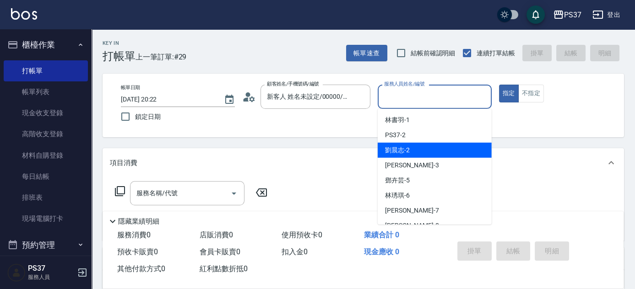
click at [435, 152] on div "劉晨志 -2" at bounding box center [435, 150] width 114 height 15
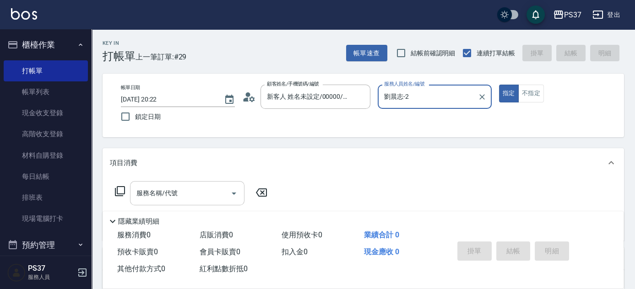
click at [178, 196] on input "服務名稱/代號" at bounding box center [180, 193] width 93 height 16
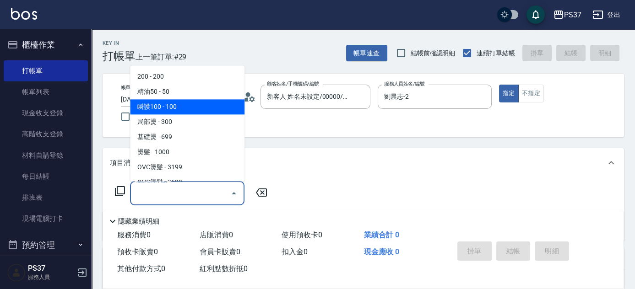
click at [162, 112] on span "瞬護100 - 100" at bounding box center [187, 107] width 114 height 15
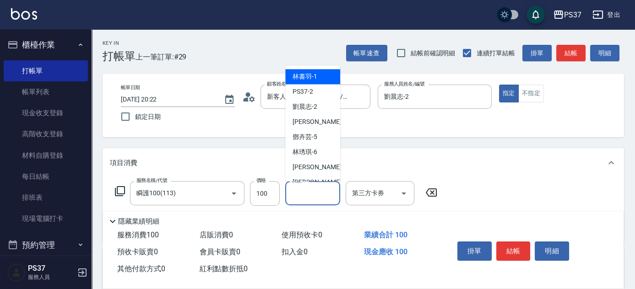
click at [298, 194] on input "洗髮-1" at bounding box center [312, 193] width 47 height 16
click at [317, 68] on ul "林書羽 -1 PS37 -2 劉晨志 -2 徐雅惠 -3 鄧卉芸 -5 林琇琪 -6 黎氏萍 -7 徐雅娟 -8 溫惠婷 -9 盧淑媛 -10 阮氏線 -20…" at bounding box center [312, 124] width 55 height 116
click at [313, 74] on span "林書羽 -1" at bounding box center [305, 77] width 25 height 10
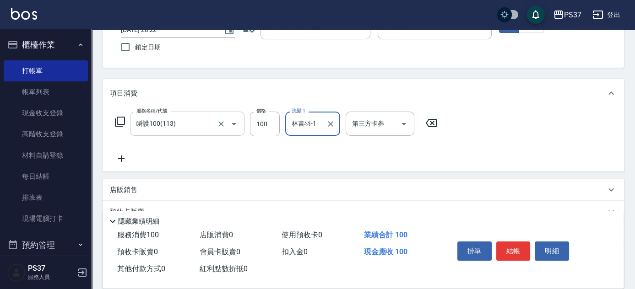
scroll to position [83, 0]
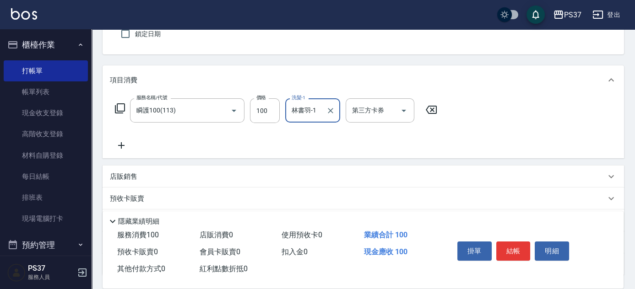
click at [122, 140] on icon at bounding box center [121, 145] width 23 height 11
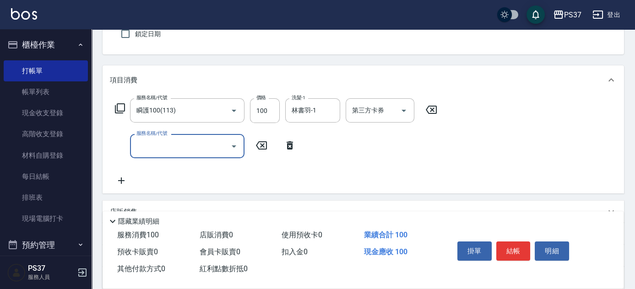
click at [147, 147] on input "服務名稱/代號" at bounding box center [180, 146] width 93 height 16
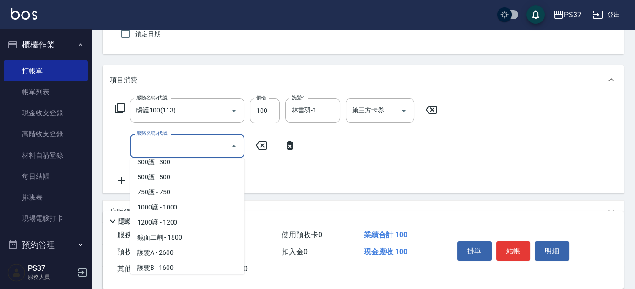
scroll to position [416, 0]
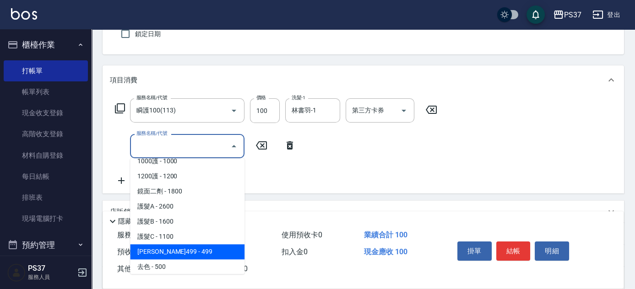
click at [177, 249] on span "伊黛莉499 - 499" at bounding box center [187, 252] width 114 height 15
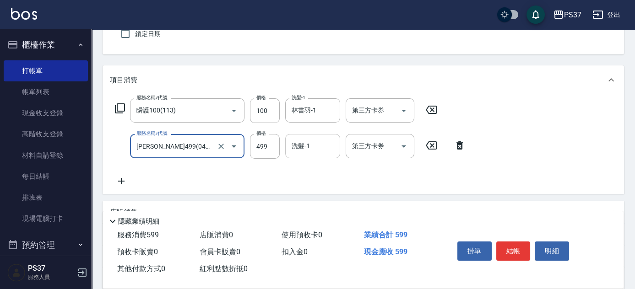
click at [322, 151] on input "洗髮-1" at bounding box center [312, 146] width 47 height 16
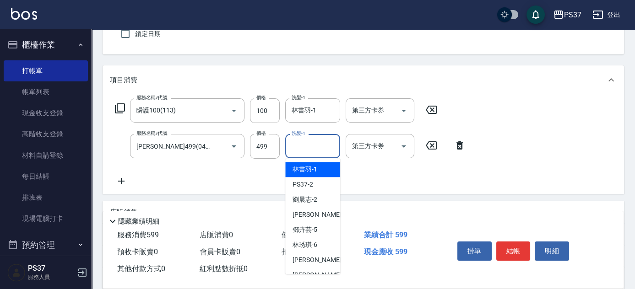
click at [310, 173] on span "林書羽 -1" at bounding box center [305, 170] width 25 height 10
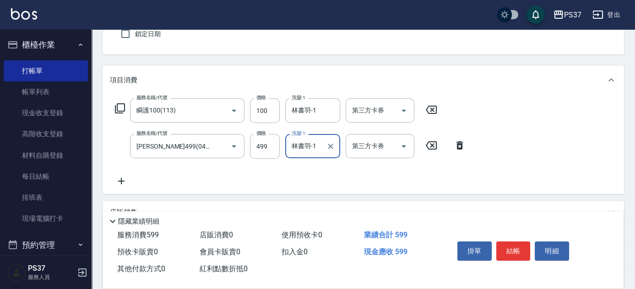
click at [122, 181] on icon at bounding box center [121, 181] width 6 height 6
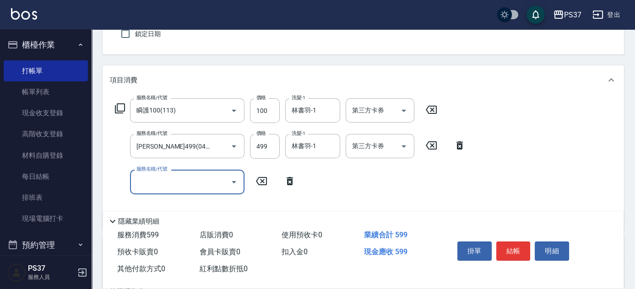
click at [136, 183] on input "服務名稱/代號" at bounding box center [180, 182] width 93 height 16
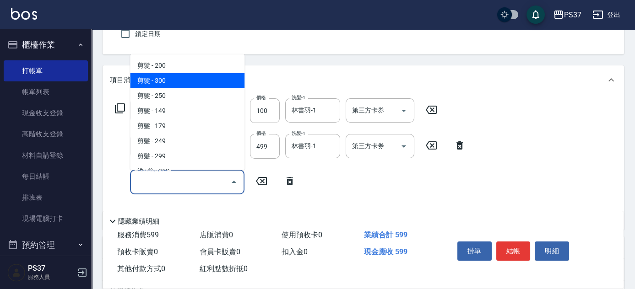
scroll to position [83, 0]
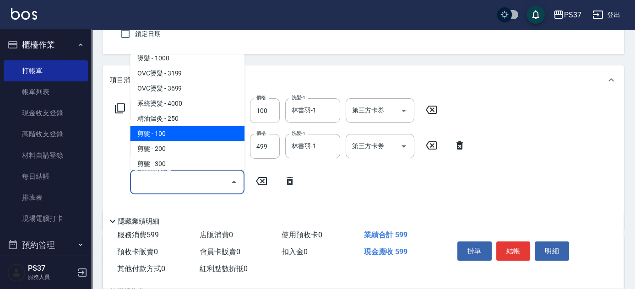
click at [197, 133] on span "剪髮 - 100" at bounding box center [187, 133] width 114 height 15
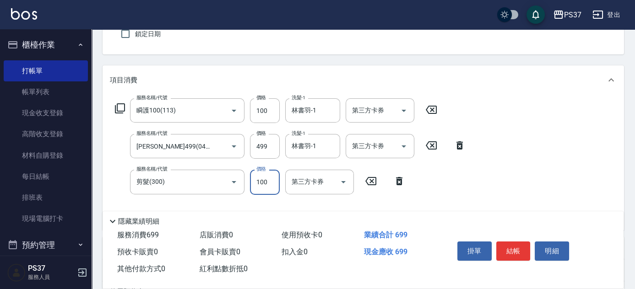
click at [260, 185] on input "100" at bounding box center [265, 182] width 30 height 25
click at [403, 113] on icon "Open" at bounding box center [403, 110] width 11 height 11
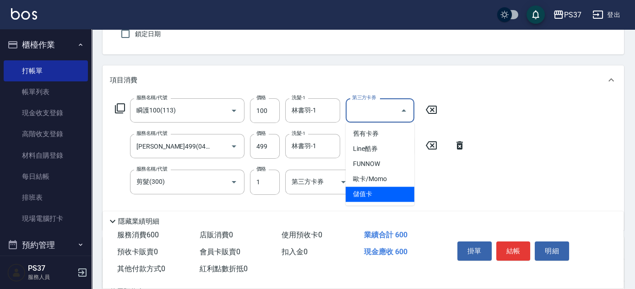
click at [378, 195] on span "儲值卡" at bounding box center [380, 194] width 69 height 15
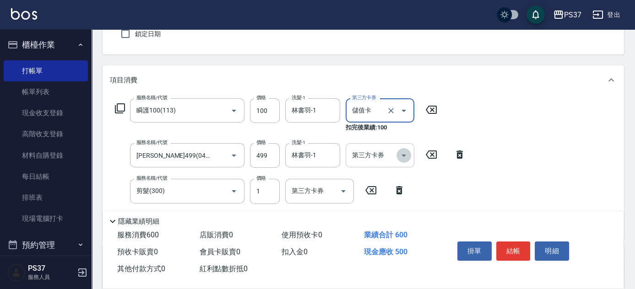
click at [402, 152] on icon "Open" at bounding box center [403, 155] width 11 height 11
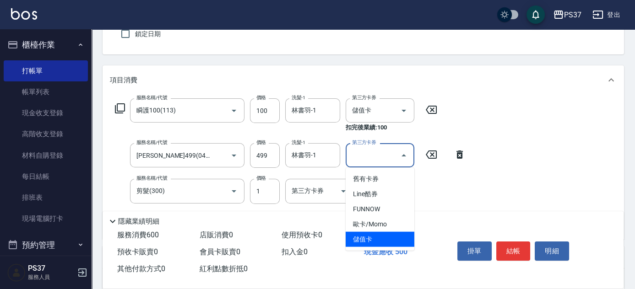
click at [365, 234] on span "儲值卡" at bounding box center [380, 239] width 69 height 15
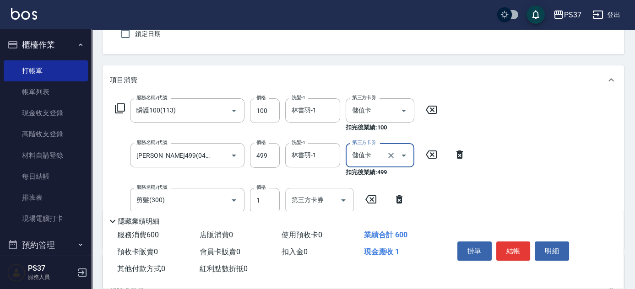
click at [343, 200] on icon "Open" at bounding box center [343, 201] width 5 height 2
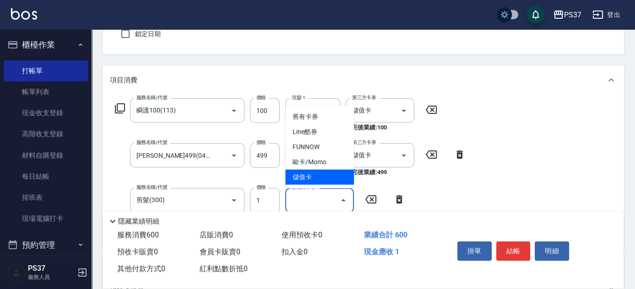
click at [320, 182] on span "儲值卡" at bounding box center [319, 177] width 69 height 15
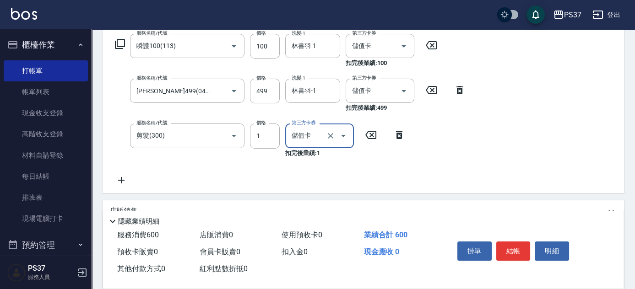
scroll to position [208, 0]
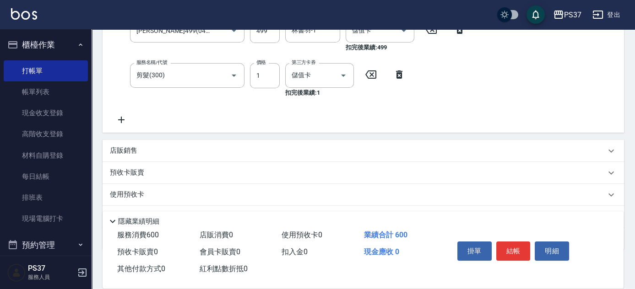
click at [118, 118] on icon at bounding box center [121, 119] width 23 height 11
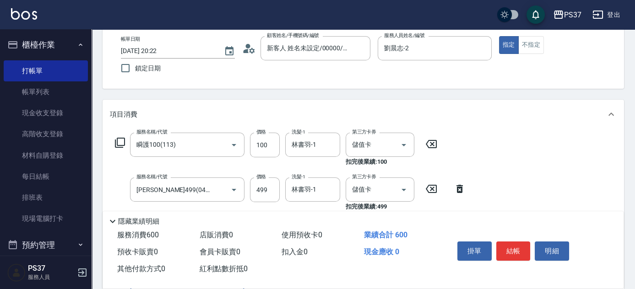
click at [168, 118] on div "項目消費" at bounding box center [358, 115] width 496 height 10
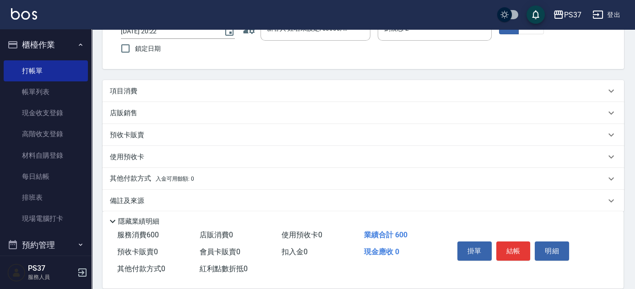
scroll to position [78, 0]
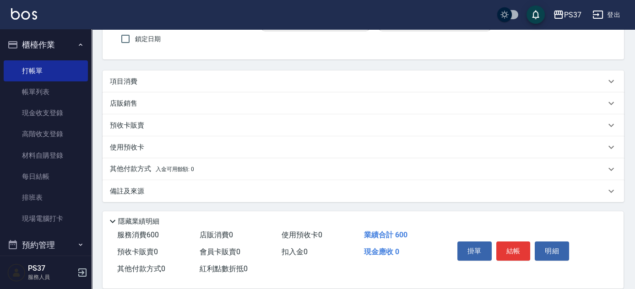
click at [148, 86] on div "項目消費" at bounding box center [364, 82] width 522 height 22
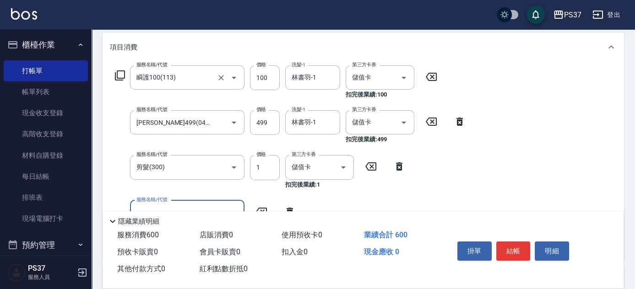
scroll to position [202, 0]
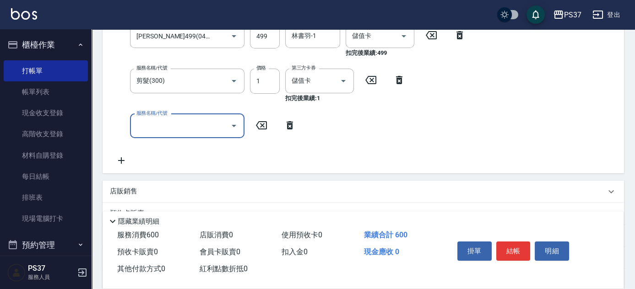
click at [159, 124] on input "服務名稱/代號" at bounding box center [180, 126] width 93 height 16
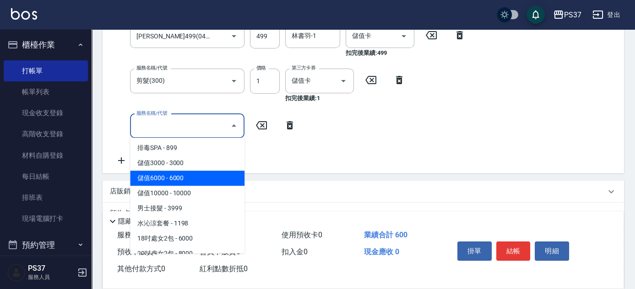
scroll to position [999, 0]
click at [190, 173] on span "儲值3000 - 3000" at bounding box center [187, 177] width 114 height 15
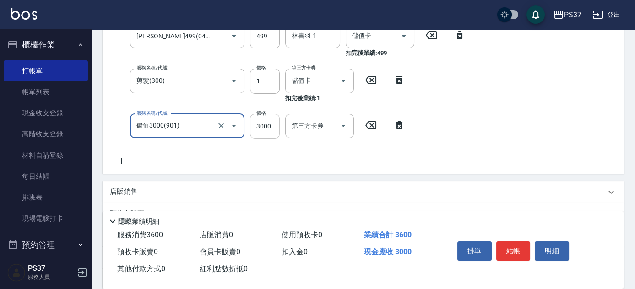
scroll to position [181, 0]
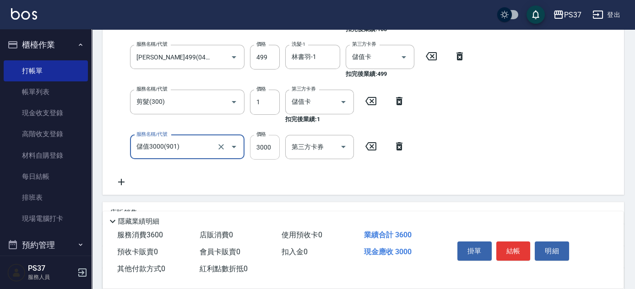
click at [268, 131] on div "服務名稱/代號 瞬護100(113) 服務名稱/代號 價格 100 價格 洗髮-1 林書羽-1 洗髮-1 第三方卡券 儲值卡 第三方卡券 扣完後業績: 100…" at bounding box center [290, 94] width 361 height 188
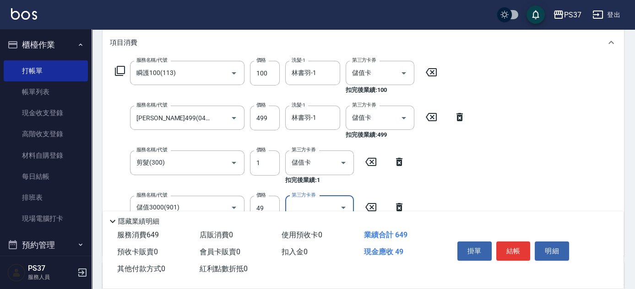
scroll to position [140, 0]
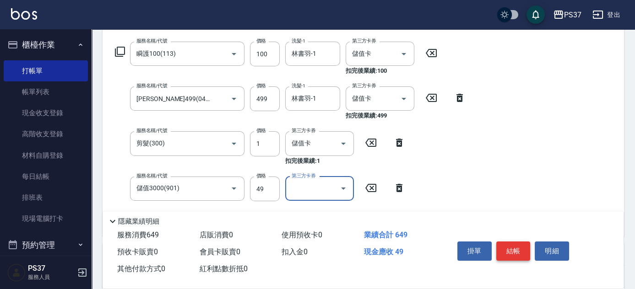
click at [514, 251] on button "結帳" at bounding box center [513, 251] width 34 height 19
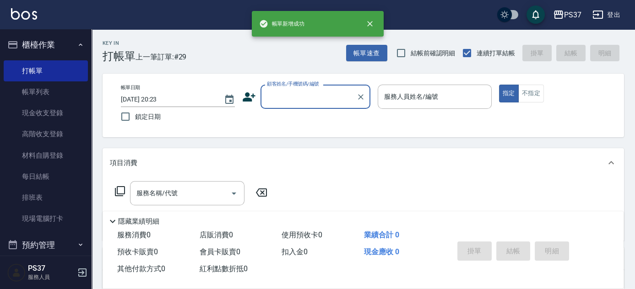
scroll to position [0, 0]
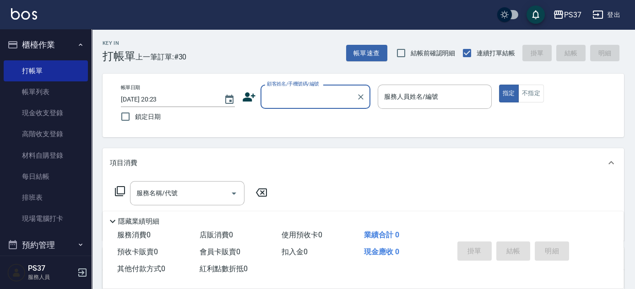
click at [316, 103] on input "顧客姓名/手機號碼/編號" at bounding box center [309, 97] width 88 height 16
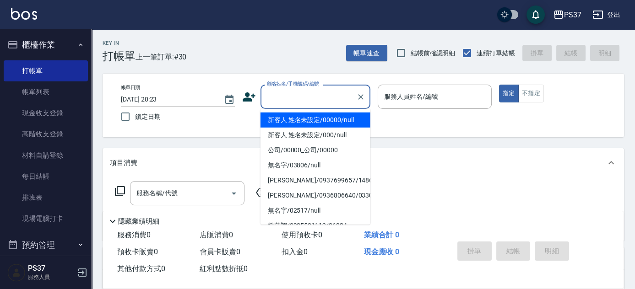
click at [312, 119] on li "新客人 姓名未設定/00000/null" at bounding box center [316, 120] width 110 height 15
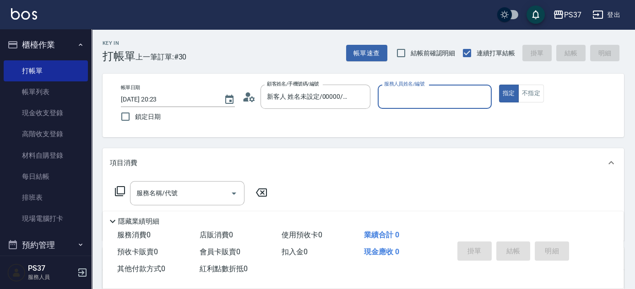
click at [413, 98] on input "服務人員姓名/編號" at bounding box center [435, 97] width 106 height 16
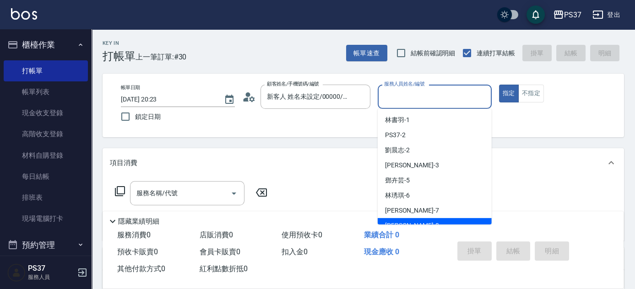
click at [424, 221] on div "徐雅娟 -8" at bounding box center [435, 225] width 114 height 15
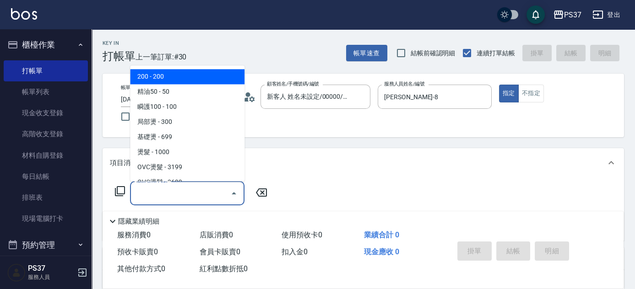
click at [178, 196] on input "服務名稱/代號" at bounding box center [180, 193] width 93 height 16
click at [180, 81] on span "200 - 200" at bounding box center [187, 77] width 114 height 15
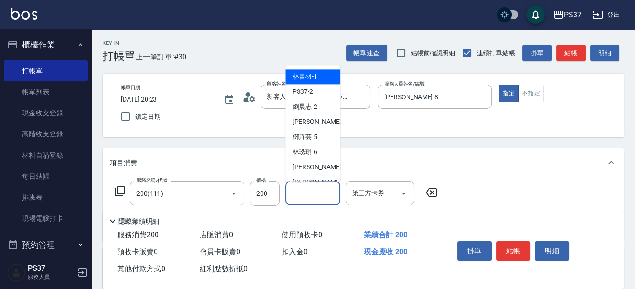
click at [297, 190] on div "洗髮-1 洗髮-1" at bounding box center [312, 193] width 55 height 24
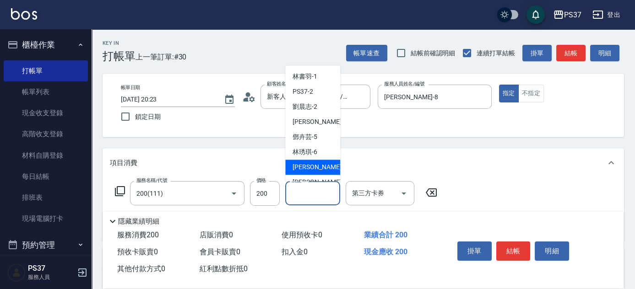
click at [306, 172] on span "黎氏萍 -7" at bounding box center [320, 168] width 54 height 10
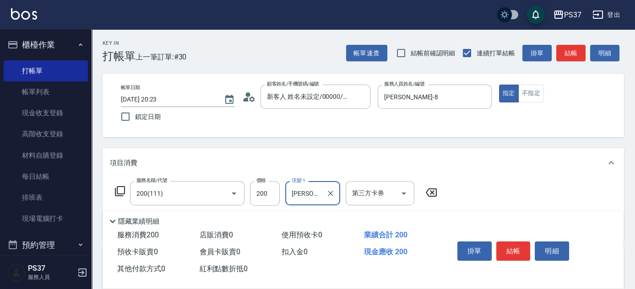
click at [330, 185] on div at bounding box center [330, 193] width 12 height 24
click at [330, 191] on icon "Clear" at bounding box center [330, 193] width 9 height 9
click at [317, 192] on input "洗髮-1" at bounding box center [312, 193] width 47 height 16
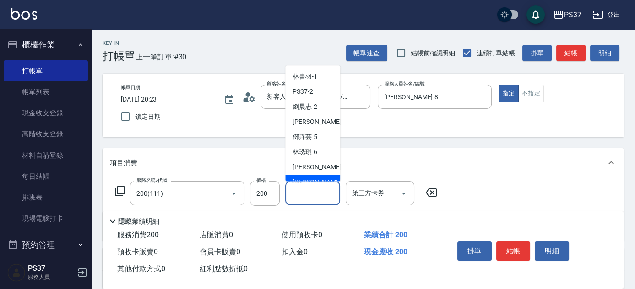
click at [317, 180] on span "徐雅娟 -8" at bounding box center [320, 183] width 54 height 10
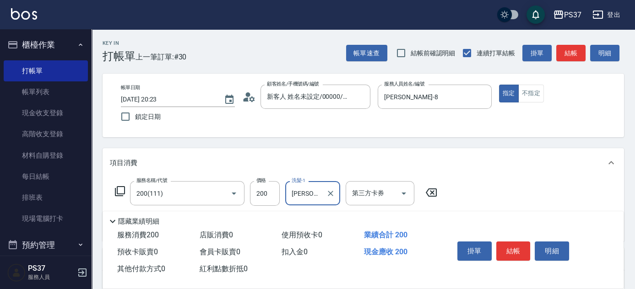
scroll to position [83, 0]
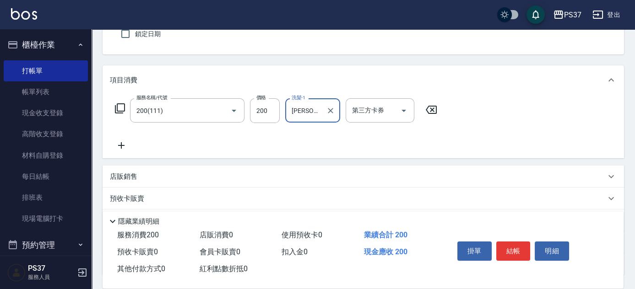
click at [124, 144] on icon at bounding box center [121, 145] width 23 height 11
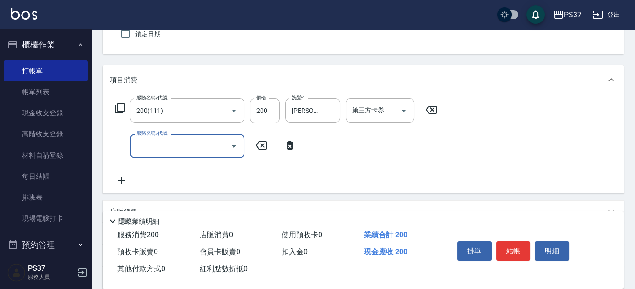
click at [147, 147] on input "服務名稱/代號" at bounding box center [180, 146] width 93 height 16
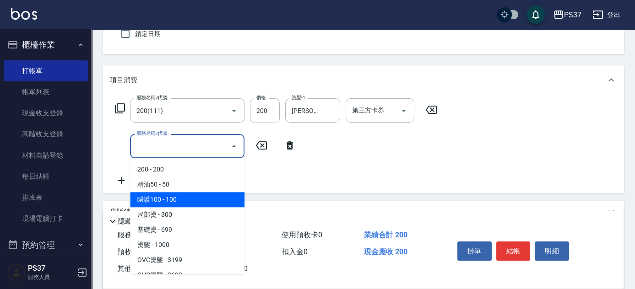
click at [175, 198] on span "瞬護100 - 100" at bounding box center [187, 199] width 114 height 15
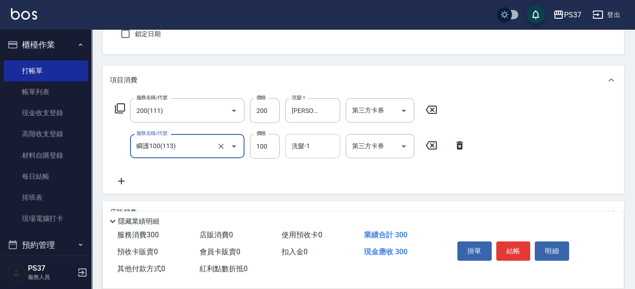
click at [321, 154] on input "洗髮-1" at bounding box center [312, 146] width 47 height 16
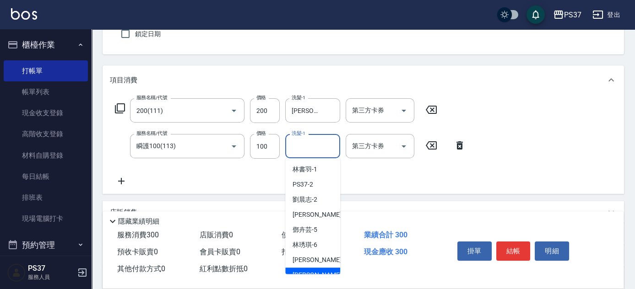
click at [319, 269] on div "徐雅娟 -8" at bounding box center [312, 275] width 55 height 15
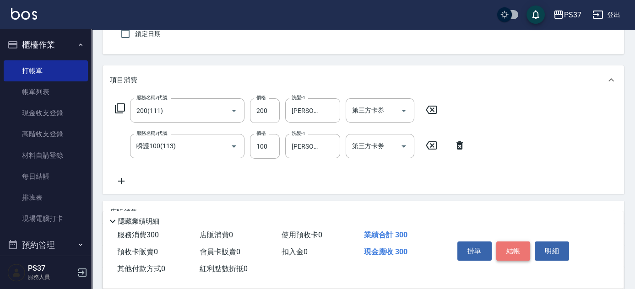
click at [512, 251] on button "結帳" at bounding box center [513, 251] width 34 height 19
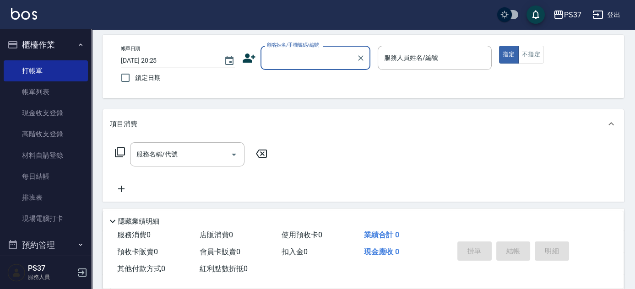
scroll to position [0, 0]
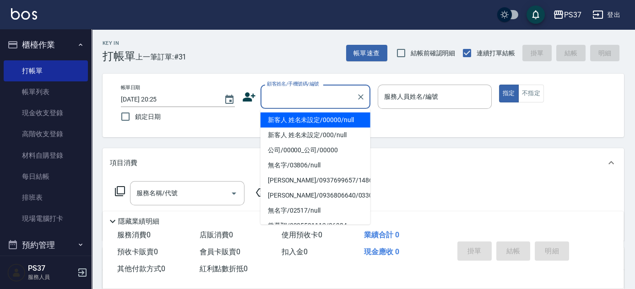
click at [310, 103] on input "顧客姓名/手機號碼/編號" at bounding box center [309, 97] width 88 height 16
click at [309, 117] on li "新客人 姓名未設定/00000/null" at bounding box center [316, 120] width 110 height 15
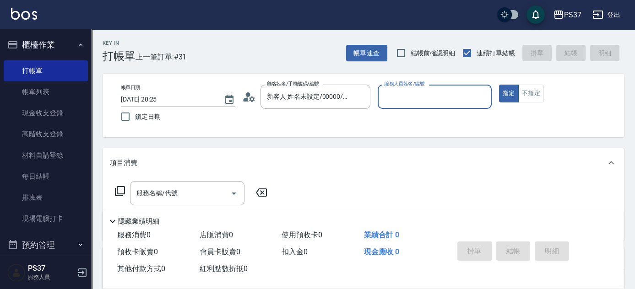
click at [396, 98] on input "服務人員姓名/編號" at bounding box center [435, 97] width 106 height 16
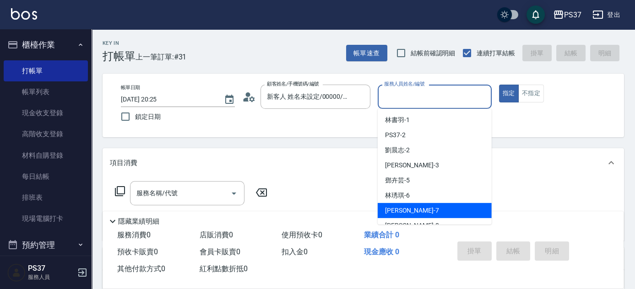
click at [402, 206] on span "黎氏萍 -7" at bounding box center [412, 211] width 54 height 10
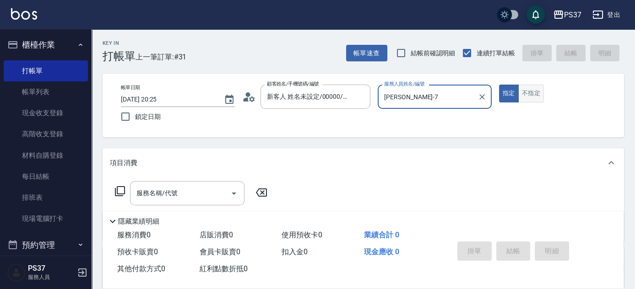
click at [524, 98] on button "不指定" at bounding box center [531, 94] width 26 height 18
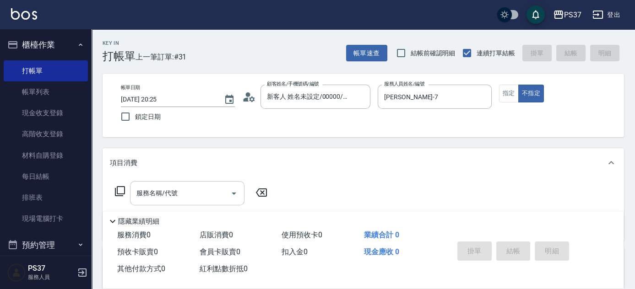
click at [198, 197] on input "服務名稱/代號" at bounding box center [180, 193] width 93 height 16
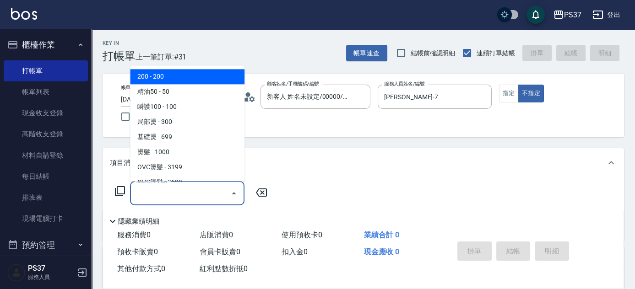
click at [182, 78] on span "200 - 200" at bounding box center [187, 77] width 114 height 15
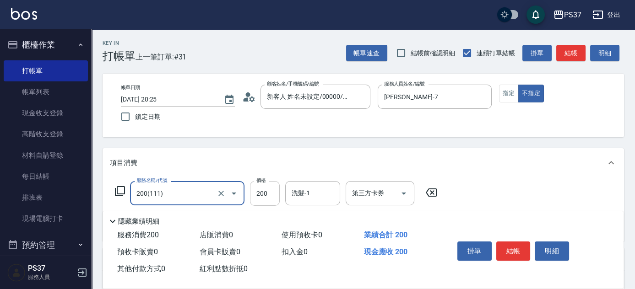
click at [267, 197] on input "200" at bounding box center [265, 193] width 30 height 25
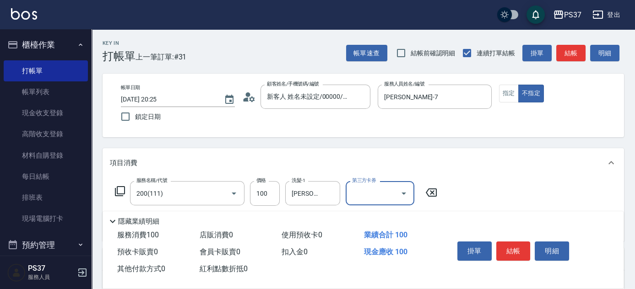
scroll to position [41, 0]
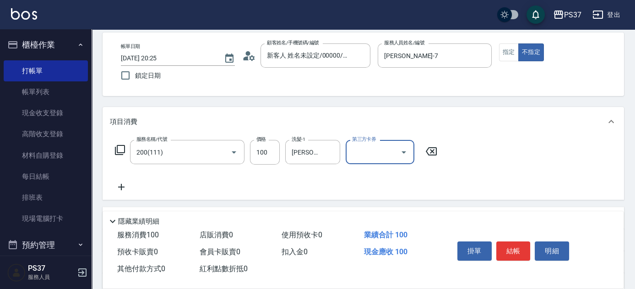
click at [124, 187] on icon at bounding box center [121, 187] width 6 height 6
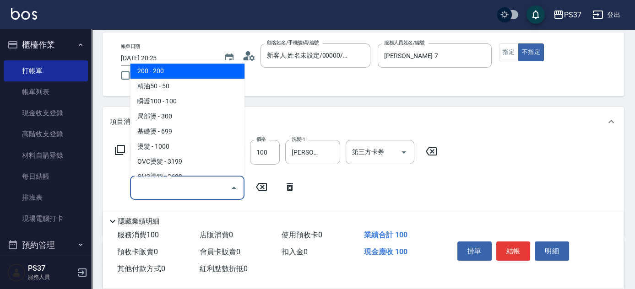
click at [158, 187] on input "服務名稱/代號" at bounding box center [180, 188] width 93 height 16
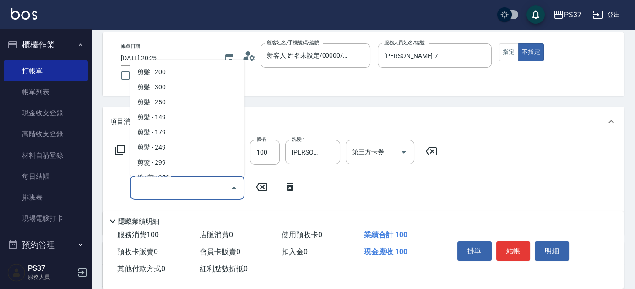
scroll to position [166, 0]
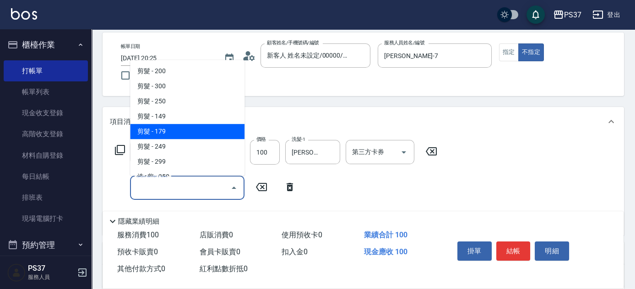
click at [174, 136] on span "剪髮 - 179" at bounding box center [187, 131] width 114 height 15
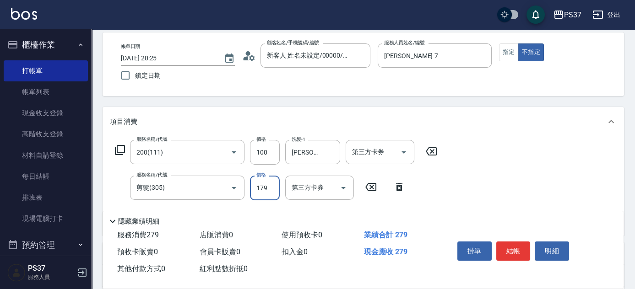
click at [265, 192] on input "179" at bounding box center [265, 188] width 30 height 25
click at [504, 249] on button "結帳" at bounding box center [513, 251] width 34 height 19
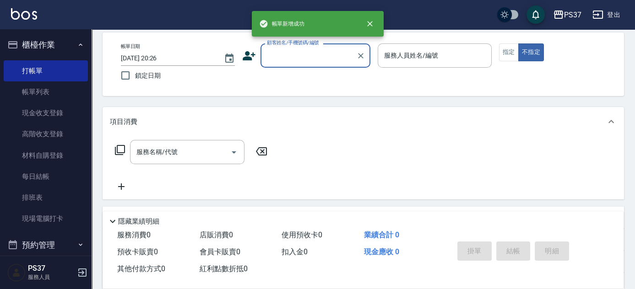
scroll to position [0, 0]
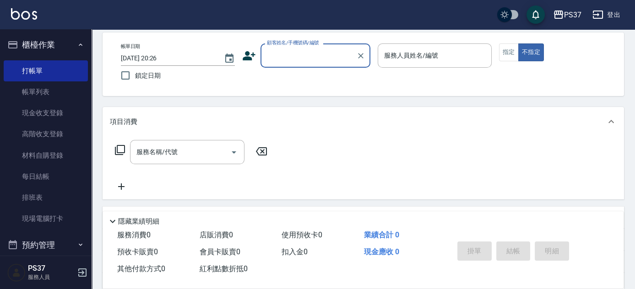
drag, startPoint x: 40, startPoint y: 93, endPoint x: 188, endPoint y: 162, distance: 163.3
click at [40, 93] on link "帳單列表" at bounding box center [46, 92] width 84 height 21
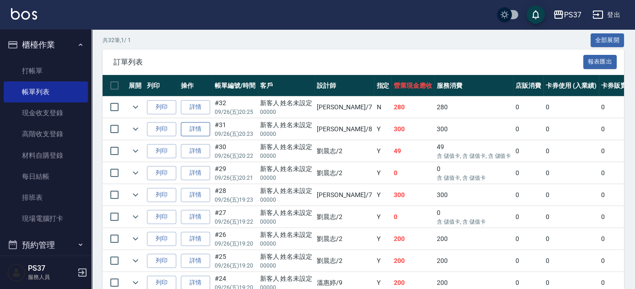
scroll to position [251, 0]
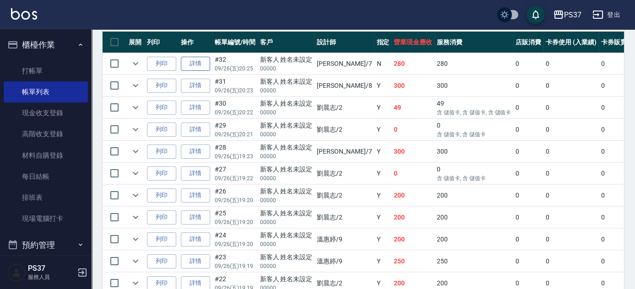
click at [200, 69] on link "詳情" at bounding box center [195, 64] width 29 height 14
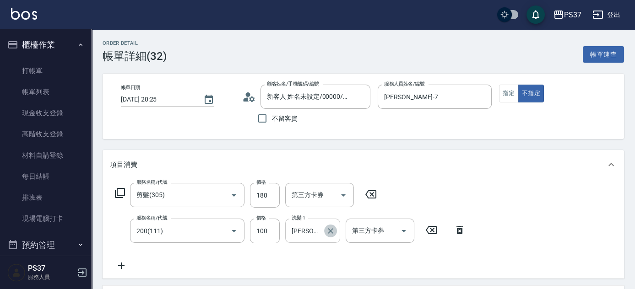
click at [330, 229] on icon "Clear" at bounding box center [330, 231] width 9 height 9
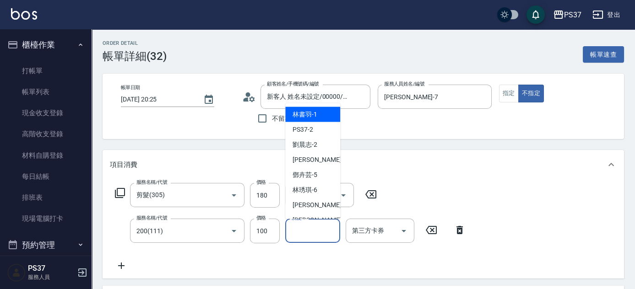
click at [308, 229] on input "洗髮-1" at bounding box center [312, 231] width 47 height 16
click at [305, 118] on span "林書羽 -1" at bounding box center [305, 115] width 25 height 10
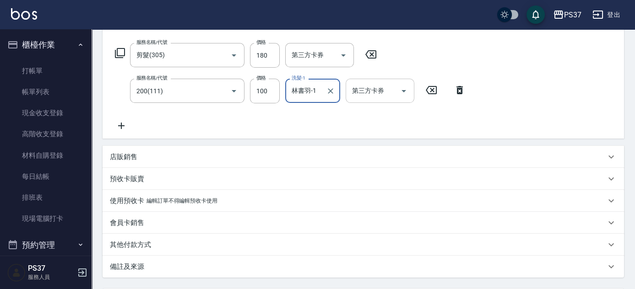
scroll to position [208, 0]
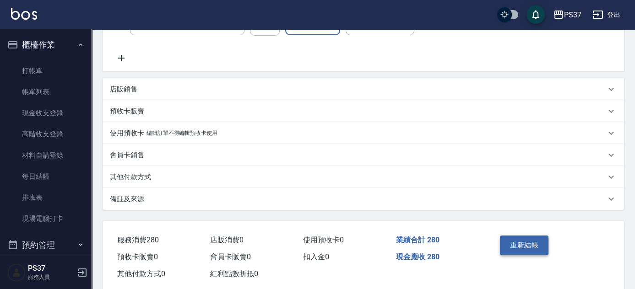
click at [531, 245] on button "重新結帳" at bounding box center [524, 245] width 49 height 19
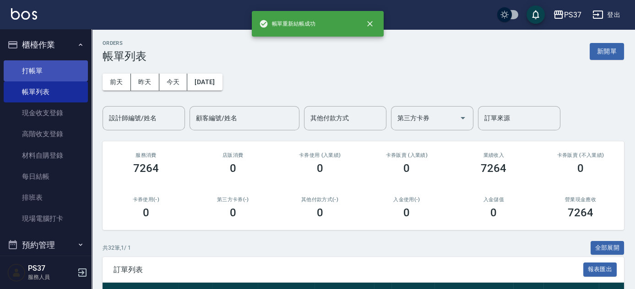
click at [62, 71] on link "打帳單" at bounding box center [46, 70] width 84 height 21
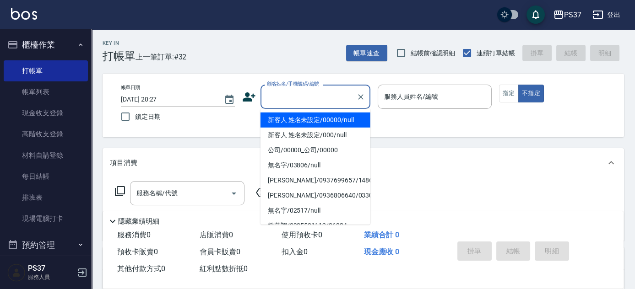
click at [336, 103] on input "顧客姓名/手機號碼/編號" at bounding box center [309, 97] width 88 height 16
click at [331, 115] on li "新客人 姓名未設定/00000/null" at bounding box center [316, 120] width 110 height 15
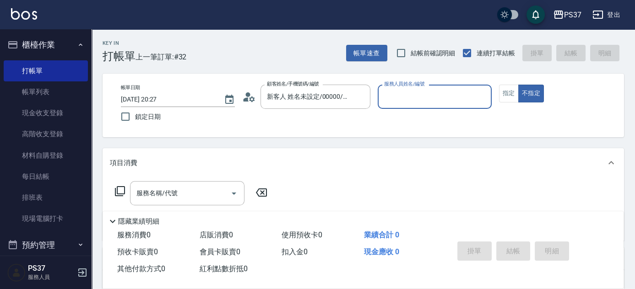
click at [399, 99] on input "服務人員姓名/編號" at bounding box center [435, 97] width 106 height 16
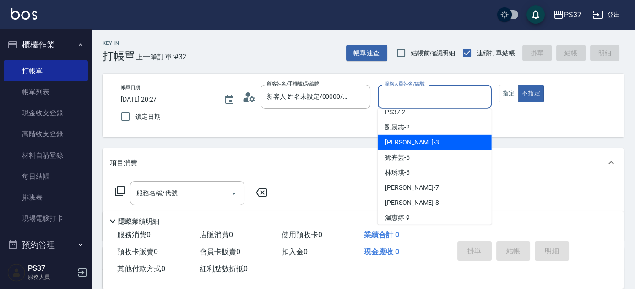
scroll to position [41, 0]
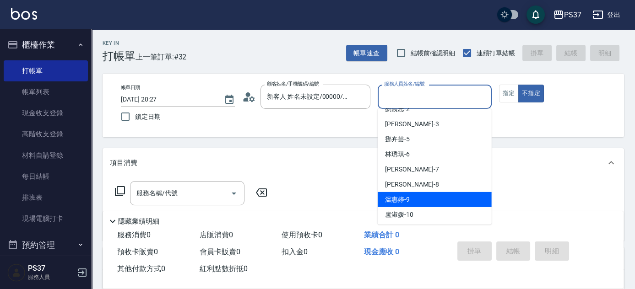
click at [441, 194] on div "溫惠婷 -9" at bounding box center [435, 199] width 114 height 15
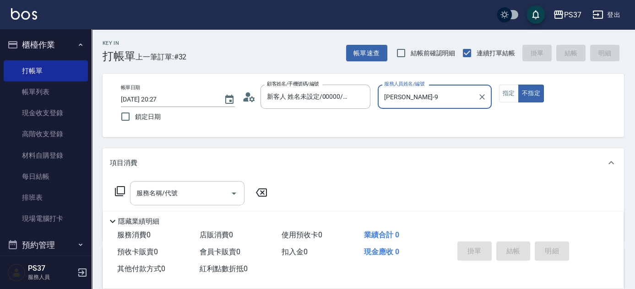
click at [173, 191] on input "服務名稱/代號" at bounding box center [180, 193] width 93 height 16
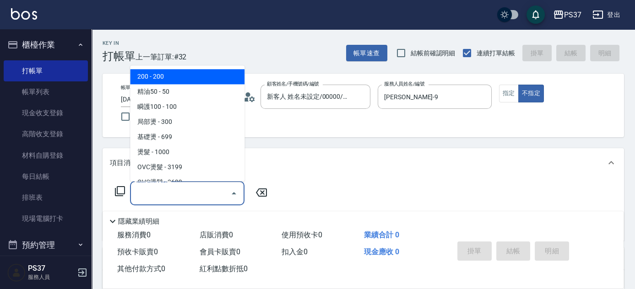
click at [180, 82] on span "200 - 200" at bounding box center [187, 77] width 114 height 15
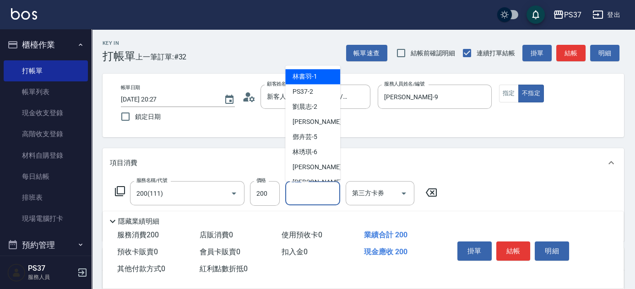
click at [308, 199] on input "洗髮-1" at bounding box center [312, 193] width 47 height 16
click at [326, 82] on div "林書羽 -1" at bounding box center [312, 77] width 55 height 15
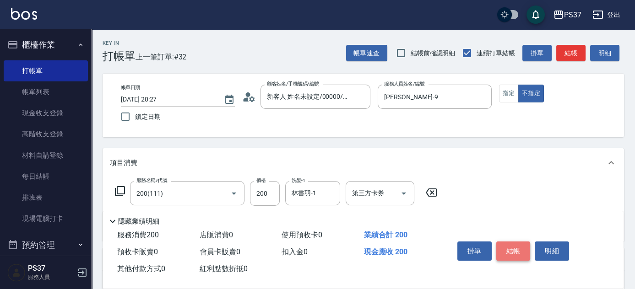
click at [514, 251] on button "結帳" at bounding box center [513, 251] width 34 height 19
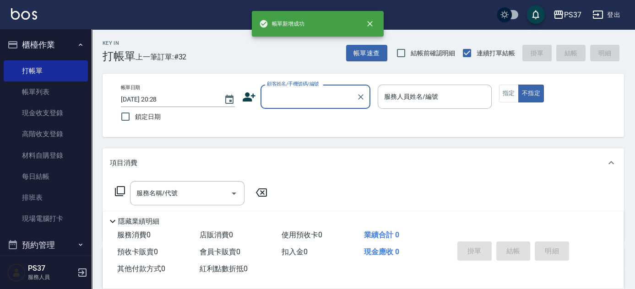
scroll to position [0, 0]
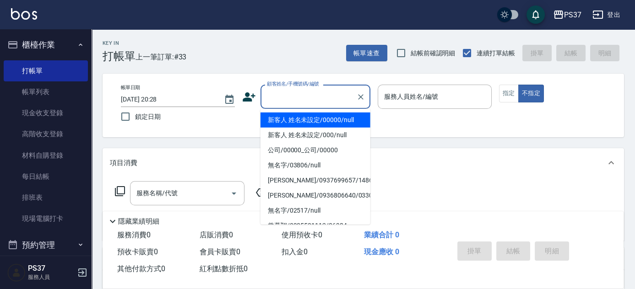
click at [320, 104] on input "顧客姓名/手機號碼/編號" at bounding box center [309, 97] width 88 height 16
click at [320, 117] on li "新客人 姓名未設定/00000/null" at bounding box center [316, 120] width 110 height 15
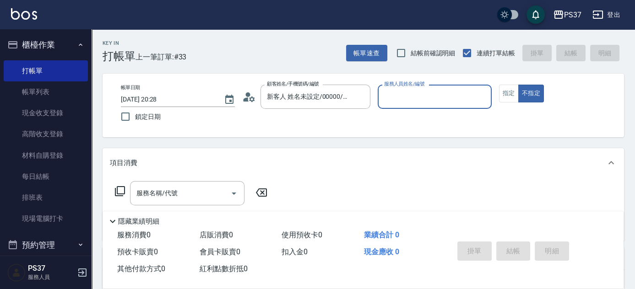
click at [407, 99] on input "服務人員姓名/編號" at bounding box center [435, 97] width 106 height 16
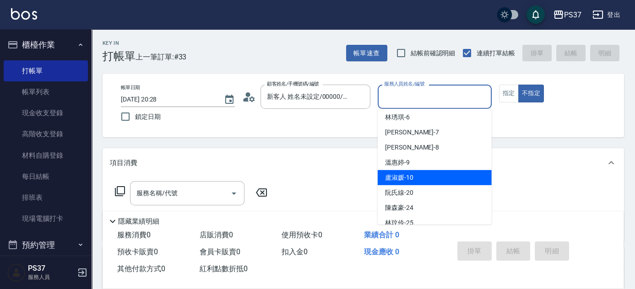
scroll to position [83, 0]
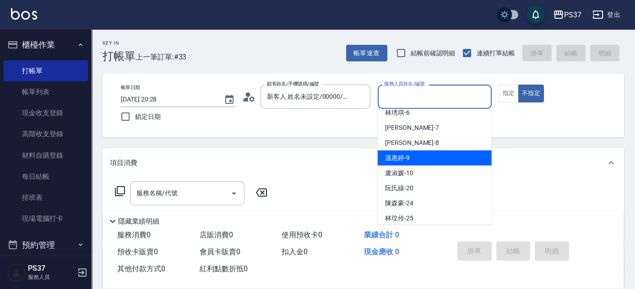
click at [409, 162] on span "溫惠婷 -9" at bounding box center [397, 158] width 25 height 10
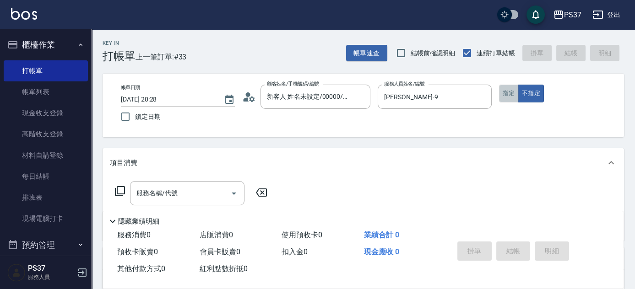
click at [510, 98] on button "指定" at bounding box center [509, 94] width 20 height 18
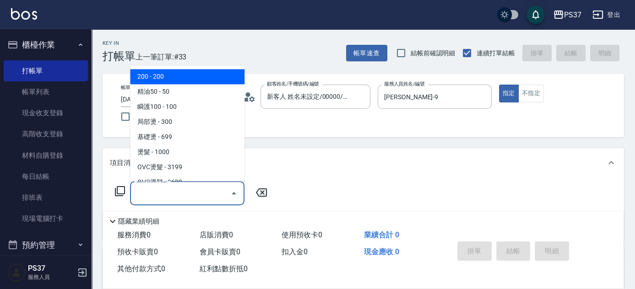
click at [211, 191] on input "服務名稱/代號" at bounding box center [180, 193] width 93 height 16
click at [184, 83] on span "200 - 200" at bounding box center [187, 77] width 114 height 15
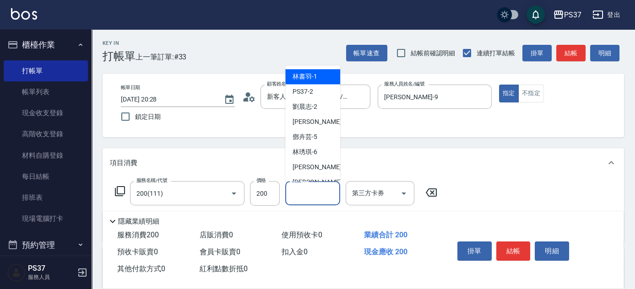
click at [312, 198] on input "洗髮-1" at bounding box center [312, 193] width 47 height 16
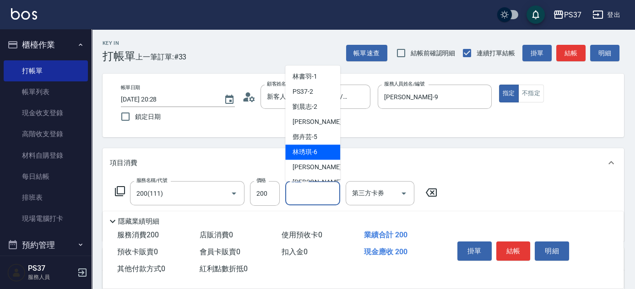
scroll to position [125, 0]
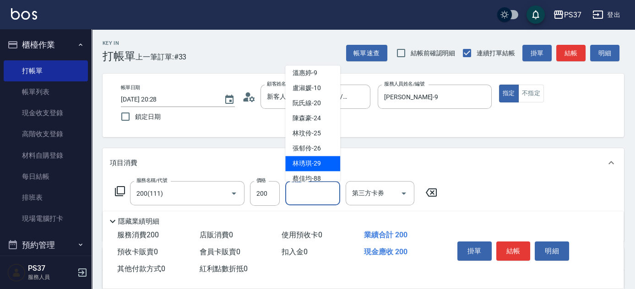
click at [324, 164] on div "林琇琪 -29" at bounding box center [312, 164] width 55 height 15
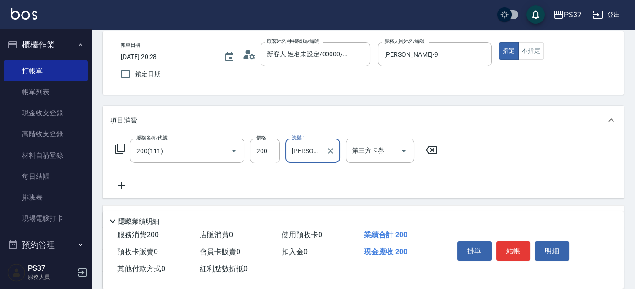
scroll to position [83, 0]
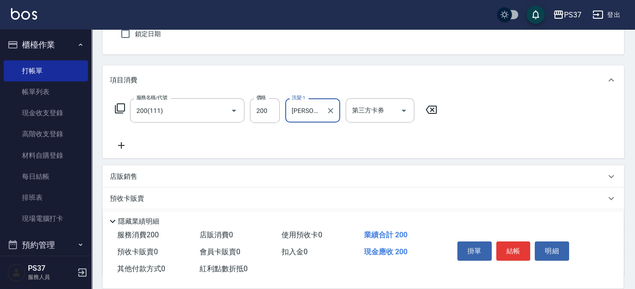
click at [119, 141] on icon at bounding box center [121, 145] width 23 height 11
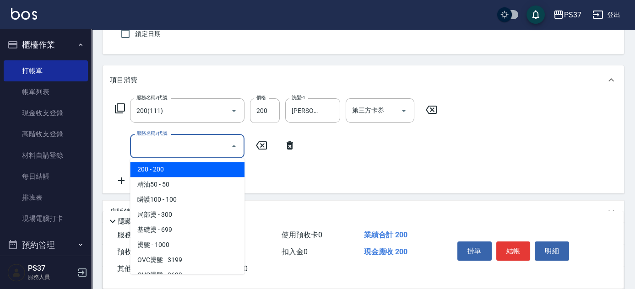
click at [167, 145] on input "服務名稱/代號" at bounding box center [180, 146] width 93 height 16
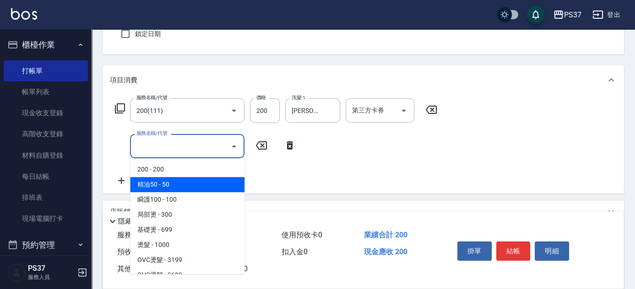
click at [205, 189] on span "精油50 - 50" at bounding box center [187, 184] width 114 height 15
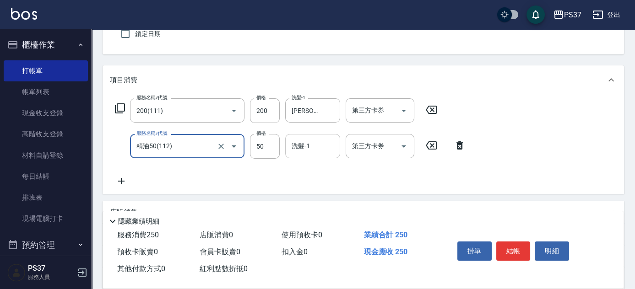
click at [298, 147] on input "洗髮-1" at bounding box center [312, 146] width 47 height 16
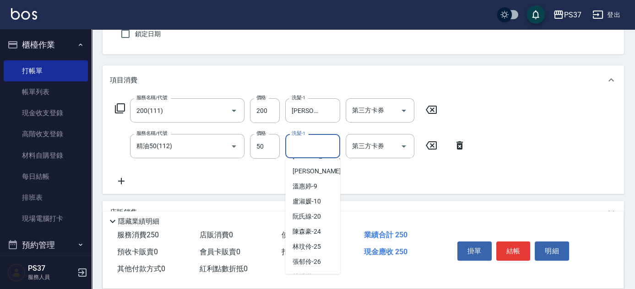
scroll to position [148, 0]
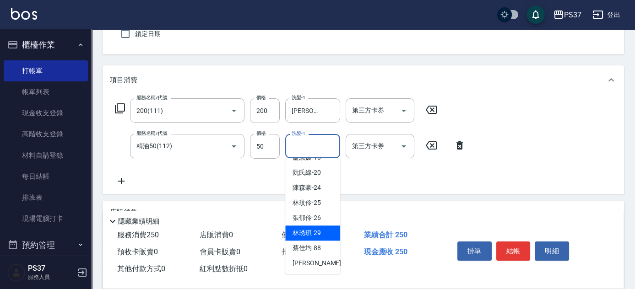
click at [307, 234] on span "林琇琪 -29" at bounding box center [307, 234] width 28 height 10
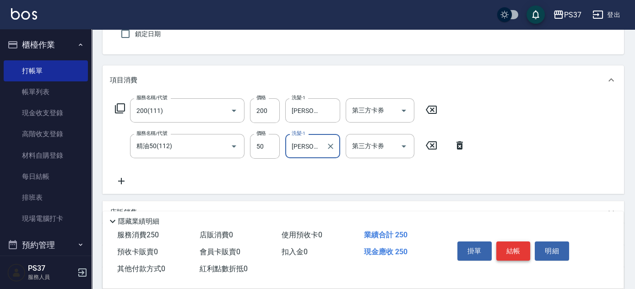
click at [513, 249] on button "結帳" at bounding box center [513, 251] width 34 height 19
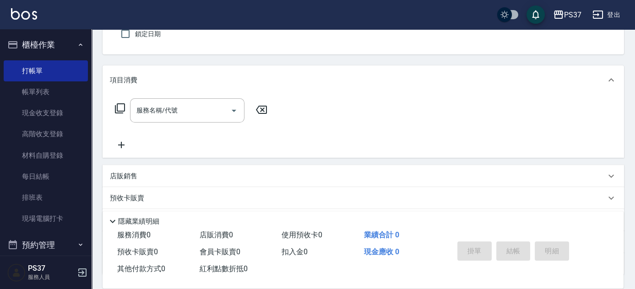
scroll to position [41, 0]
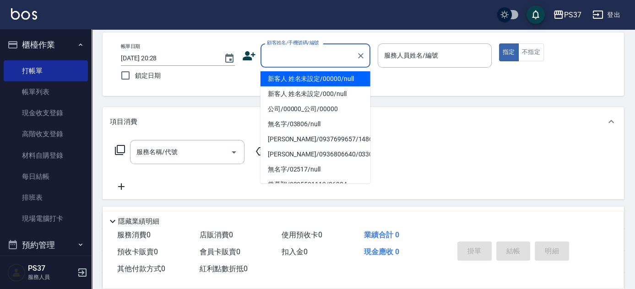
click at [308, 60] on input "顧客姓名/手機號碼/編號" at bounding box center [309, 56] width 88 height 16
click at [317, 82] on li "新客人 姓名未設定/00000/null" at bounding box center [316, 78] width 110 height 15
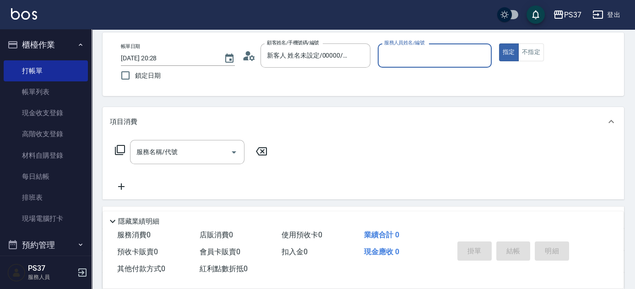
click at [408, 55] on input "服務人員姓名/編號" at bounding box center [435, 56] width 106 height 16
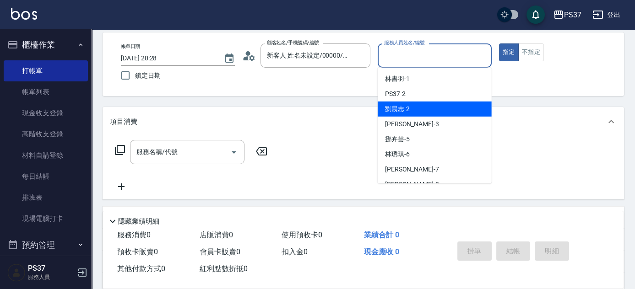
click at [409, 104] on span "劉晨志 -2" at bounding box center [397, 109] width 25 height 10
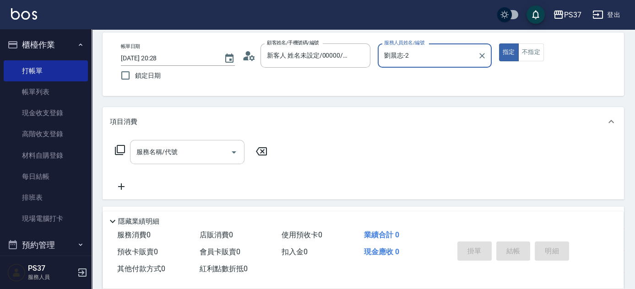
drag, startPoint x: 205, startPoint y: 140, endPoint x: 209, endPoint y: 155, distance: 15.4
click at [204, 145] on div "服務名稱/代號" at bounding box center [187, 152] width 114 height 24
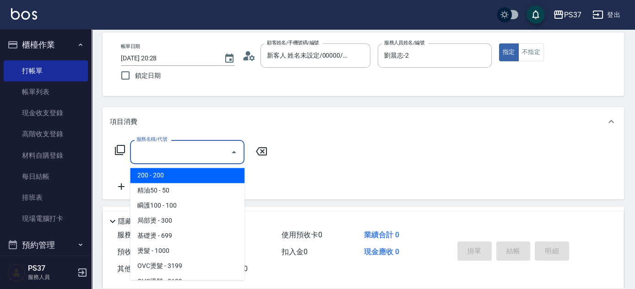
click at [205, 177] on span "200 - 200" at bounding box center [187, 175] width 114 height 15
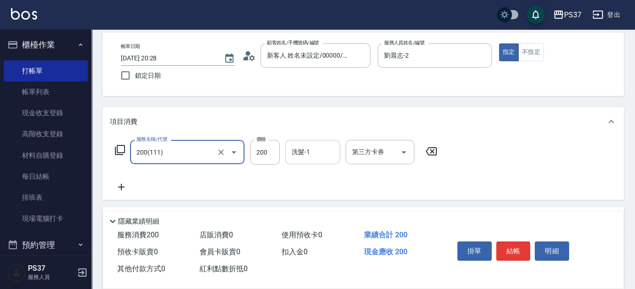
click at [299, 153] on input "洗髮-1" at bounding box center [312, 152] width 47 height 16
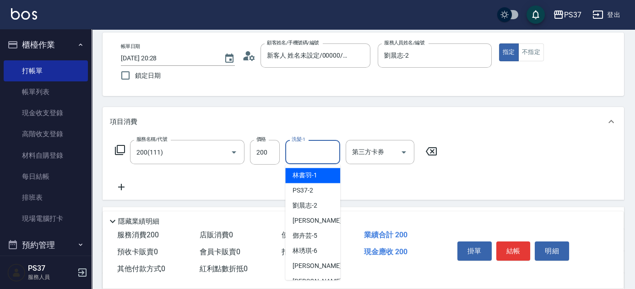
click at [301, 174] on span "林書羽 -1" at bounding box center [305, 176] width 25 height 10
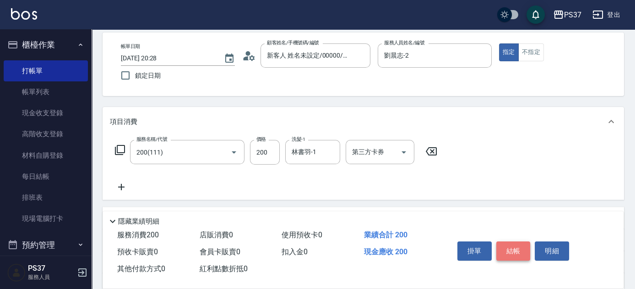
click at [505, 243] on button "結帳" at bounding box center [513, 251] width 34 height 19
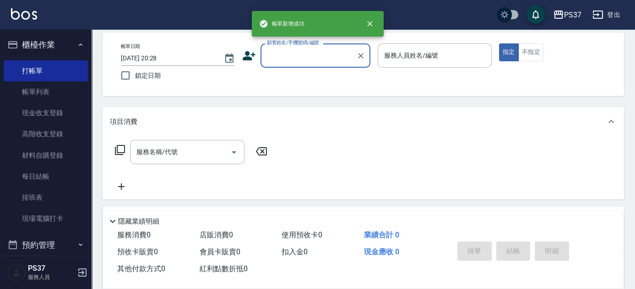
scroll to position [0, 0]
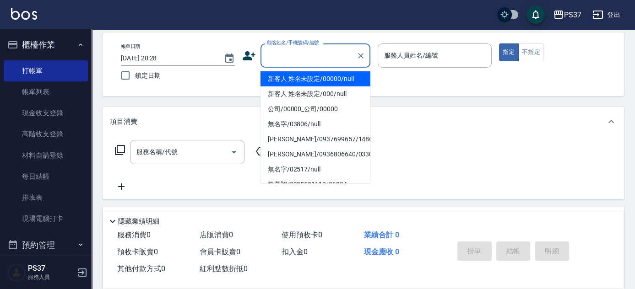
click at [312, 60] on input "顧客姓名/手機號碼/編號" at bounding box center [309, 56] width 88 height 16
click at [318, 81] on li "新客人 姓名未設定/00000/null" at bounding box center [316, 78] width 110 height 15
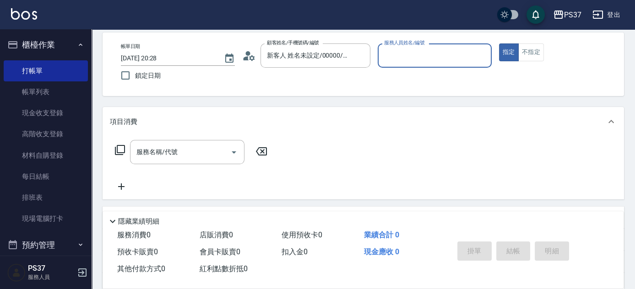
click at [399, 66] on div "服務人員姓名/編號" at bounding box center [435, 56] width 114 height 24
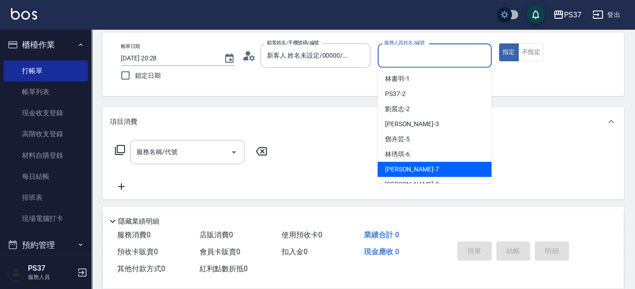
click at [416, 175] on div "黎氏萍 -7" at bounding box center [435, 169] width 114 height 15
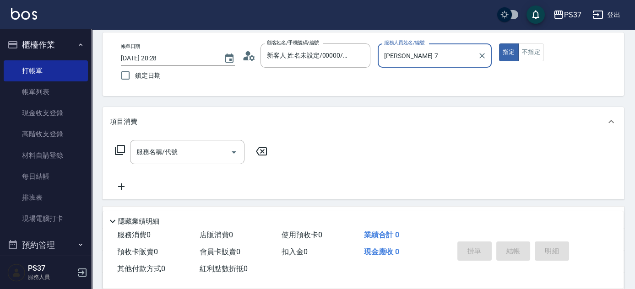
click at [415, 61] on input "黎氏萍-7" at bounding box center [428, 56] width 92 height 16
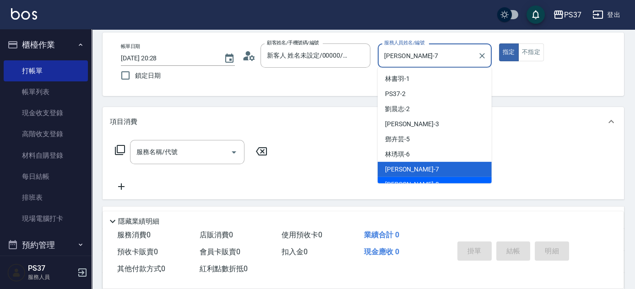
click at [436, 181] on div "徐雅娟 -8" at bounding box center [435, 184] width 114 height 15
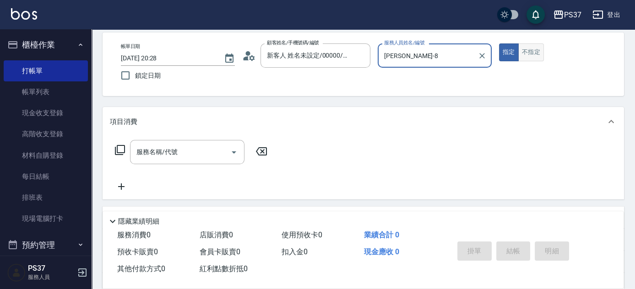
click at [528, 56] on button "不指定" at bounding box center [531, 53] width 26 height 18
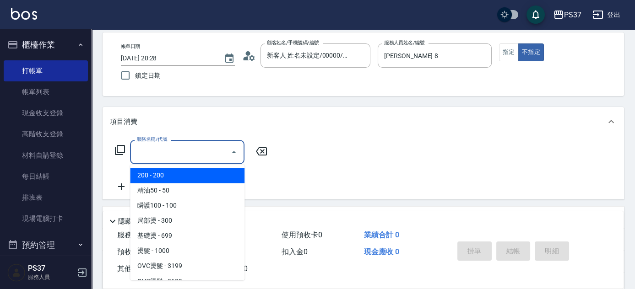
click at [174, 144] on input "服務名稱/代號" at bounding box center [180, 152] width 93 height 16
click at [163, 178] on span "200 - 200" at bounding box center [187, 175] width 114 height 15
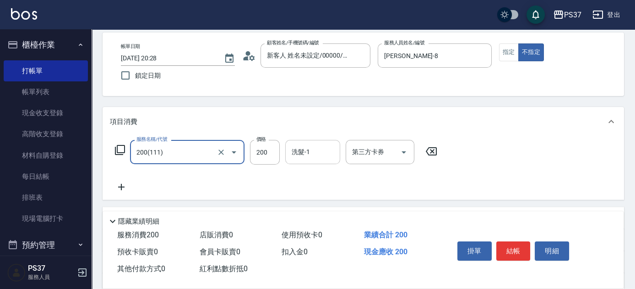
click at [295, 148] on div "洗髮-1 洗髮-1" at bounding box center [312, 152] width 55 height 24
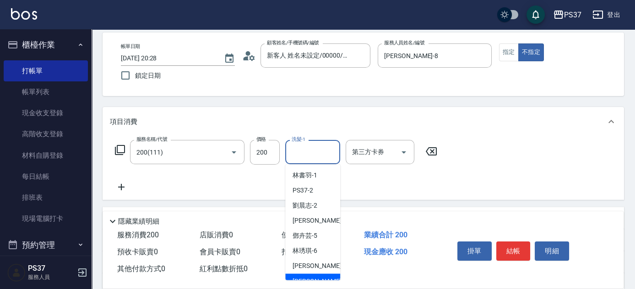
click at [317, 278] on div "徐雅娟 -8" at bounding box center [312, 281] width 55 height 15
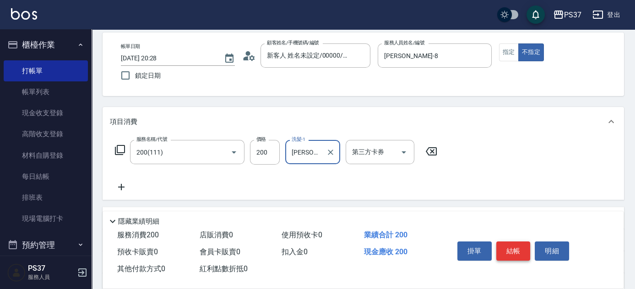
click at [506, 250] on button "結帳" at bounding box center [513, 251] width 34 height 19
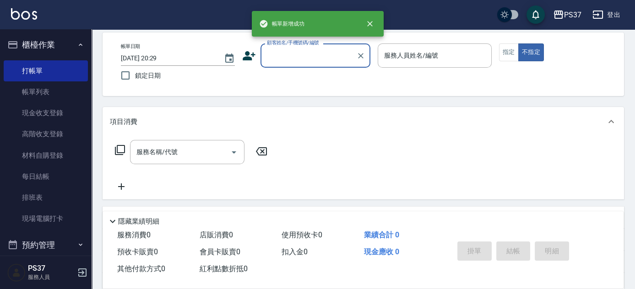
click at [302, 59] on input "顧客姓名/手機號碼/編號" at bounding box center [309, 56] width 88 height 16
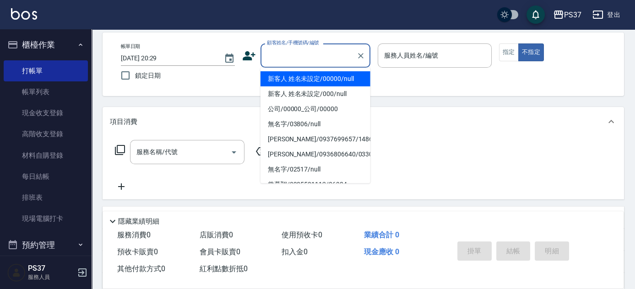
click at [306, 81] on li "新客人 姓名未設定/00000/null" at bounding box center [316, 78] width 110 height 15
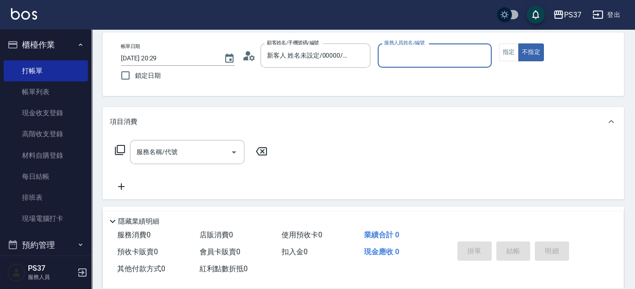
click at [411, 55] on input "服務人員姓名/編號" at bounding box center [435, 56] width 106 height 16
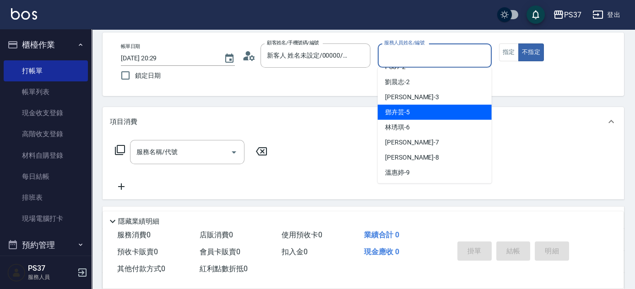
scroll to position [41, 0]
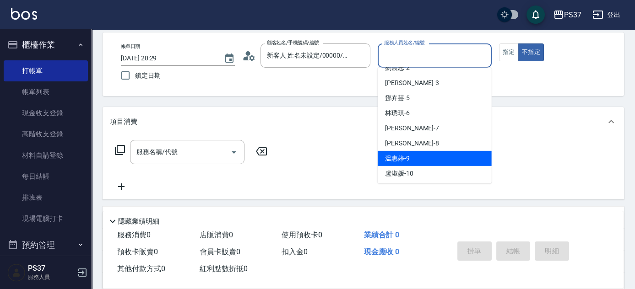
click at [417, 152] on div "溫惠婷 -9" at bounding box center [435, 158] width 114 height 15
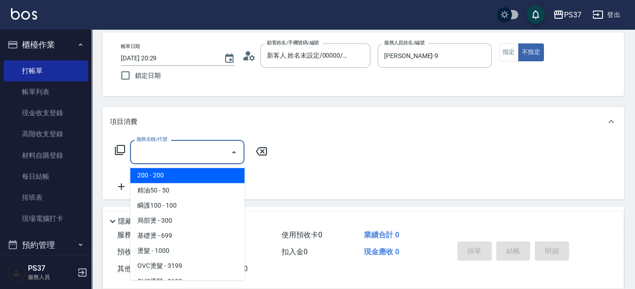
click at [188, 156] on input "服務名稱/代號" at bounding box center [180, 152] width 93 height 16
click at [169, 174] on span "200 - 200" at bounding box center [187, 175] width 114 height 15
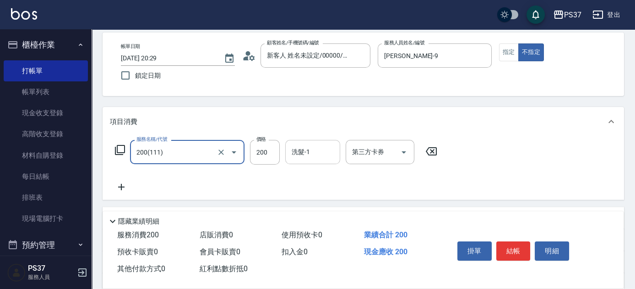
click at [298, 151] on input "洗髮-1" at bounding box center [312, 152] width 47 height 16
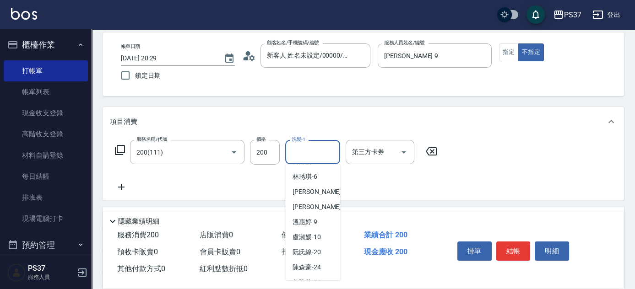
scroll to position [83, 0]
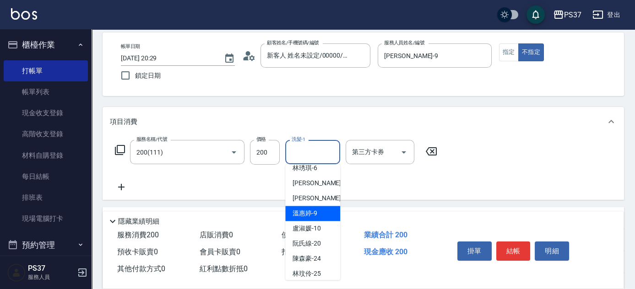
click at [317, 209] on span "溫惠婷 -9" at bounding box center [305, 214] width 25 height 10
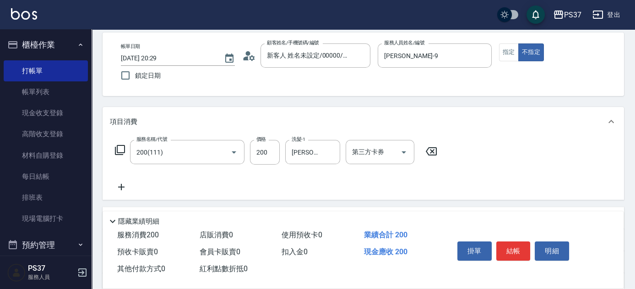
click at [121, 185] on icon at bounding box center [121, 187] width 23 height 11
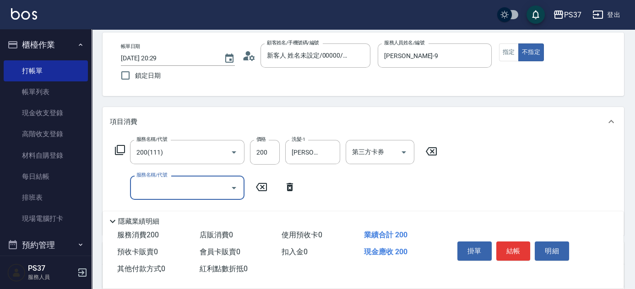
click at [155, 182] on div "服務名稱/代號 服務名稱/代號" at bounding box center [187, 188] width 114 height 24
click at [180, 188] on input "服務名稱/代號" at bounding box center [180, 188] width 93 height 16
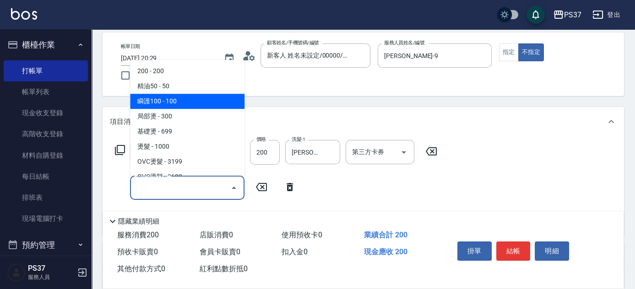
click at [192, 106] on span "瞬護100 - 100" at bounding box center [187, 101] width 114 height 15
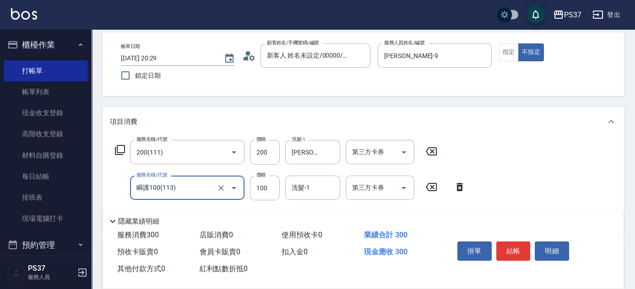
drag, startPoint x: 298, startPoint y: 188, endPoint x: 295, endPoint y: 181, distance: 7.2
click at [297, 185] on input "洗髮-1" at bounding box center [312, 188] width 47 height 16
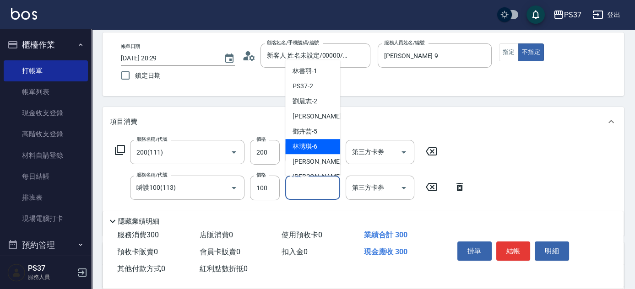
scroll to position [41, 0]
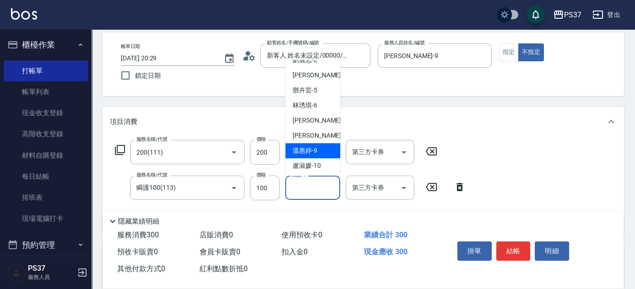
click at [305, 157] on div "溫惠婷 -9" at bounding box center [312, 150] width 55 height 15
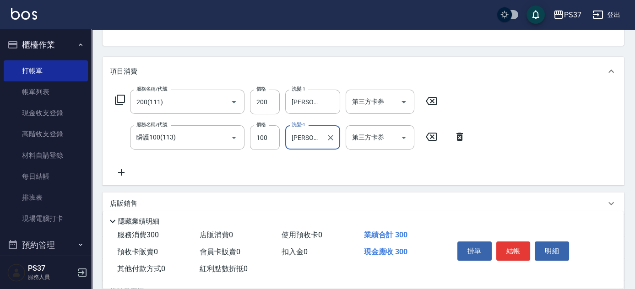
scroll to position [125, 0]
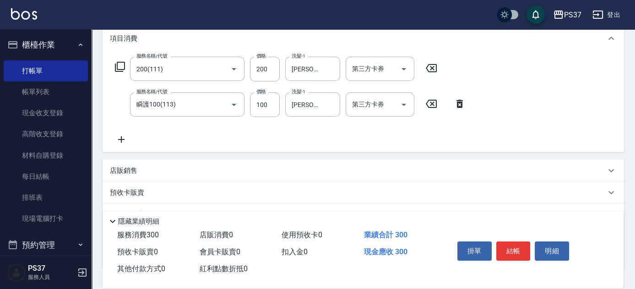
click at [123, 141] on icon at bounding box center [121, 139] width 23 height 11
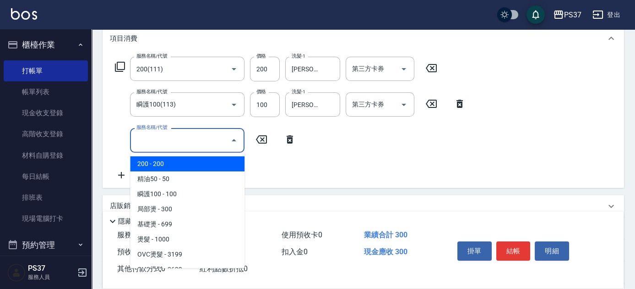
click at [141, 138] on input "服務名稱/代號" at bounding box center [180, 140] width 93 height 16
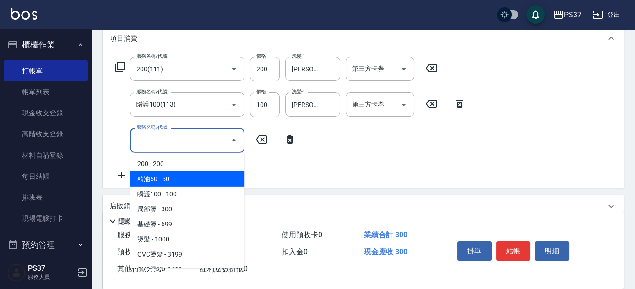
click at [182, 175] on span "精油50 - 50" at bounding box center [187, 179] width 114 height 15
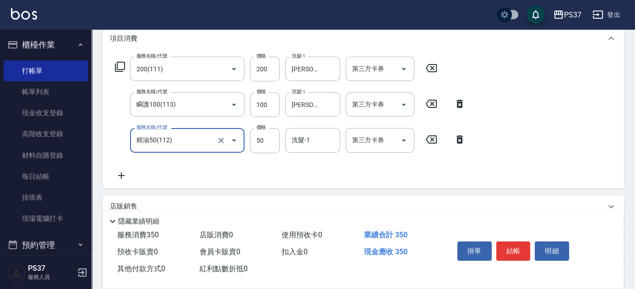
click at [305, 139] on input "洗髮-1" at bounding box center [312, 140] width 47 height 16
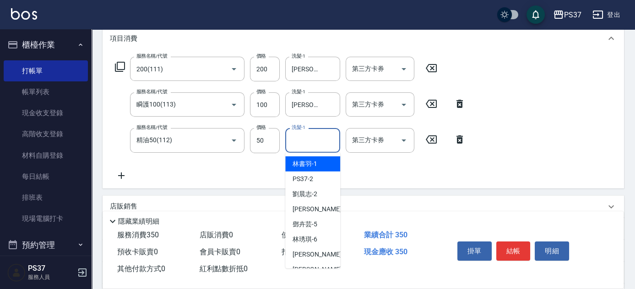
scroll to position [83, 0]
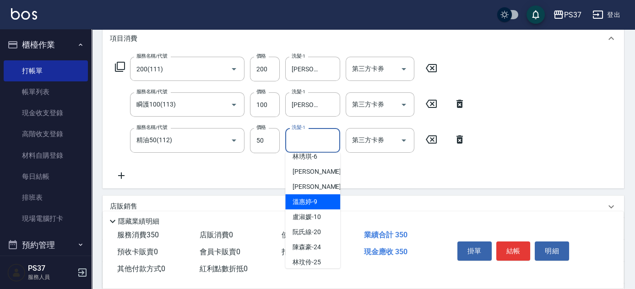
click at [311, 204] on span "溫惠婷 -9" at bounding box center [305, 202] width 25 height 10
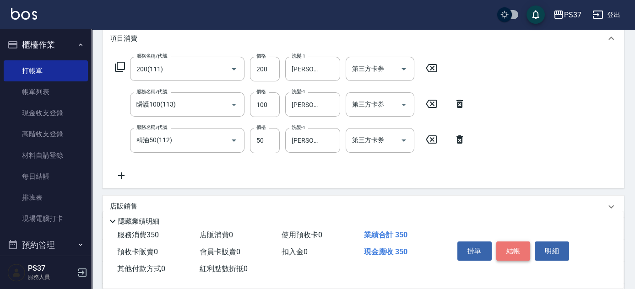
click at [502, 248] on button "結帳" at bounding box center [513, 251] width 34 height 19
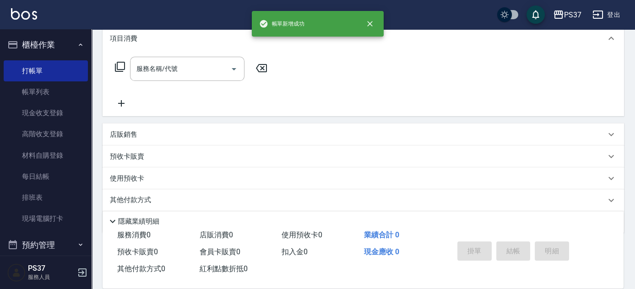
scroll to position [0, 0]
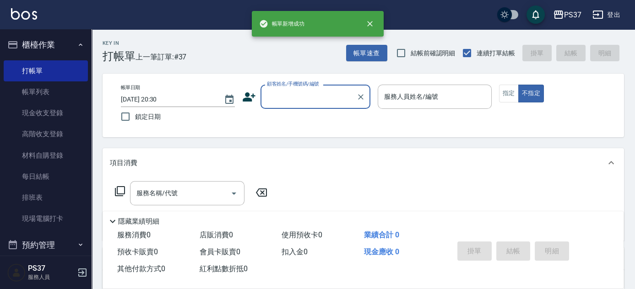
click at [305, 103] on input "顧客姓名/手機號碼/編號" at bounding box center [309, 97] width 88 height 16
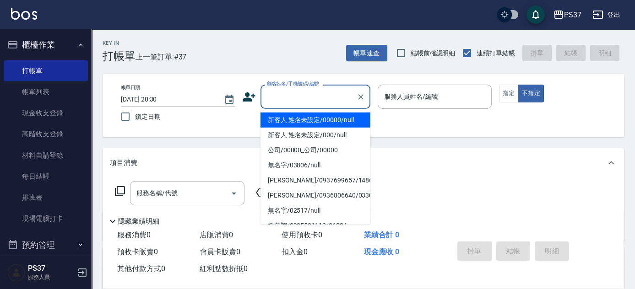
click at [308, 120] on li "新客人 姓名未設定/00000/null" at bounding box center [316, 120] width 110 height 15
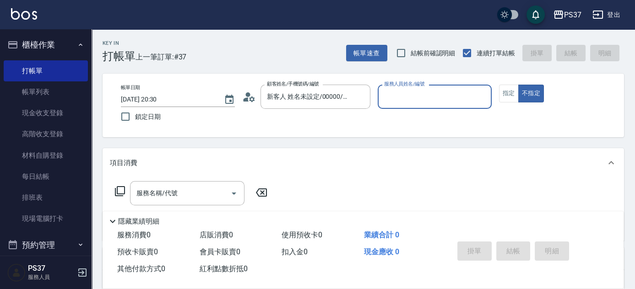
click at [399, 96] on input "服務人員姓名/編號" at bounding box center [435, 97] width 106 height 16
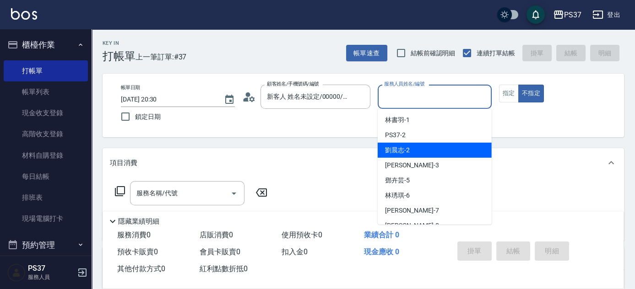
scroll to position [83, 0]
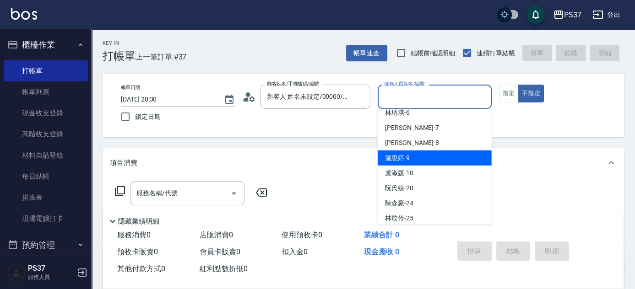
click at [407, 161] on span "溫惠婷 -9" at bounding box center [397, 158] width 25 height 10
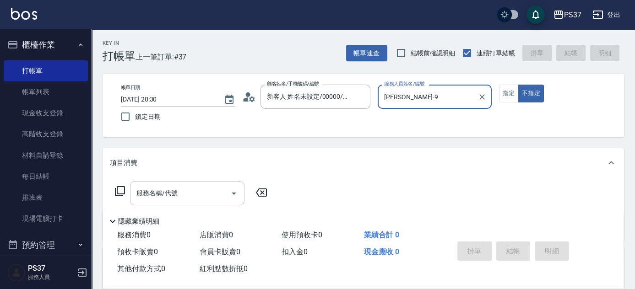
click at [182, 188] on input "服務名稱/代號" at bounding box center [180, 193] width 93 height 16
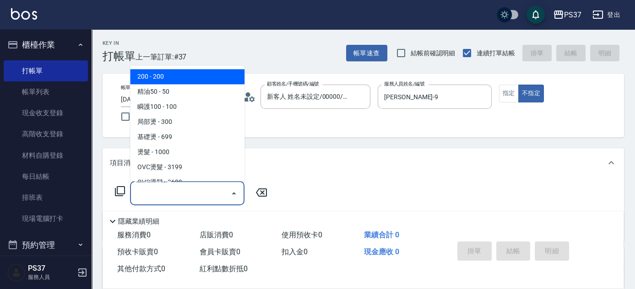
click at [178, 79] on span "200 - 200" at bounding box center [187, 77] width 114 height 15
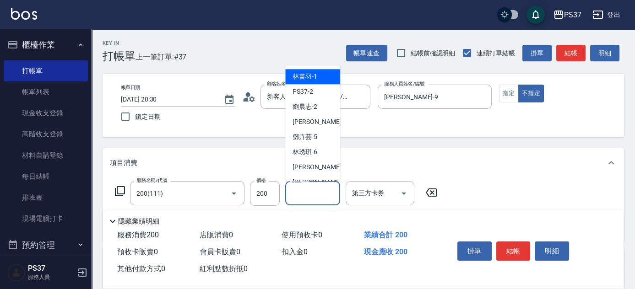
drag, startPoint x: 310, startPoint y: 199, endPoint x: 301, endPoint y: 147, distance: 52.4
click at [310, 197] on input "洗髮-1" at bounding box center [312, 193] width 47 height 16
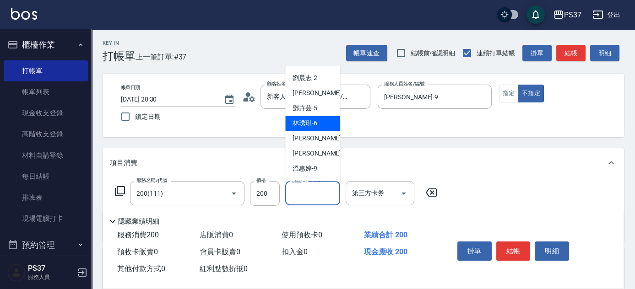
scroll to position [41, 0]
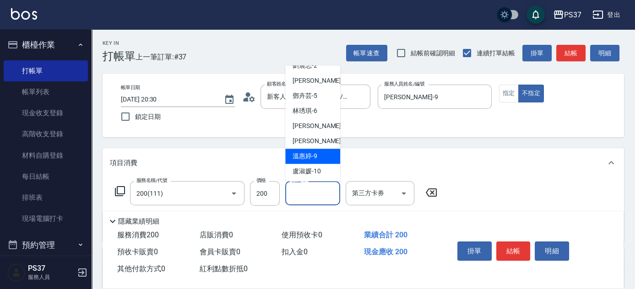
click at [305, 157] on span "溫惠婷 -9" at bounding box center [305, 157] width 25 height 10
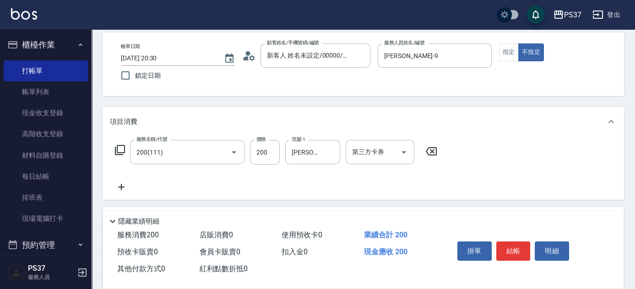
click at [125, 188] on icon at bounding box center [121, 187] width 23 height 11
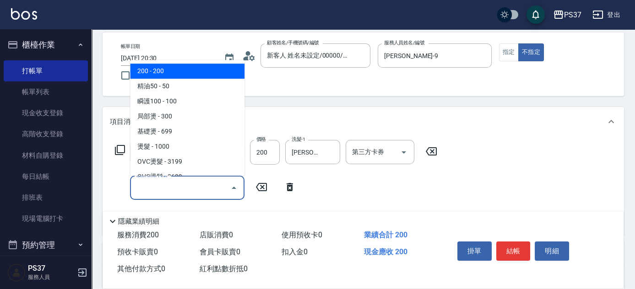
click at [154, 191] on input "服務名稱/代號" at bounding box center [180, 188] width 93 height 16
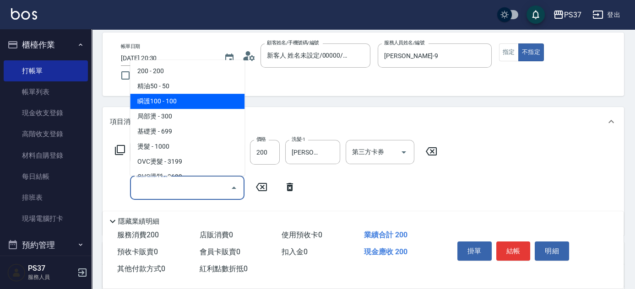
click at [169, 102] on span "瞬護100 - 100" at bounding box center [187, 101] width 114 height 15
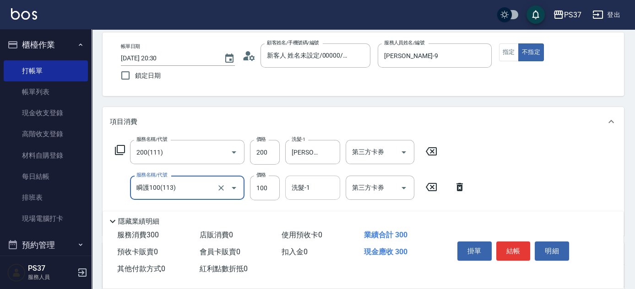
click at [310, 189] on input "洗髮-1" at bounding box center [312, 188] width 47 height 16
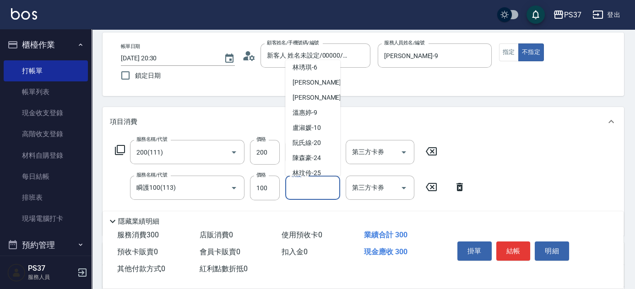
scroll to position [83, 0]
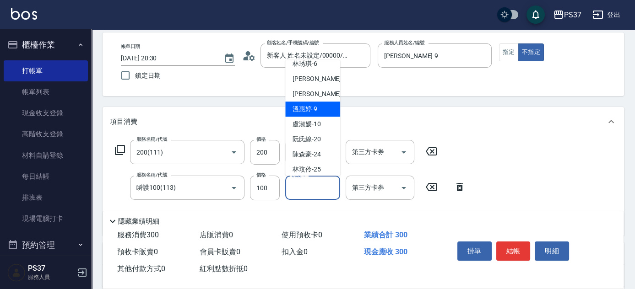
click at [311, 109] on span "溫惠婷 -9" at bounding box center [305, 109] width 25 height 10
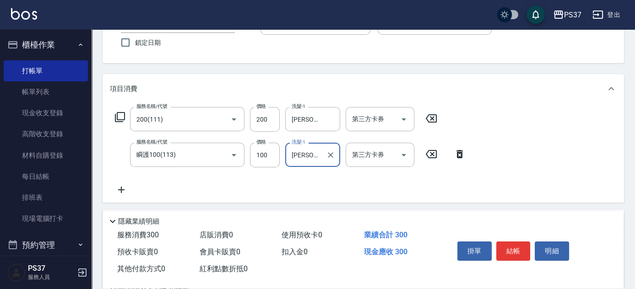
scroll to position [125, 0]
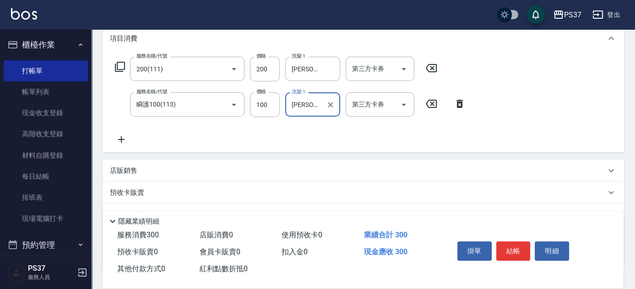
click at [123, 139] on icon at bounding box center [121, 139] width 6 height 6
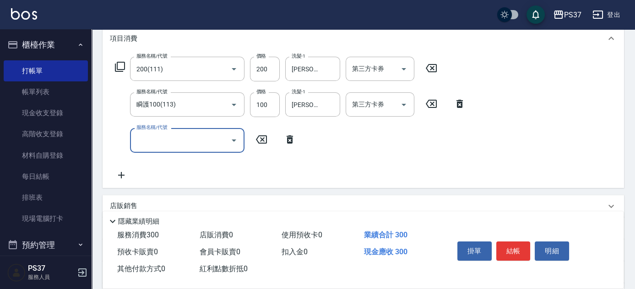
click at [152, 144] on input "服務名稱/代號" at bounding box center [180, 140] width 93 height 16
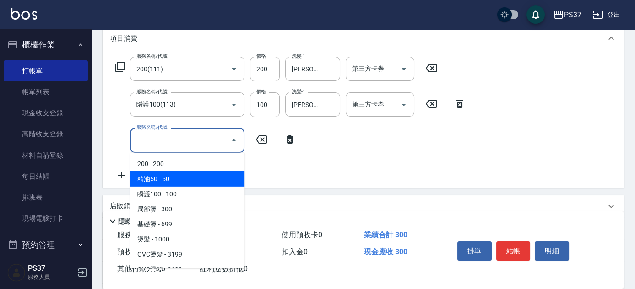
click at [177, 173] on span "精油50 - 50" at bounding box center [187, 179] width 114 height 15
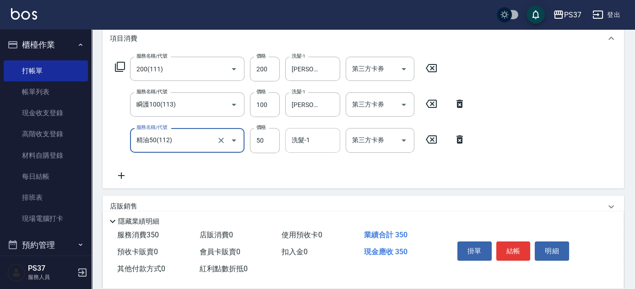
click at [325, 134] on input "洗髮-1" at bounding box center [312, 140] width 47 height 16
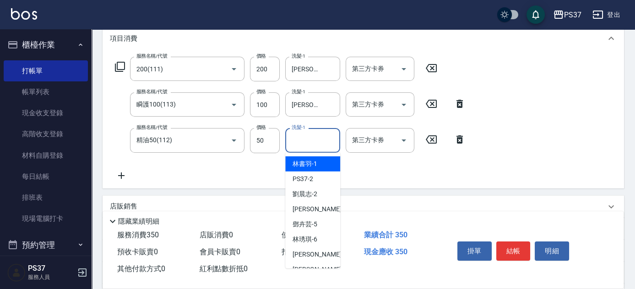
scroll to position [41, 0]
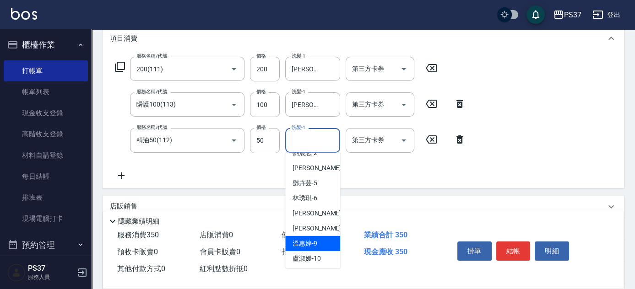
click at [317, 238] on div "溫惠婷 -9" at bounding box center [312, 243] width 55 height 15
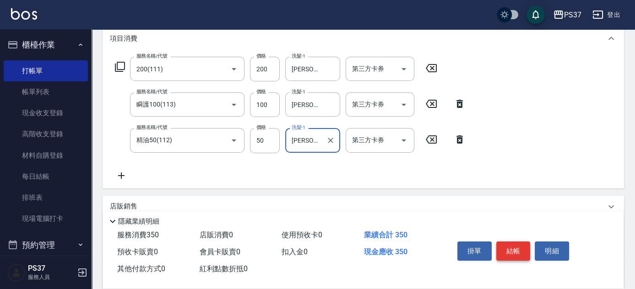
click at [516, 249] on button "結帳" at bounding box center [513, 251] width 34 height 19
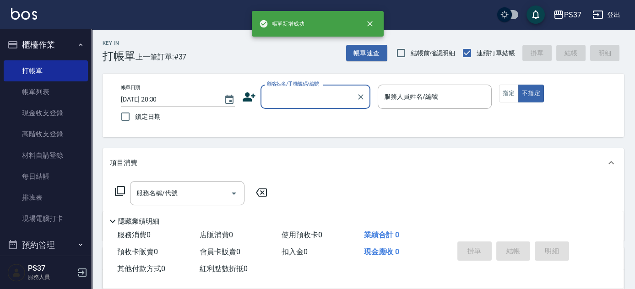
scroll to position [0, 0]
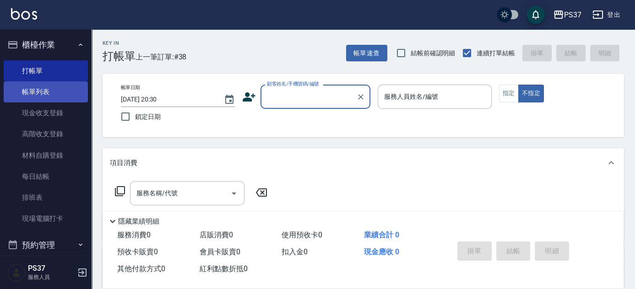
click at [41, 91] on link "帳單列表" at bounding box center [46, 92] width 84 height 21
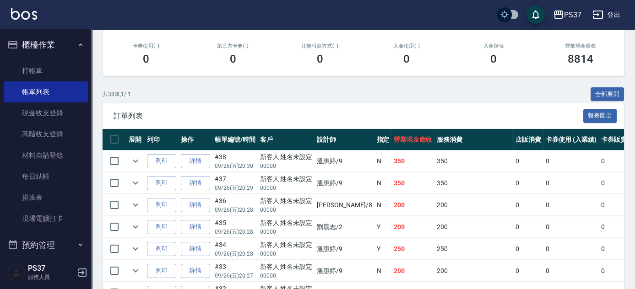
scroll to position [208, 0]
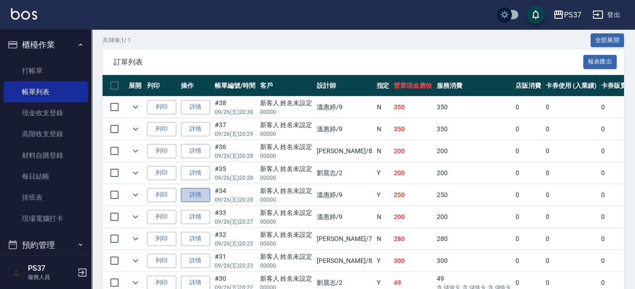
click at [197, 191] on link "詳情" at bounding box center [195, 195] width 29 height 14
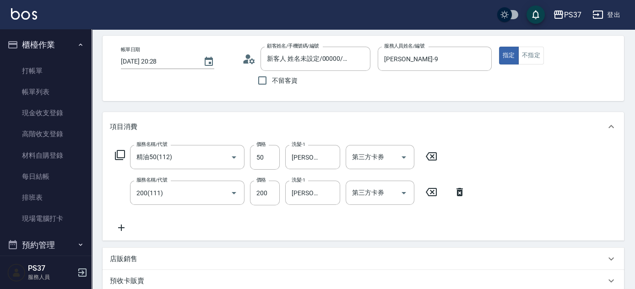
scroll to position [83, 0]
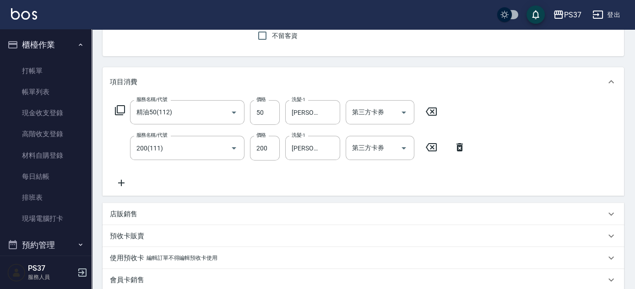
click at [123, 180] on icon at bounding box center [121, 183] width 23 height 11
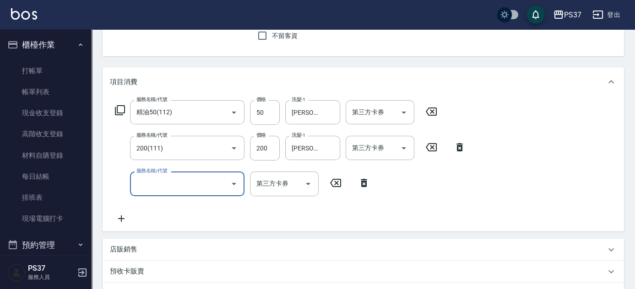
click at [148, 186] on input "服務名稱/代號" at bounding box center [180, 184] width 93 height 16
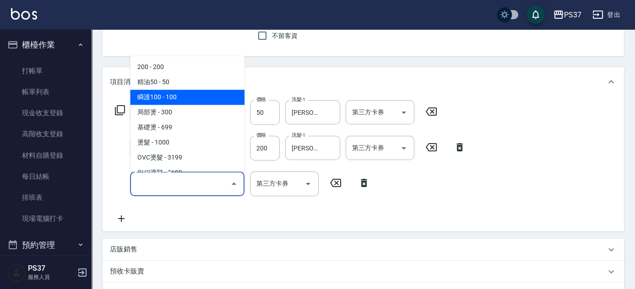
click at [178, 101] on span "瞬護100 - 100" at bounding box center [187, 97] width 114 height 15
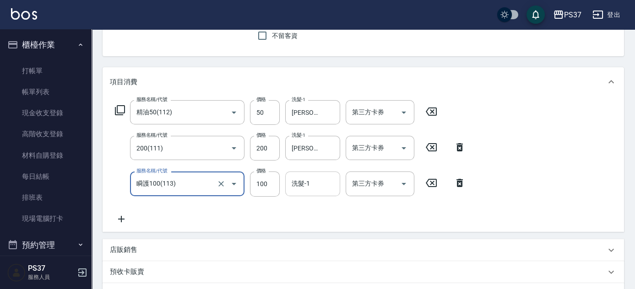
click at [310, 185] on input "洗髮-1" at bounding box center [312, 184] width 47 height 16
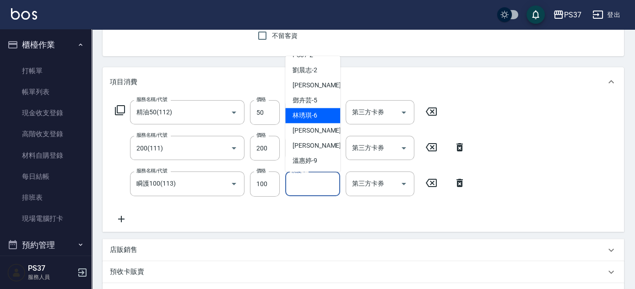
scroll to position [41, 0]
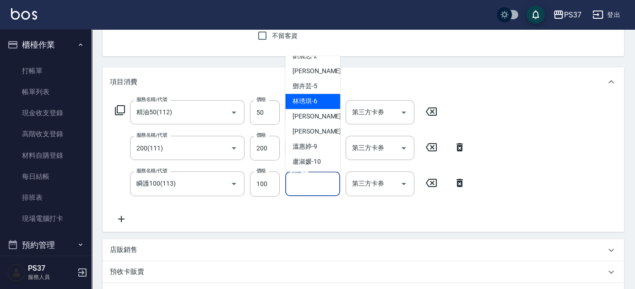
click at [314, 145] on span "溫惠婷 -9" at bounding box center [305, 147] width 25 height 10
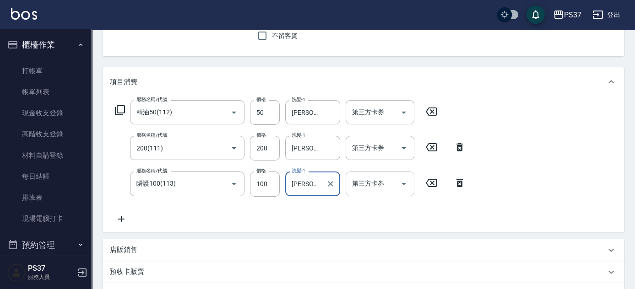
scroll to position [250, 0]
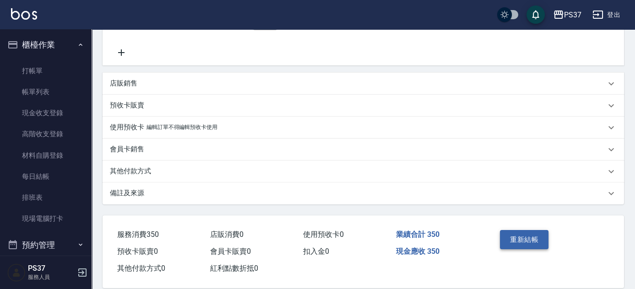
click at [504, 238] on button "重新結帳" at bounding box center [524, 239] width 49 height 19
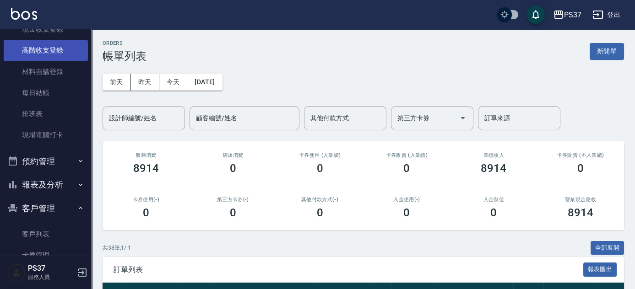
scroll to position [153, 0]
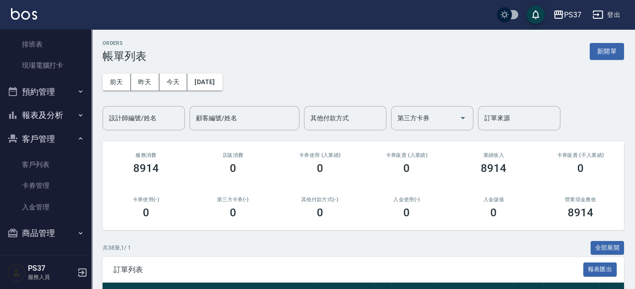
click at [39, 104] on button "報表及分析" at bounding box center [46, 115] width 84 height 24
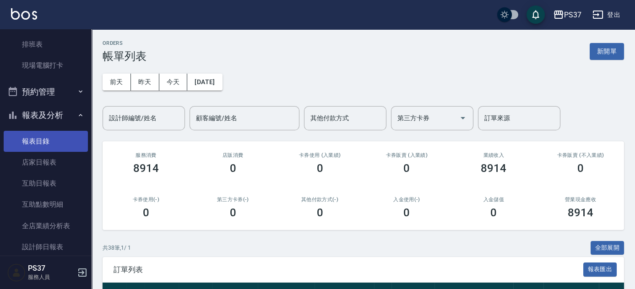
scroll to position [195, 0]
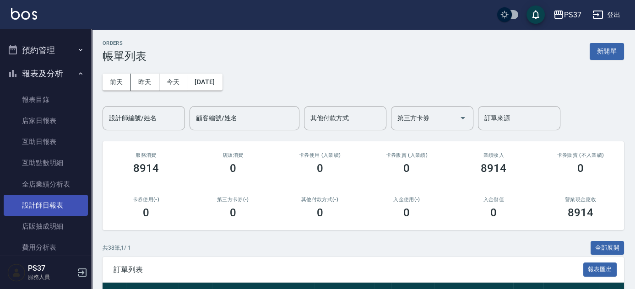
click at [46, 206] on link "設計師日報表" at bounding box center [46, 205] width 84 height 21
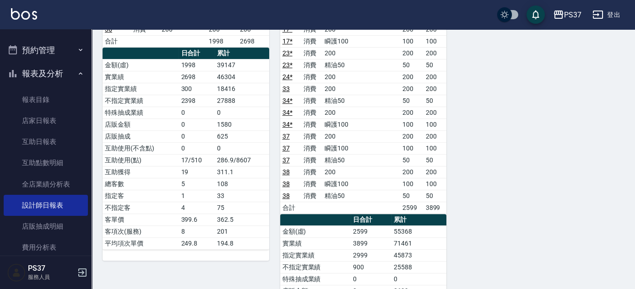
scroll to position [791, 0]
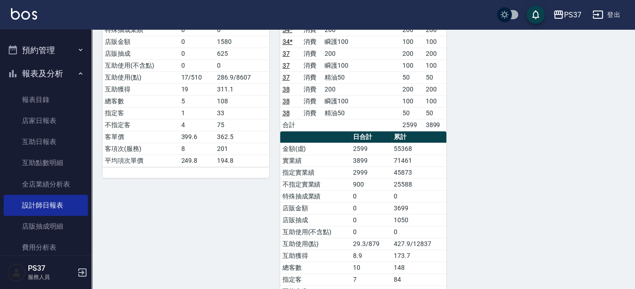
click at [226, 220] on div "8 徐雅娟 09/26/2025 日報表 單號 類別 項目 金額 業績 18 消費 精油SPA 699 699 18 消費 瞬護100 100 100 19 …" at bounding box center [181, 77] width 178 height 534
drag, startPoint x: 50, startPoint y: 185, endPoint x: 54, endPoint y: 184, distance: 4.7
click at [50, 185] on link "全店業績分析表" at bounding box center [46, 184] width 84 height 21
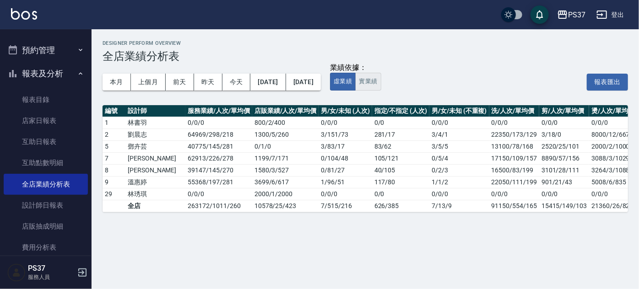
click at [381, 83] on button "實業績" at bounding box center [368, 82] width 26 height 18
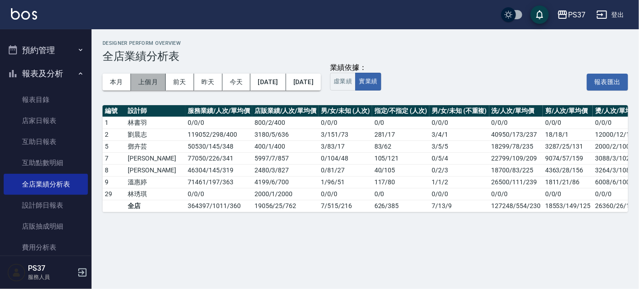
click at [154, 78] on button "上個月" at bounding box center [148, 82] width 35 height 17
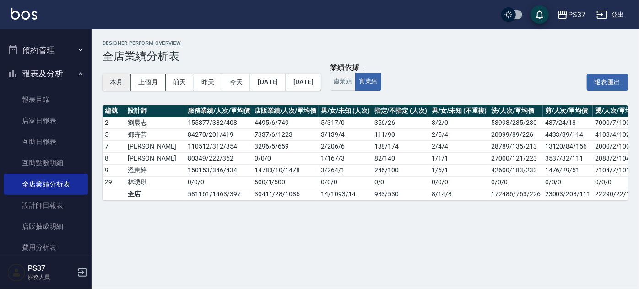
click at [114, 84] on button "本月" at bounding box center [117, 82] width 28 height 17
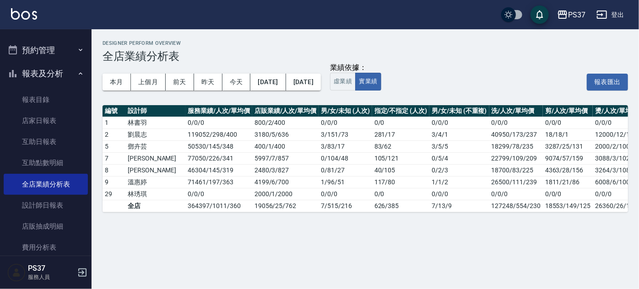
click at [253, 97] on div "本月 上個月 前天 昨天 今天 2025/09/01 2025/09/30" at bounding box center [212, 82] width 218 height 39
click at [150, 87] on button "上個月" at bounding box center [148, 82] width 35 height 17
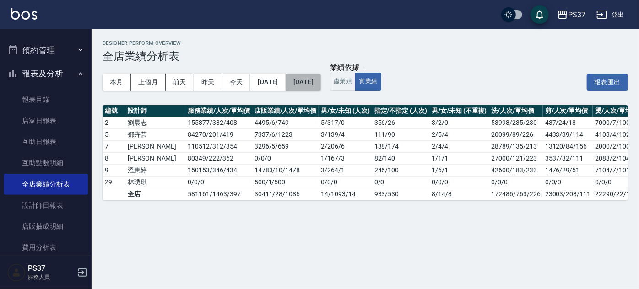
click at [321, 83] on button "[DATE]" at bounding box center [303, 82] width 35 height 17
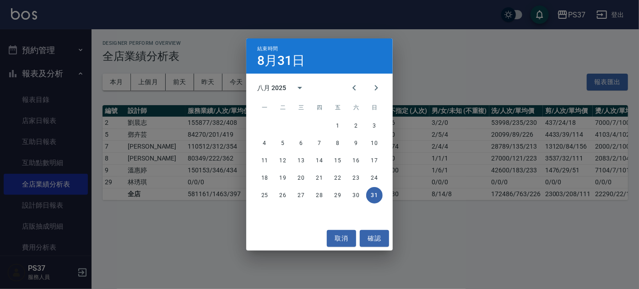
click at [227, 228] on div "結束時間 8月31日 八月 2025 一 二 三 四 五 六 日 1 2 3 4 5 6 7 8 9 10 11 12 13 14 15 16 17 18 1…" at bounding box center [319, 144] width 639 height 289
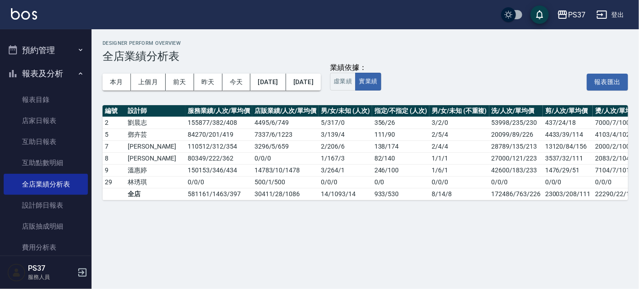
click at [492, 64] on div "本月 上個月 前天 昨天 今天 2025/08/01 2025/08/31 業績依據： 虛業績 實業績 報表匯出" at bounding box center [366, 82] width 526 height 39
click at [471, 98] on div "本月 上個月 前天 昨天 今天 2025/08/01 2025/08/31 業績依據： 虛業績 實業績 報表匯出" at bounding box center [366, 82] width 526 height 39
click at [270, 95] on div "本月 上個月 前天 昨天 今天 2025/08/01 2025/08/31" at bounding box center [212, 82] width 218 height 39
click at [193, 94] on div "本月 上個月 前天 昨天 今天 2025/08/01 2025/08/31" at bounding box center [212, 82] width 218 height 39
click at [40, 143] on link "互助日報表" at bounding box center [46, 141] width 84 height 21
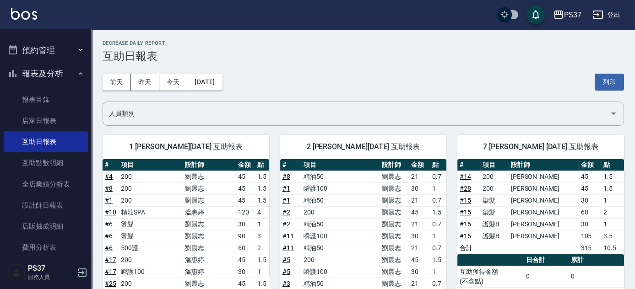
click at [276, 89] on div "[DATE] [DATE] [DATE] [DATE] 列印" at bounding box center [364, 82] width 522 height 39
click at [222, 89] on button "[DATE]" at bounding box center [204, 82] width 35 height 17
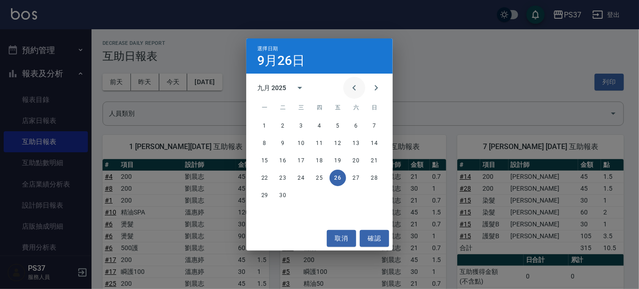
click at [347, 89] on button "Previous month" at bounding box center [354, 88] width 22 height 22
click at [280, 195] on button "26" at bounding box center [283, 195] width 16 height 16
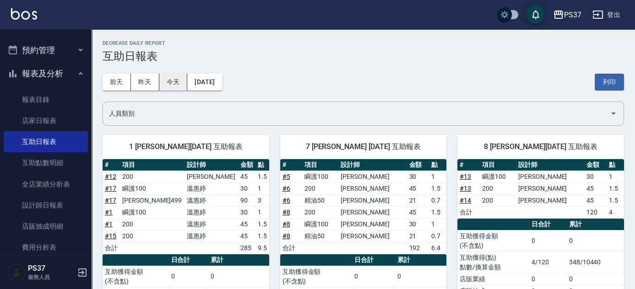
click at [166, 82] on button "今天" at bounding box center [173, 82] width 28 height 17
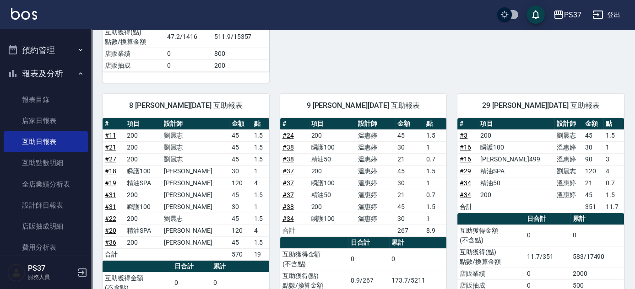
scroll to position [541, 0]
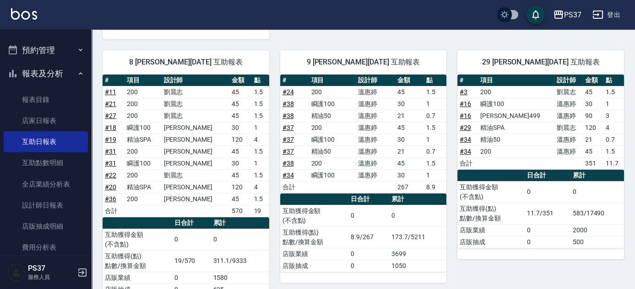
click at [272, 208] on div "9 溫惠婷 09/26/2025 互助報表 # 項目 設計師 金額 點 # 24 200 溫惠婷 45 1.5 # 38 瞬護100 溫惠婷 30 1 # 3…" at bounding box center [358, 173] width 178 height 268
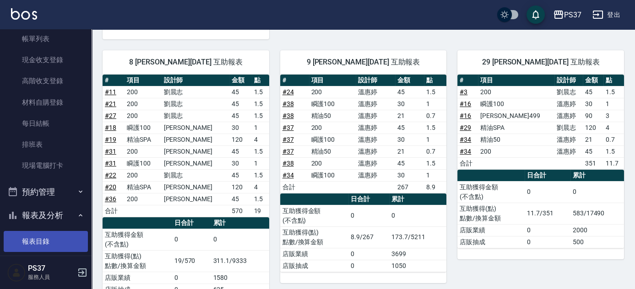
scroll to position [0, 0]
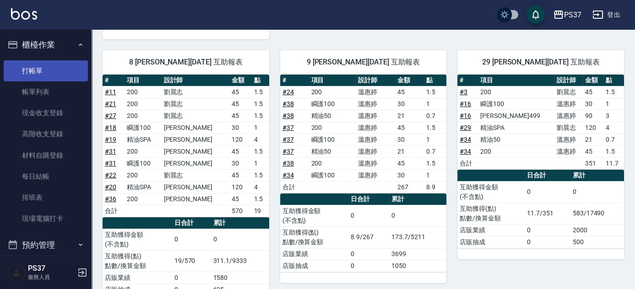
click at [49, 75] on link "打帳單" at bounding box center [46, 70] width 84 height 21
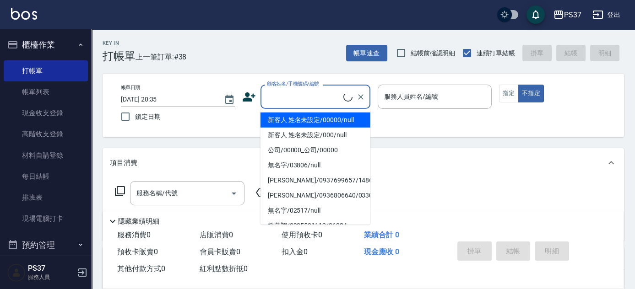
click at [308, 95] on input "顧客姓名/手機號碼/編號" at bounding box center [304, 97] width 79 height 16
click at [317, 120] on li "新客人 姓名未設定/00000/null" at bounding box center [316, 120] width 110 height 15
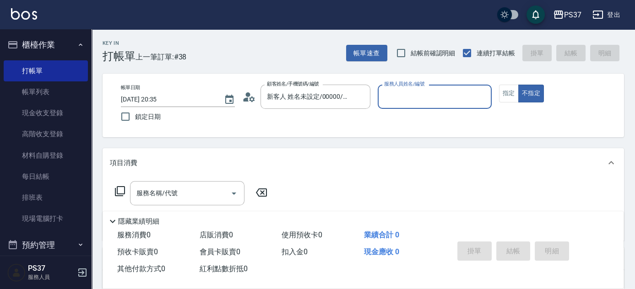
click at [400, 103] on input "服務人員姓名/編號" at bounding box center [435, 97] width 106 height 16
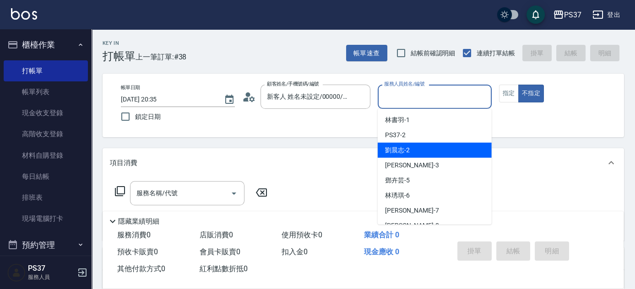
click at [406, 147] on span "劉晨志 -2" at bounding box center [397, 151] width 25 height 10
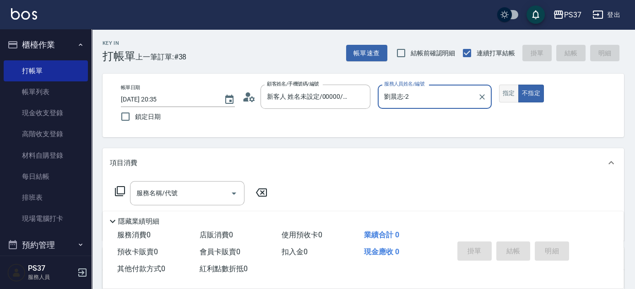
click at [506, 93] on button "指定" at bounding box center [509, 94] width 20 height 18
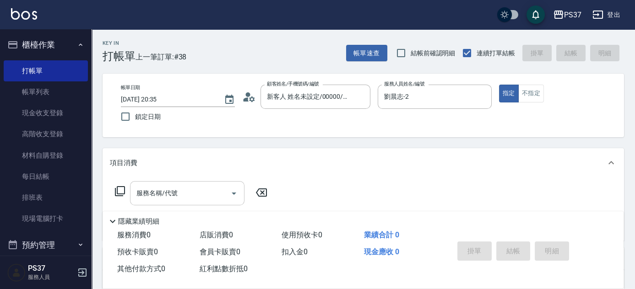
click at [186, 196] on input "服務名稱/代號" at bounding box center [180, 193] width 93 height 16
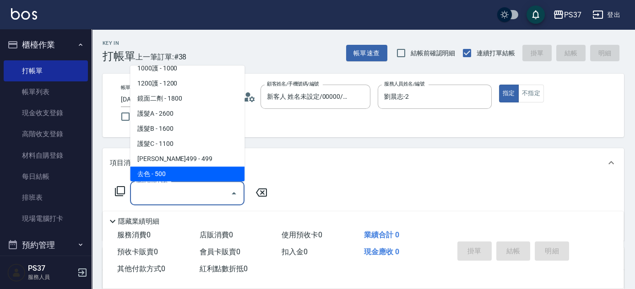
scroll to position [499, 0]
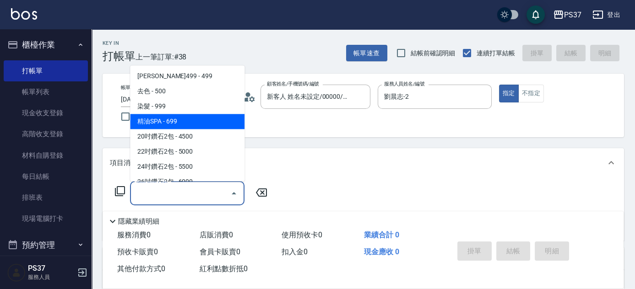
click at [199, 125] on span "精油SPA - 699" at bounding box center [187, 121] width 114 height 15
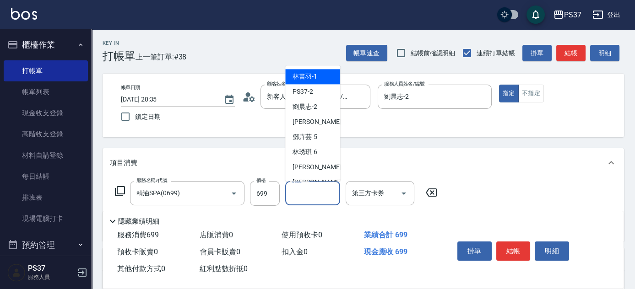
click at [313, 196] on input "洗髮-1" at bounding box center [312, 193] width 47 height 16
click at [311, 179] on span "徐雅娟 -8" at bounding box center [320, 183] width 54 height 10
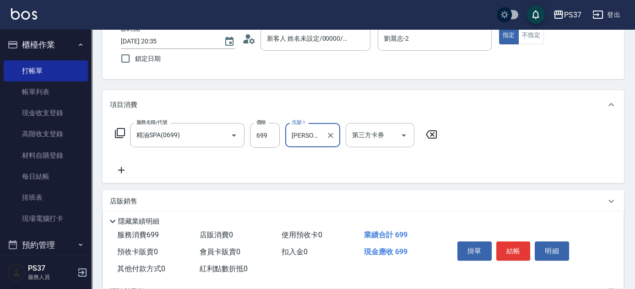
scroll to position [125, 0]
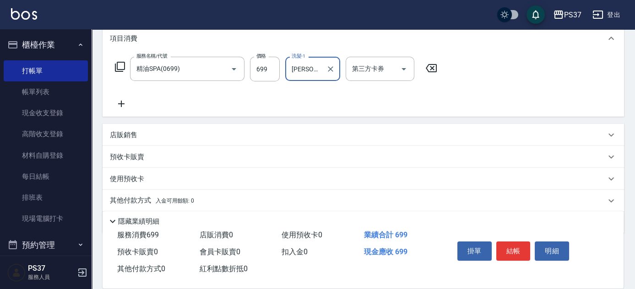
click at [119, 104] on icon at bounding box center [121, 103] width 23 height 11
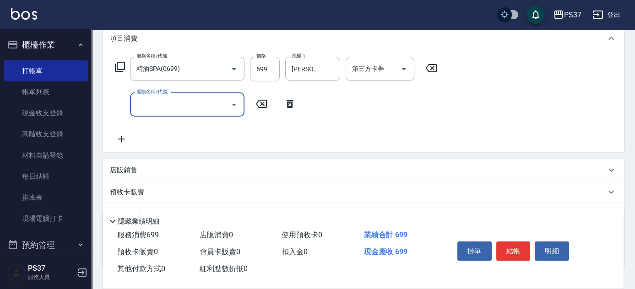
click at [144, 104] on input "服務名稱/代號" at bounding box center [180, 105] width 93 height 16
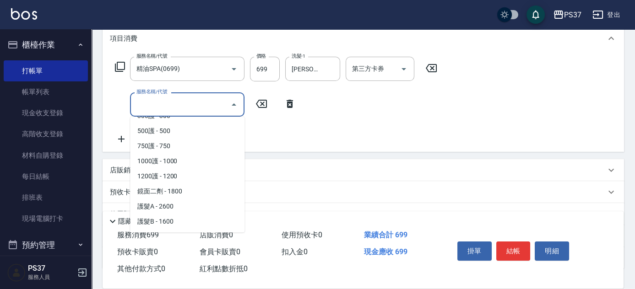
scroll to position [416, 0]
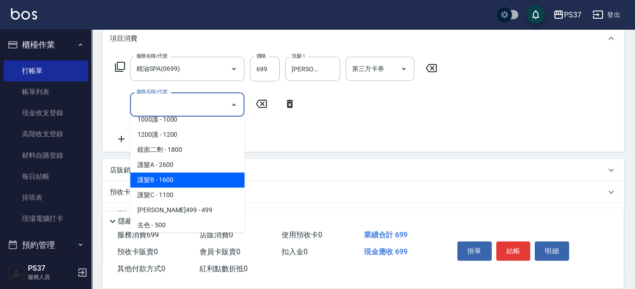
click at [178, 177] on span "護髮B - 1600" at bounding box center [187, 180] width 114 height 15
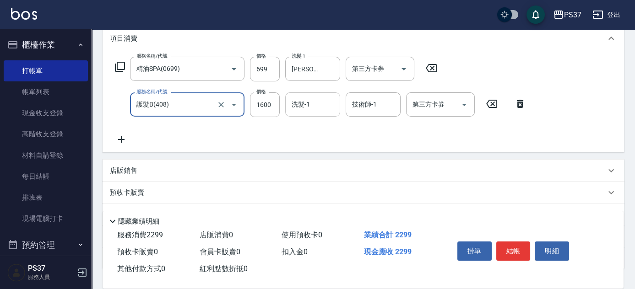
click at [324, 107] on input "洗髮-1" at bounding box center [312, 105] width 47 height 16
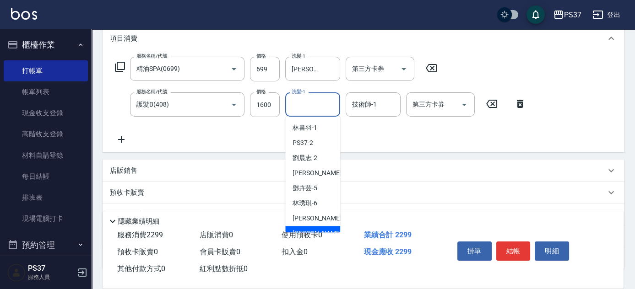
click at [316, 227] on div "徐雅娟 -8" at bounding box center [312, 233] width 55 height 15
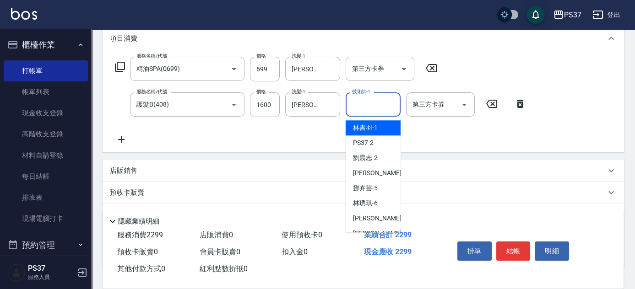
click at [381, 103] on input "技術師-1" at bounding box center [373, 105] width 47 height 16
click at [373, 226] on div "徐雅娟 -8" at bounding box center [373, 233] width 55 height 15
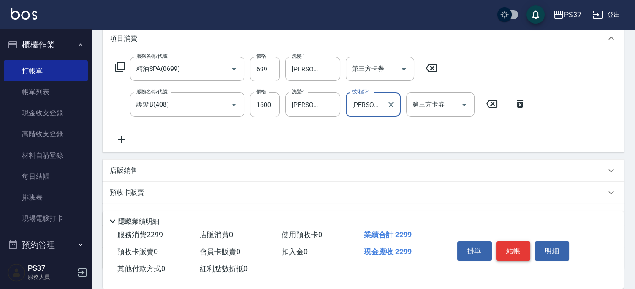
click at [519, 251] on button "結帳" at bounding box center [513, 251] width 34 height 19
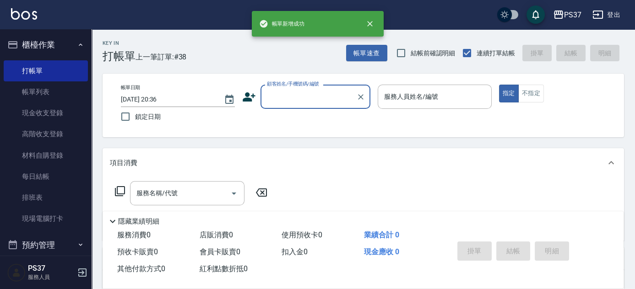
scroll to position [0, 0]
click at [290, 96] on input "顧客姓名/手機號碼/編號" at bounding box center [309, 97] width 88 height 16
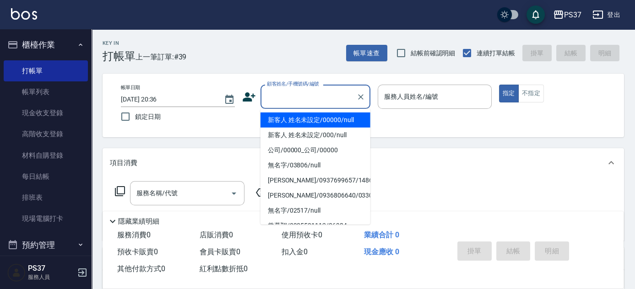
click at [292, 114] on li "新客人 姓名未設定/00000/null" at bounding box center [316, 120] width 110 height 15
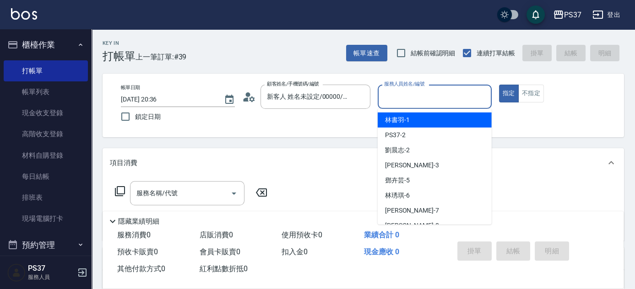
click at [403, 101] on input "服務人員姓名/編號" at bounding box center [435, 97] width 106 height 16
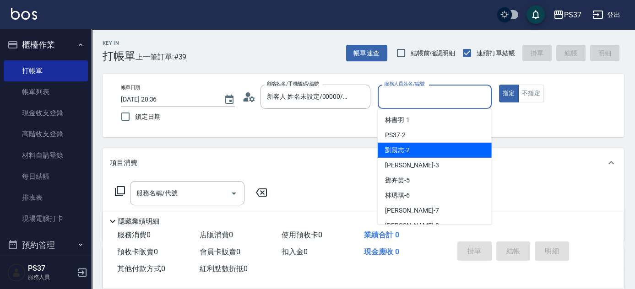
click at [421, 148] on div "劉晨志 -2" at bounding box center [435, 150] width 114 height 15
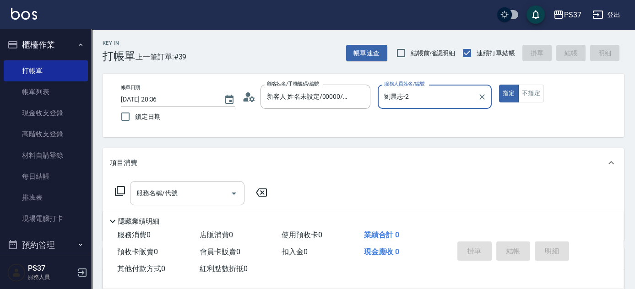
click at [161, 202] on div "服務名稱/代號" at bounding box center [187, 193] width 114 height 24
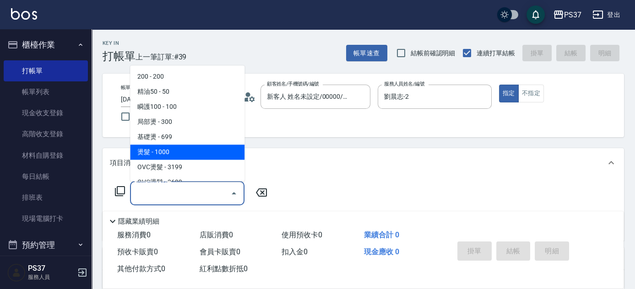
click at [188, 155] on span "燙髮 - 1000" at bounding box center [187, 152] width 114 height 15
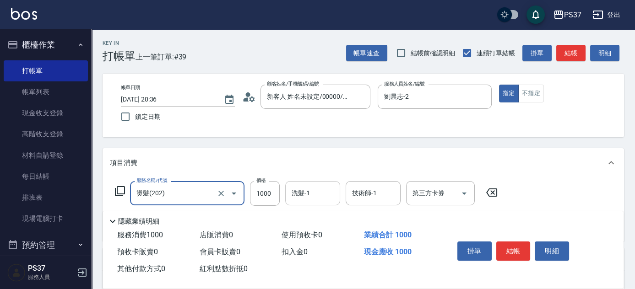
click at [310, 197] on input "洗髮-1" at bounding box center [312, 193] width 47 height 16
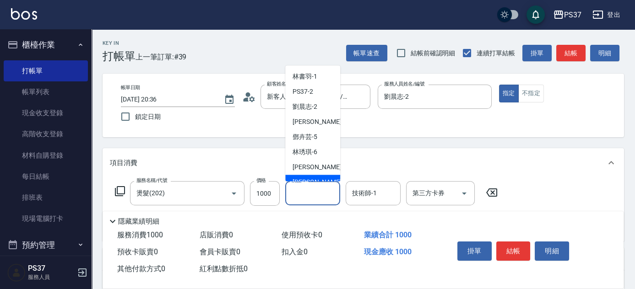
click at [313, 180] on span "徐雅娟 -8" at bounding box center [320, 183] width 54 height 10
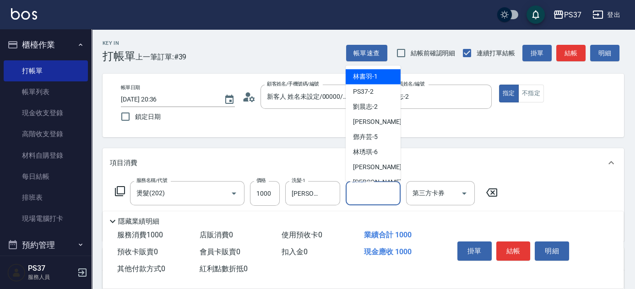
click at [365, 193] on input "技術師-1" at bounding box center [373, 193] width 47 height 16
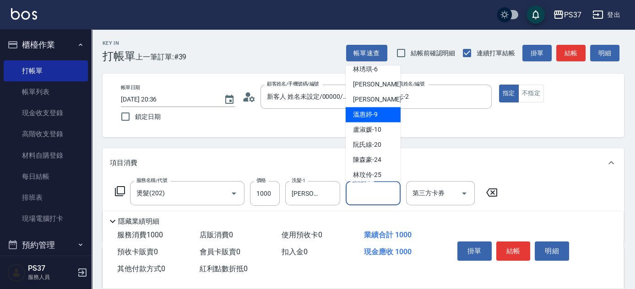
click at [374, 118] on span "溫惠婷 -9" at bounding box center [365, 115] width 25 height 10
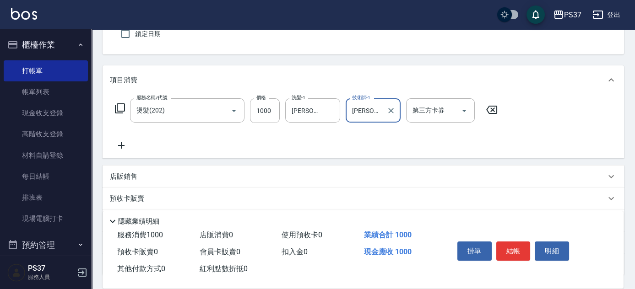
click at [120, 150] on icon at bounding box center [121, 145] width 23 height 11
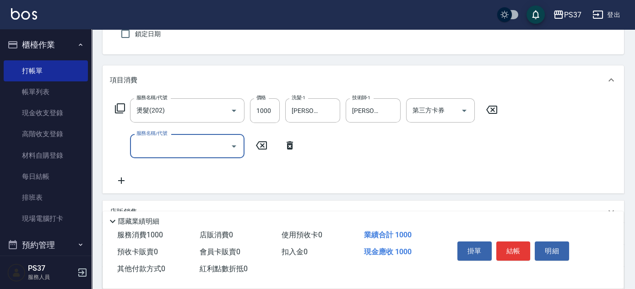
click at [144, 150] on input "服務名稱/代號" at bounding box center [180, 146] width 93 height 16
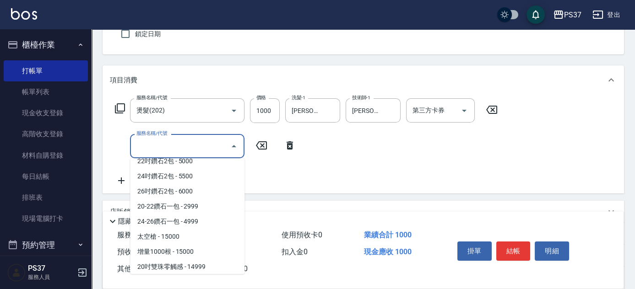
scroll to position [499, 0]
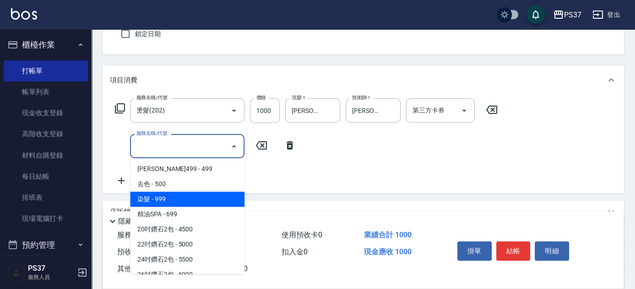
click at [166, 201] on span "染髮 - 999" at bounding box center [187, 199] width 114 height 15
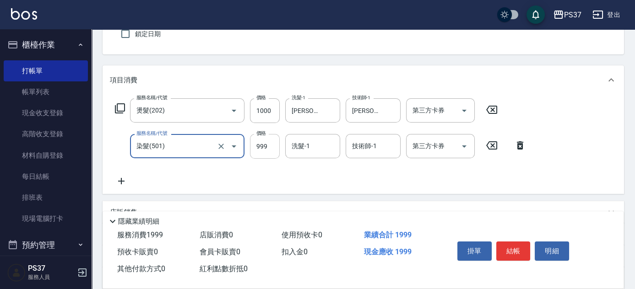
click at [270, 146] on input "999" at bounding box center [265, 146] width 30 height 25
click at [118, 179] on icon at bounding box center [121, 181] width 23 height 11
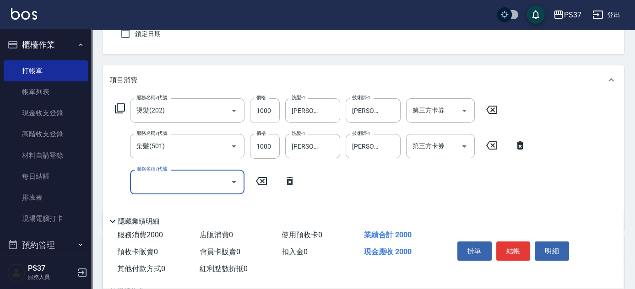
click at [173, 179] on input "服務名稱/代號" at bounding box center [180, 182] width 93 height 16
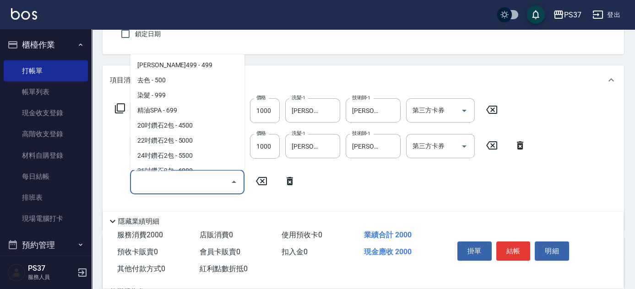
scroll to position [375, 0]
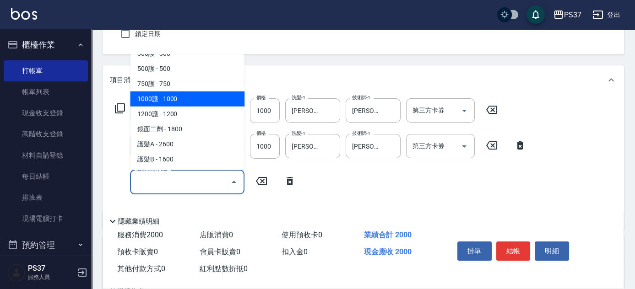
click at [189, 99] on span "1000護 - 1000" at bounding box center [187, 99] width 114 height 15
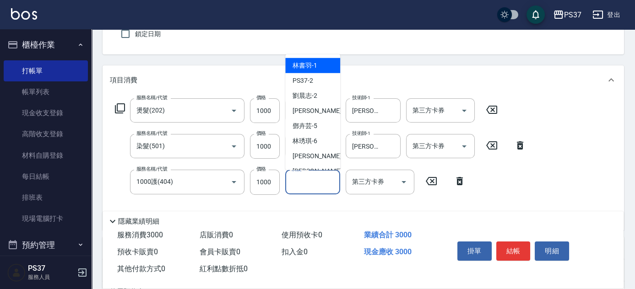
click at [315, 180] on input "洗髮-1" at bounding box center [312, 182] width 47 height 16
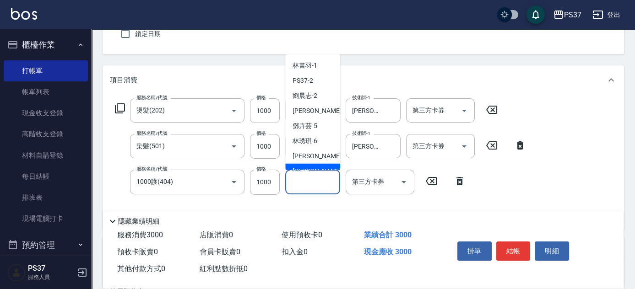
click at [317, 166] on div "徐雅娟 -8" at bounding box center [312, 171] width 55 height 15
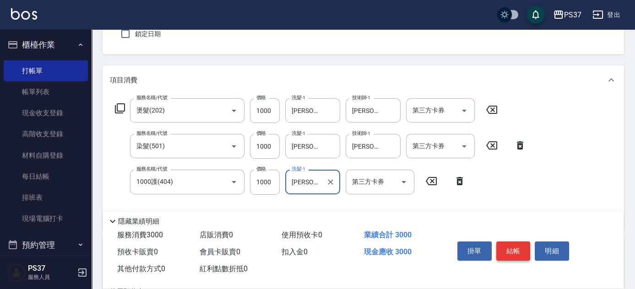
click at [512, 251] on button "結帳" at bounding box center [513, 251] width 34 height 19
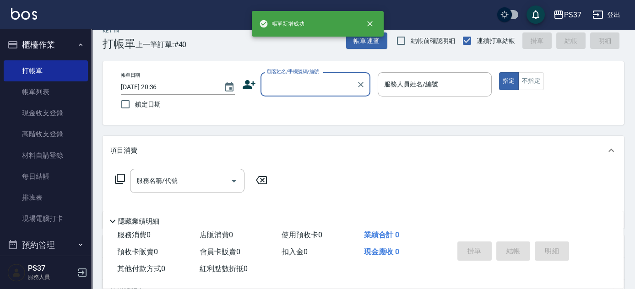
scroll to position [0, 0]
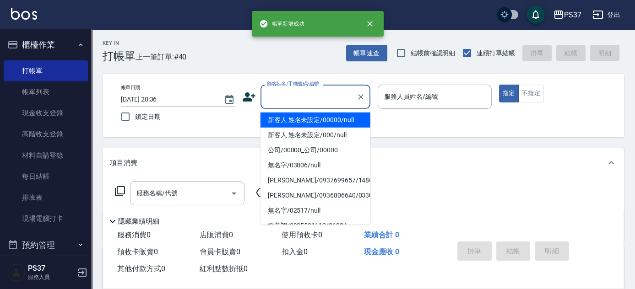
click at [311, 98] on input "顧客姓名/手機號碼/編號" at bounding box center [309, 97] width 88 height 16
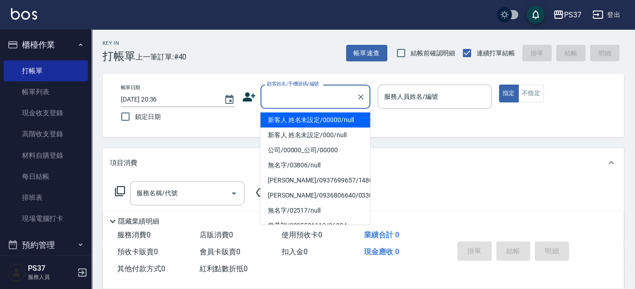
click at [316, 121] on li "新客人 姓名未設定/00000/null" at bounding box center [316, 120] width 110 height 15
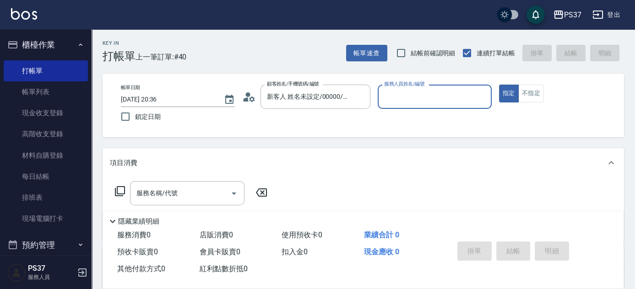
click at [381, 106] on div "服務人員姓名/編號" at bounding box center [435, 97] width 114 height 24
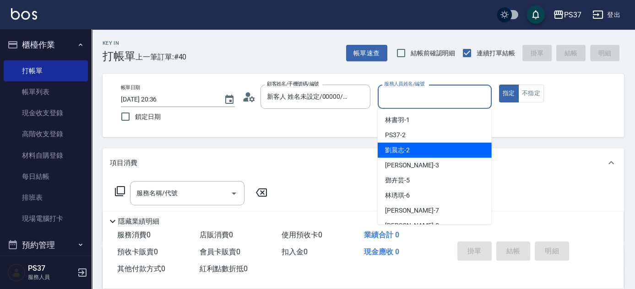
click at [405, 150] on span "劉晨志 -2" at bounding box center [397, 151] width 25 height 10
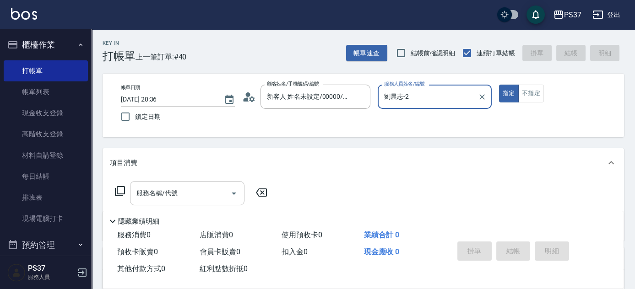
click at [203, 189] on input "服務名稱/代號" at bounding box center [180, 193] width 93 height 16
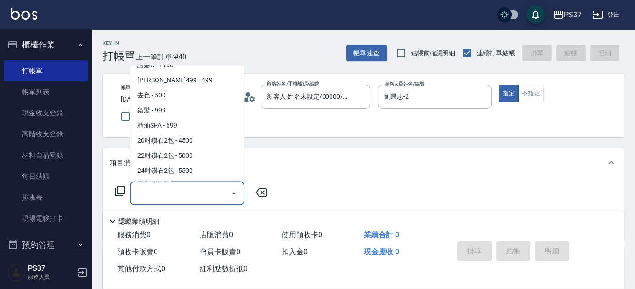
scroll to position [499, 0]
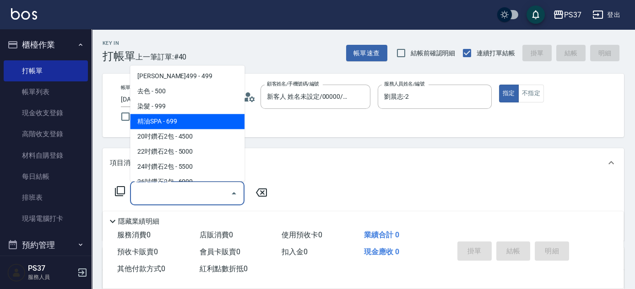
click at [177, 116] on span "精油SPA - 699" at bounding box center [187, 121] width 114 height 15
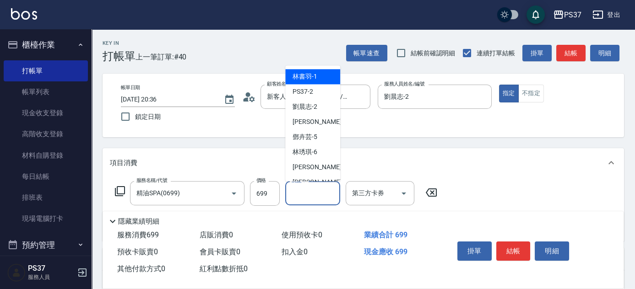
click at [318, 191] on input "洗髮-1" at bounding box center [312, 193] width 47 height 16
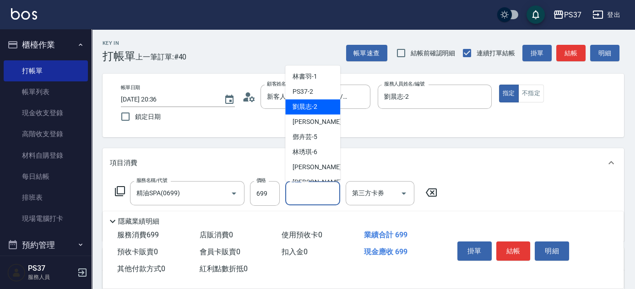
click at [320, 104] on div "劉晨志 -2" at bounding box center [312, 107] width 55 height 15
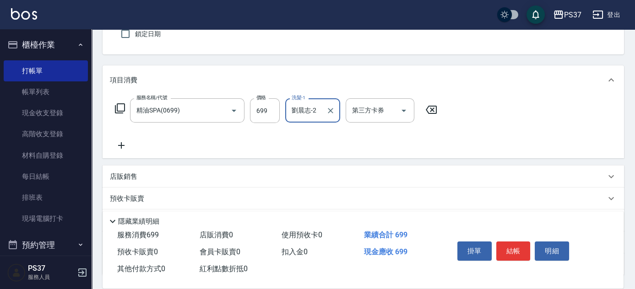
scroll to position [125, 0]
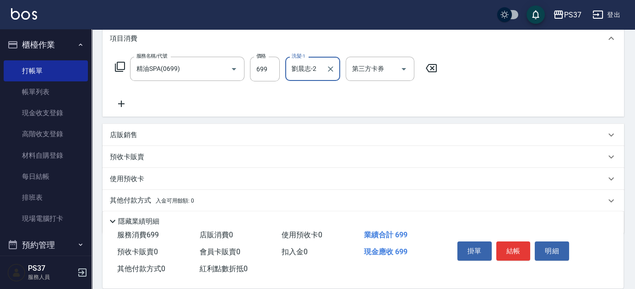
click at [123, 107] on icon at bounding box center [121, 103] width 23 height 11
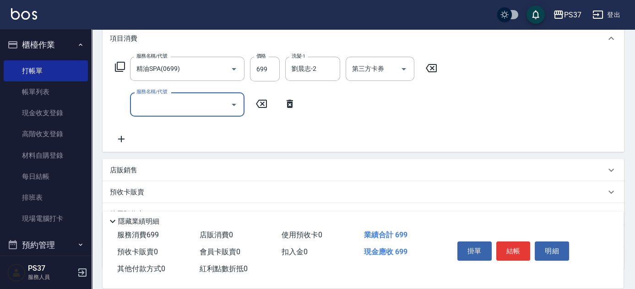
click at [158, 108] on input "服務名稱/代號" at bounding box center [180, 105] width 93 height 16
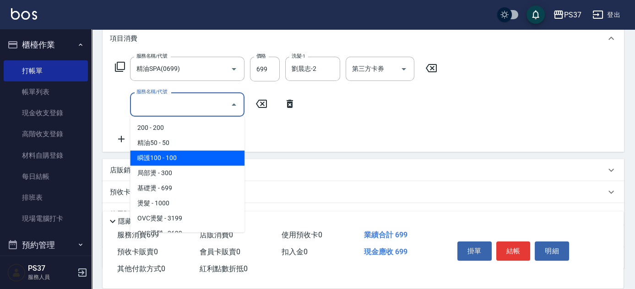
click at [185, 160] on span "瞬護100 - 100" at bounding box center [187, 158] width 114 height 15
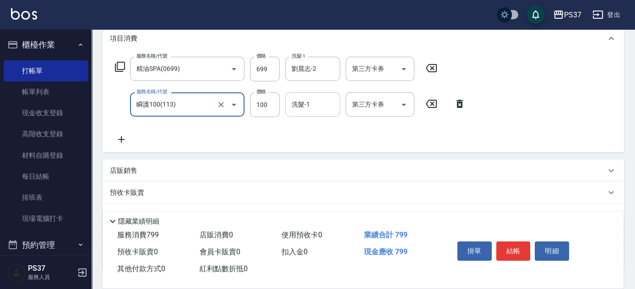
click at [298, 107] on input "洗髮-1" at bounding box center [312, 105] width 47 height 16
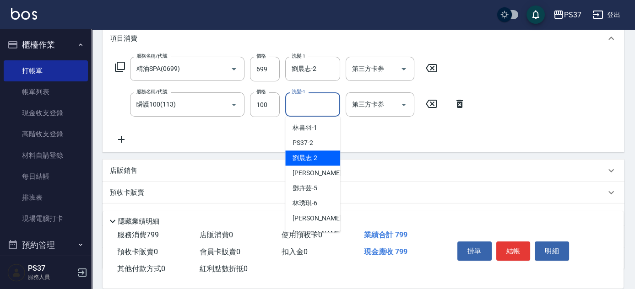
click at [318, 158] on div "劉晨志 -2" at bounding box center [312, 158] width 55 height 15
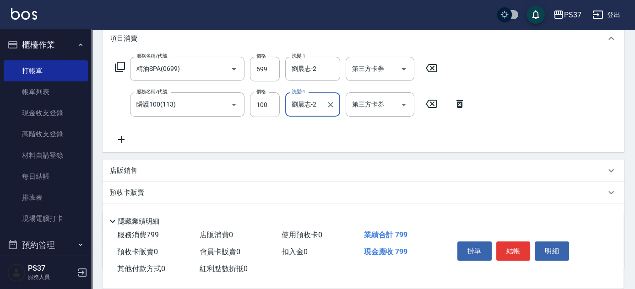
click at [123, 141] on icon at bounding box center [121, 139] width 23 height 11
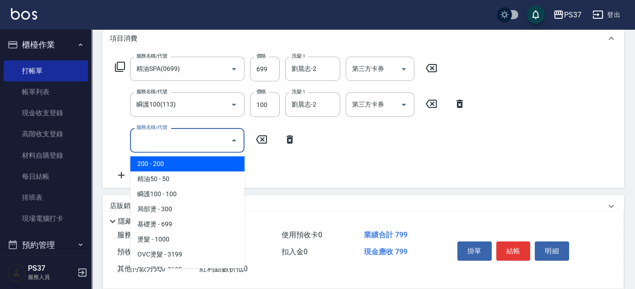
click at [140, 141] on input "服務名稱/代號" at bounding box center [180, 140] width 93 height 16
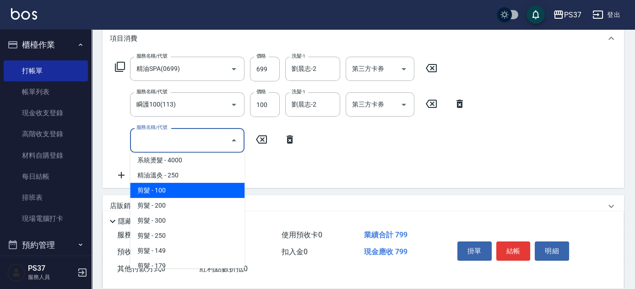
click at [174, 191] on span "剪髮 - 100" at bounding box center [187, 190] width 114 height 15
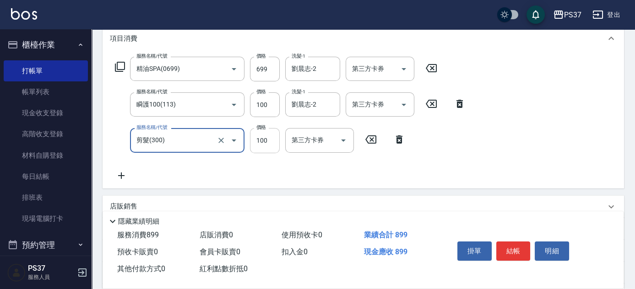
click at [254, 149] on input "100" at bounding box center [265, 140] width 30 height 25
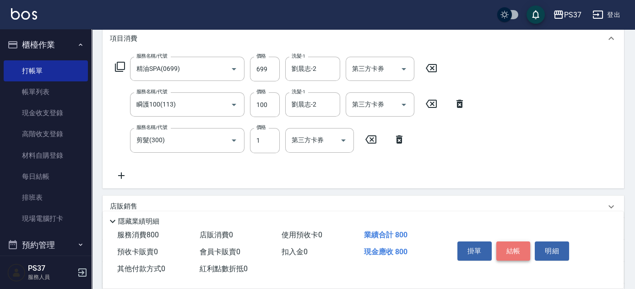
click at [508, 246] on button "結帳" at bounding box center [513, 251] width 34 height 19
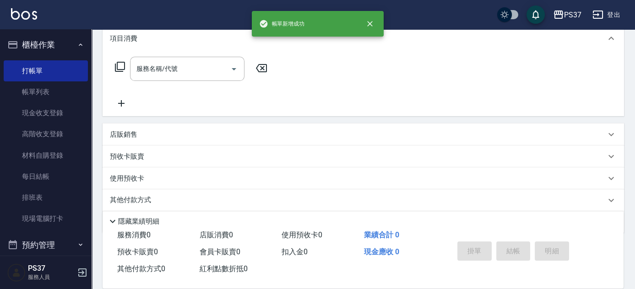
scroll to position [0, 0]
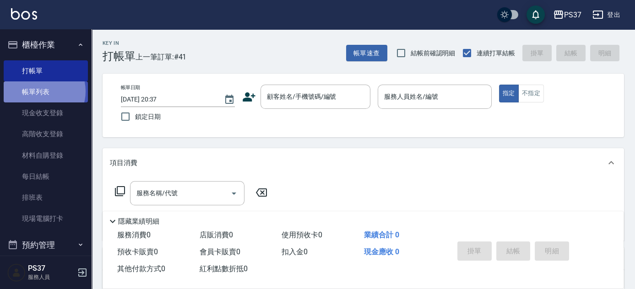
click at [41, 92] on link "帳單列表" at bounding box center [46, 92] width 84 height 21
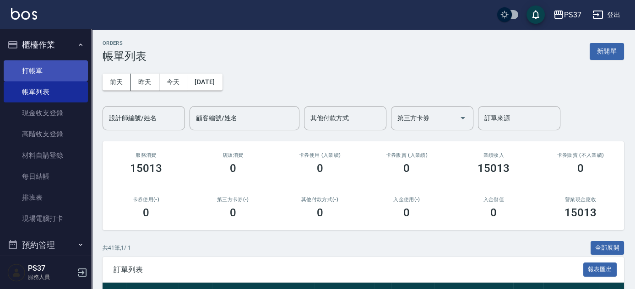
click at [59, 65] on link "打帳單" at bounding box center [46, 70] width 84 height 21
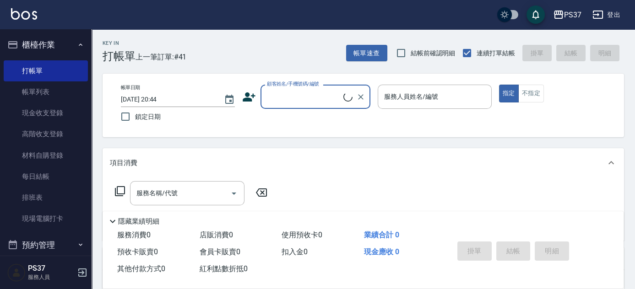
click at [308, 97] on input "顧客姓名/手機號碼/編號" at bounding box center [304, 97] width 79 height 16
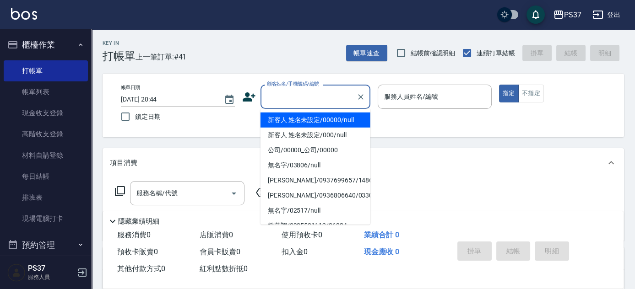
click at [333, 126] on li "新客人 姓名未設定/00000/null" at bounding box center [316, 120] width 110 height 15
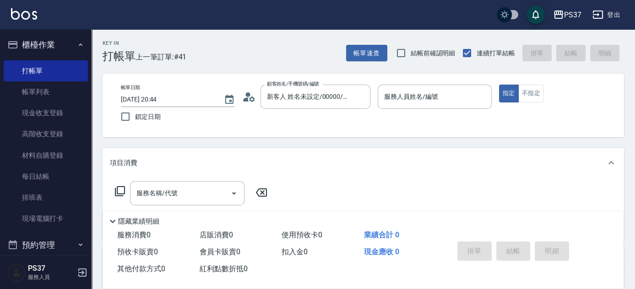
click at [415, 109] on p at bounding box center [435, 114] width 114 height 10
click at [423, 100] on input "服務人員姓名/編號" at bounding box center [435, 97] width 106 height 16
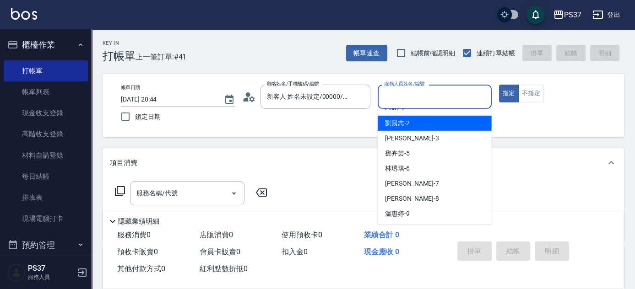
scroll to position [41, 0]
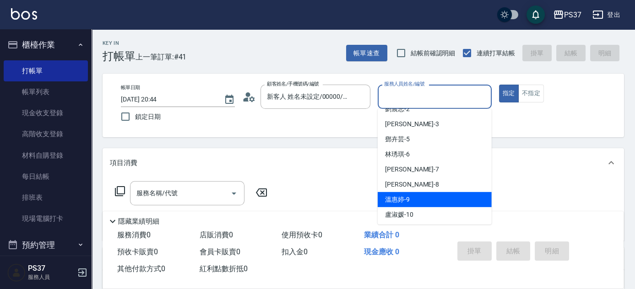
click at [419, 196] on div "溫惠婷 -9" at bounding box center [435, 199] width 114 height 15
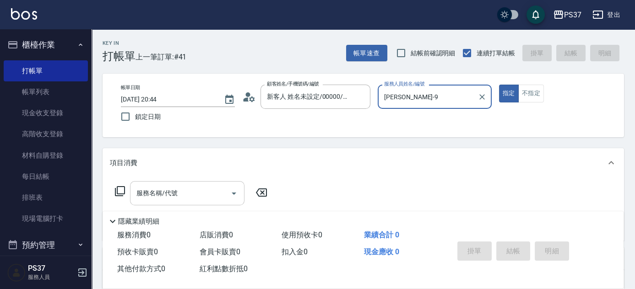
click at [201, 196] on input "服務名稱/代號" at bounding box center [180, 193] width 93 height 16
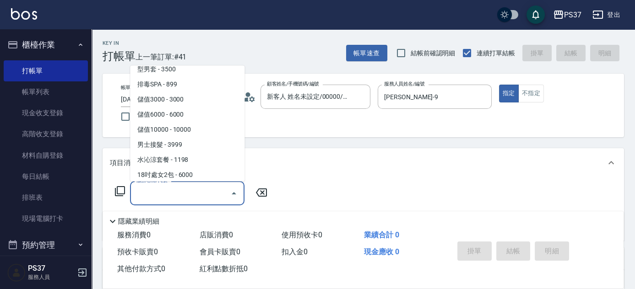
scroll to position [957, 0]
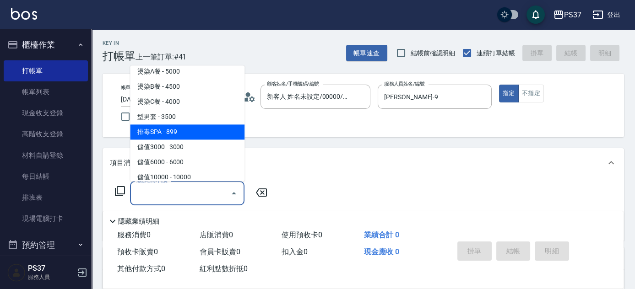
click at [191, 132] on span "排毒SPA - 899" at bounding box center [187, 132] width 114 height 15
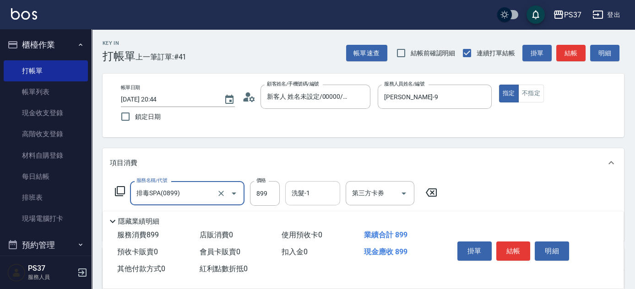
click at [305, 190] on div "洗髮-1 洗髮-1" at bounding box center [312, 193] width 55 height 24
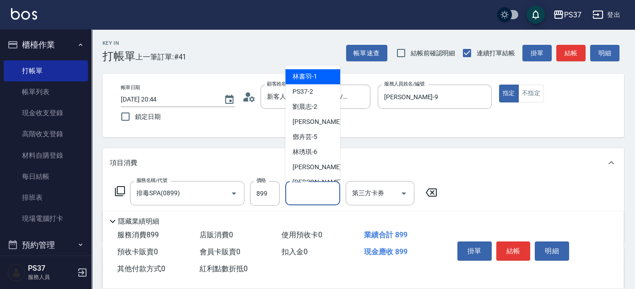
click at [309, 78] on span "林書羽 -1" at bounding box center [305, 77] width 25 height 10
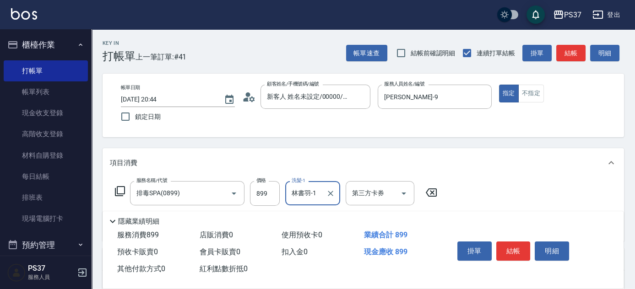
scroll to position [83, 0]
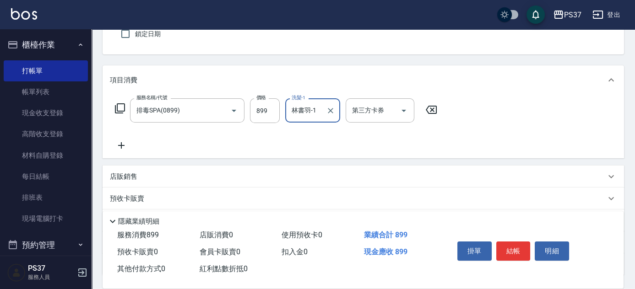
click at [123, 143] on icon at bounding box center [121, 145] width 23 height 11
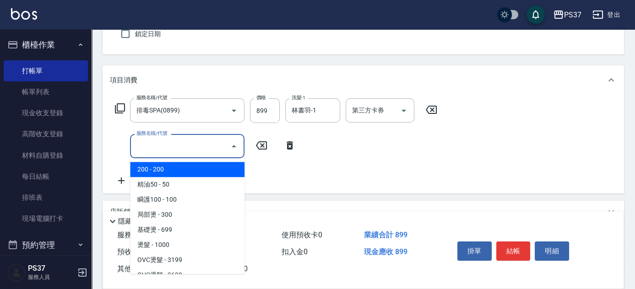
click at [158, 146] on input "服務名稱/代號" at bounding box center [180, 146] width 93 height 16
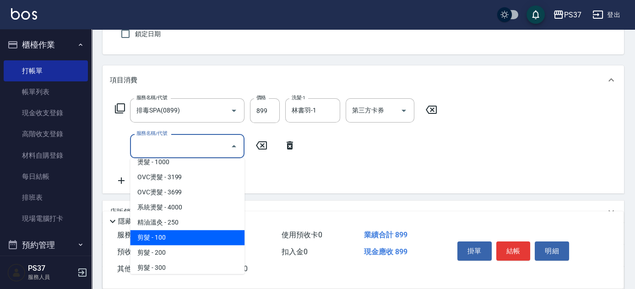
click at [172, 235] on span "剪髮 - 100" at bounding box center [187, 237] width 114 height 15
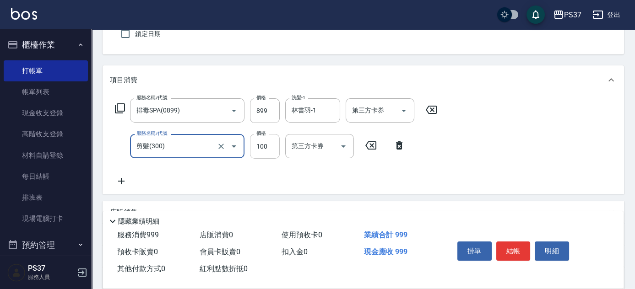
click at [264, 144] on input "100" at bounding box center [265, 146] width 30 height 25
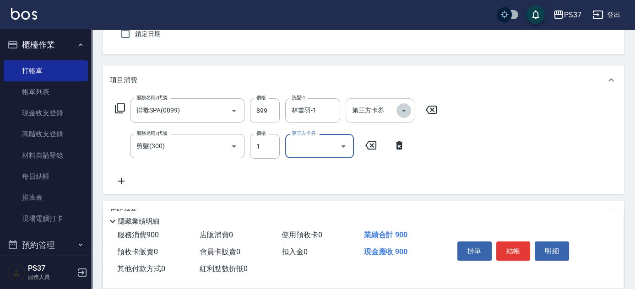
click at [399, 108] on icon "Open" at bounding box center [403, 110] width 11 height 11
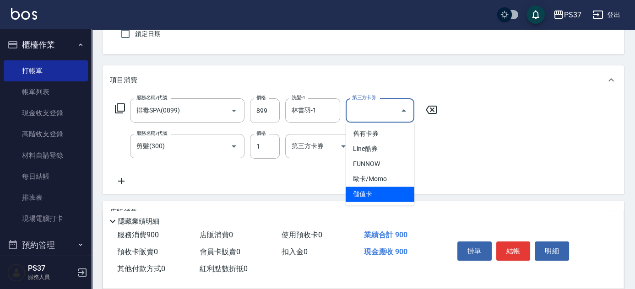
click at [381, 196] on span "儲值卡" at bounding box center [380, 194] width 69 height 15
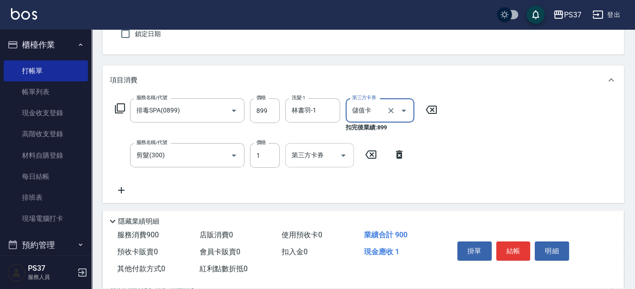
click at [347, 156] on icon "Open" at bounding box center [343, 155] width 11 height 11
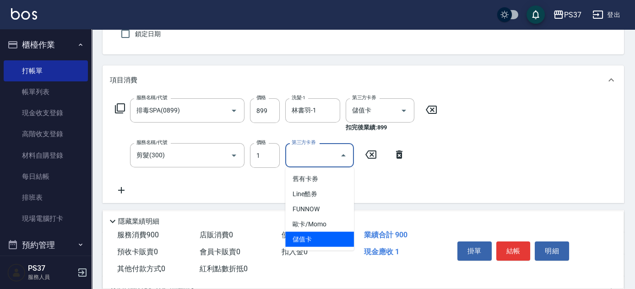
click at [315, 236] on span "儲值卡" at bounding box center [319, 239] width 69 height 15
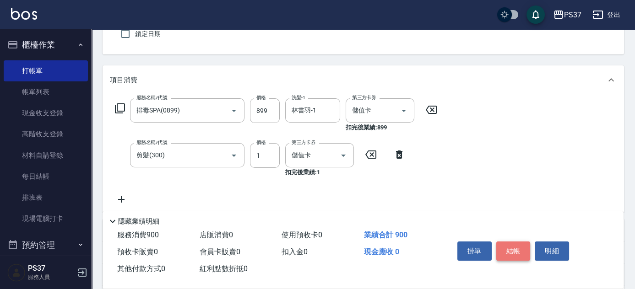
click at [510, 254] on button "結帳" at bounding box center [513, 251] width 34 height 19
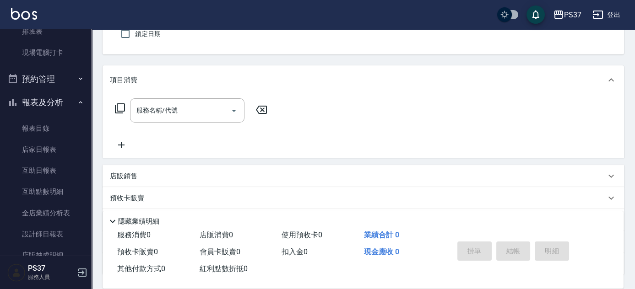
scroll to position [208, 0]
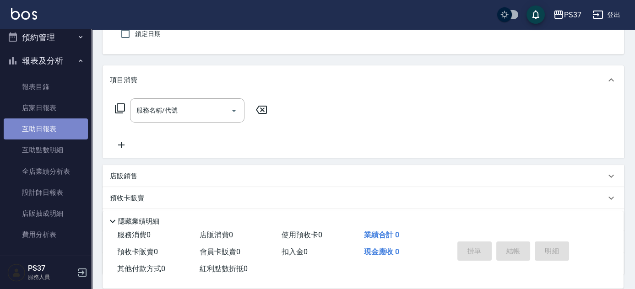
click at [49, 131] on link "互助日報表" at bounding box center [46, 129] width 84 height 21
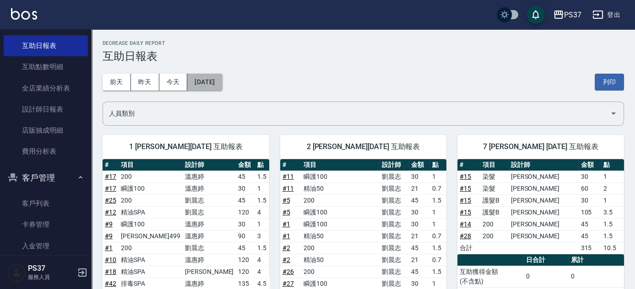
click at [217, 80] on button "[DATE]" at bounding box center [204, 82] width 35 height 17
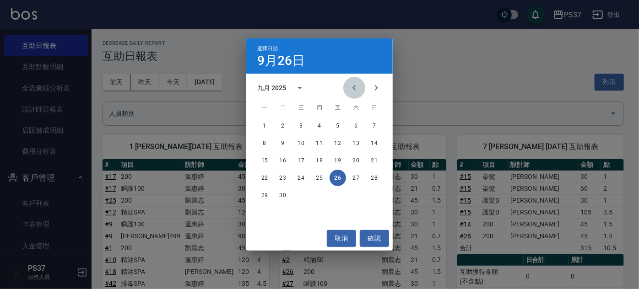
click at [358, 82] on icon "Previous month" at bounding box center [354, 87] width 11 height 11
click at [284, 194] on button "26" at bounding box center [283, 195] width 16 height 16
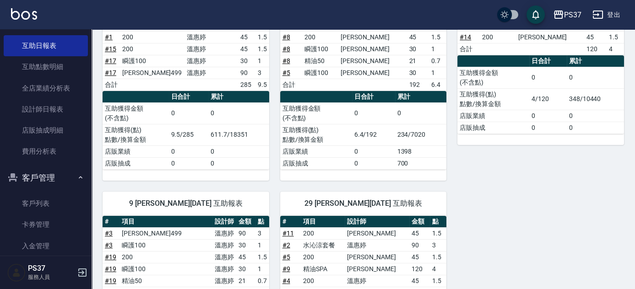
scroll to position [44, 0]
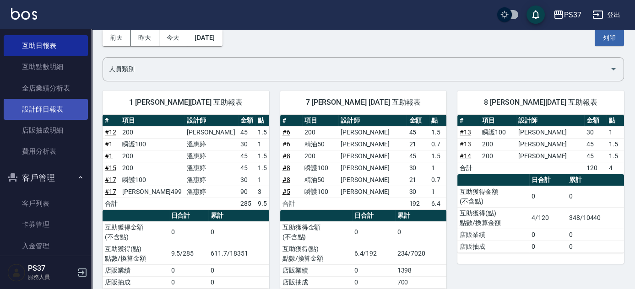
click at [56, 117] on link "設計師日報表" at bounding box center [46, 109] width 84 height 21
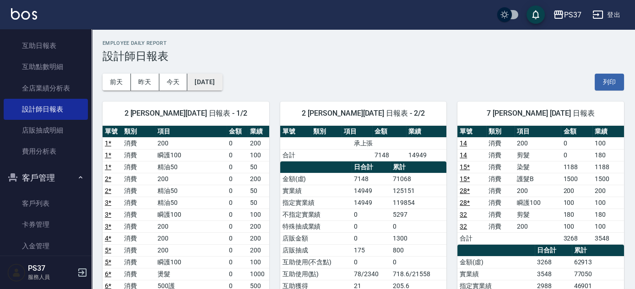
click at [218, 90] on button "[DATE]" at bounding box center [204, 82] width 35 height 17
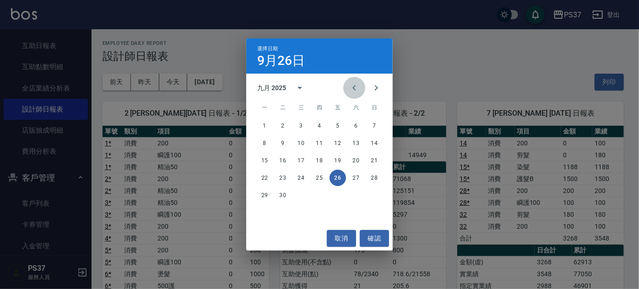
click at [351, 89] on icon "Previous month" at bounding box center [354, 87] width 11 height 11
click at [283, 195] on button "26" at bounding box center [283, 195] width 16 height 16
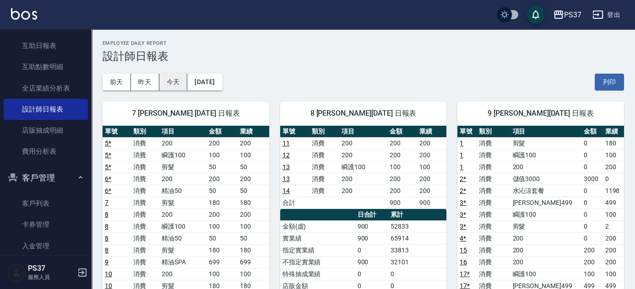
click at [168, 85] on button "今天" at bounding box center [173, 82] width 28 height 17
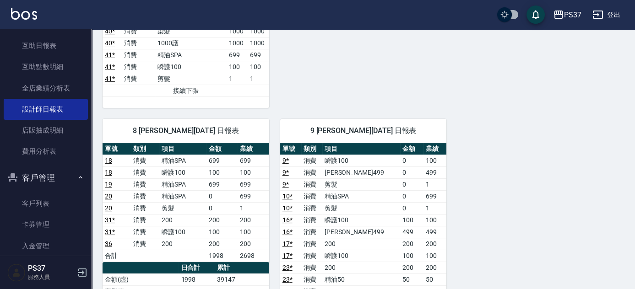
scroll to position [666, 0]
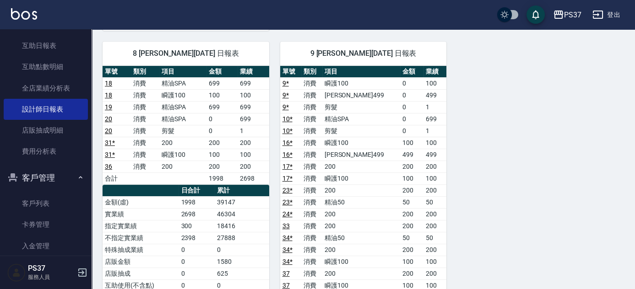
click at [497, 163] on div "2 劉晨志 09/26/2025 日報表 - 1/2 單號 類別 項目 金額 業績 1 * 消費 200 0 200 1 * 消費 瞬護100 0 100 1…" at bounding box center [358, 7] width 533 height 1164
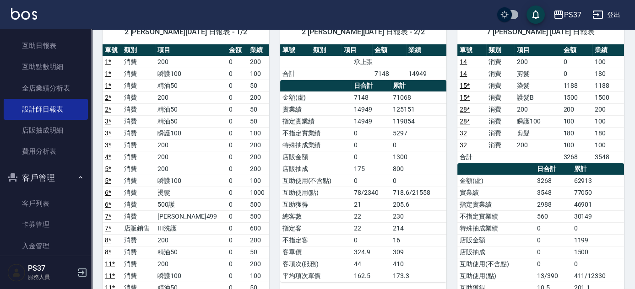
scroll to position [83, 0]
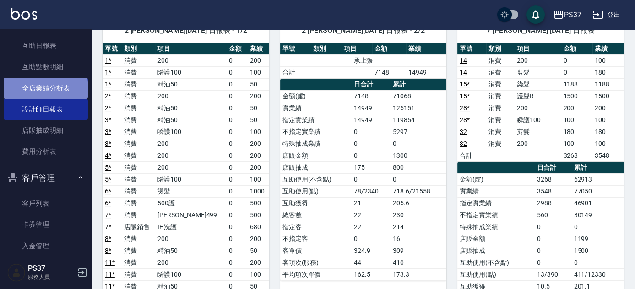
click at [45, 91] on link "全店業績分析表" at bounding box center [46, 88] width 84 height 21
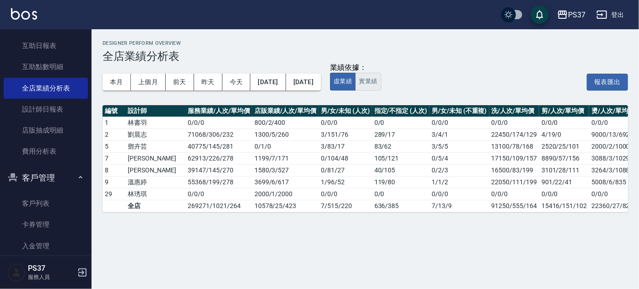
click at [381, 83] on button "實業績" at bounding box center [368, 82] width 26 height 18
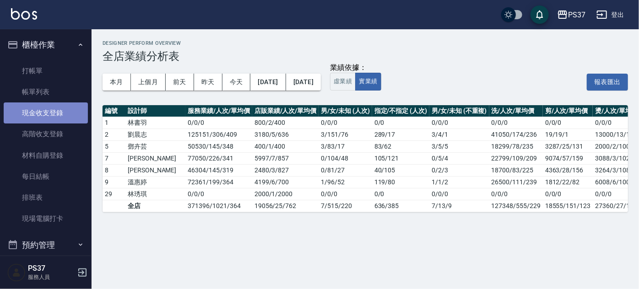
click at [51, 118] on link "現金收支登錄" at bounding box center [46, 113] width 84 height 21
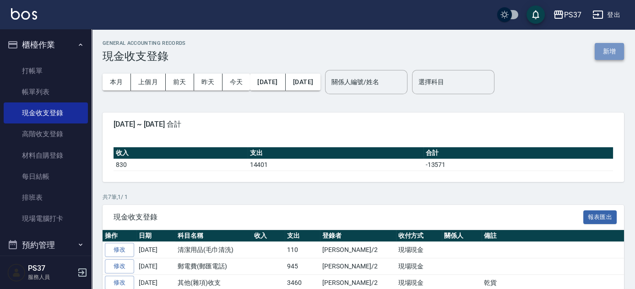
click at [602, 51] on button "新增" at bounding box center [609, 51] width 29 height 17
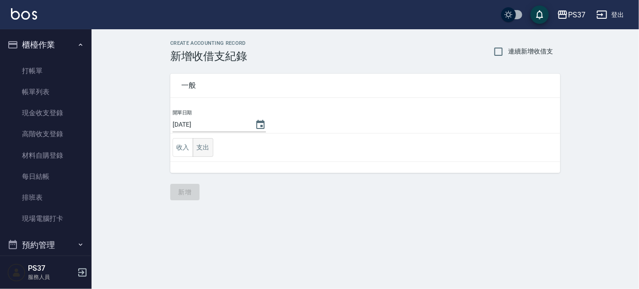
click at [201, 146] on button "支出" at bounding box center [203, 147] width 21 height 19
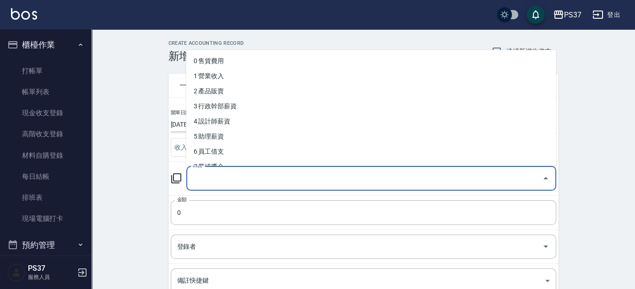
click at [253, 185] on input "科目" at bounding box center [364, 179] width 348 height 16
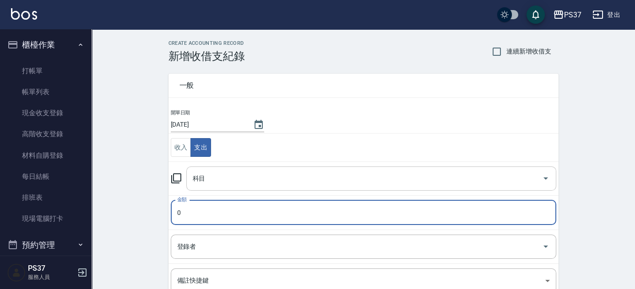
click at [253, 185] on input "科目" at bounding box center [364, 179] width 348 height 16
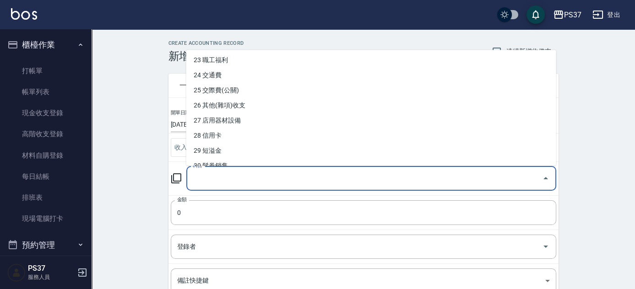
scroll to position [341, 0]
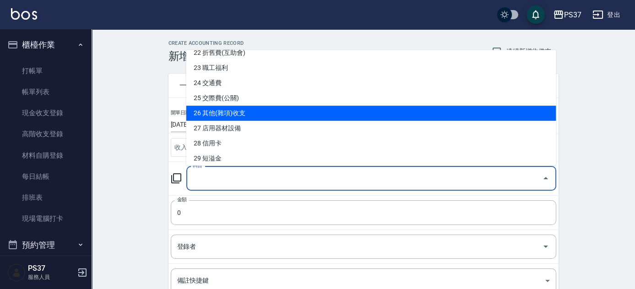
click at [267, 110] on li "26 其他(雜項)收支" at bounding box center [371, 113] width 370 height 15
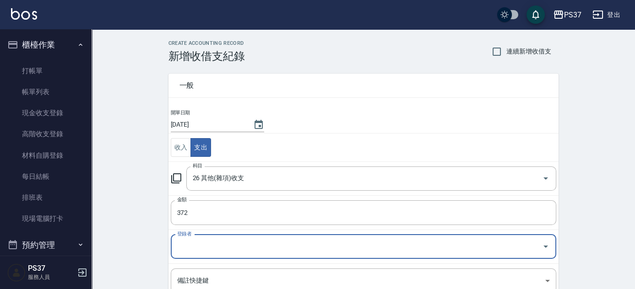
click at [204, 249] on input "登錄者" at bounding box center [357, 247] width 364 height 16
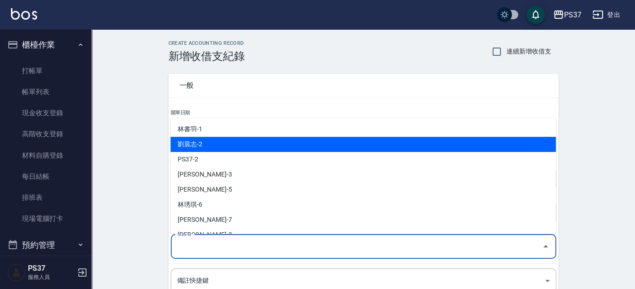
click at [213, 142] on li "劉晨志-2" at bounding box center [363, 144] width 386 height 15
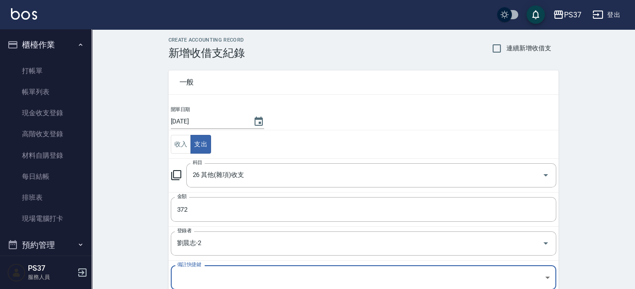
scroll to position [114, 0]
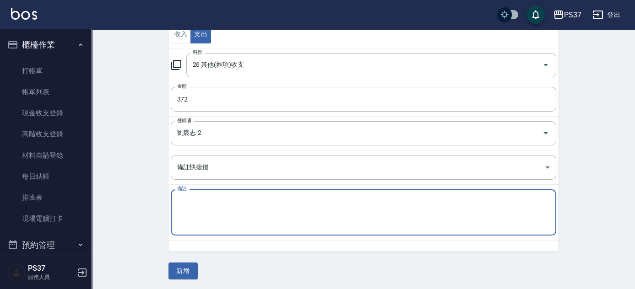
click at [178, 206] on textarea "備註" at bounding box center [363, 212] width 373 height 31
click at [182, 268] on button "新增" at bounding box center [183, 271] width 29 height 17
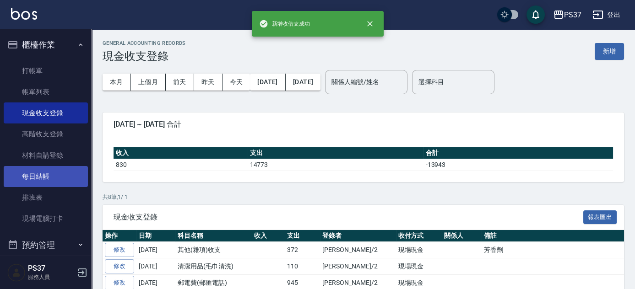
scroll to position [250, 0]
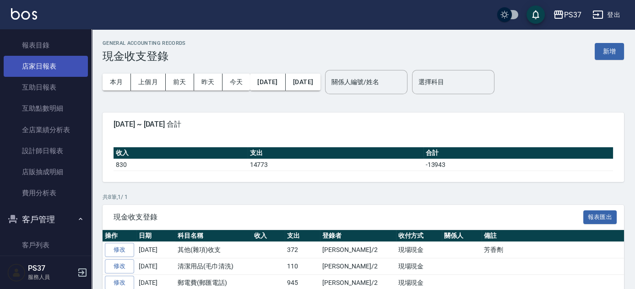
click at [44, 72] on link "店家日報表" at bounding box center [46, 66] width 84 height 21
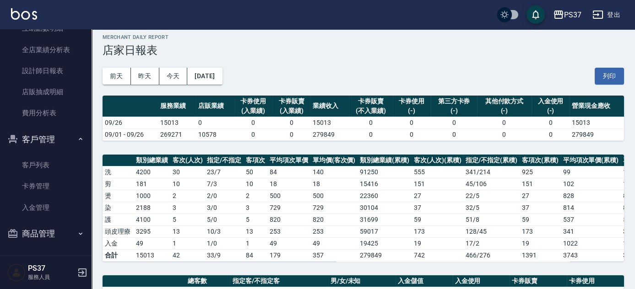
scroll to position [259, 0]
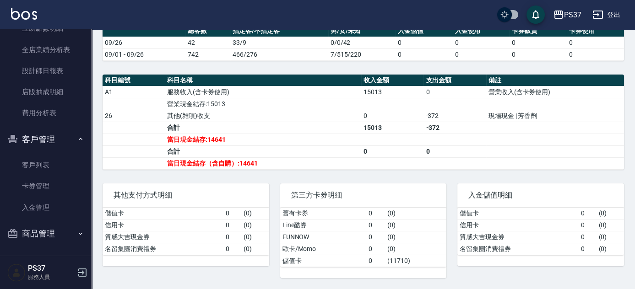
click at [261, 181] on div "其他支付方式明細 儲值卡 0 ( 0 ) 信用卡 0 ( 0 ) 質感大吉現金券 0 ( 0 ) 名留集團消費禮券 0 ( 0 )" at bounding box center [181, 226] width 178 height 106
click at [223, 183] on div "其他支付方式明細 儲值卡 0 ( 0 ) 信用卡 0 ( 0 ) 質感大吉現金券 0 ( 0 ) 名留集團消費禮券 0 ( 0 )" at bounding box center [181, 226] width 178 height 106
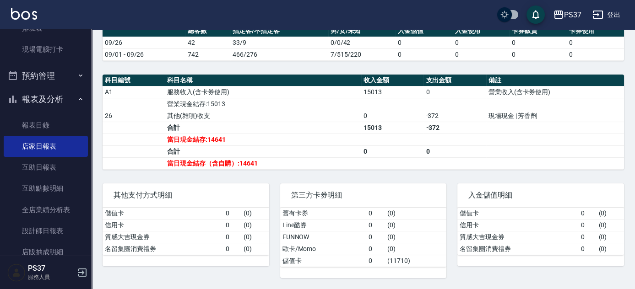
scroll to position [250, 0]
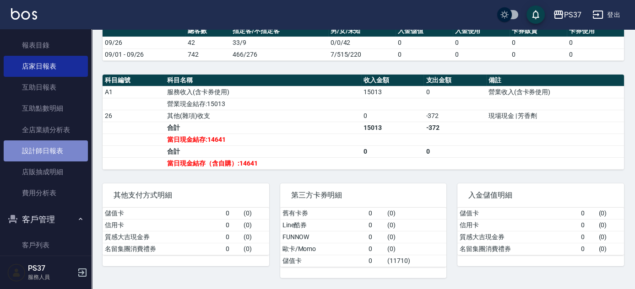
click at [54, 157] on link "設計師日報表" at bounding box center [46, 151] width 84 height 21
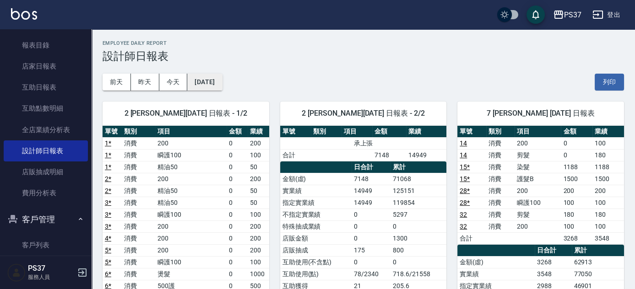
click at [222, 81] on button "[DATE]" at bounding box center [204, 82] width 35 height 17
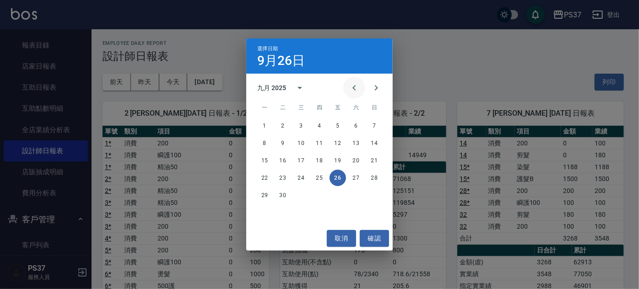
click at [352, 90] on icon "Previous month" at bounding box center [354, 87] width 11 height 11
click at [284, 192] on button "26" at bounding box center [283, 195] width 16 height 16
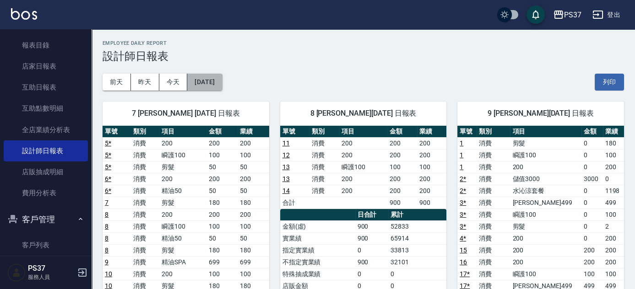
click at [213, 85] on button "[DATE]" at bounding box center [204, 82] width 35 height 17
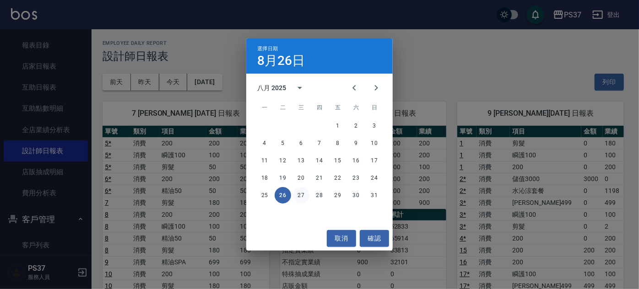
click at [295, 196] on button "27" at bounding box center [301, 195] width 16 height 16
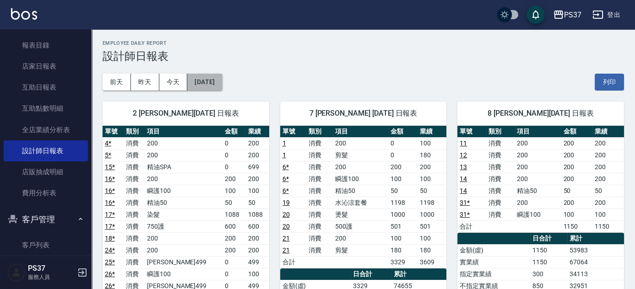
click at [222, 85] on button "[DATE]" at bounding box center [204, 82] width 35 height 17
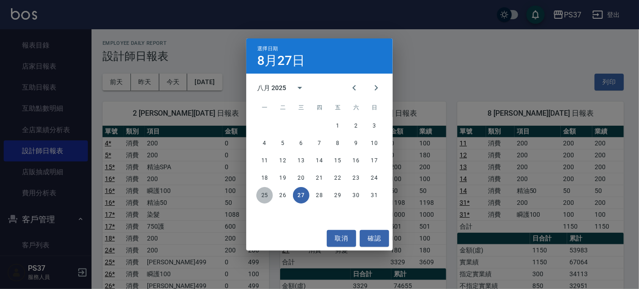
click at [264, 192] on button "25" at bounding box center [264, 195] width 16 height 16
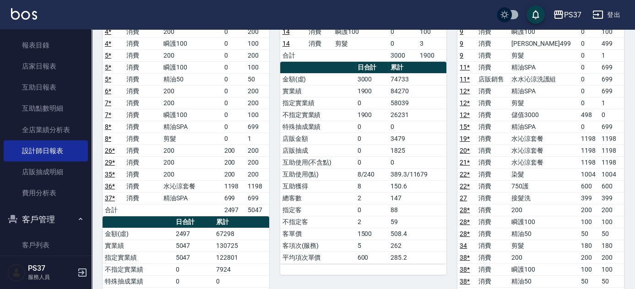
scroll to position [208, 0]
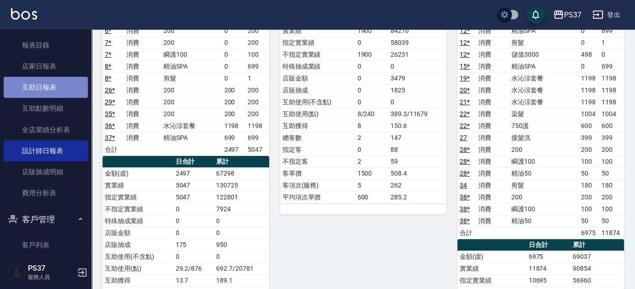
click at [52, 91] on link "互助日報表" at bounding box center [46, 87] width 84 height 21
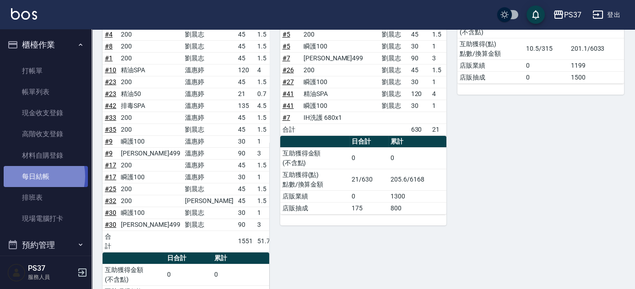
click at [32, 177] on link "每日結帳" at bounding box center [46, 176] width 84 height 21
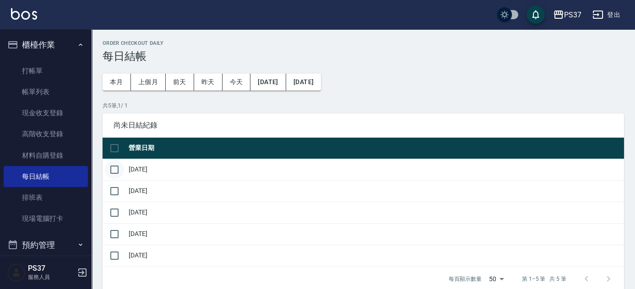
click at [114, 170] on input "checkbox" at bounding box center [114, 169] width 19 height 19
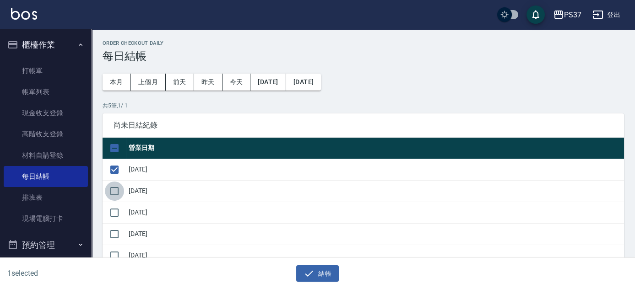
click at [115, 194] on input "checkbox" at bounding box center [114, 191] width 19 height 19
click at [115, 218] on input "checkbox" at bounding box center [114, 212] width 19 height 19
click at [115, 236] on input "checkbox" at bounding box center [114, 234] width 19 height 19
click at [107, 280] on div "4 selected 結帳" at bounding box center [314, 270] width 628 height 24
click at [116, 249] on input "checkbox" at bounding box center [114, 255] width 19 height 19
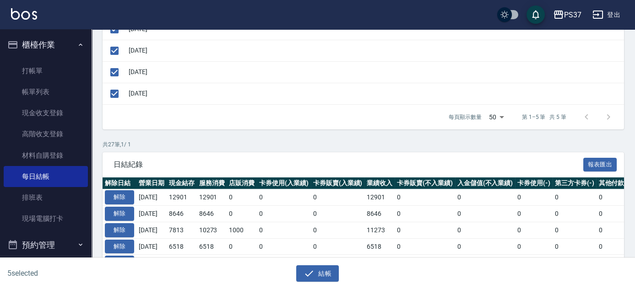
scroll to position [166, 0]
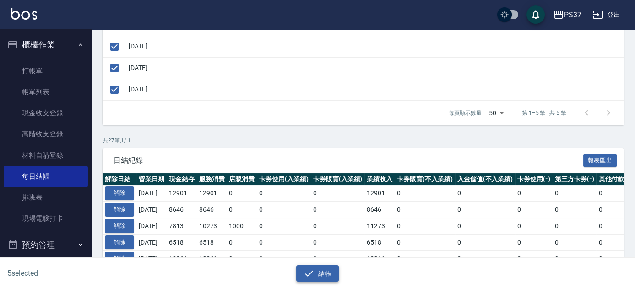
click at [322, 276] on button "結帳" at bounding box center [317, 274] width 43 height 17
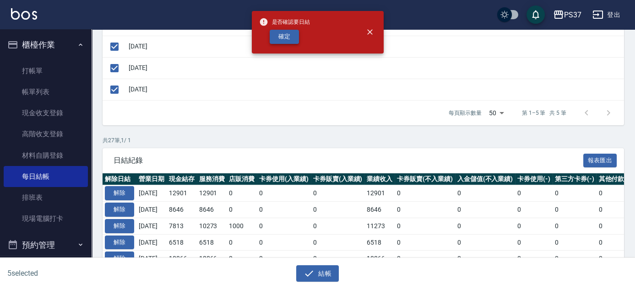
click at [293, 40] on button "確定" at bounding box center [284, 37] width 29 height 14
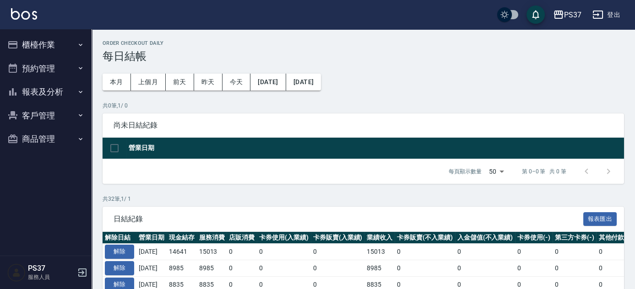
click at [56, 98] on button "報表及分析" at bounding box center [46, 92] width 84 height 24
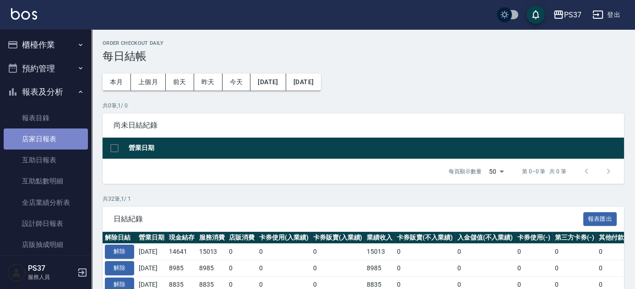
click at [55, 142] on link "店家日報表" at bounding box center [46, 139] width 84 height 21
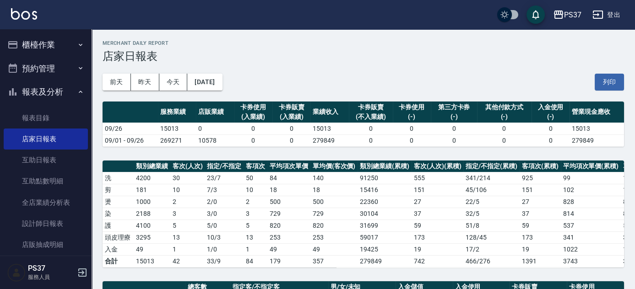
click at [375, 80] on div "[DATE] [DATE] [DATE] [DATE] 列印" at bounding box center [364, 82] width 522 height 39
click at [150, 83] on button "昨天" at bounding box center [145, 82] width 28 height 17
click at [120, 78] on button "前天" at bounding box center [117, 82] width 28 height 17
click at [209, 90] on button "[DATE]" at bounding box center [204, 82] width 35 height 17
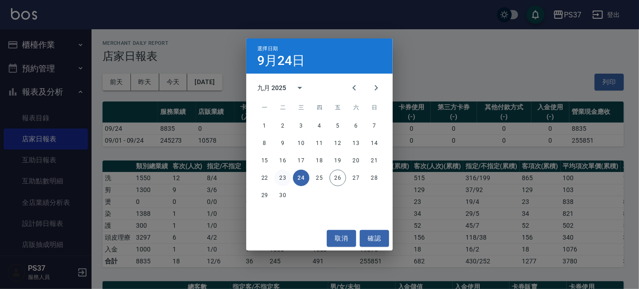
click at [283, 180] on button "23" at bounding box center [283, 178] width 16 height 16
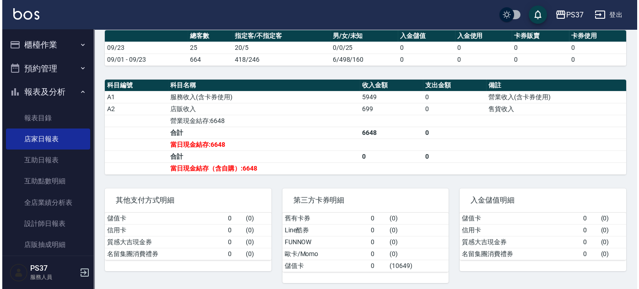
scroll to position [50, 0]
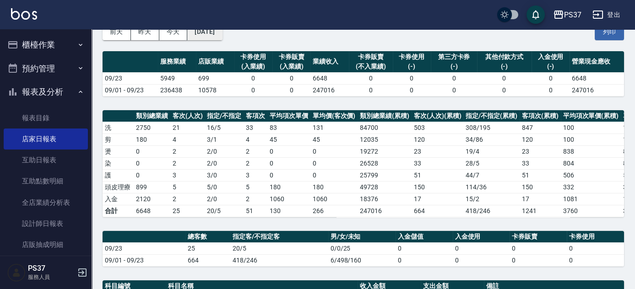
click at [204, 34] on button "[DATE]" at bounding box center [204, 31] width 35 height 17
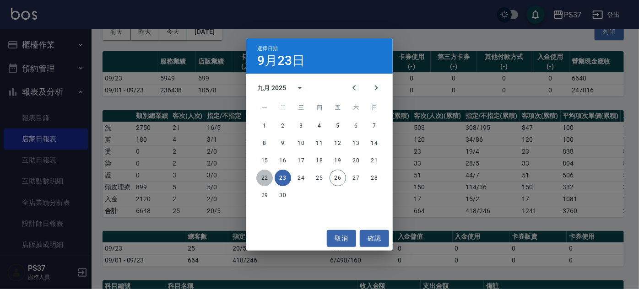
click at [265, 179] on button "22" at bounding box center [264, 178] width 16 height 16
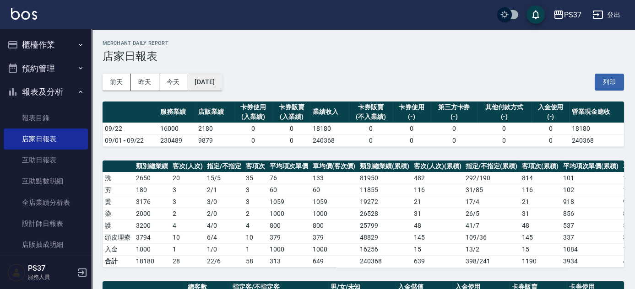
click at [222, 88] on button "[DATE]" at bounding box center [204, 82] width 35 height 17
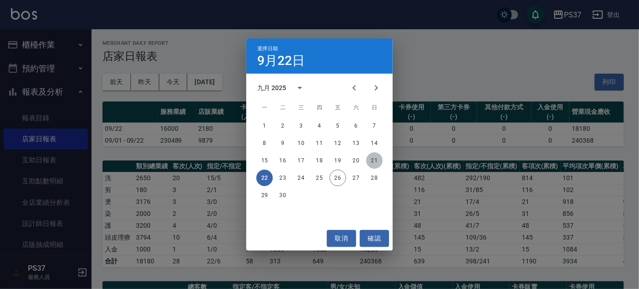
click at [374, 166] on button "21" at bounding box center [374, 160] width 16 height 16
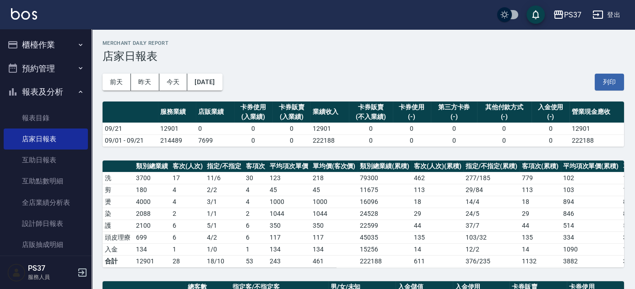
click at [297, 80] on div "[DATE] [DATE] [DATE] [DATE] 列印" at bounding box center [364, 82] width 522 height 39
click at [345, 96] on div "[DATE] [DATE] [DATE] [DATE] 列印" at bounding box center [364, 82] width 522 height 39
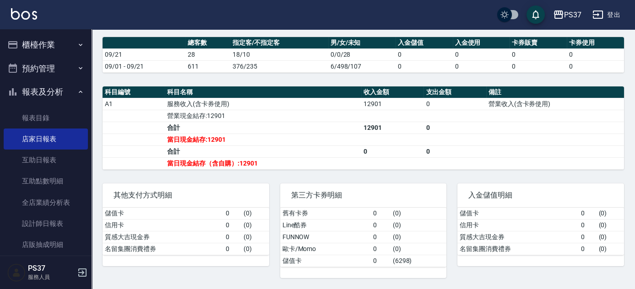
click at [337, 177] on div "第三方卡券明細 舊有卡券 0 ( 0 ) Line酷券 0 ( 0 ) FUNNOW 0 ( 0 ) 歐卡/Momo 0 ( 0 ) 儲值卡 0 ( 6298…" at bounding box center [358, 226] width 178 height 106
click at [49, 232] on link "設計師日報表" at bounding box center [46, 223] width 84 height 21
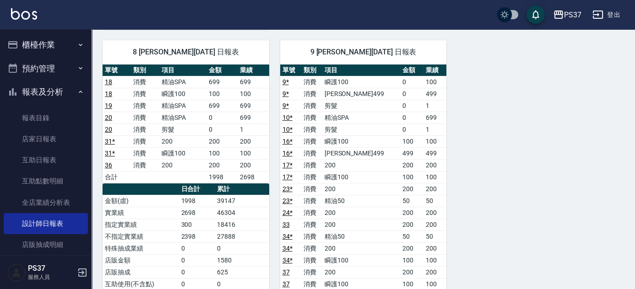
scroll to position [666, 0]
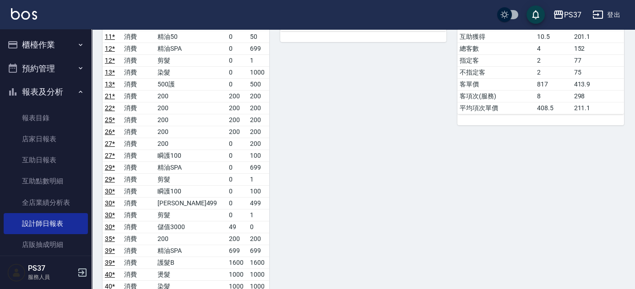
scroll to position [0, 0]
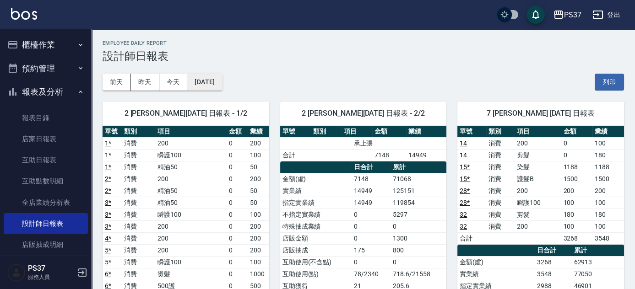
click at [214, 81] on button "[DATE]" at bounding box center [204, 82] width 35 height 17
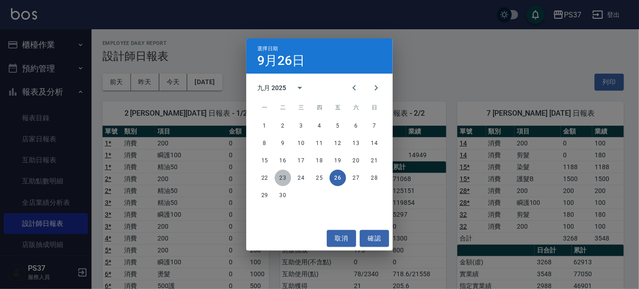
click at [283, 177] on button "23" at bounding box center [283, 178] width 16 height 16
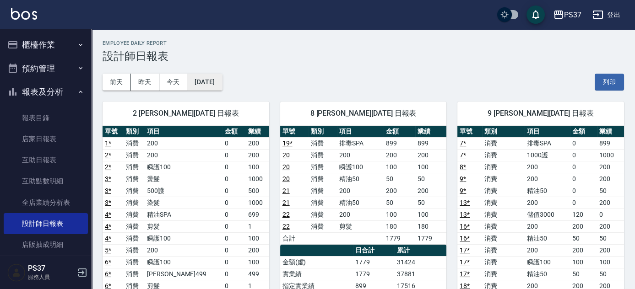
click at [222, 87] on button "[DATE]" at bounding box center [204, 82] width 35 height 17
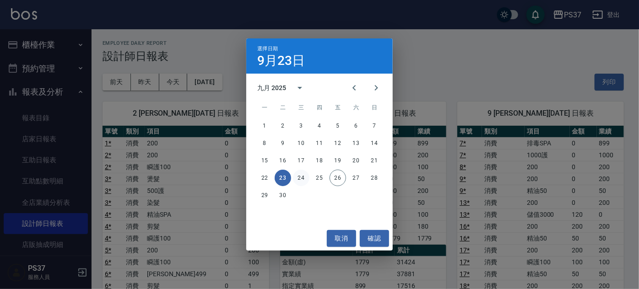
click at [304, 175] on button "24" at bounding box center [301, 178] width 16 height 16
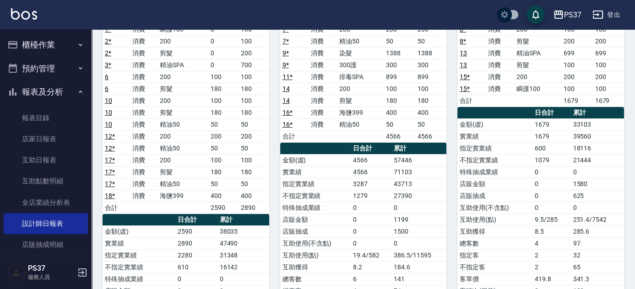
scroll to position [41, 0]
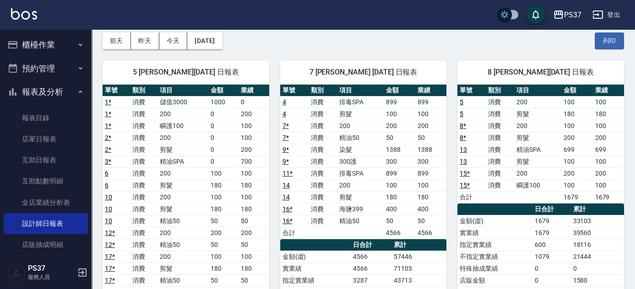
click at [443, 215] on td "50" at bounding box center [430, 221] width 31 height 12
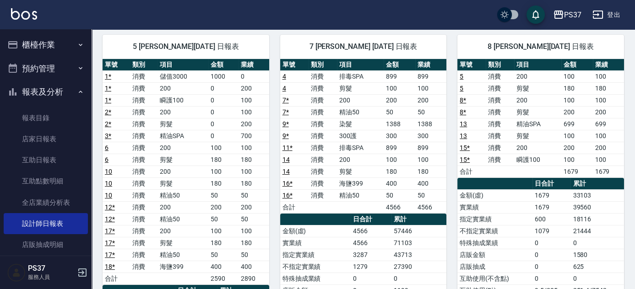
scroll to position [0, 0]
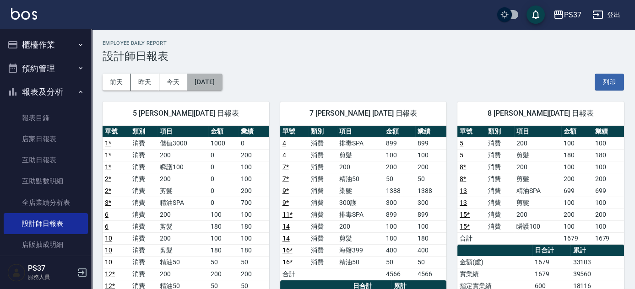
click at [222, 82] on button "[DATE]" at bounding box center [204, 82] width 35 height 17
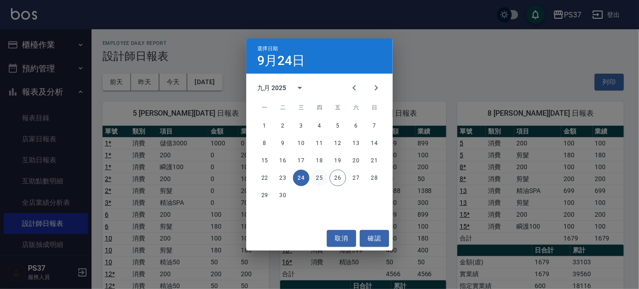
click at [322, 178] on button "25" at bounding box center [319, 178] width 16 height 16
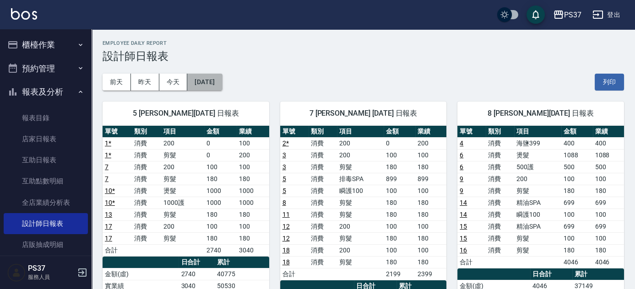
click at [213, 80] on button "[DATE]" at bounding box center [204, 82] width 35 height 17
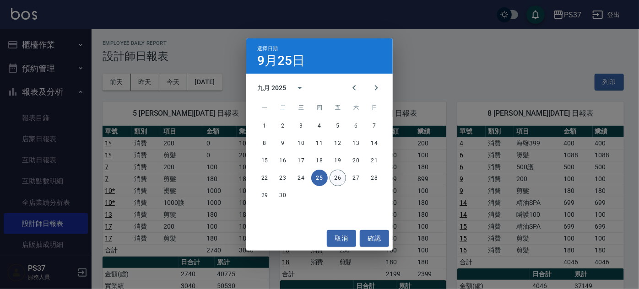
click at [339, 177] on button "26" at bounding box center [338, 178] width 16 height 16
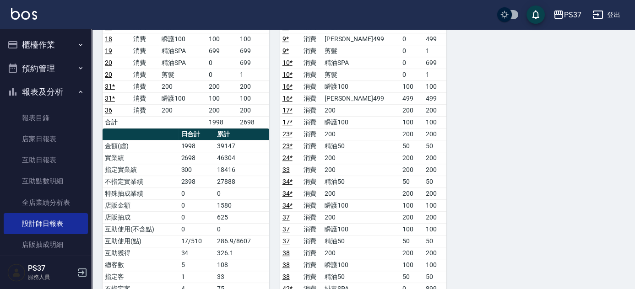
scroll to position [791, 0]
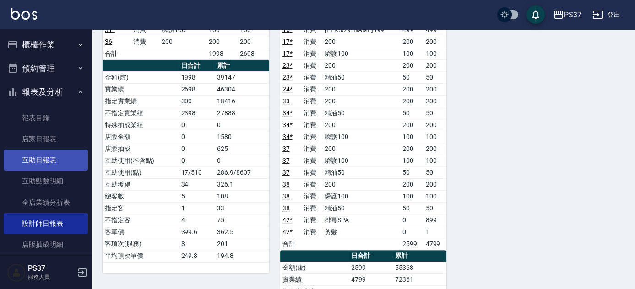
click at [56, 165] on link "互助日報表" at bounding box center [46, 160] width 84 height 21
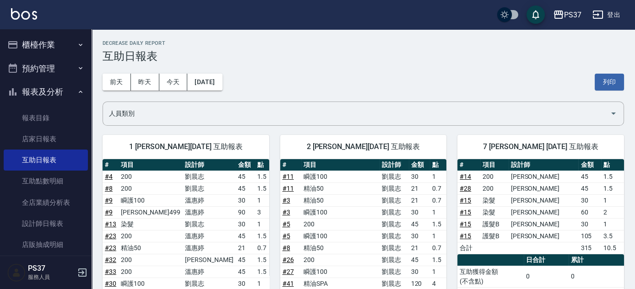
click at [304, 77] on div "[DATE] [DATE] [DATE] [DATE] 列印" at bounding box center [364, 82] width 522 height 39
click at [322, 66] on div "[DATE] [DATE] [DATE] [DATE] 列印" at bounding box center [364, 82] width 522 height 39
click at [288, 146] on div "2 [PERSON_NAME][DATE] 互助報表" at bounding box center [363, 147] width 167 height 24
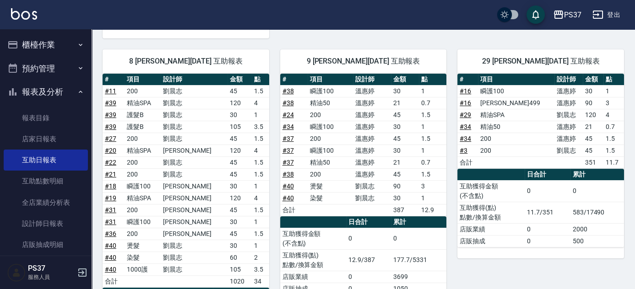
scroll to position [541, 0]
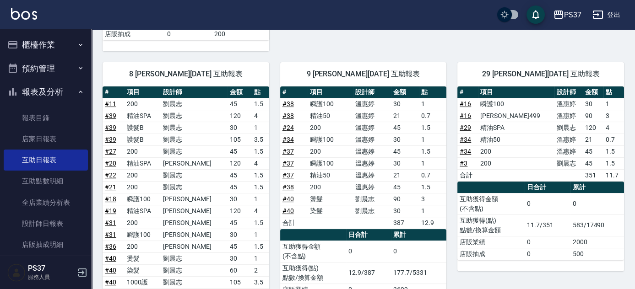
click at [450, 180] on div "29 [PERSON_NAME][DATE] 互助報表 # 項目 設計師 金額 點 # 16 瞬護100 [PERSON_NAME]30 1 # 16 [PE…" at bounding box center [535, 220] width 178 height 339
click at [451, 177] on div "29 [PERSON_NAME][DATE] 互助報表 # 項目 設計師 金額 點 # 16 瞬護100 [PERSON_NAME]30 1 # 16 [PE…" at bounding box center [535, 220] width 178 height 339
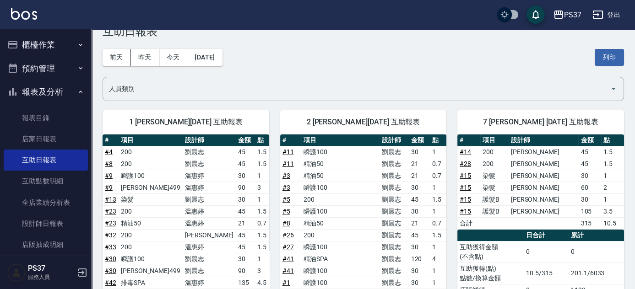
scroll to position [0, 0]
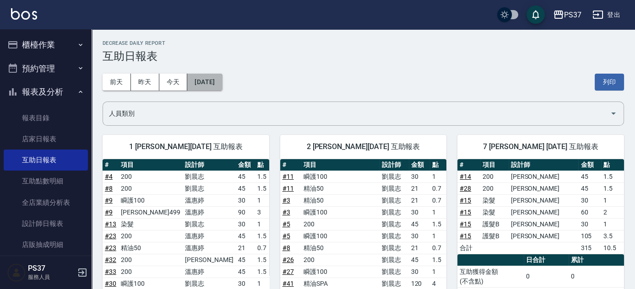
click button "[DATE]"
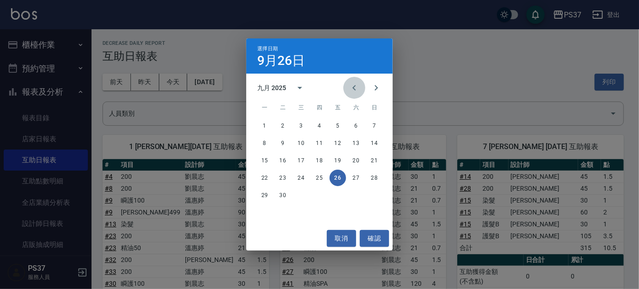
click icon "Previous month"
click button "26"
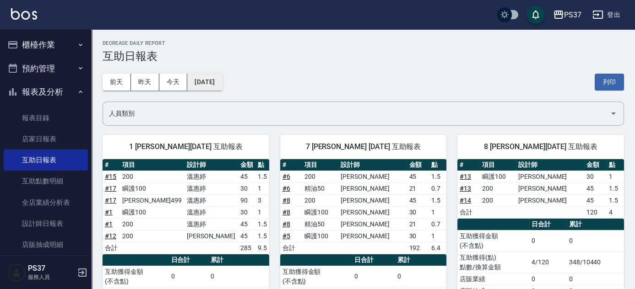
click button "[DATE]"
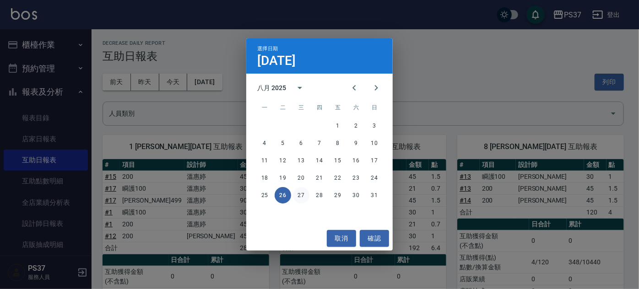
click button "27"
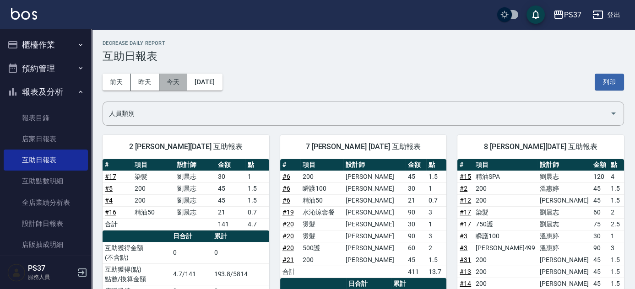
click button "今天"
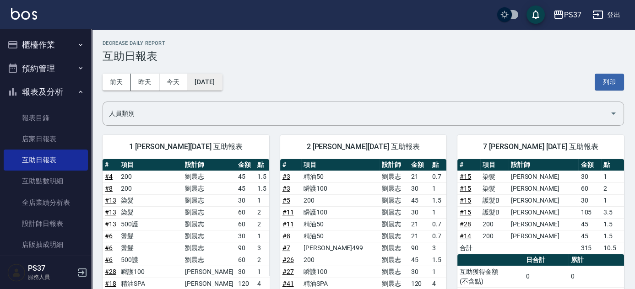
click button "[DATE]"
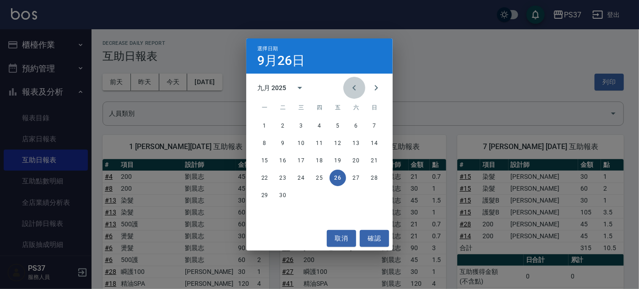
click icon "Previous month"
click button "26"
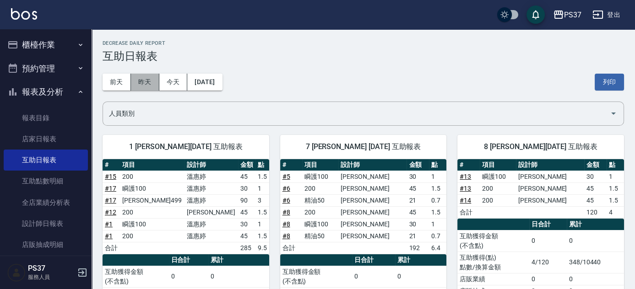
click button "昨天"
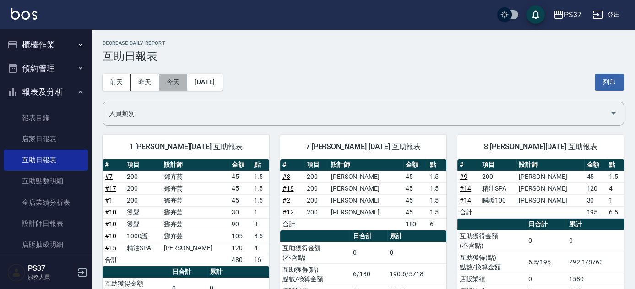
click button "今天"
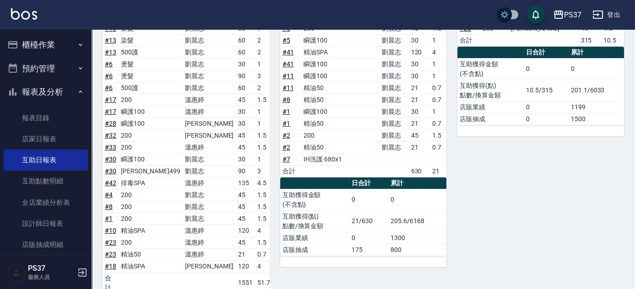
scroll to position [333, 0]
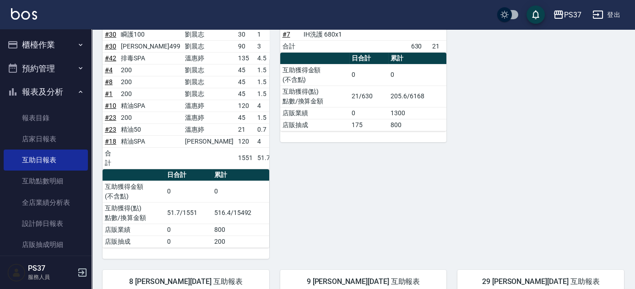
click button "報表及分析"
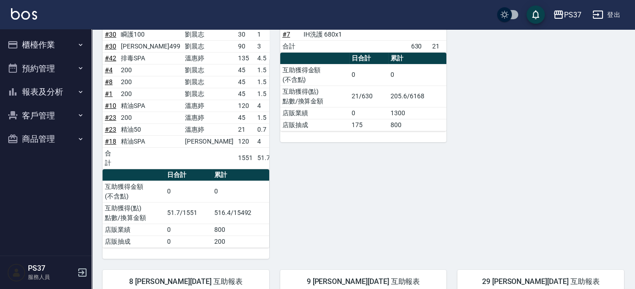
click button "客戶管理"
click button "報表及分析"
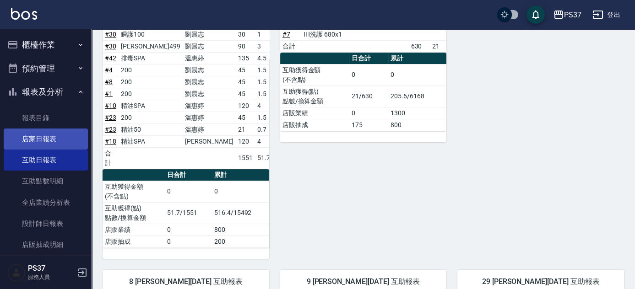
click link "店家日報表"
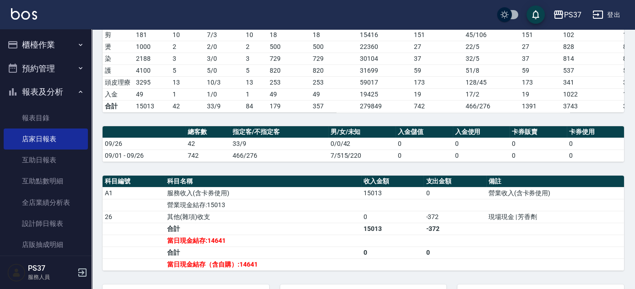
scroll to position [259, 0]
